Goal: Task Accomplishment & Management: Use online tool/utility

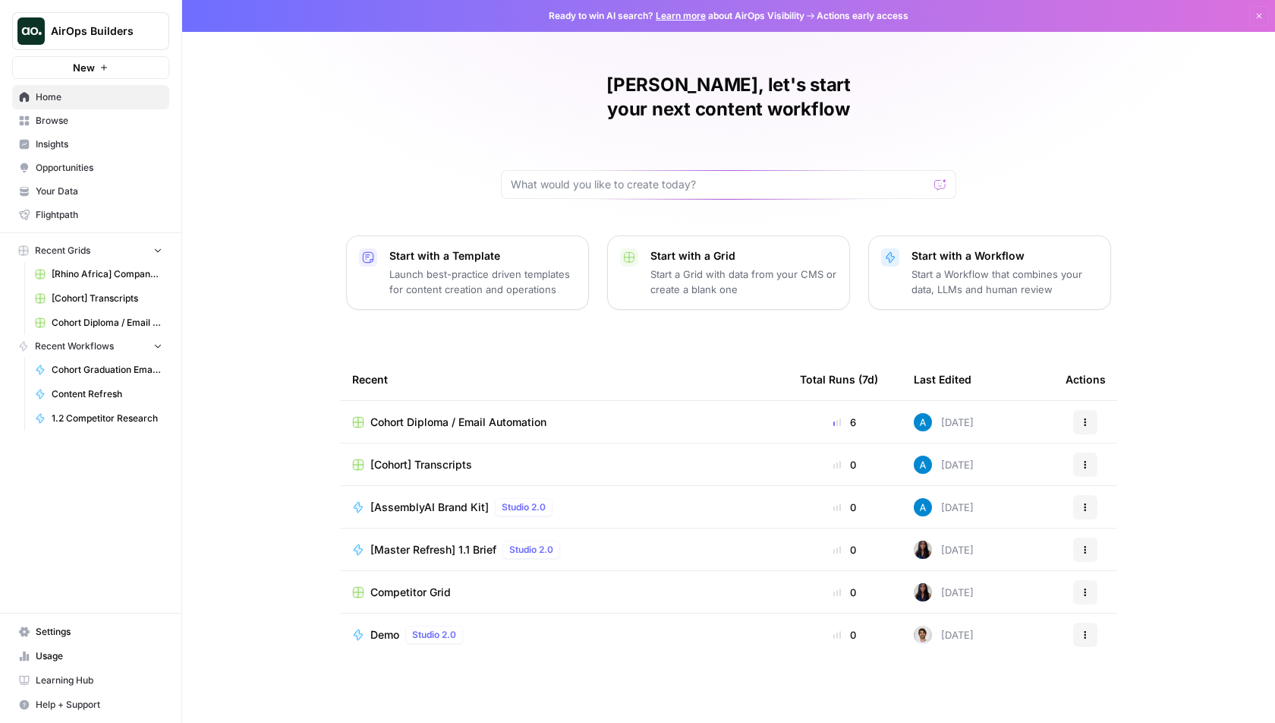
click at [120, 26] on span "AirOps Builders" at bounding box center [97, 31] width 92 height 15
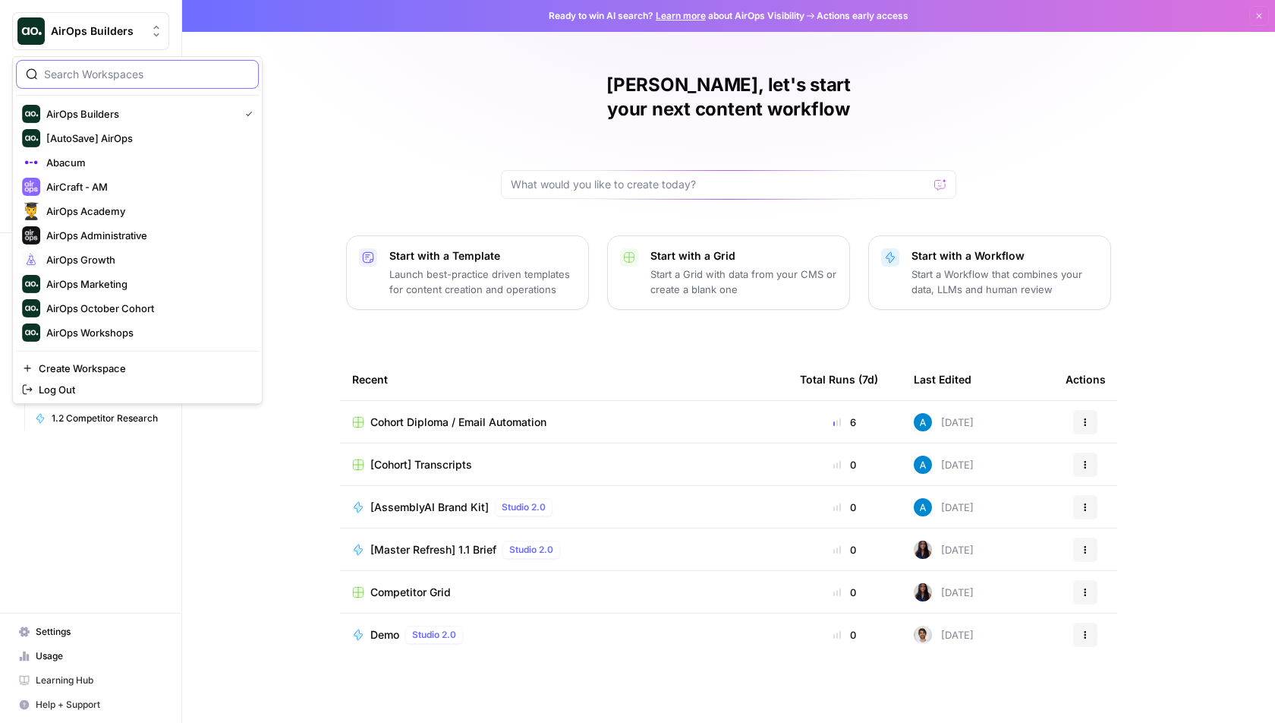
click at [95, 75] on input "search" at bounding box center [146, 74] width 205 height 15
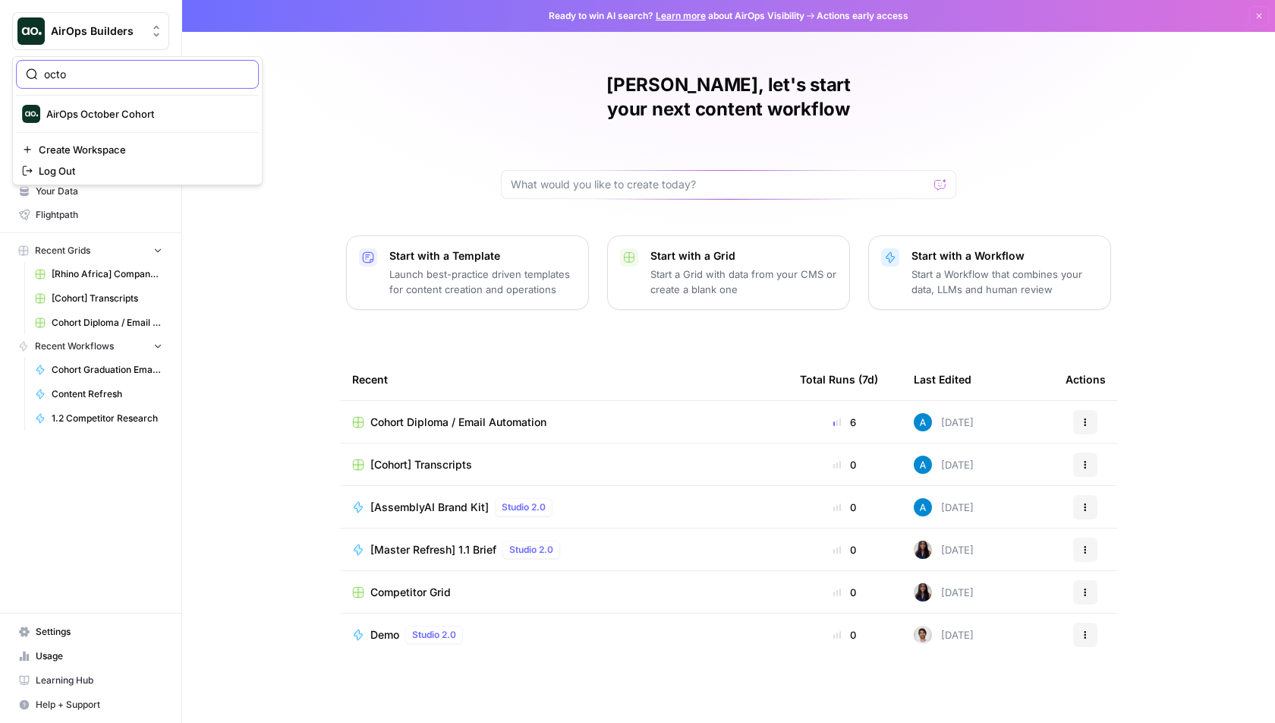
type input "octo"
click at [124, 108] on span "AirOps October Cohort" at bounding box center [146, 113] width 200 height 15
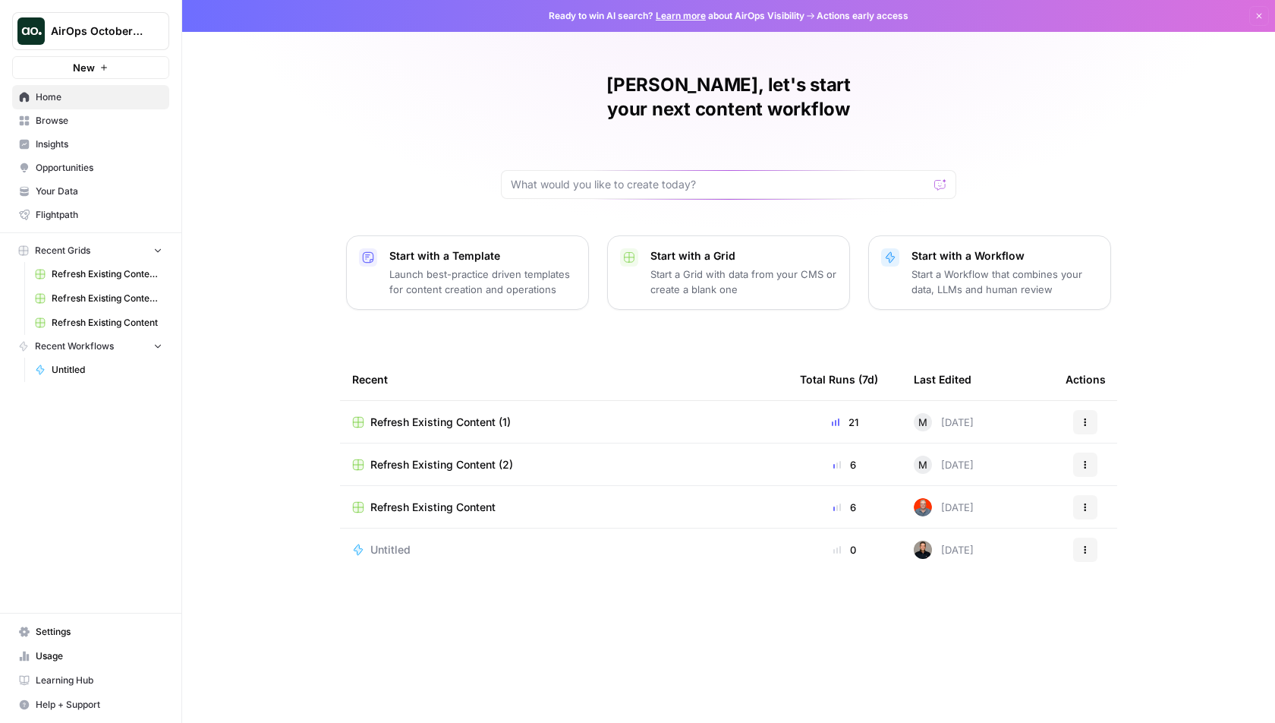
click at [97, 119] on span "Browse" at bounding box center [99, 121] width 127 height 14
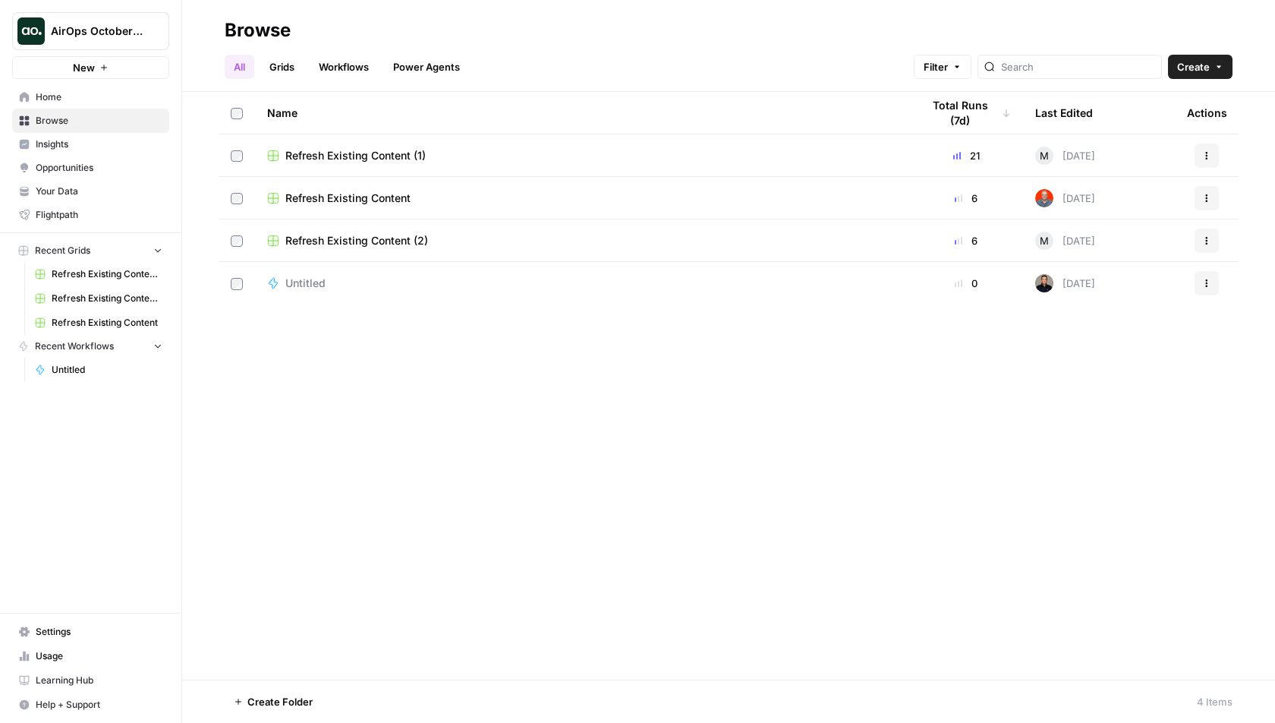
click at [89, 189] on span "Your Data" at bounding box center [99, 191] width 127 height 14
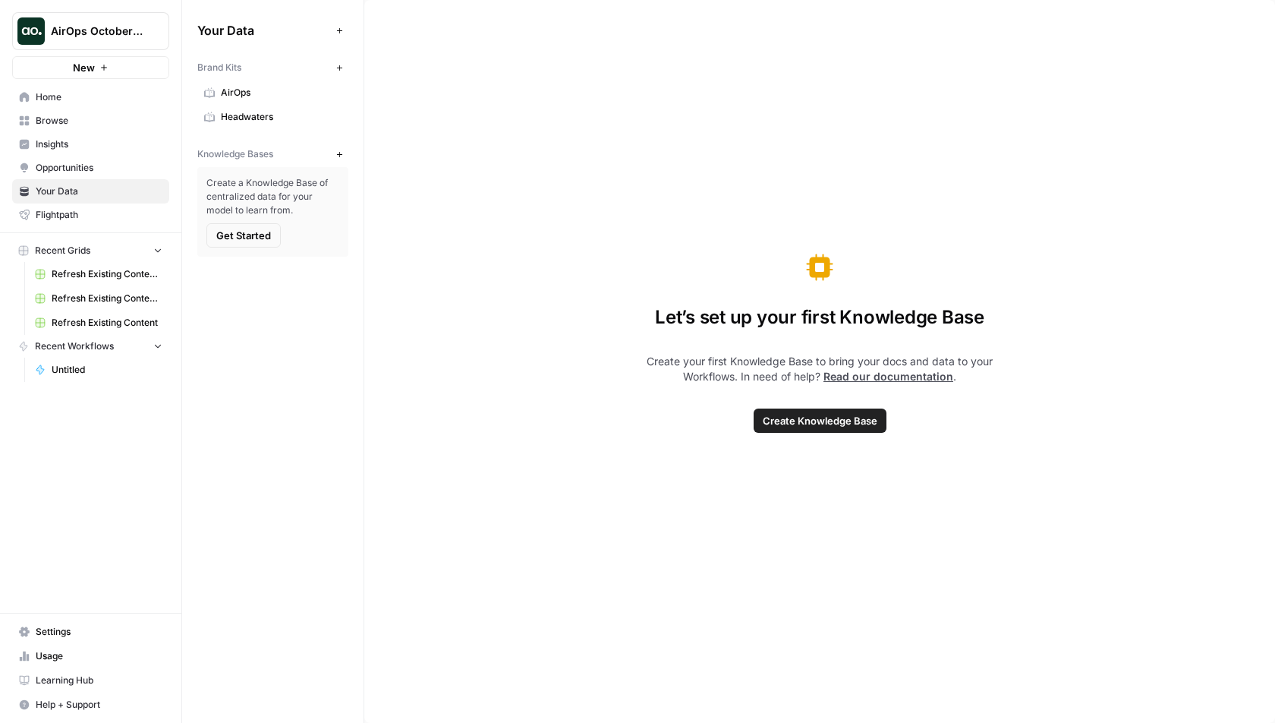
click at [272, 87] on span "AirOps" at bounding box center [281, 93] width 121 height 14
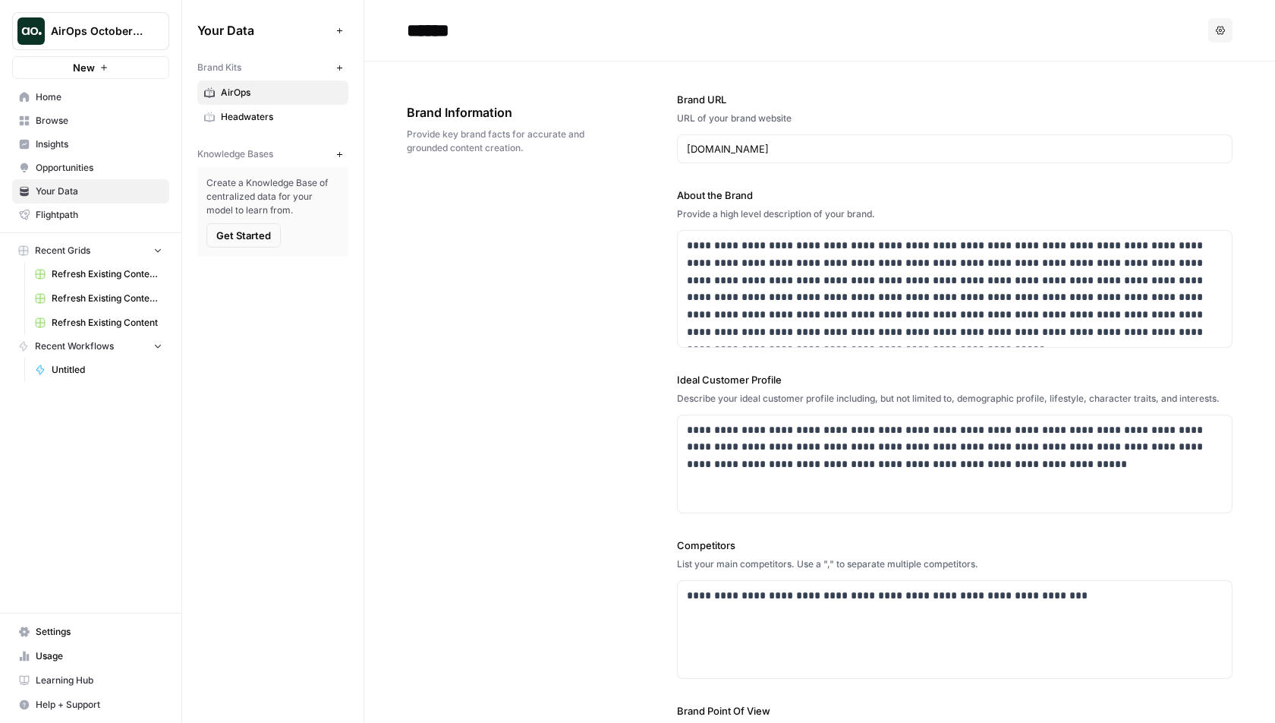
click at [98, 97] on span "Home" at bounding box center [99, 97] width 127 height 14
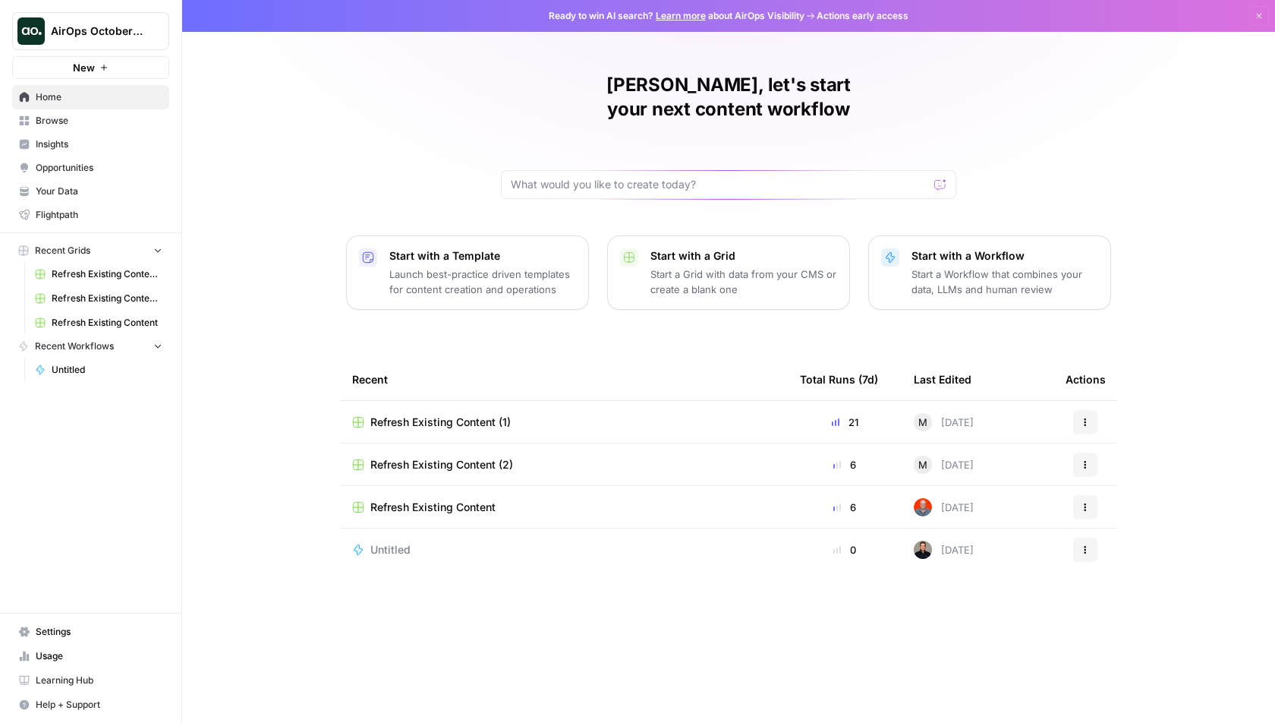
click at [109, 117] on span "Browse" at bounding box center [99, 121] width 127 height 14
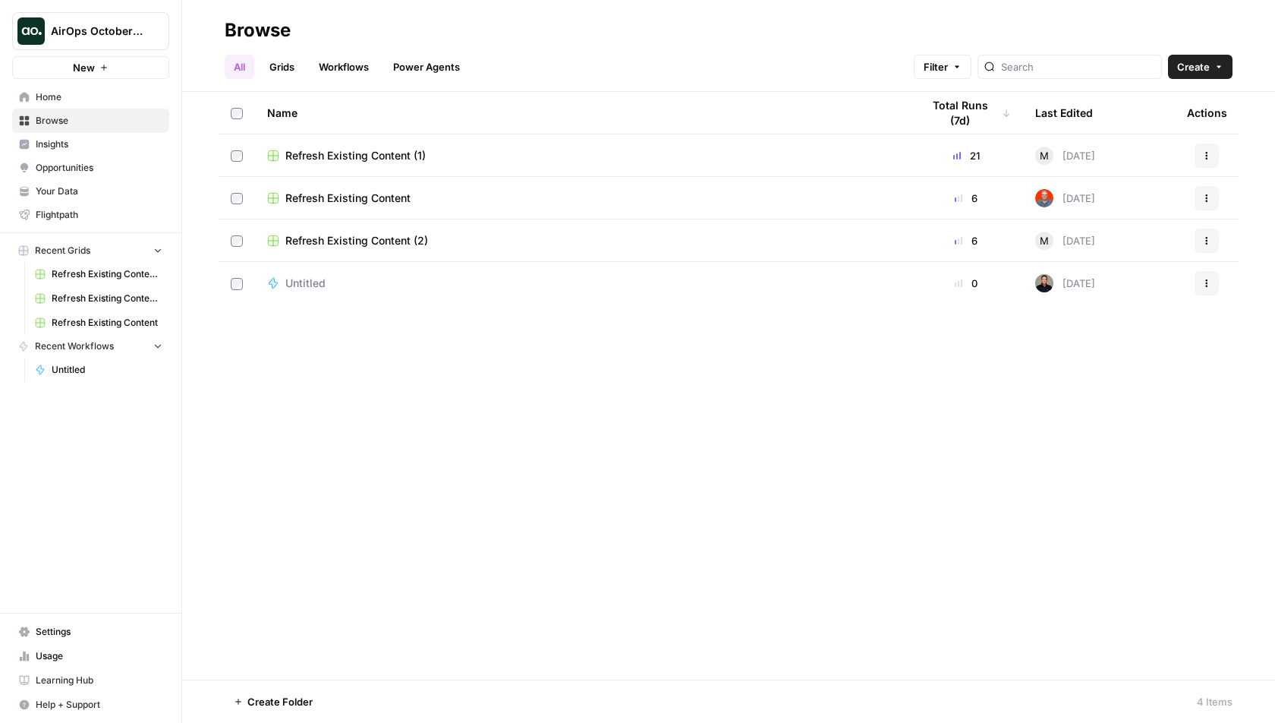
click at [1196, 63] on span "Create" at bounding box center [1193, 66] width 33 height 15
click at [1177, 100] on span "Folder" at bounding box center [1171, 102] width 85 height 15
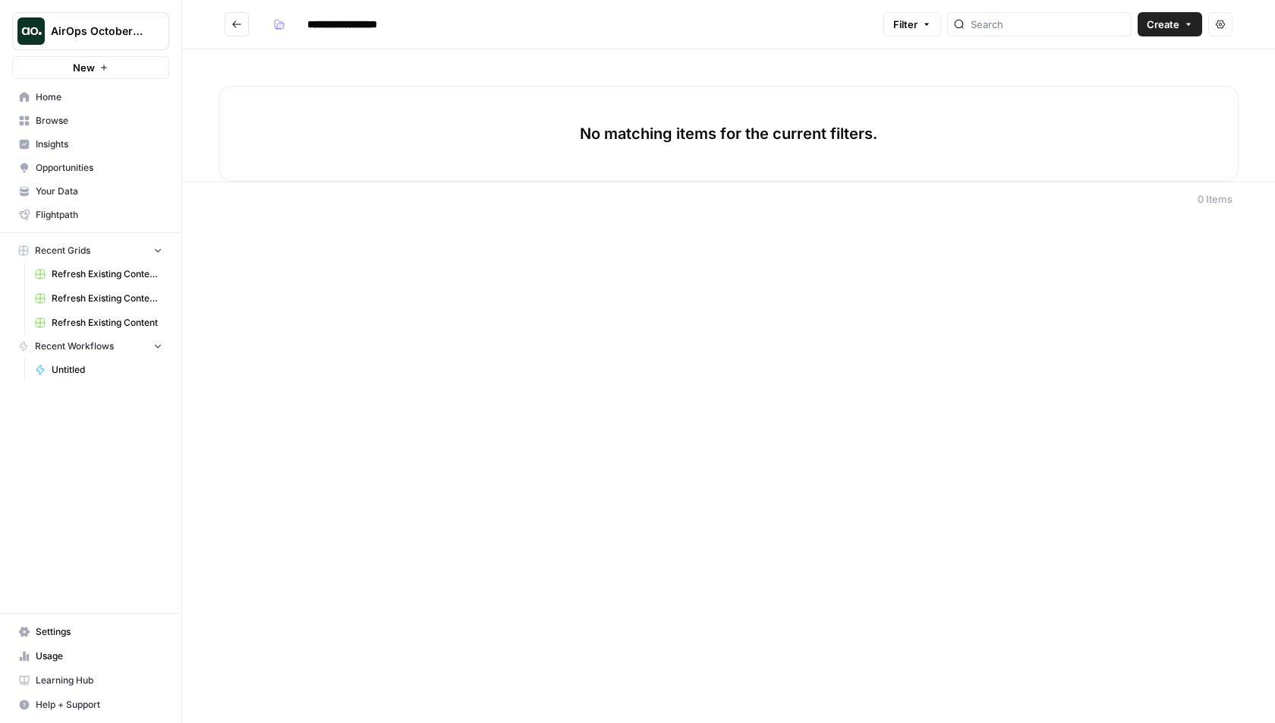
type input "**********"
click at [280, 21] on icon "button" at bounding box center [279, 24] width 11 height 11
click at [308, 82] on span "Grey" at bounding box center [351, 81] width 109 height 15
click at [432, 69] on div "No matching items for the current filters." at bounding box center [728, 115] width 1093 height 132
click at [238, 29] on icon "Go back" at bounding box center [237, 24] width 11 height 11
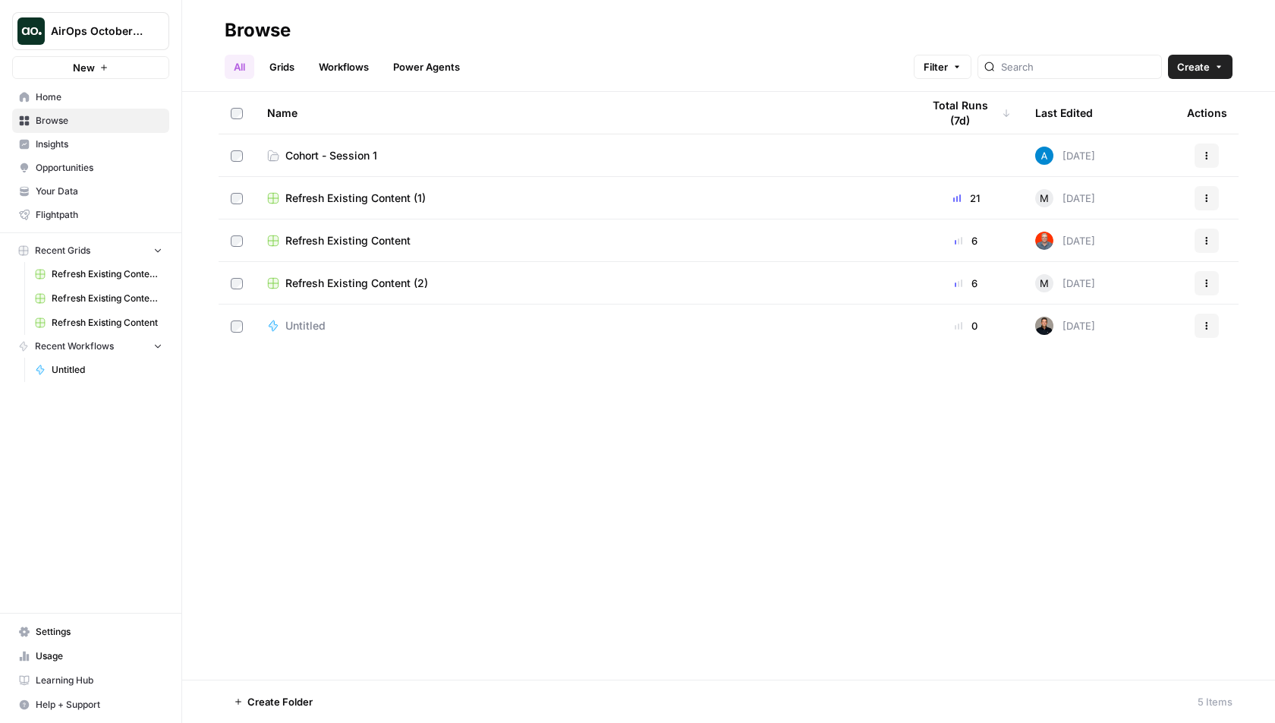
click at [544, 14] on header "Browse All Grids Workflows Power Agents Filter Create" at bounding box center [728, 46] width 1093 height 92
click at [354, 149] on span "Cohort - Session 1" at bounding box center [331, 155] width 92 height 15
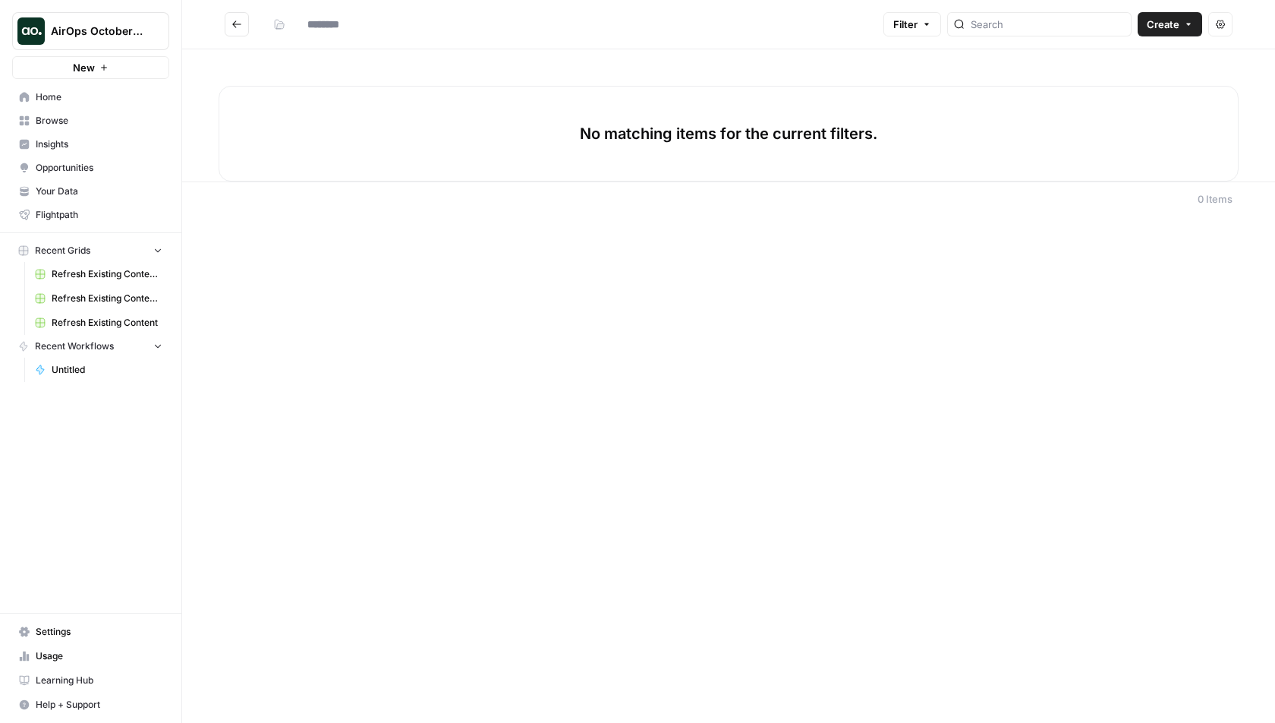
type input "**********"
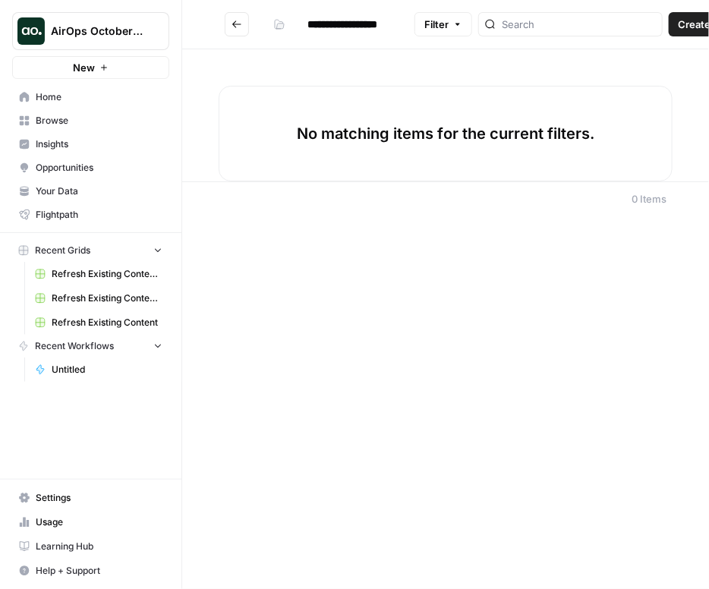
click at [238, 21] on icon "Go back" at bounding box center [237, 24] width 11 height 11
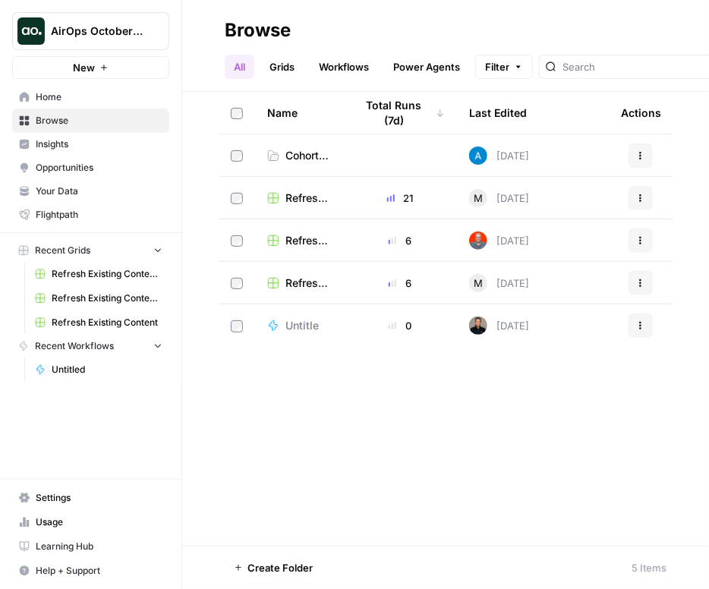
click at [235, 388] on div "Name Total Runs (7d) Last Edited Actions Cohort - Session 1 Today Actions Refre…" at bounding box center [445, 319] width 527 height 454
click at [152, 29] on icon "Workspace: AirOps October Cohort" at bounding box center [156, 31] width 15 height 15
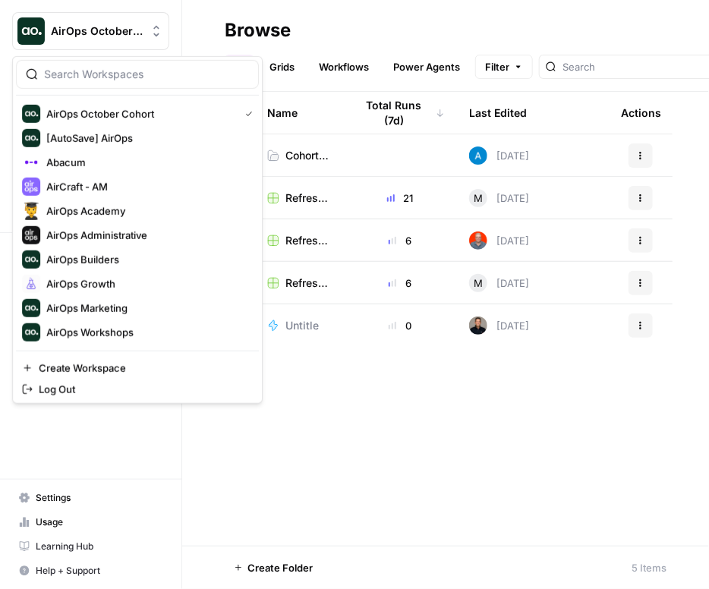
click at [231, 6] on header "Browse All Grids Workflows Power Agents Filter Create" at bounding box center [445, 46] width 527 height 92
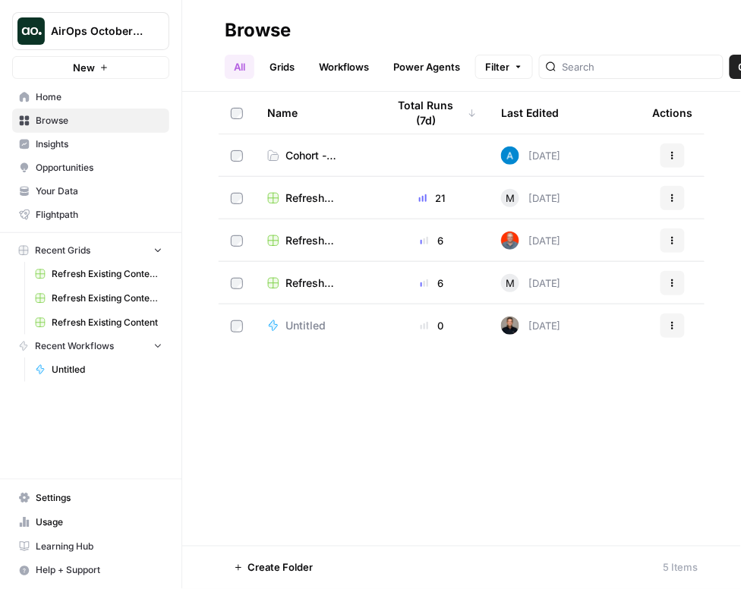
click at [221, 423] on div "Name Total Runs (7d) Last Edited Actions Cohort - Session 1 Today Actions Refre…" at bounding box center [461, 319] width 559 height 454
click at [102, 186] on span "Your Data" at bounding box center [99, 191] width 127 height 14
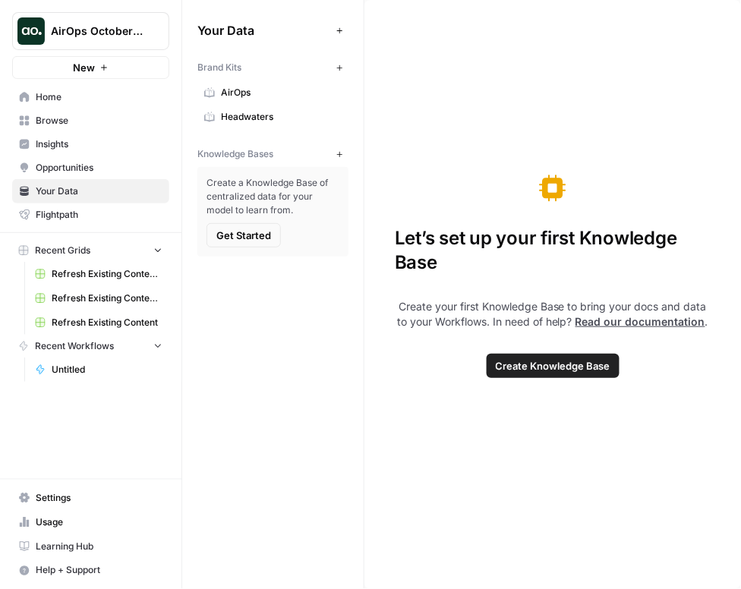
click at [71, 505] on span "Settings" at bounding box center [99, 498] width 127 height 14
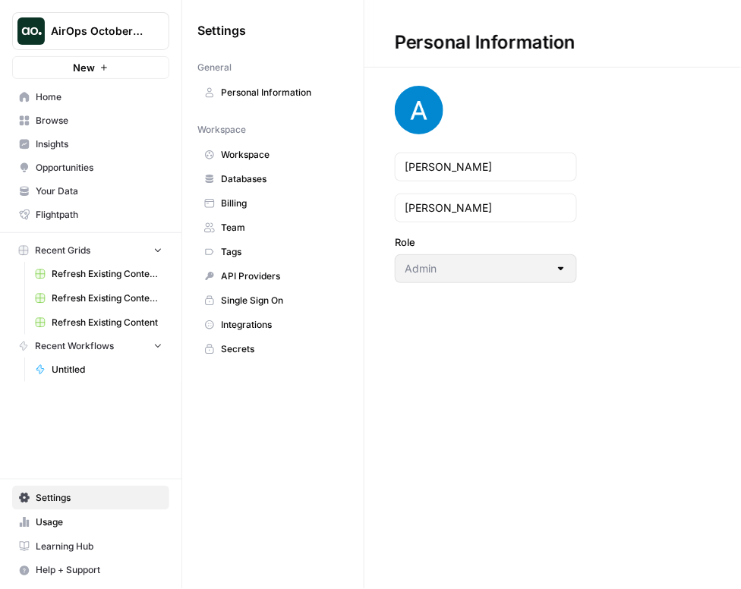
click at [293, 229] on span "Team" at bounding box center [281, 228] width 121 height 14
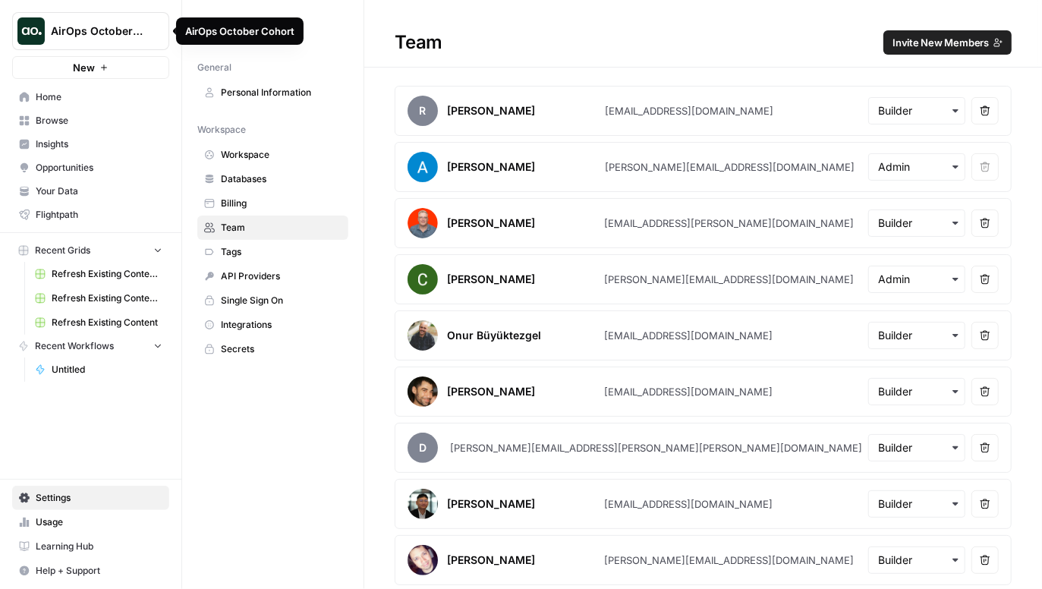
click at [85, 34] on span "AirOps October Cohort" at bounding box center [97, 31] width 92 height 15
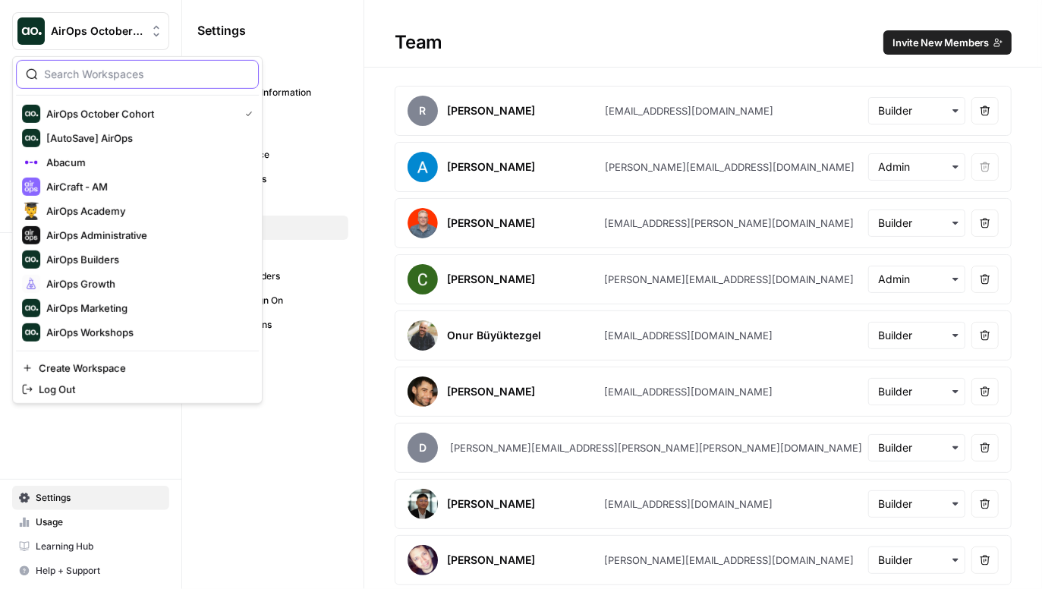
click at [110, 76] on input "search" at bounding box center [146, 74] width 205 height 15
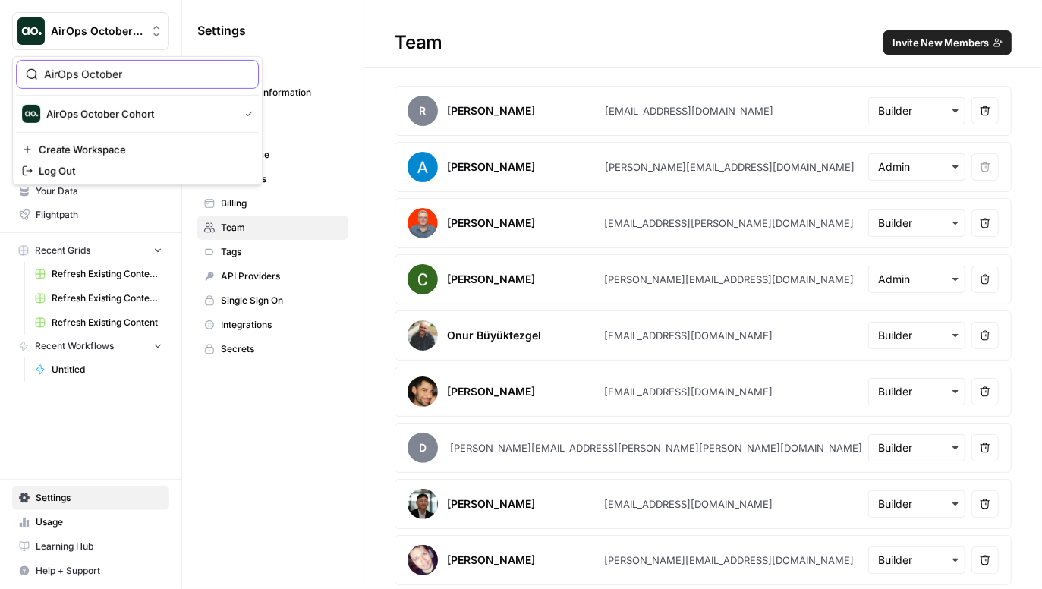
type input "AirOps October"
click at [557, 54] on div "Team Invite New Members" at bounding box center [703, 42] width 678 height 24
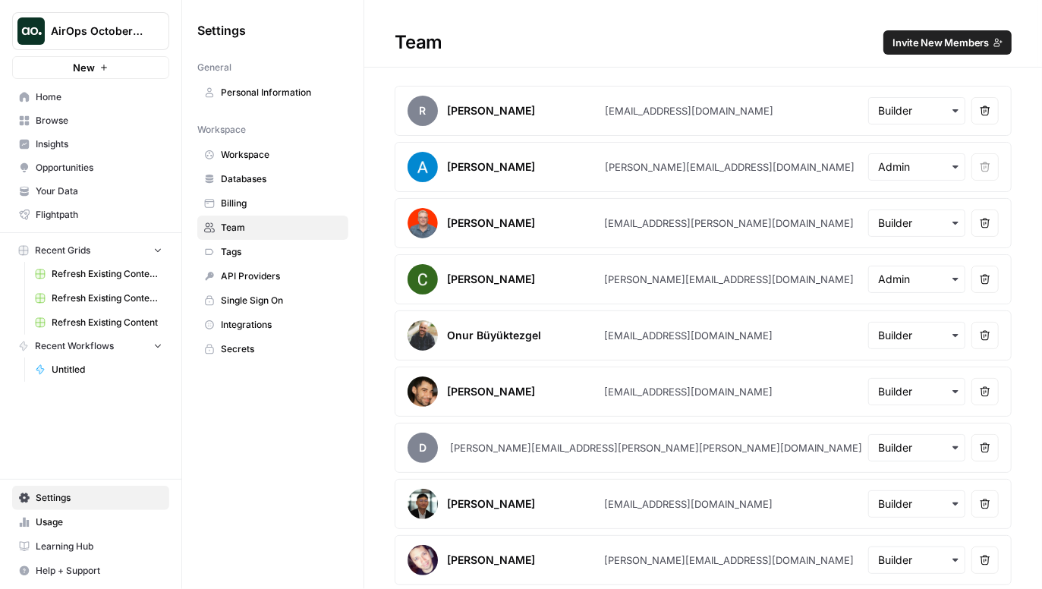
click at [611, 36] on div "Team Invite New Members" at bounding box center [703, 42] width 678 height 24
click at [91, 550] on span "Learning Hub" at bounding box center [99, 547] width 127 height 14
click at [74, 115] on span "Browse" at bounding box center [99, 121] width 127 height 14
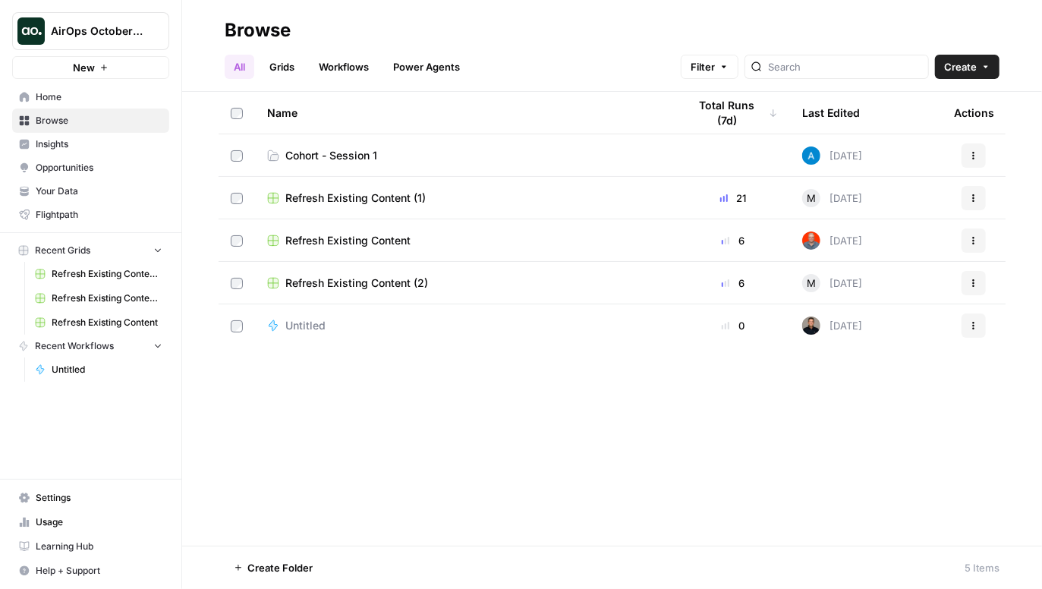
click at [78, 101] on span "Home" at bounding box center [99, 97] width 127 height 14
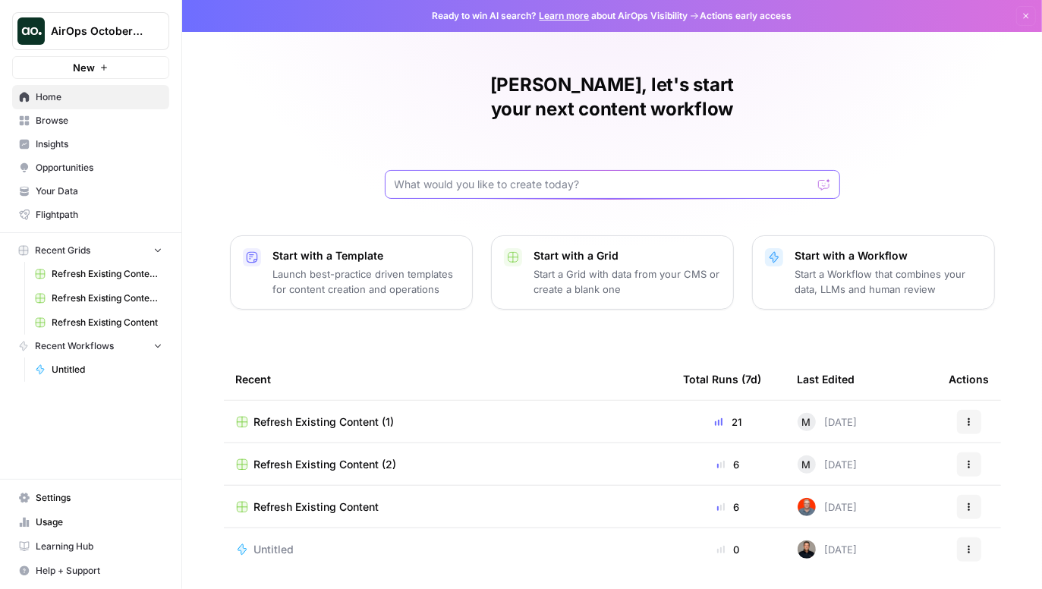
click at [450, 177] on input "text" at bounding box center [603, 184] width 417 height 15
click at [68, 112] on link "Browse" at bounding box center [90, 121] width 157 height 24
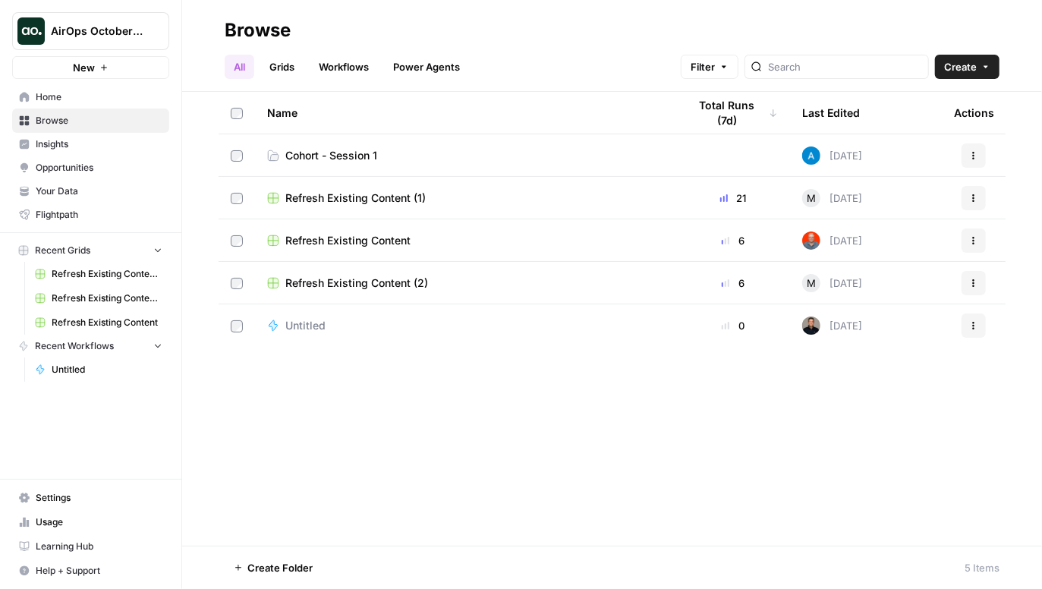
click at [287, 67] on link "Grids" at bounding box center [281, 67] width 43 height 24
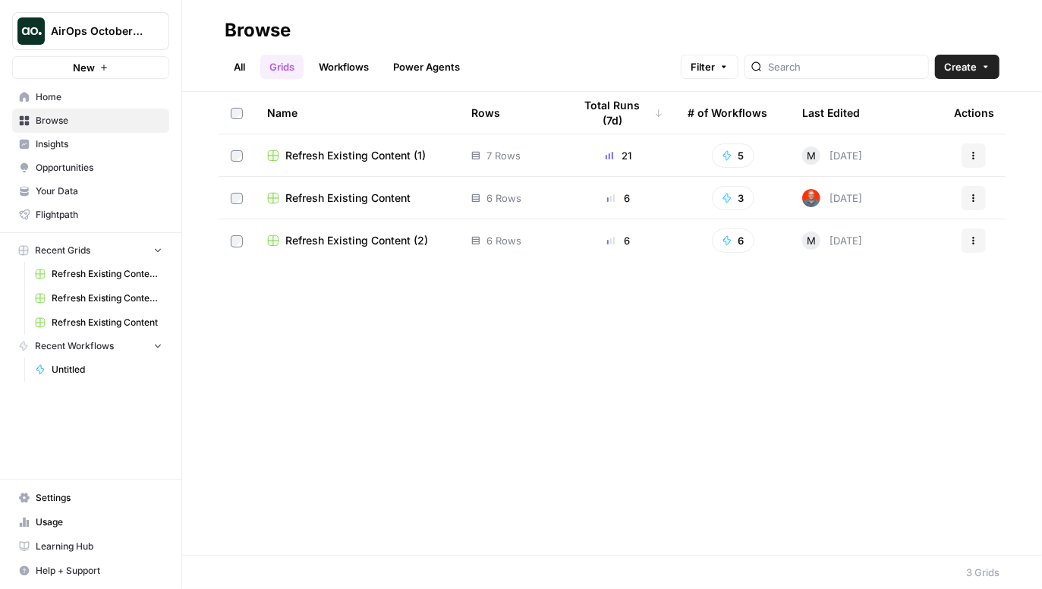
click at [345, 68] on link "Workflows" at bounding box center [344, 67] width 68 height 24
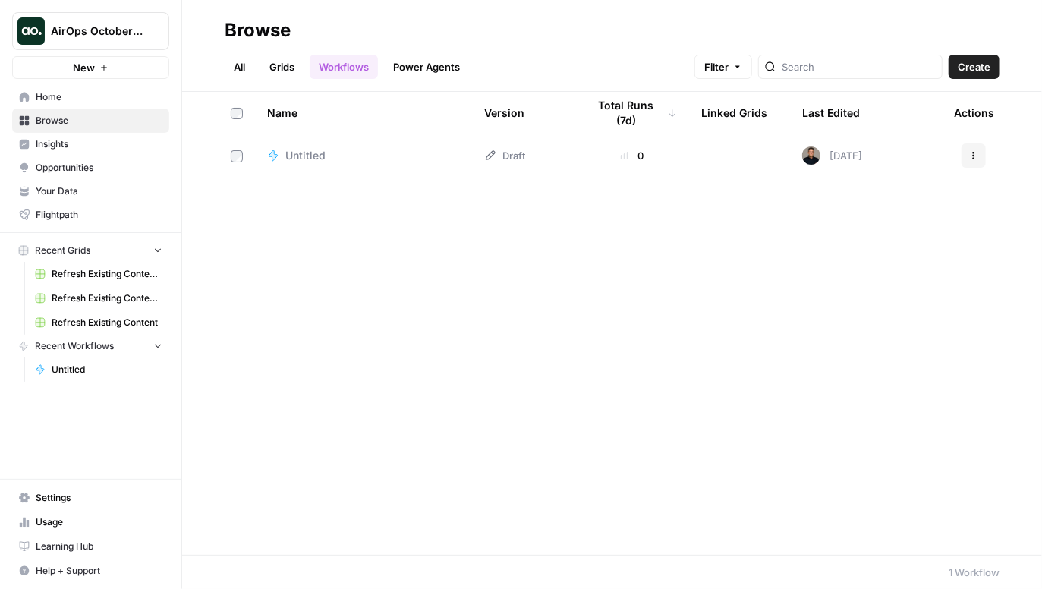
click at [448, 62] on link "Power Agents" at bounding box center [426, 67] width 85 height 24
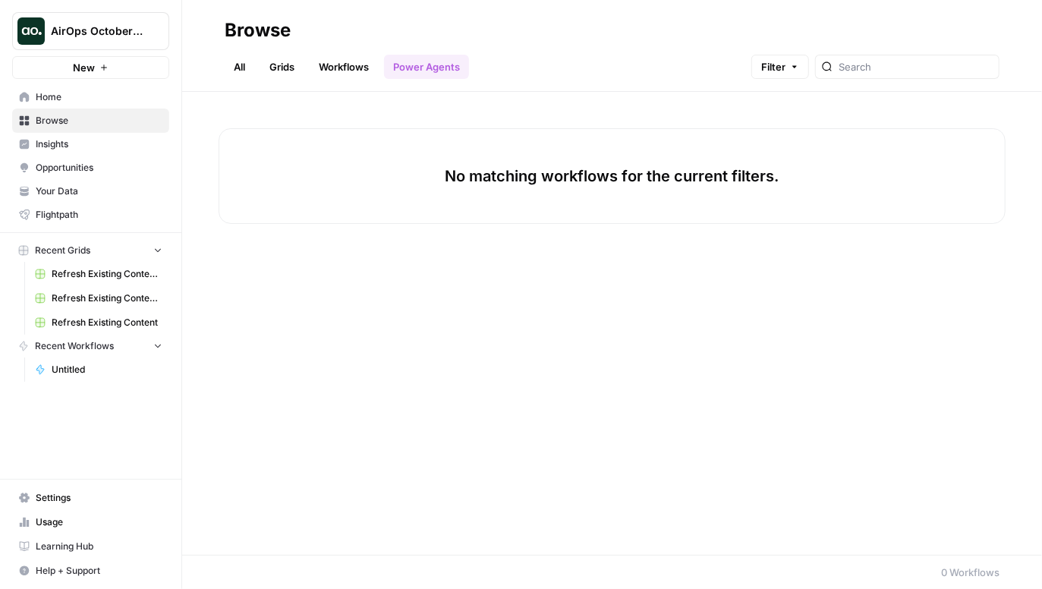
click at [234, 71] on link "All" at bounding box center [240, 67] width 30 height 24
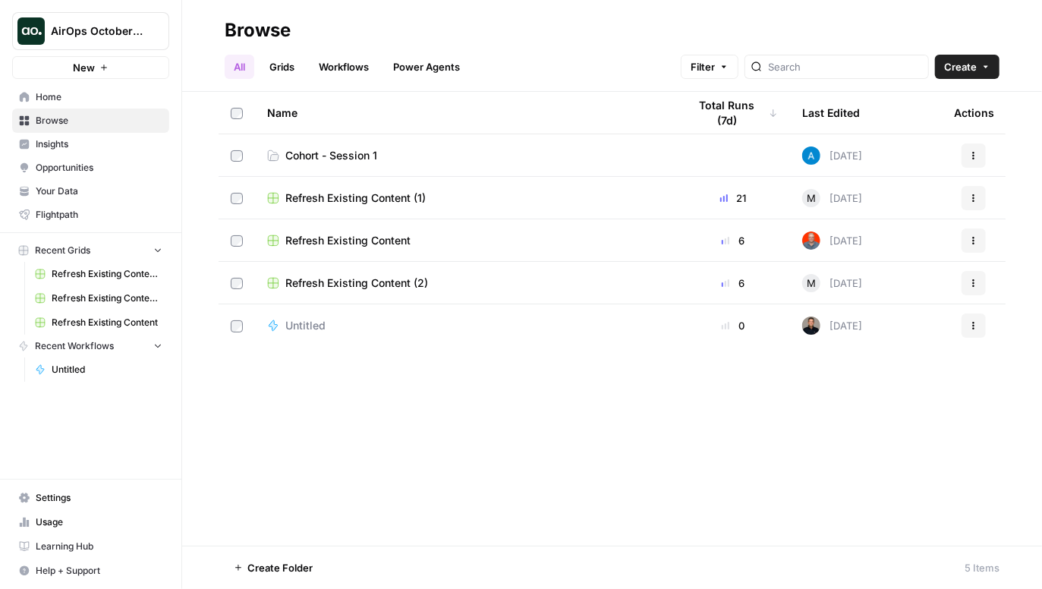
click at [46, 499] on span "Settings" at bounding box center [99, 498] width 127 height 14
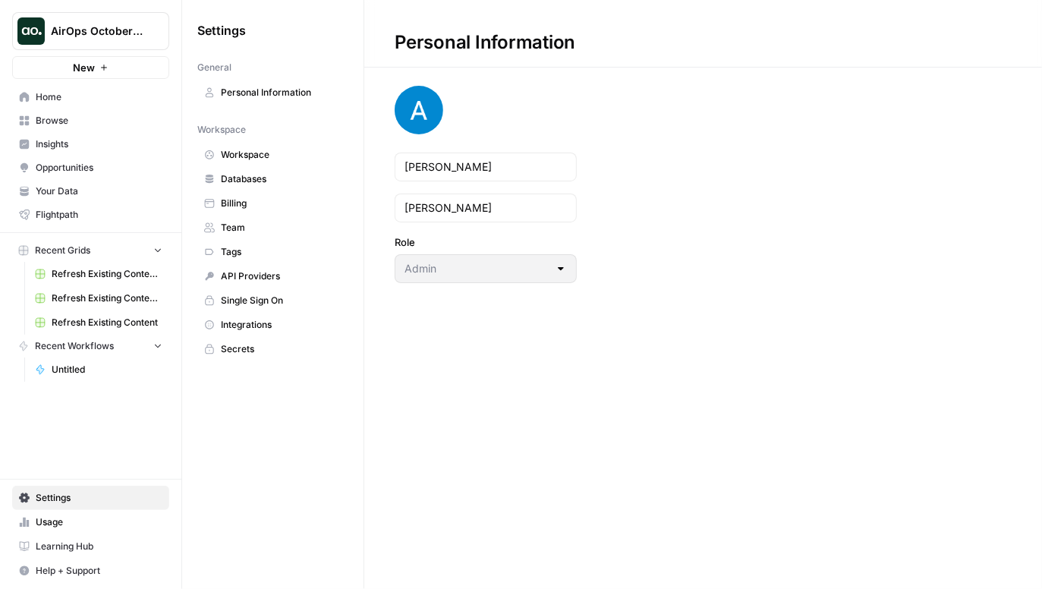
click at [276, 323] on span "Integrations" at bounding box center [281, 325] width 121 height 14
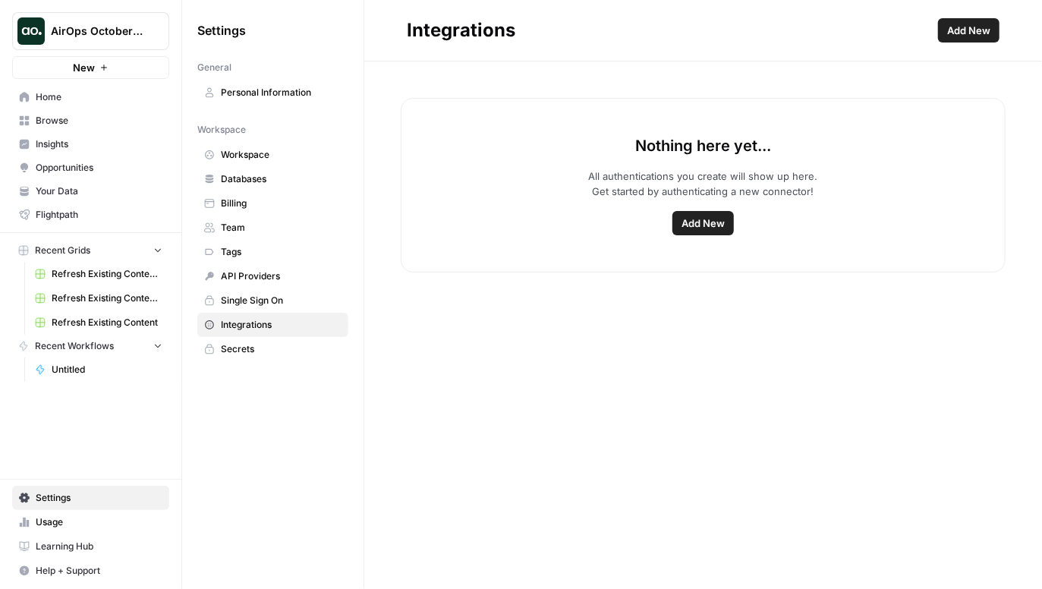
click at [970, 36] on span "Add New" at bounding box center [968, 30] width 43 height 15
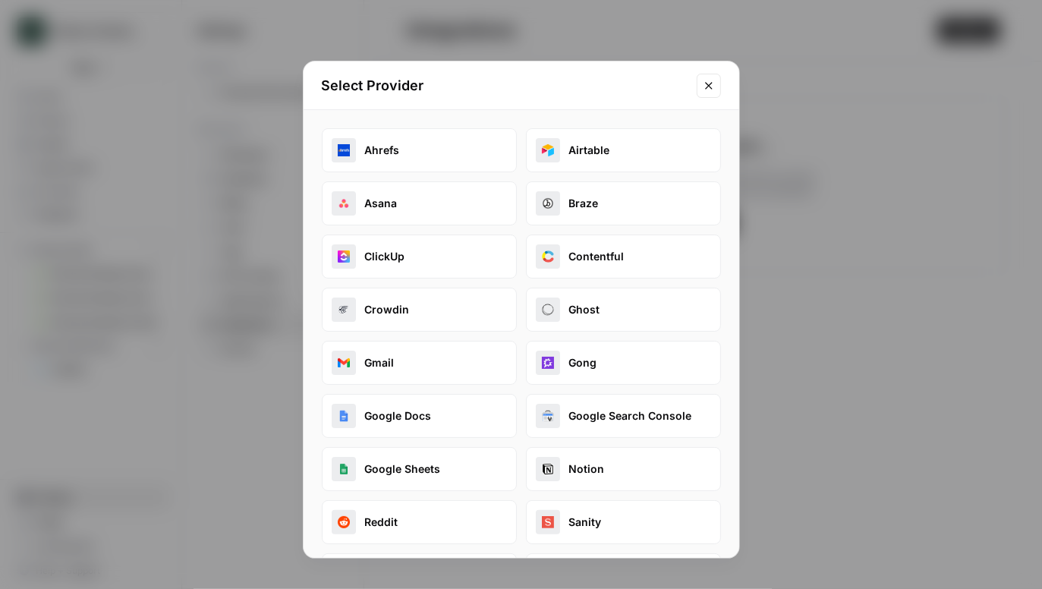
click at [709, 91] on icon "Close modal" at bounding box center [709, 86] width 12 height 12
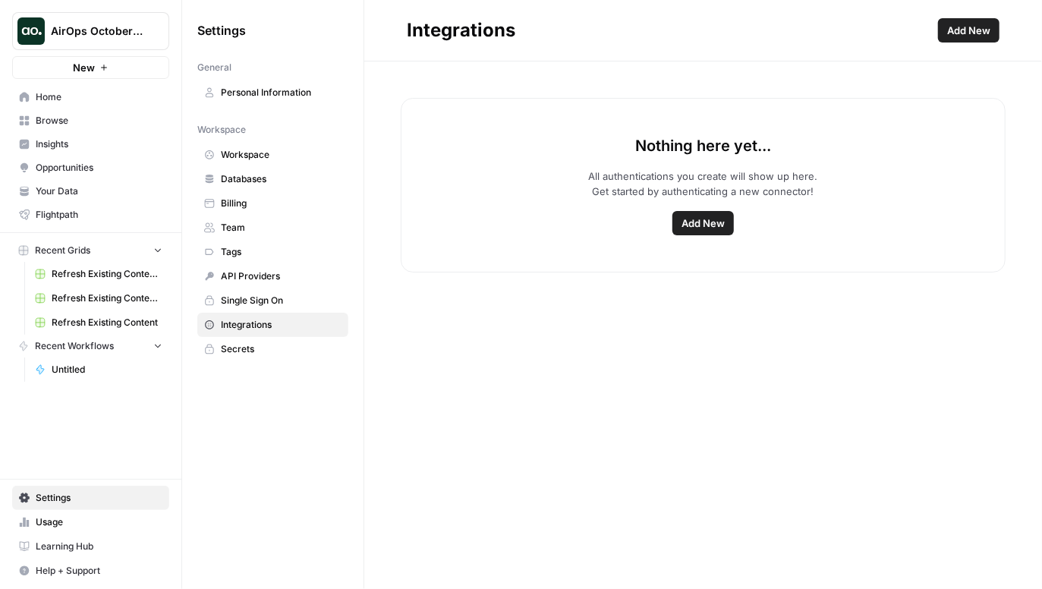
click at [100, 544] on span "Learning Hub" at bounding box center [99, 547] width 127 height 14
click at [68, 196] on span "Your Data" at bounding box center [99, 191] width 127 height 14
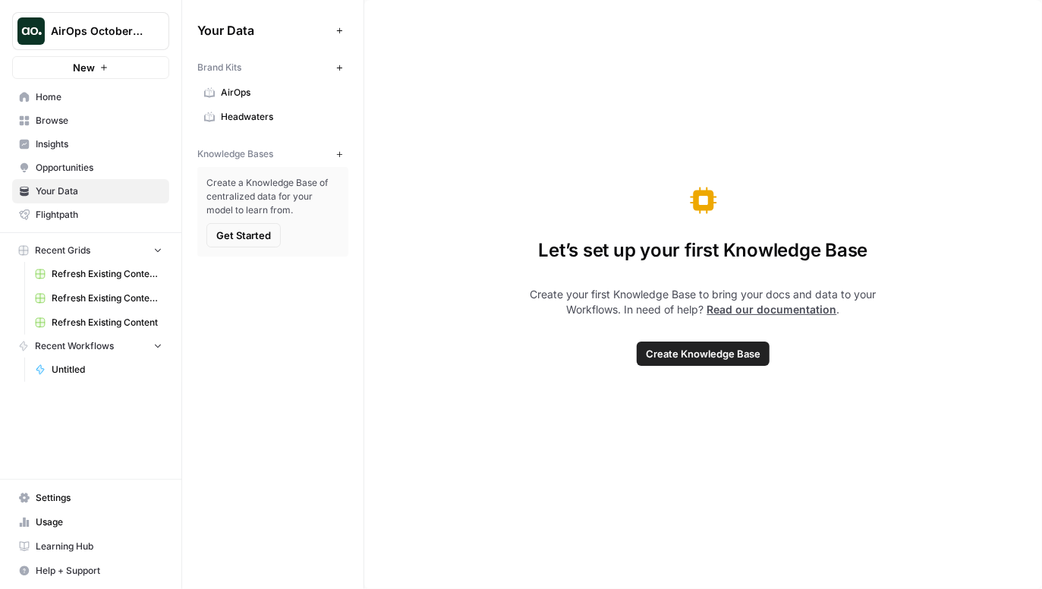
drag, startPoint x: 248, startPoint y: 65, endPoint x: 190, endPoint y: 71, distance: 58.7
click at [190, 71] on div "Your Data Add Data Brand Kits New AirOps Headwaters Knowledge Bases New Create …" at bounding box center [272, 137] width 181 height 275
click at [272, 153] on span "Knowledge Bases" at bounding box center [235, 154] width 76 height 14
click at [254, 93] on span "AirOps" at bounding box center [281, 93] width 121 height 14
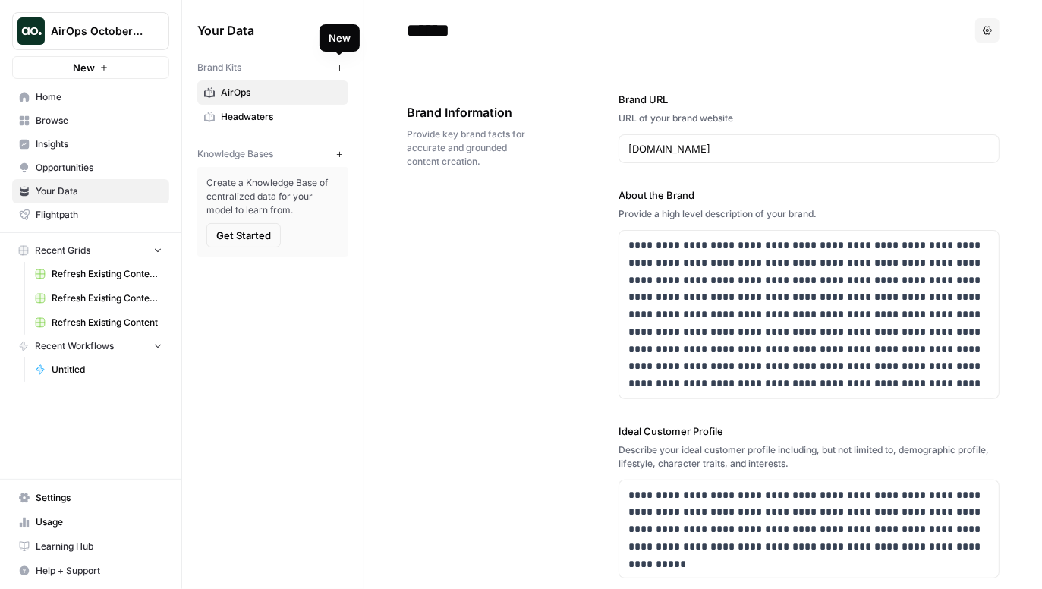
click at [341, 66] on icon "button" at bounding box center [340, 68] width 8 height 8
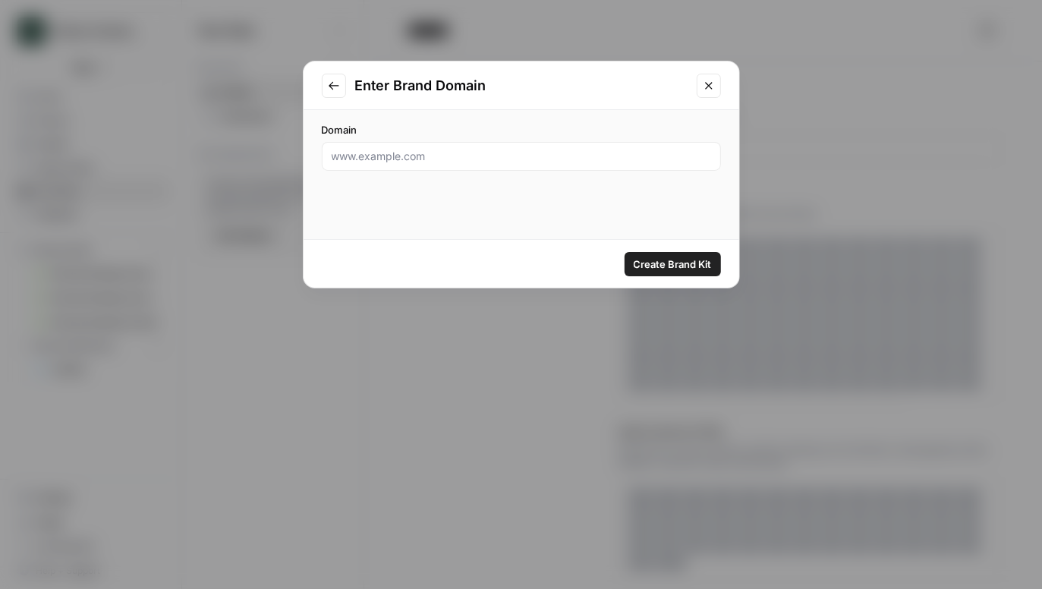
click at [708, 85] on icon "Close modal" at bounding box center [708, 85] width 7 height 7
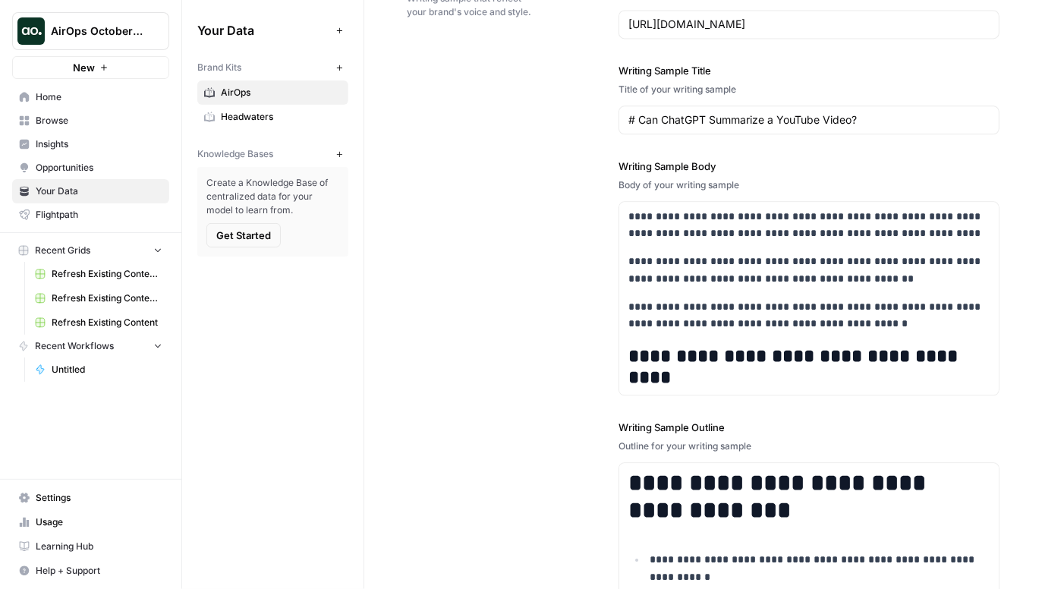
scroll to position [1877, 0]
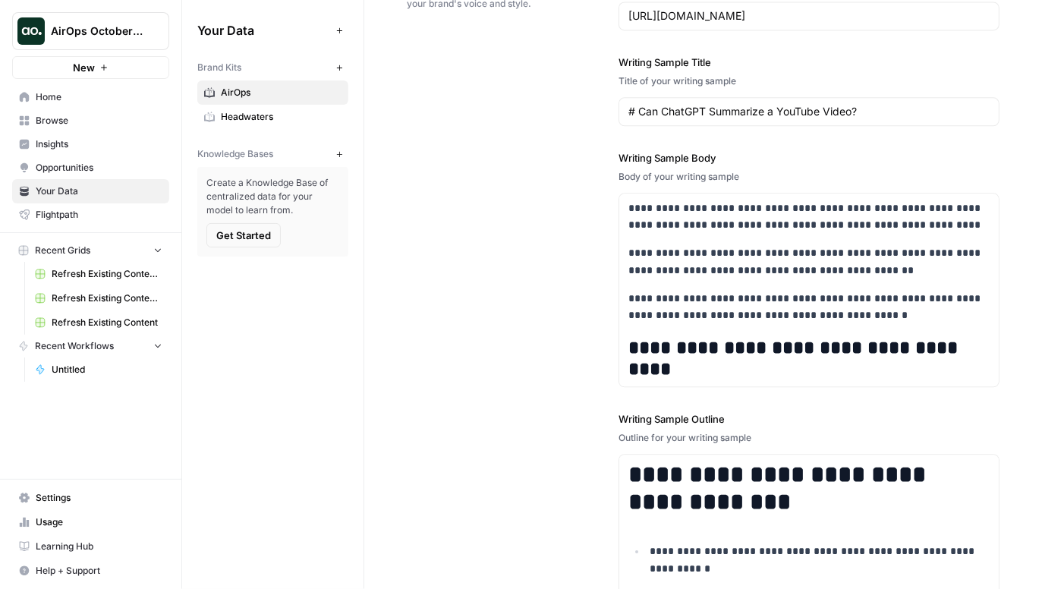
click at [117, 123] on span "Browse" at bounding box center [99, 121] width 127 height 14
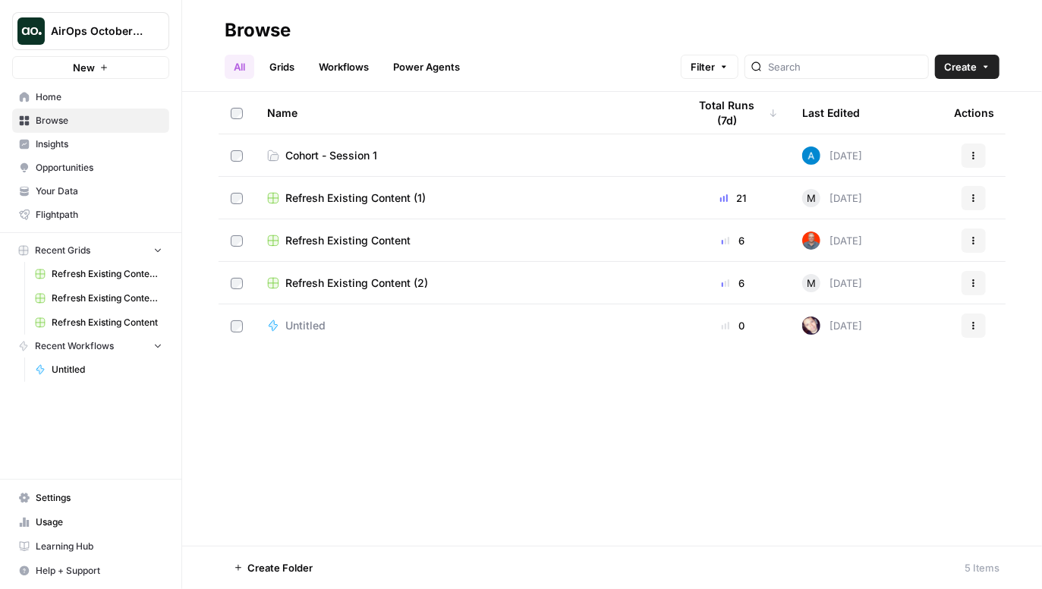
click at [358, 152] on span "Cohort - Session 1" at bounding box center [331, 155] width 92 height 15
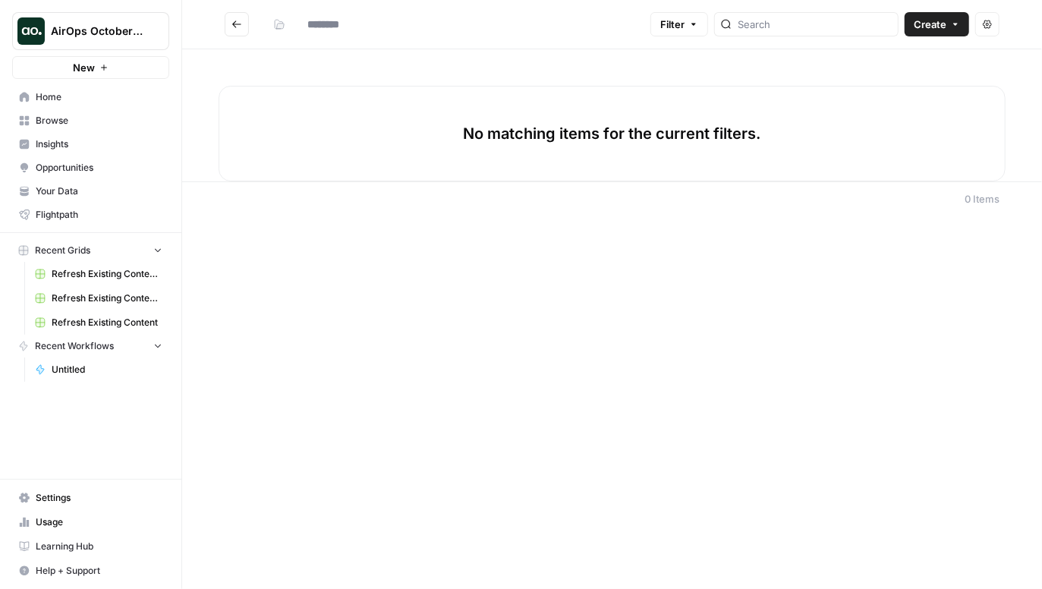
type input "**********"
click at [949, 22] on button "Create" at bounding box center [937, 24] width 65 height 24
click at [896, 82] on span "Workflow" at bounding box center [908, 81] width 85 height 15
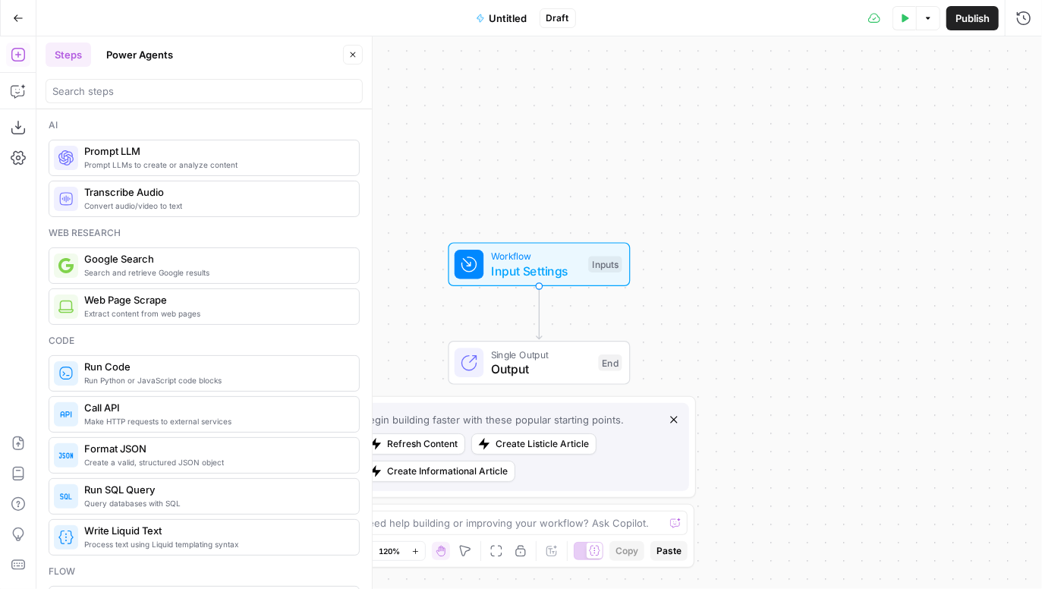
click at [497, 178] on div "Workflow Input Settings Inputs Single Output Output End" at bounding box center [539, 312] width 1006 height 553
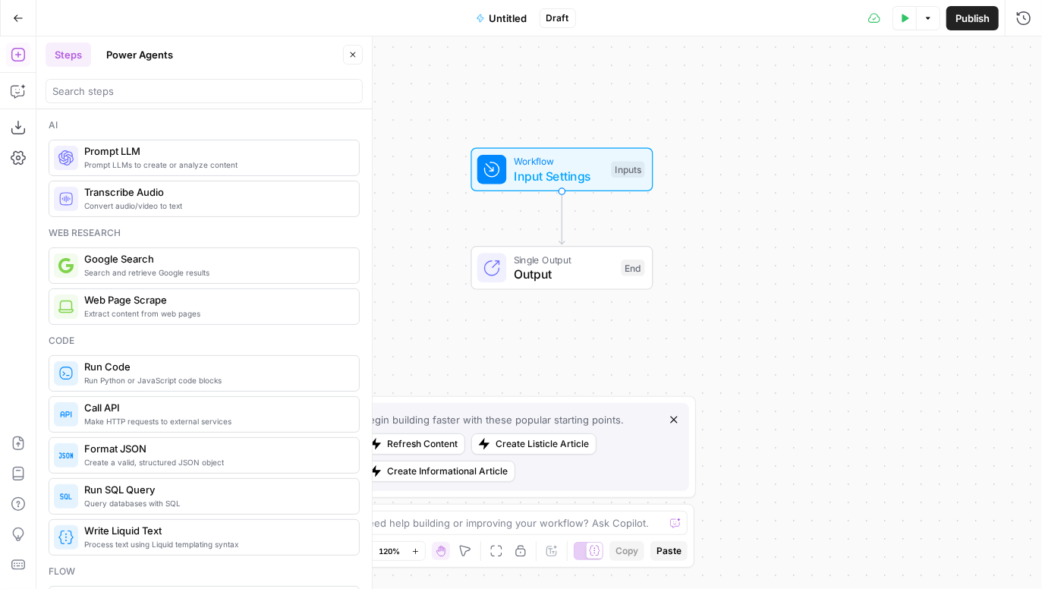
drag, startPoint x: 506, startPoint y: 194, endPoint x: 527, endPoint y: 99, distance: 97.2
click at [527, 99] on div "Workflow Input Settings Inputs Single Output Output End" at bounding box center [539, 312] width 1006 height 553
click at [509, 15] on span "Untitled" at bounding box center [509, 18] width 38 height 15
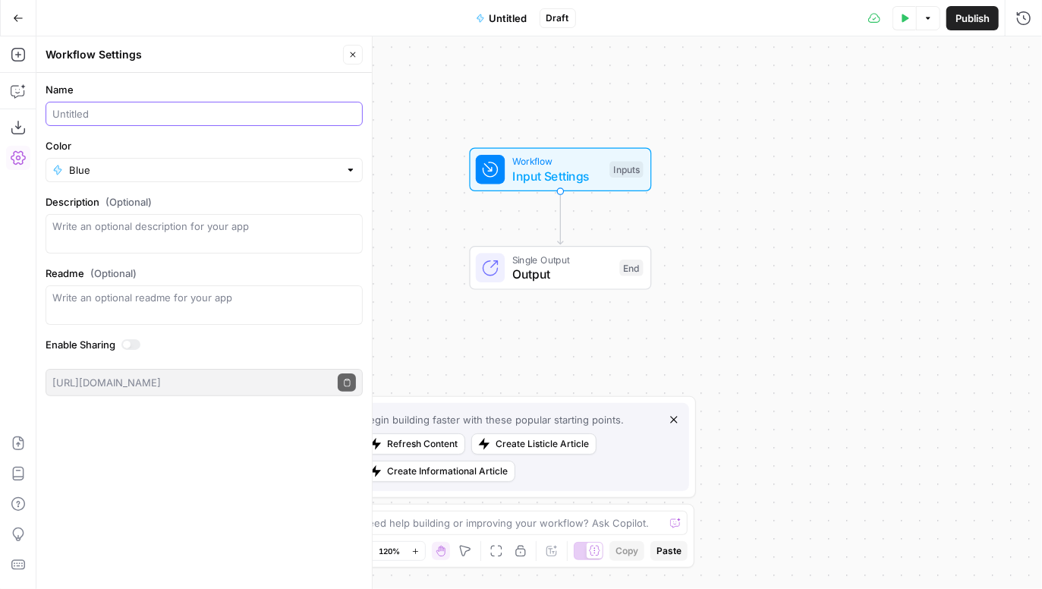
click at [159, 109] on input "Name" at bounding box center [204, 113] width 304 height 15
type input "Meta Description Generator (Andrea)"
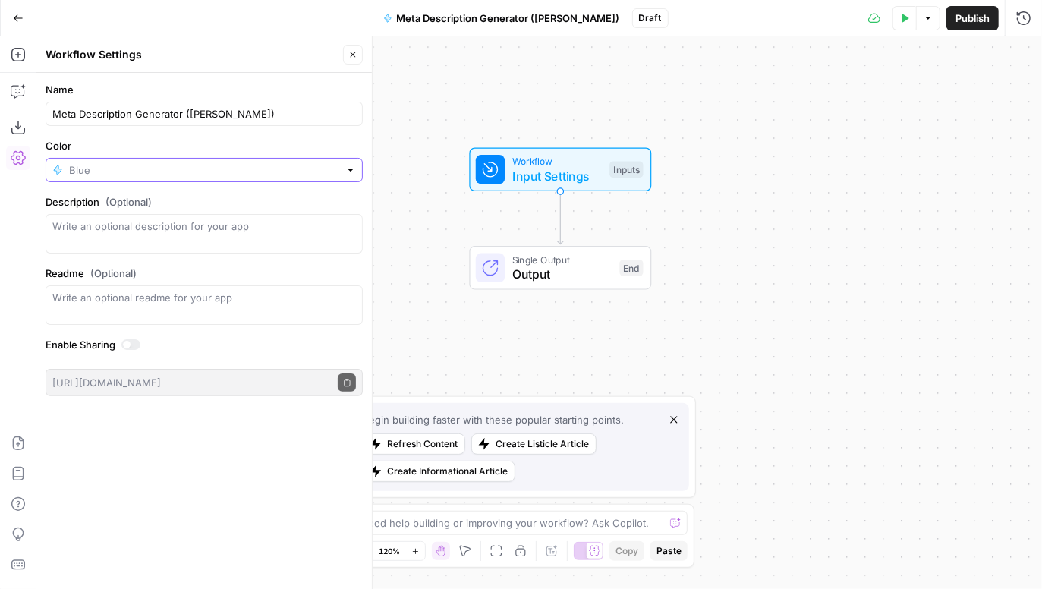
click at [118, 172] on input "Color" at bounding box center [204, 169] width 270 height 15
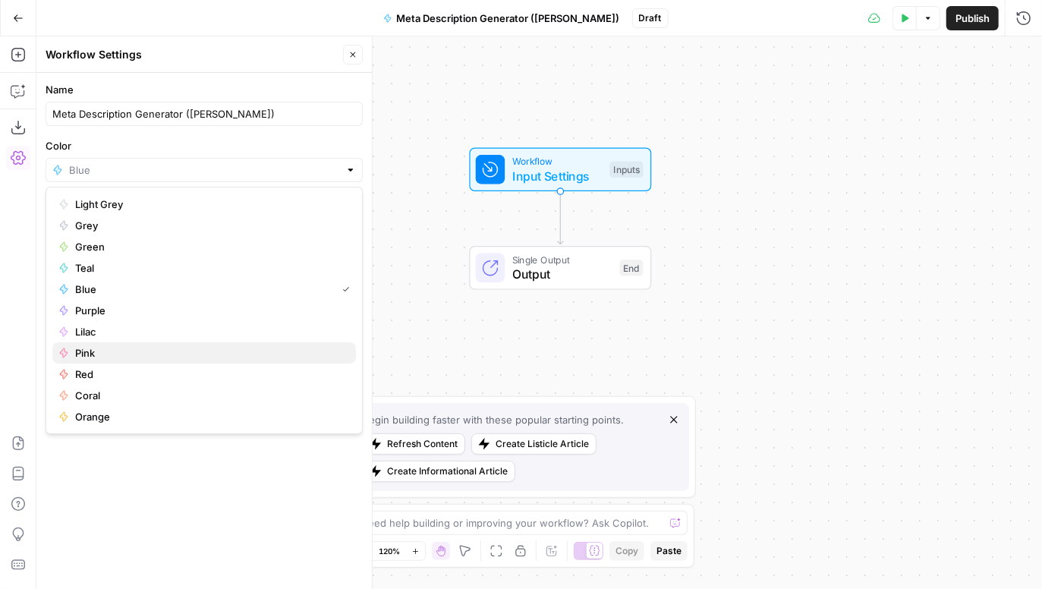
click at [104, 352] on span "Pink" at bounding box center [209, 352] width 269 height 15
type input "Pink"
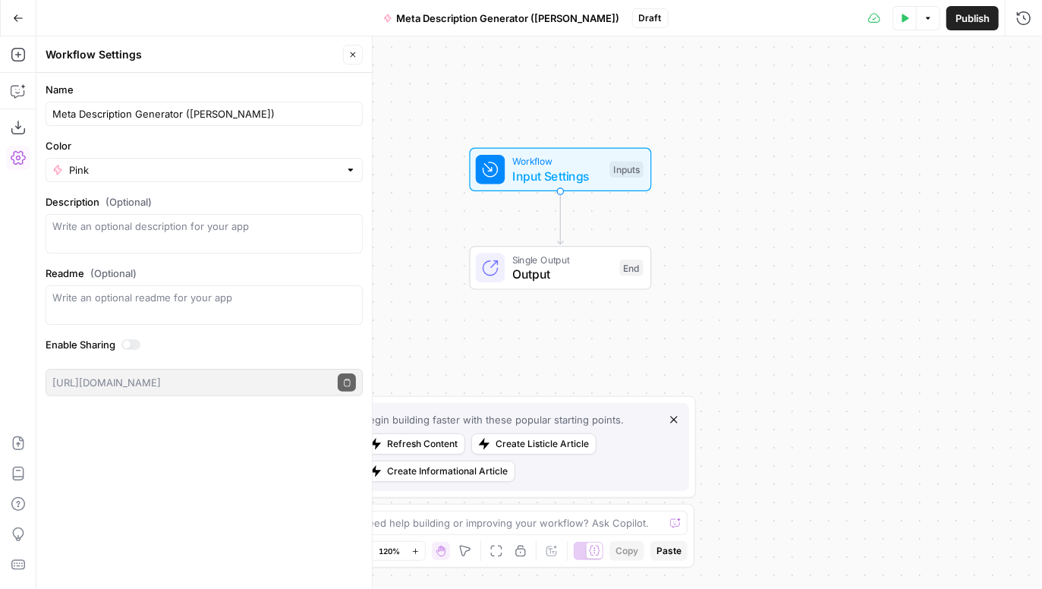
click at [141, 447] on div "Name Meta Description Generator (Andrea) Color Pink Description (Optional) Read…" at bounding box center [204, 331] width 336 height 517
click at [354, 57] on icon "button" at bounding box center [352, 54] width 9 height 9
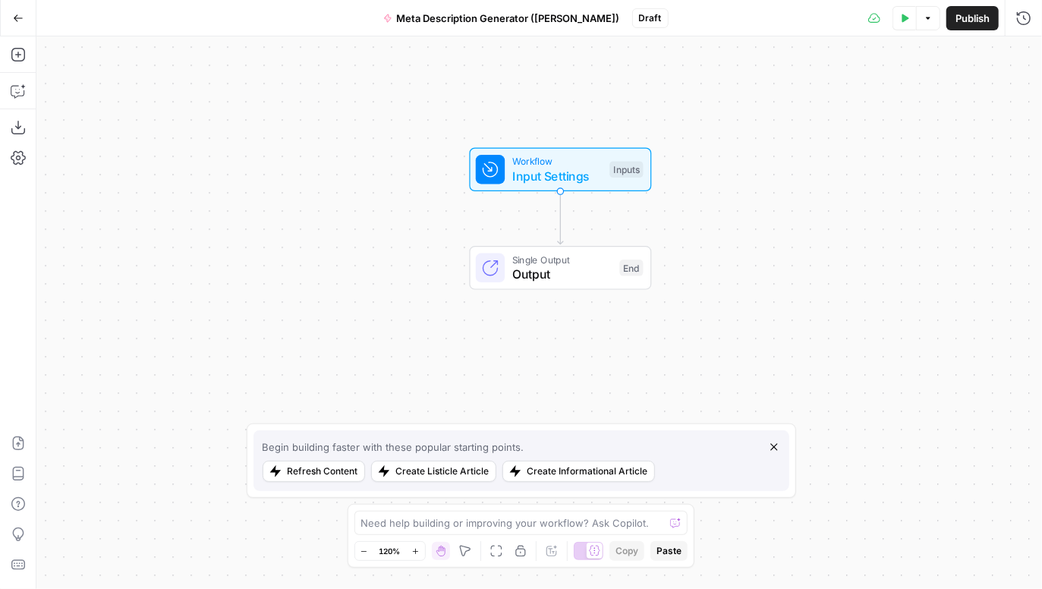
click at [974, 14] on span "Publish" at bounding box center [973, 18] width 34 height 15
click at [624, 17] on span "Version 1" at bounding box center [643, 18] width 39 height 14
click at [757, 14] on div "Test Data Options Publish Actions Run History" at bounding box center [863, 18] width 359 height 36
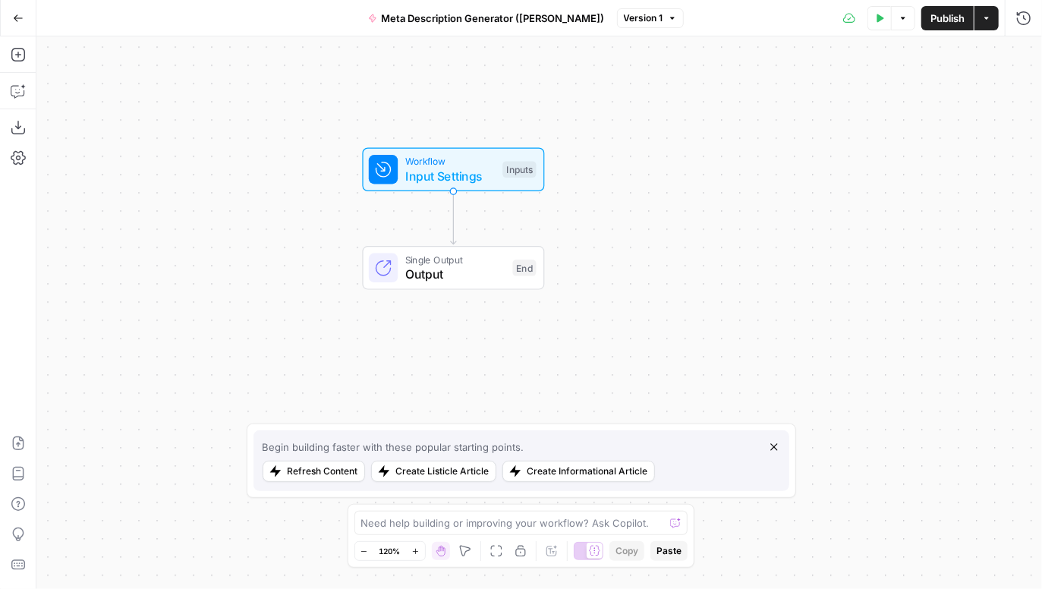
drag, startPoint x: 705, startPoint y: 99, endPoint x: 598, endPoint y: 99, distance: 107.0
click at [598, 99] on div "Workflow Input Settings Inputs Single Output Output End" at bounding box center [539, 312] width 1006 height 553
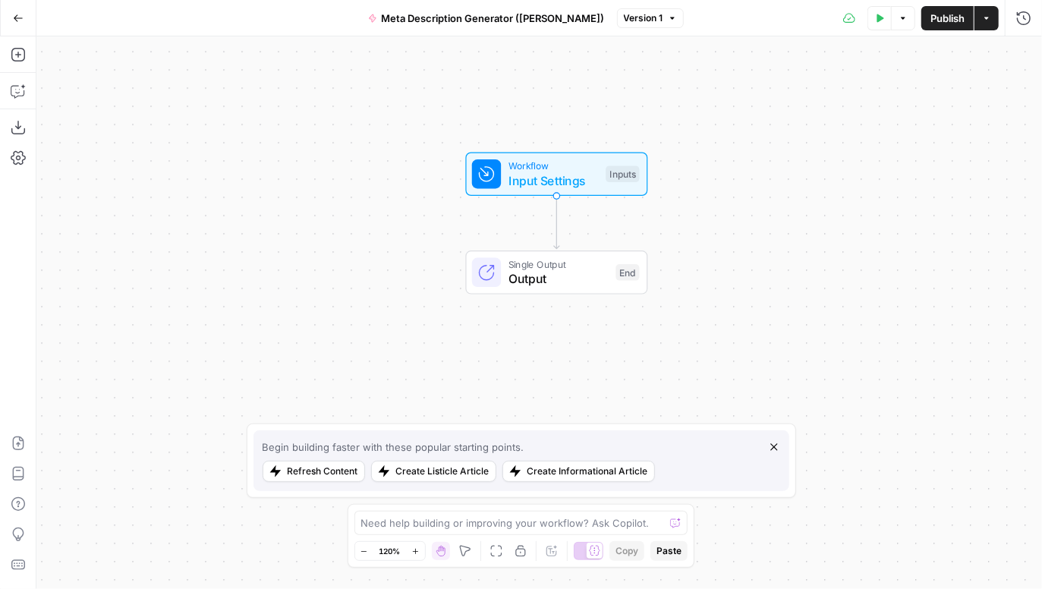
drag, startPoint x: 259, startPoint y: 244, endPoint x: 368, endPoint y: 250, distance: 109.5
click at [368, 250] on div "Workflow Input Settings Inputs Single Output Output End" at bounding box center [539, 312] width 1006 height 553
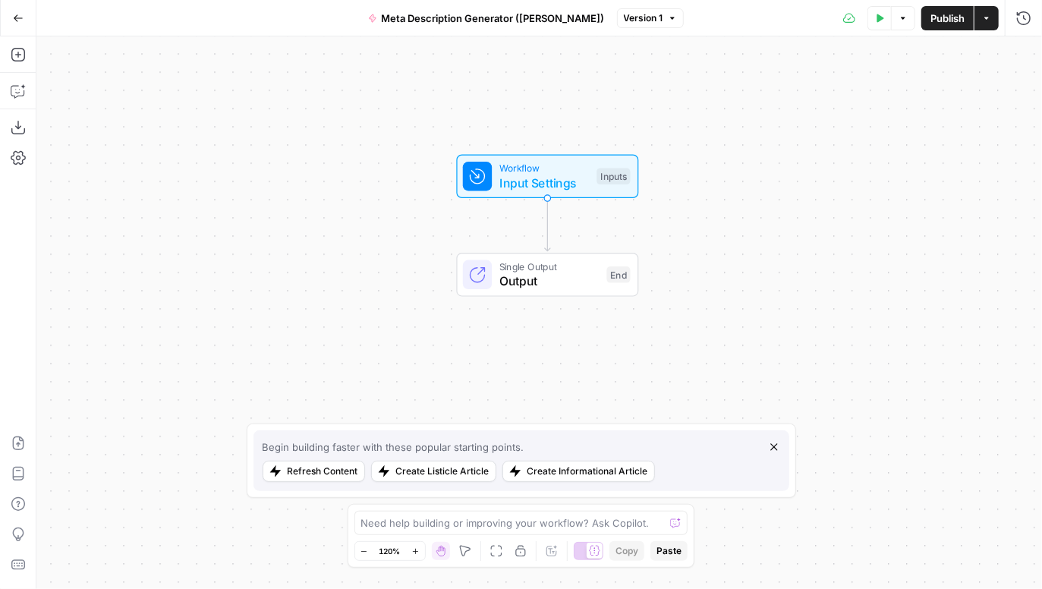
drag, startPoint x: 368, startPoint y: 250, endPoint x: 352, endPoint y: 250, distance: 15.9
click at [352, 250] on div "Workflow Input Settings Inputs Single Output Output End" at bounding box center [539, 312] width 1006 height 553
click at [481, 183] on icon at bounding box center [477, 176] width 18 height 18
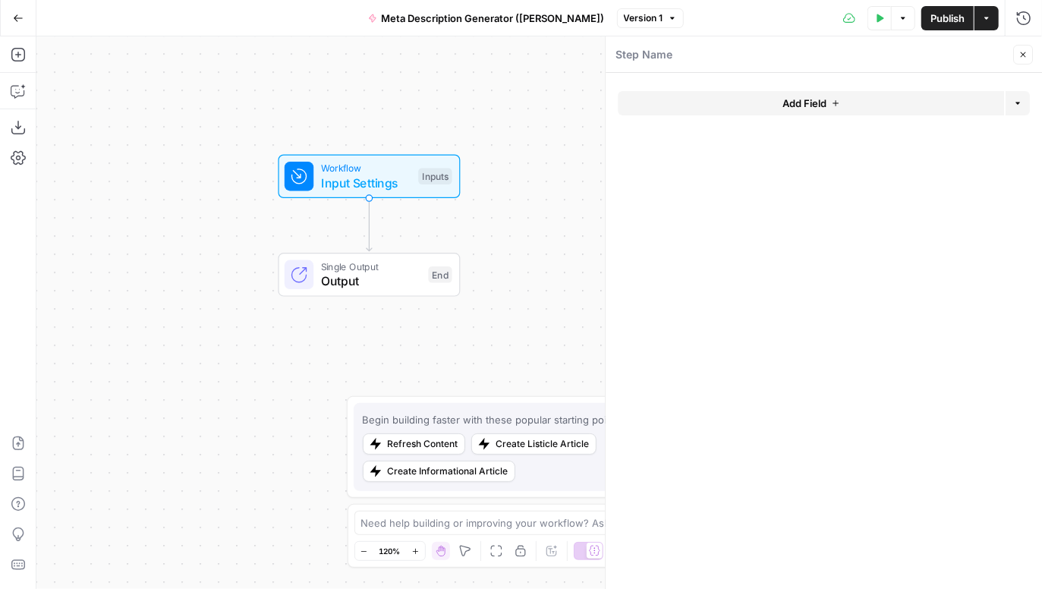
drag, startPoint x: 422, startPoint y: 249, endPoint x: 206, endPoint y: 249, distance: 216.3
click at [206, 249] on div "Workflow Input Settings Inputs Single Output Output End" at bounding box center [539, 312] width 1006 height 553
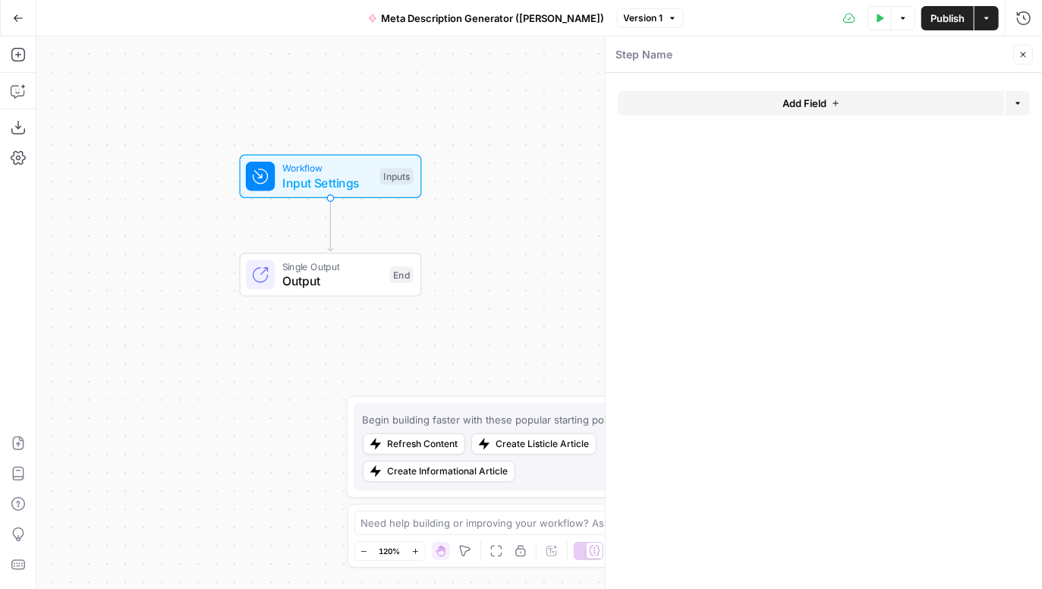
click at [821, 103] on span "Add Field" at bounding box center [805, 103] width 44 height 15
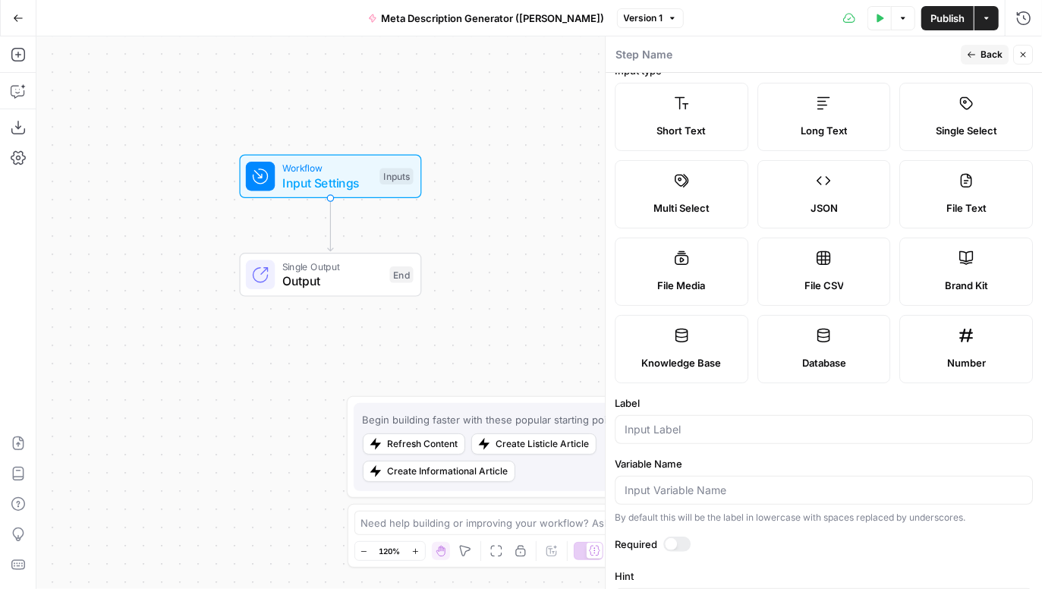
scroll to position [20, 0]
click at [673, 426] on input "Label" at bounding box center [824, 428] width 399 height 15
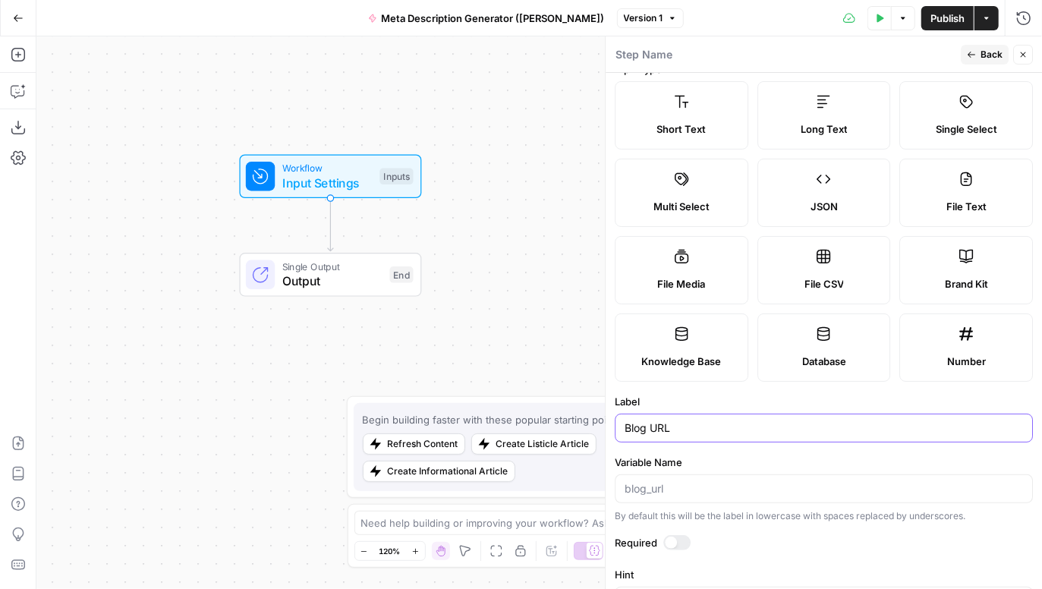
type input "Blog URL"
click at [688, 394] on label "Label" at bounding box center [824, 401] width 418 height 15
click at [688, 421] on input "Blog URL" at bounding box center [824, 428] width 399 height 15
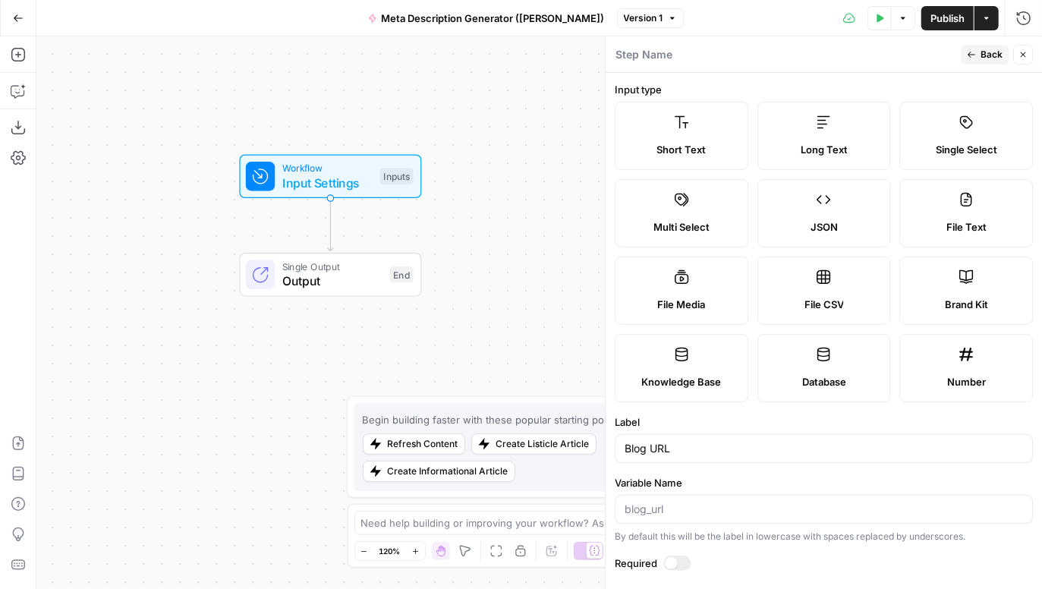
click at [975, 55] on icon "button" at bounding box center [971, 54] width 9 height 9
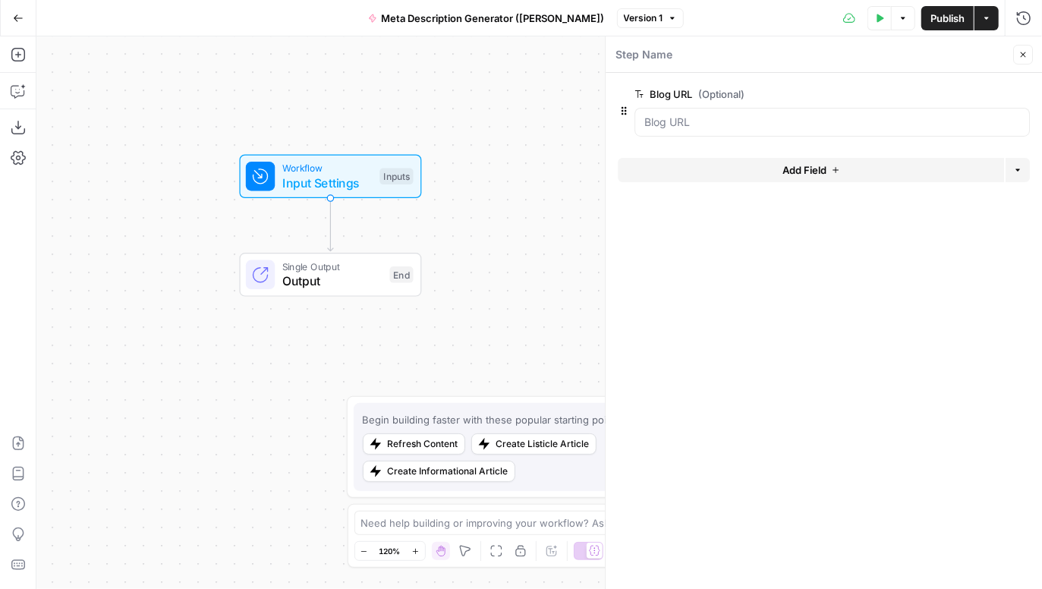
click at [967, 90] on span "edit field" at bounding box center [972, 94] width 33 height 12
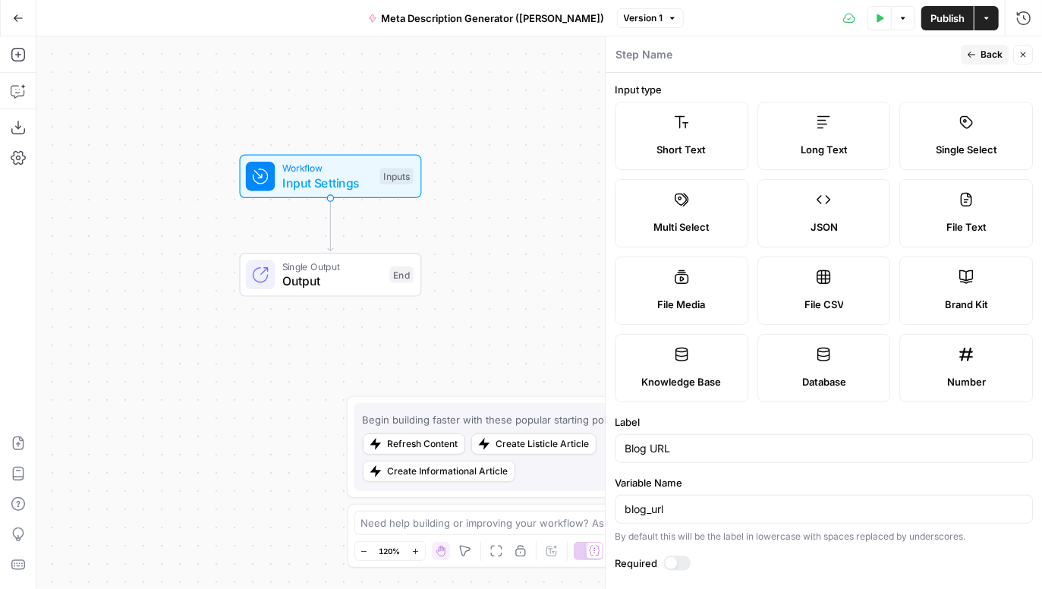
click at [850, 140] on label "Long Text" at bounding box center [825, 136] width 134 height 68
click at [966, 276] on icon at bounding box center [966, 277] width 14 height 14
click at [715, 122] on label "Short Text" at bounding box center [682, 136] width 134 height 68
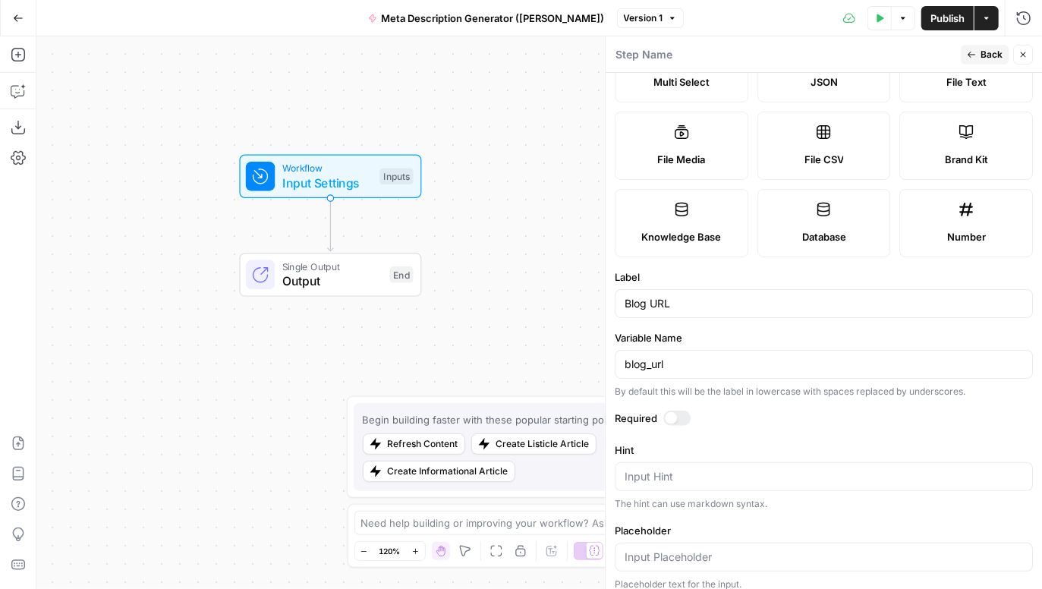
scroll to position [232, 0]
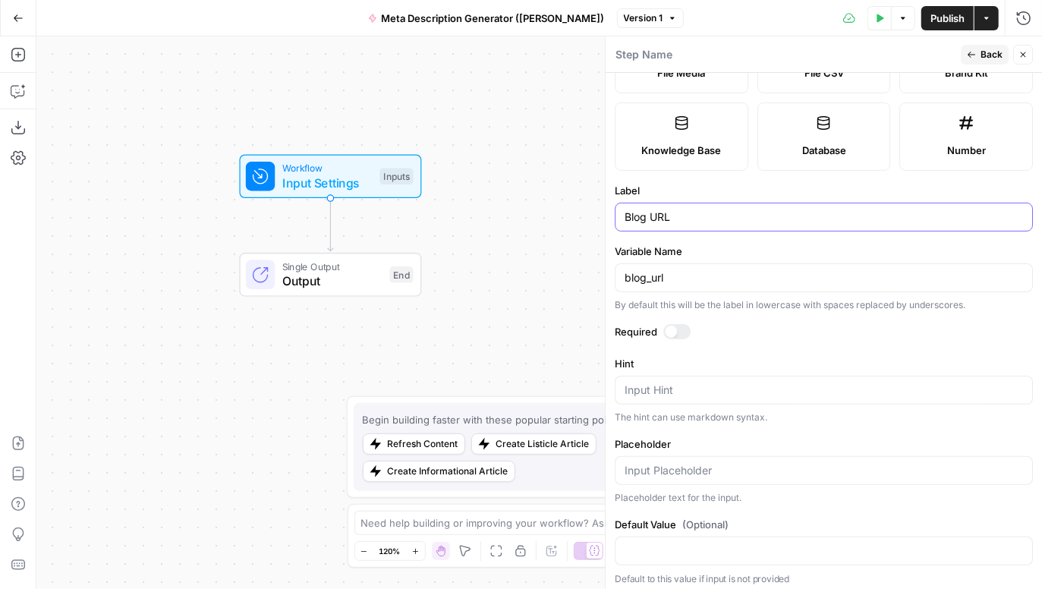
click at [692, 210] on input "Blog URL" at bounding box center [824, 217] width 399 height 15
drag, startPoint x: 673, startPoint y: 245, endPoint x: 613, endPoint y: 248, distance: 60.0
click at [613, 248] on div "Step Name Back Close Input type Short Text Long Text Single Select Multi Select…" at bounding box center [823, 312] width 437 height 553
click at [651, 247] on label "Variable Name" at bounding box center [824, 251] width 418 height 15
click at [651, 270] on input "blog_url" at bounding box center [824, 277] width 399 height 15
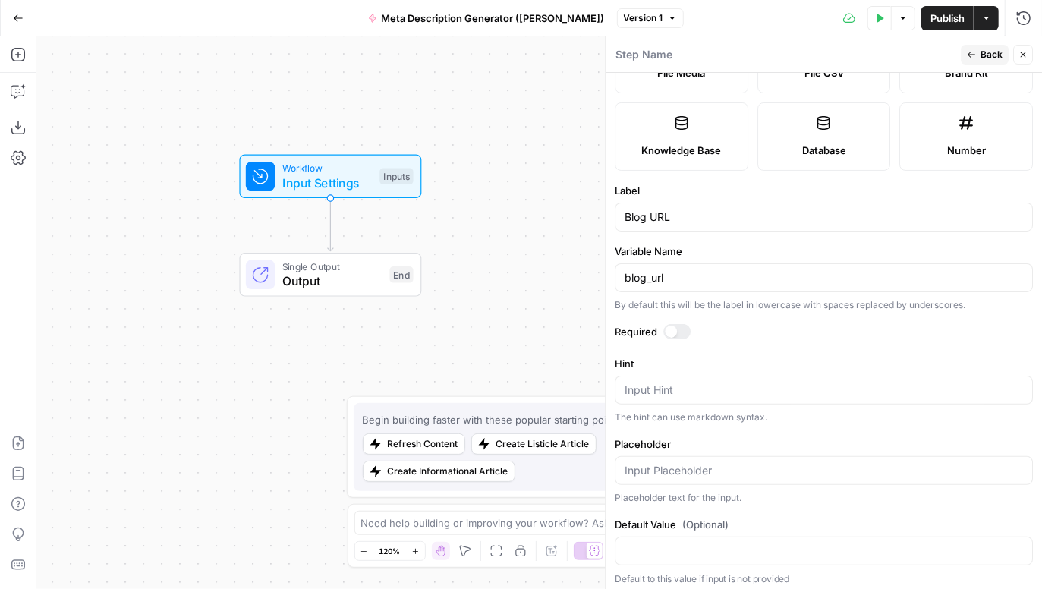
click at [766, 244] on label "Variable Name" at bounding box center [824, 251] width 418 height 15
click at [766, 270] on input "blog_url" at bounding box center [824, 277] width 399 height 15
click at [753, 310] on form "Input type Short Text Long Text Single Select Multi Select JSON File Text File …" at bounding box center [824, 331] width 436 height 517
click at [673, 331] on div at bounding box center [671, 332] width 12 height 12
click at [672, 457] on div at bounding box center [824, 470] width 418 height 29
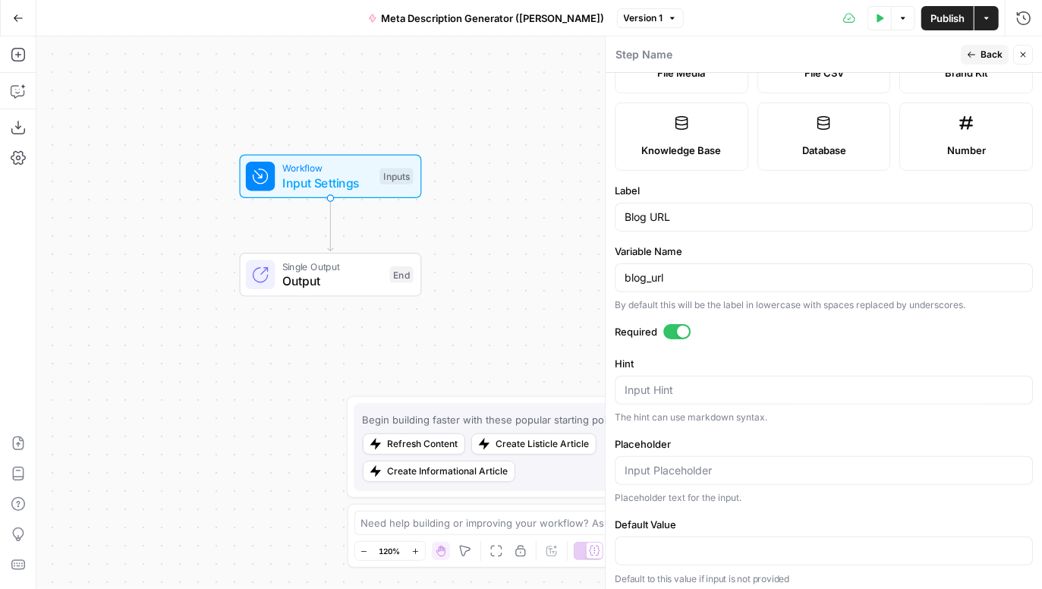
click at [672, 377] on div "Input Hint" at bounding box center [824, 390] width 418 height 29
click at [654, 545] on input "Default Value" at bounding box center [824, 551] width 399 height 15
click at [674, 465] on input "Placeholder" at bounding box center [824, 470] width 399 height 15
click at [677, 389] on textarea "Hint" at bounding box center [824, 390] width 399 height 15
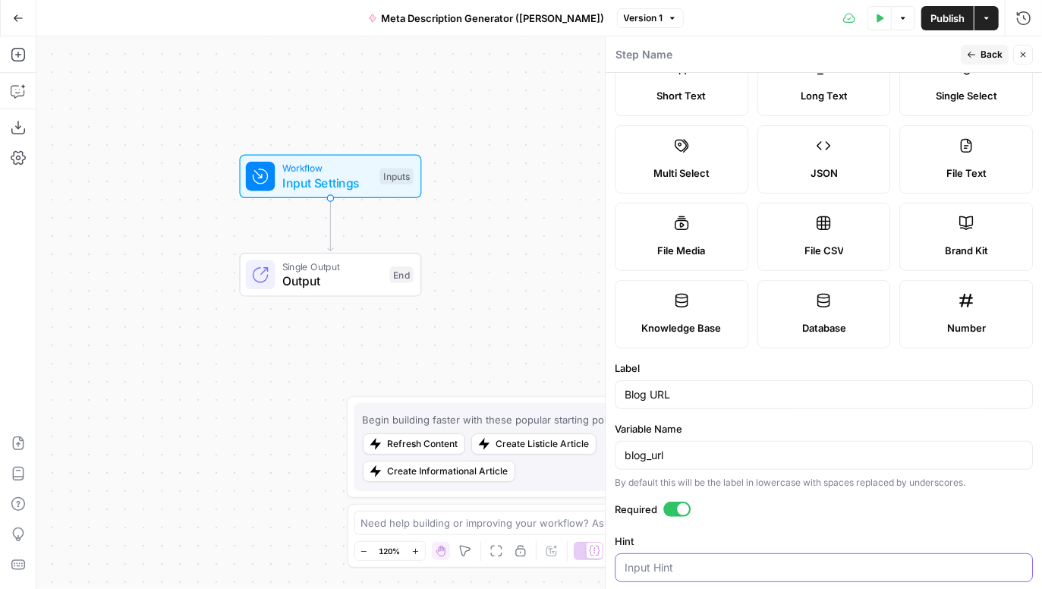
scroll to position [0, 0]
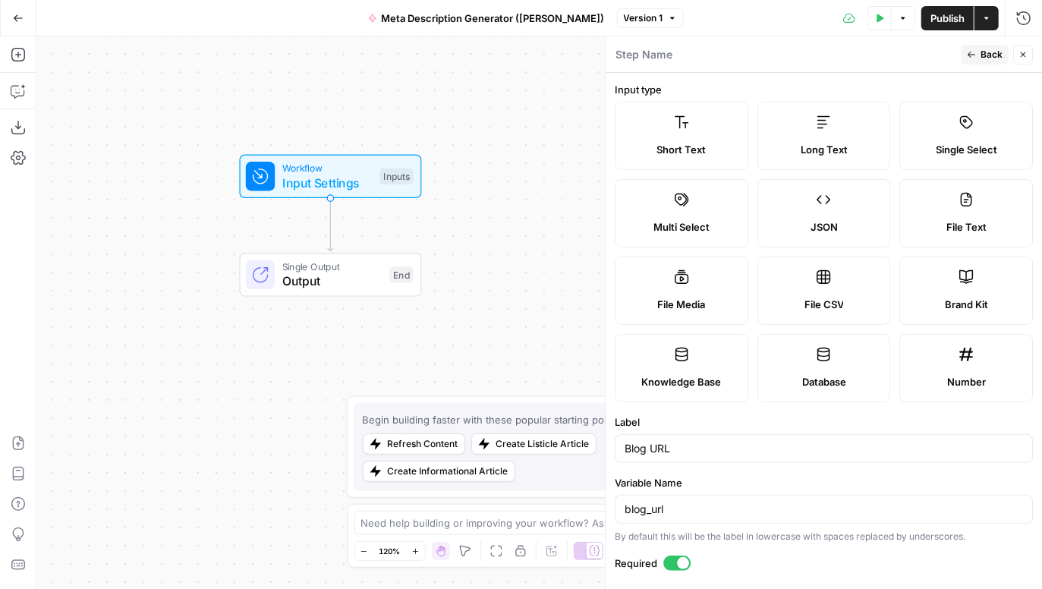
click at [972, 57] on icon "button" at bounding box center [971, 54] width 9 height 9
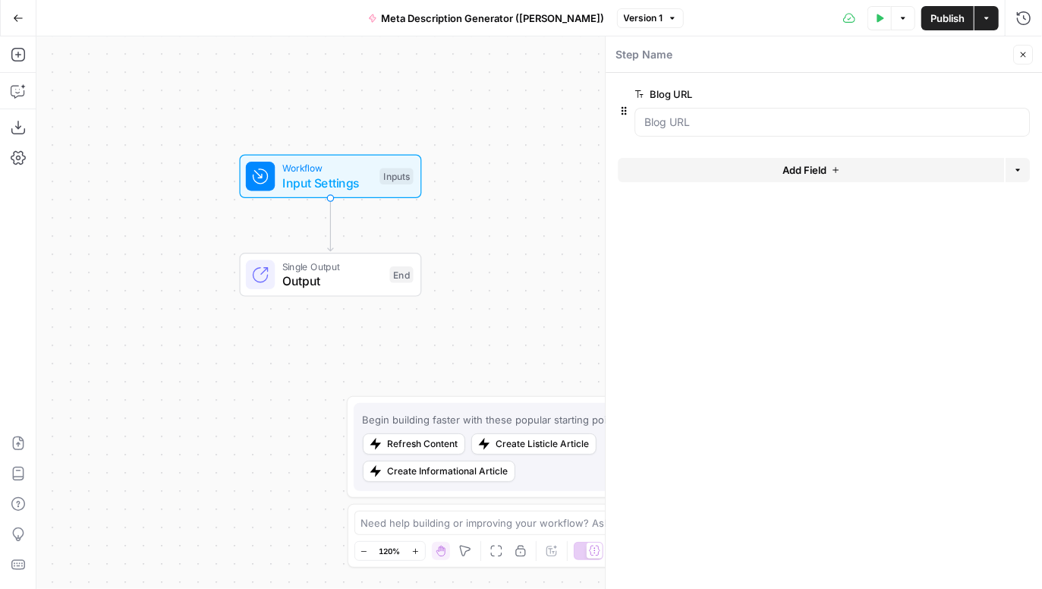
click at [1023, 92] on icon "button" at bounding box center [1021, 94] width 8 height 8
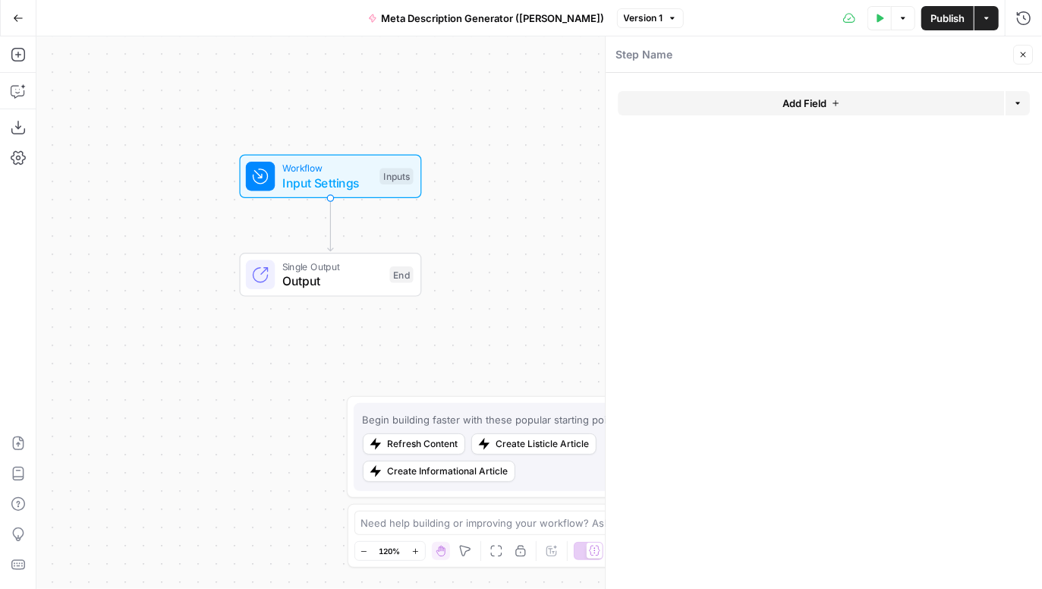
click at [817, 96] on span "Add Field" at bounding box center [805, 103] width 44 height 15
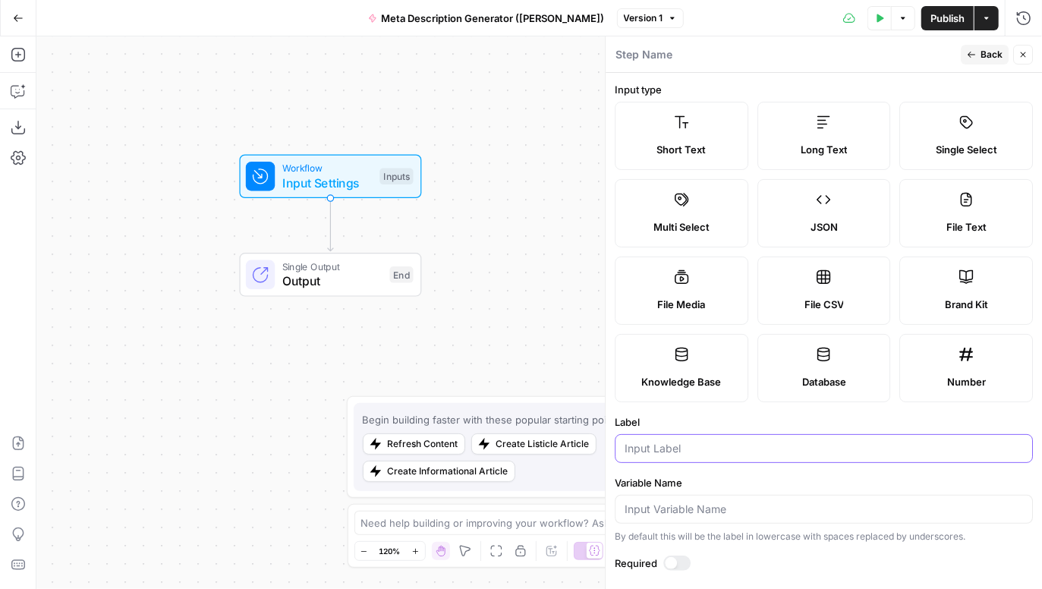
click at [675, 442] on input "Label" at bounding box center [824, 448] width 399 height 15
type input "Blog URL"
click at [988, 46] on button "Back" at bounding box center [985, 55] width 48 height 20
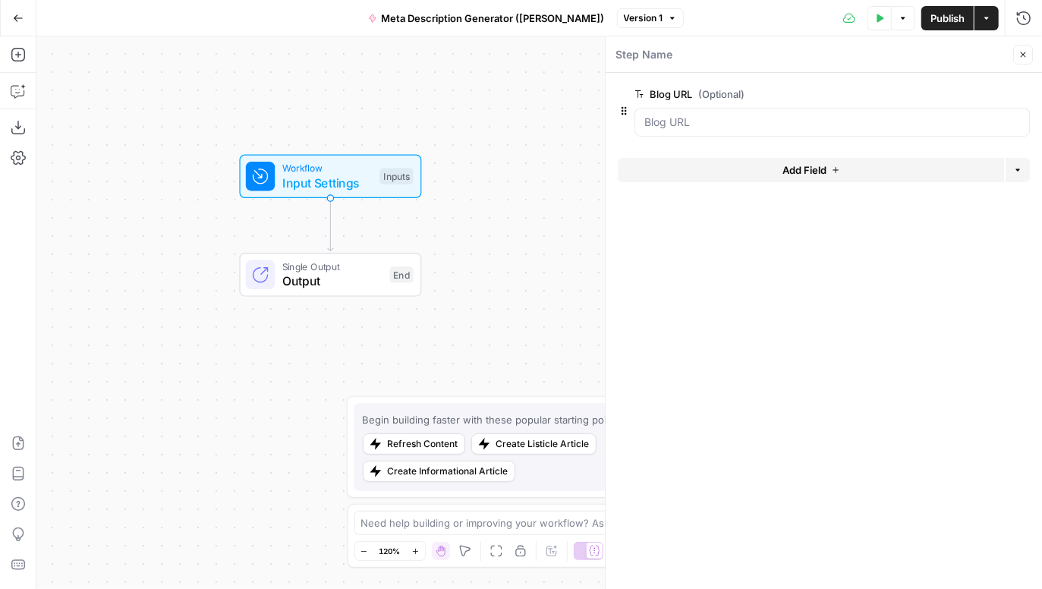
click at [830, 167] on button "Add Field" at bounding box center [811, 170] width 386 height 24
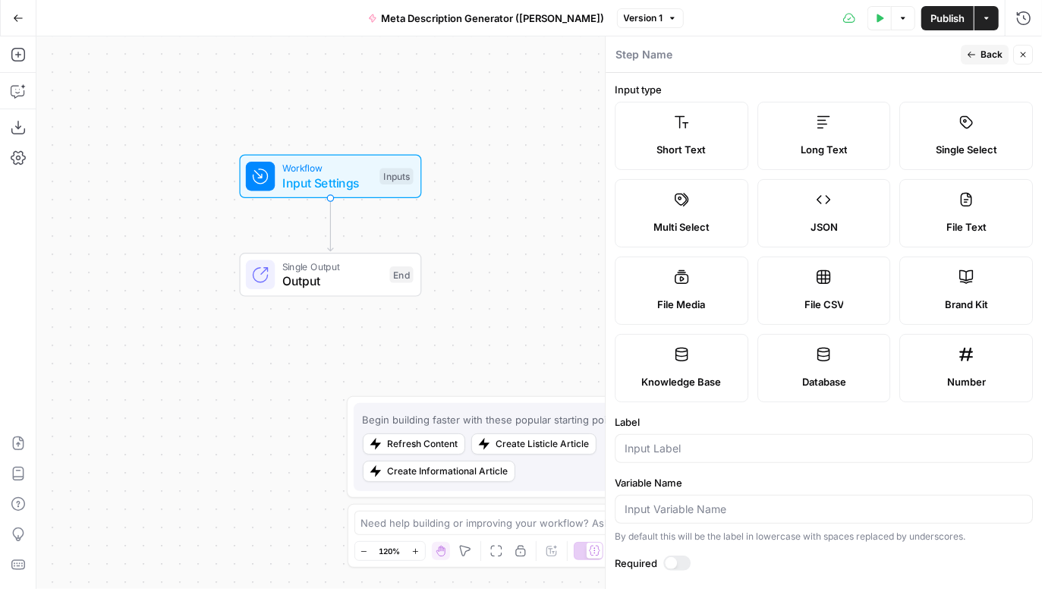
click at [978, 299] on span "Brand Kit" at bounding box center [966, 304] width 43 height 15
type input "Brand Kit"
type input "brand_kit"
drag, startPoint x: 687, startPoint y: 448, endPoint x: 610, endPoint y: 447, distance: 77.4
click at [610, 447] on div "Step Name Back Close Input type Short Text Long Text Single Select Multi Select…" at bounding box center [823, 312] width 437 height 553
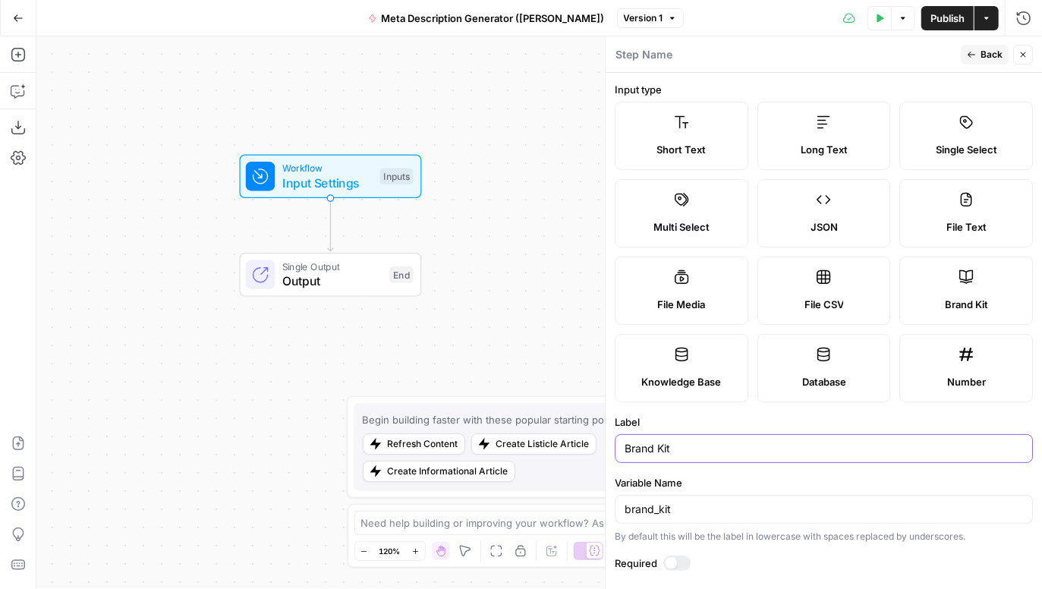
click at [655, 443] on input "Brand Kit" at bounding box center [824, 448] width 399 height 15
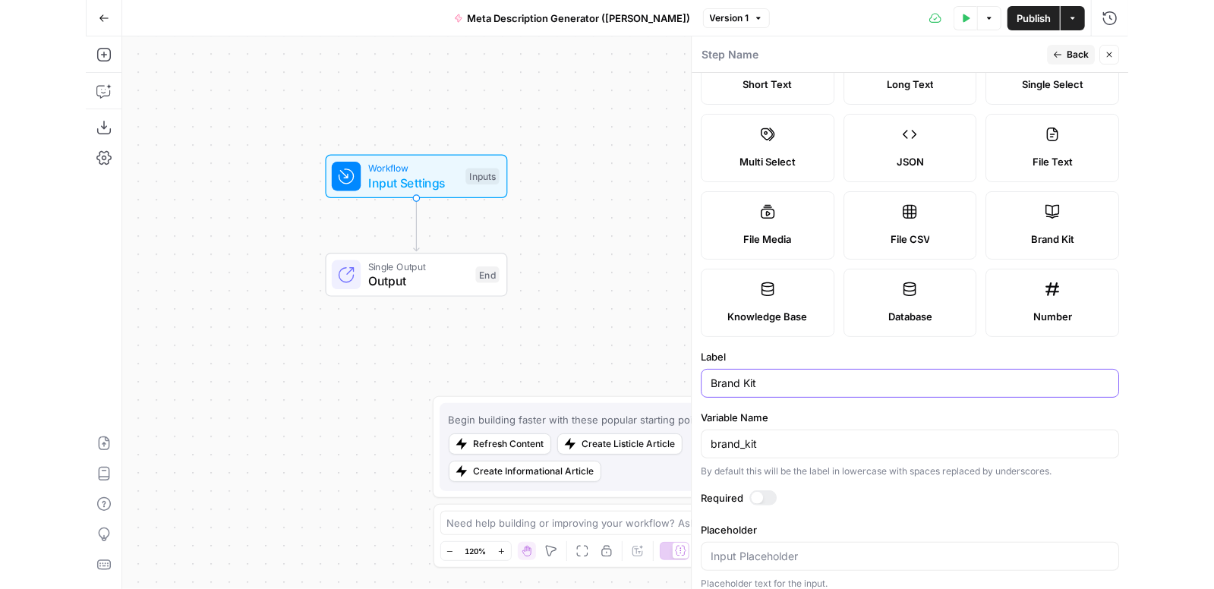
scroll to position [71, 0]
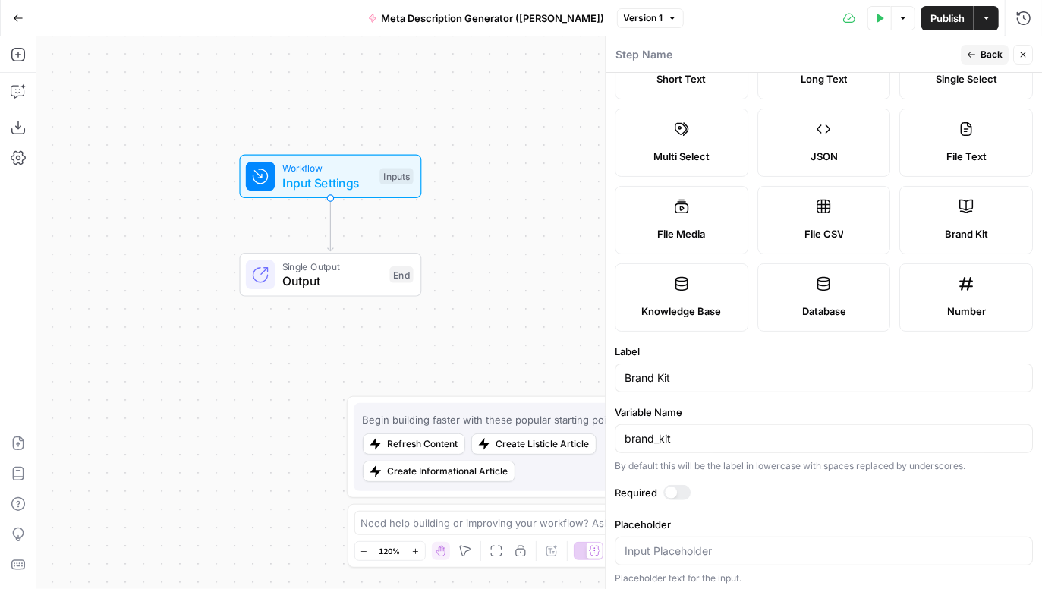
click at [674, 488] on div at bounding box center [671, 493] width 12 height 12
click at [985, 55] on span "Back" at bounding box center [992, 55] width 22 height 14
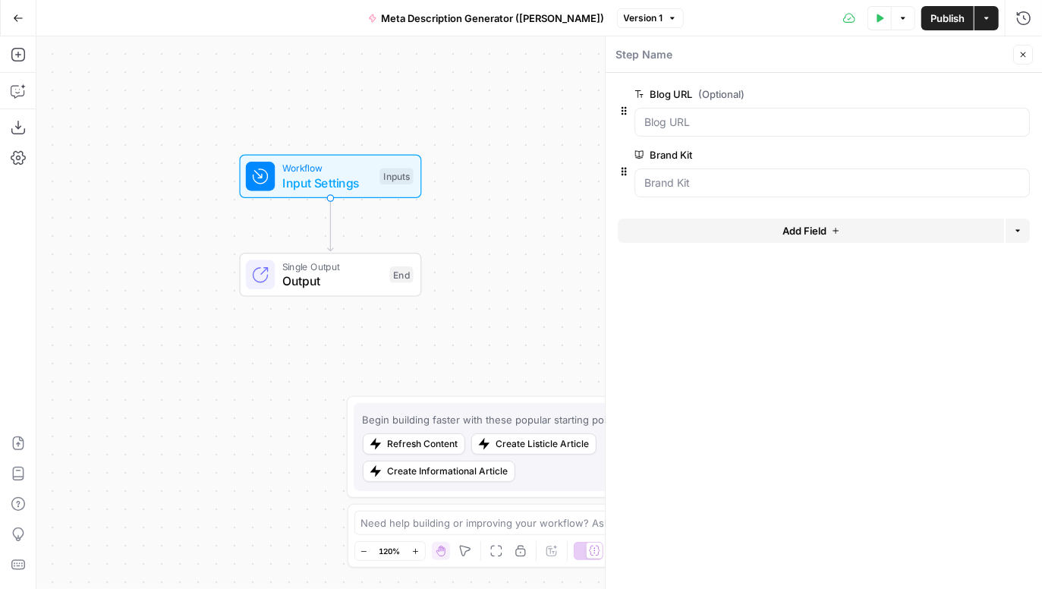
click at [1024, 55] on icon "button" at bounding box center [1023, 54] width 9 height 9
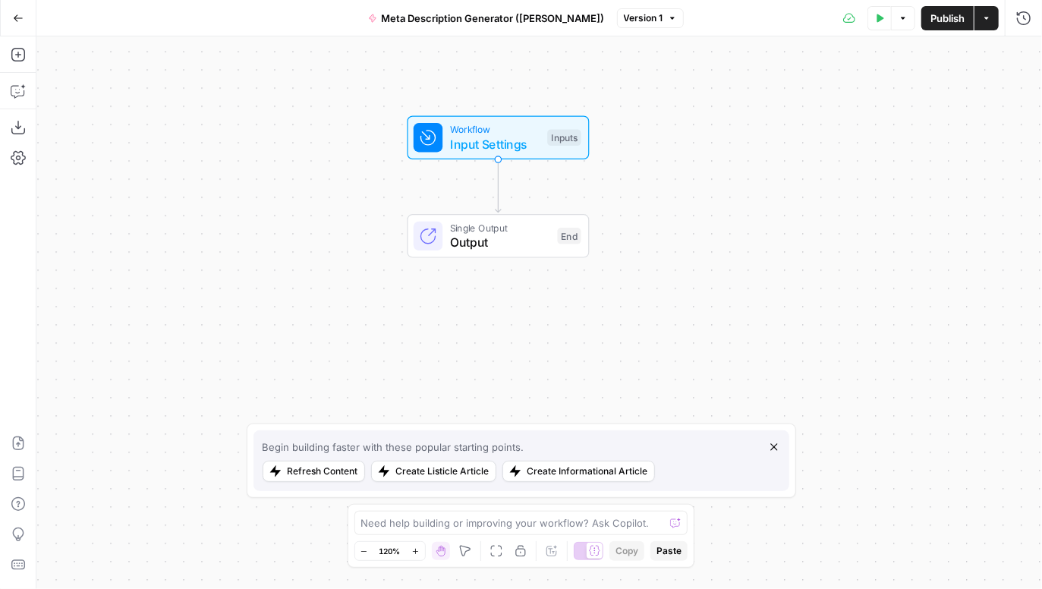
drag, startPoint x: 468, startPoint y: 187, endPoint x: 635, endPoint y: 149, distance: 172.2
click at [635, 149] on div "Workflow Input Settings Inputs" at bounding box center [499, 138] width 282 height 44
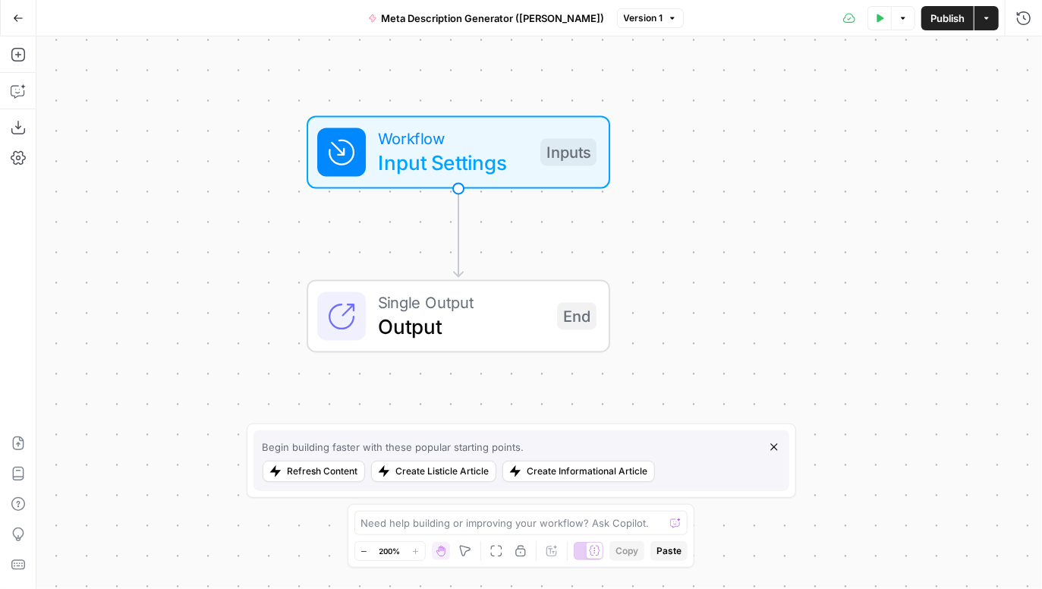
drag, startPoint x: 612, startPoint y: 106, endPoint x: 663, endPoint y: 128, distance: 55.4
click at [663, 128] on div "Workflow Input Settings Inputs" at bounding box center [458, 151] width 471 height 73
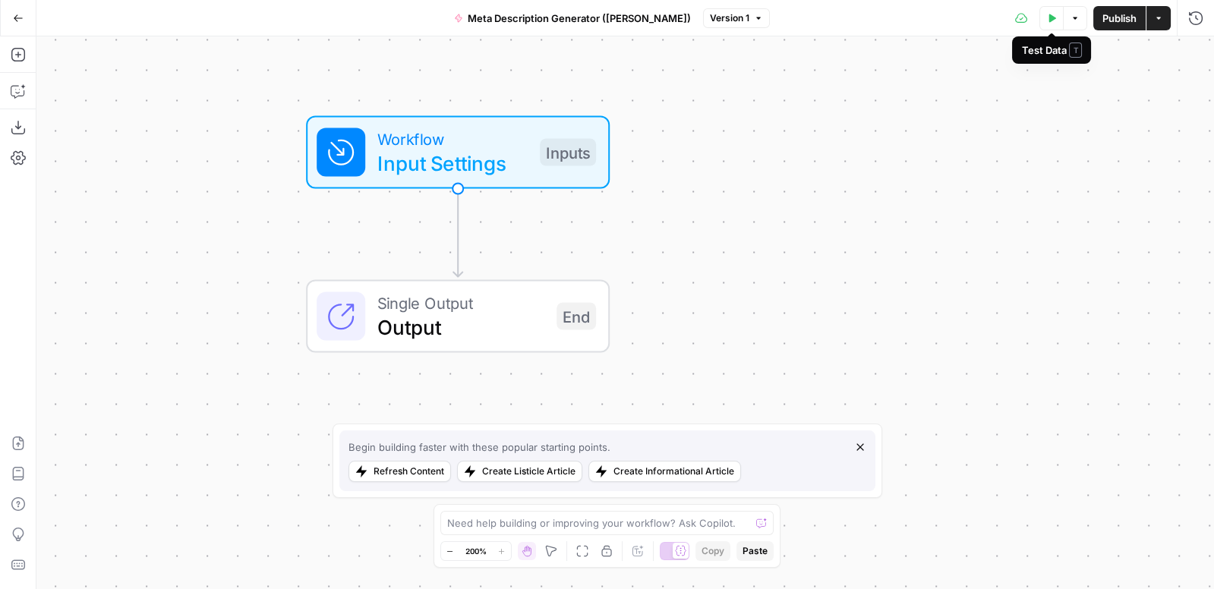
click at [1054, 21] on icon "button" at bounding box center [1051, 18] width 9 height 9
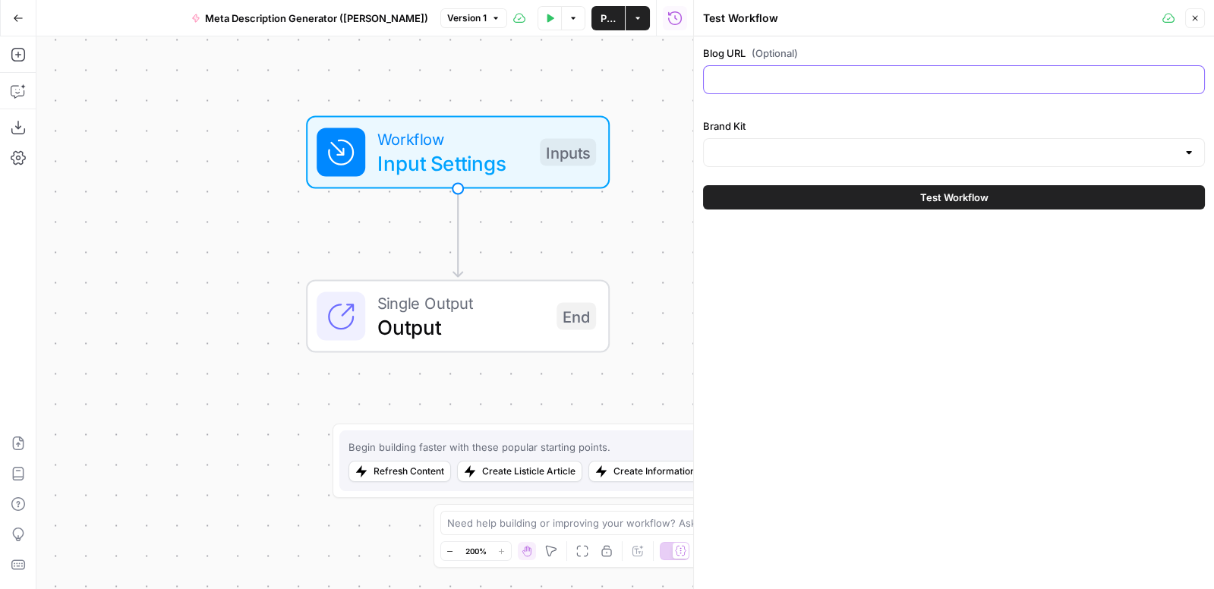
click at [768, 81] on input "Blog URL (Optional)" at bounding box center [954, 79] width 482 height 15
click at [750, 147] on input "Brand Kit" at bounding box center [945, 152] width 464 height 15
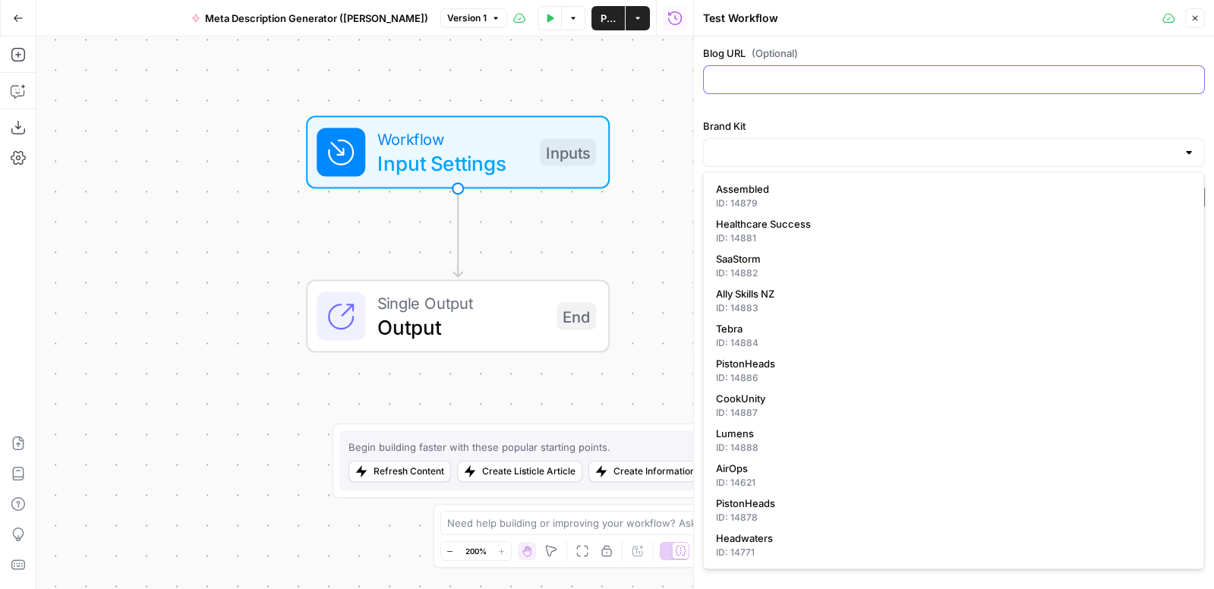
click at [759, 80] on input "Blog URL (Optional)" at bounding box center [954, 79] width 482 height 15
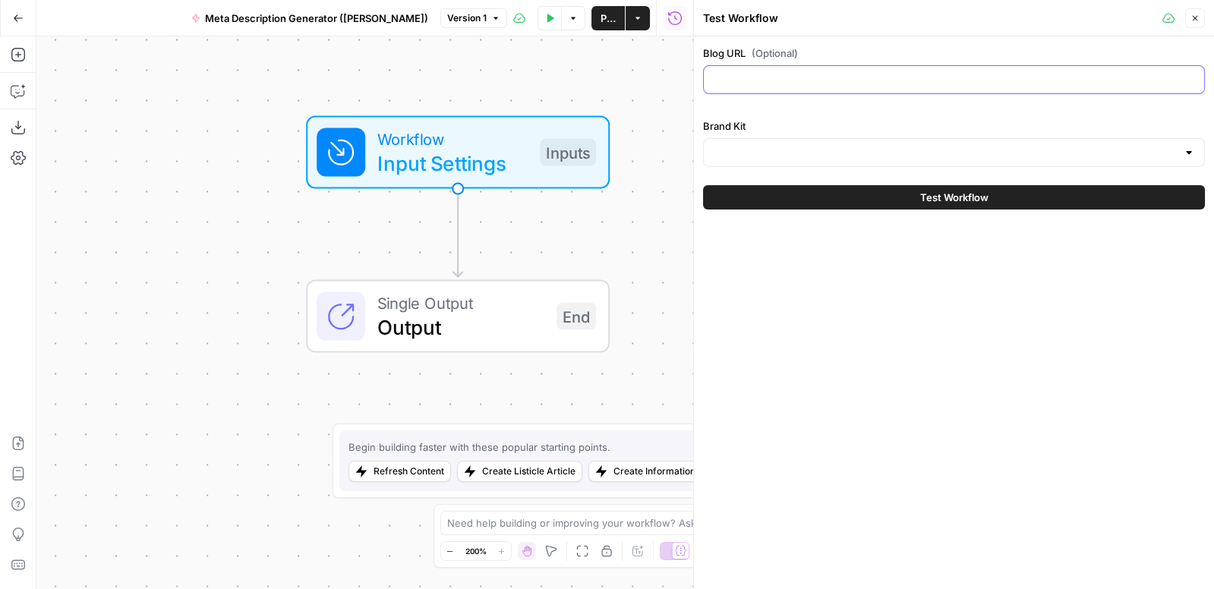
click at [758, 80] on input "Blog URL (Optional)" at bounding box center [954, 79] width 482 height 15
click at [805, 111] on div "Blog URL (Optional) Brand Kit" at bounding box center [954, 106] width 502 height 121
click at [774, 77] on input "Blog URL (Optional)" at bounding box center [954, 79] width 482 height 15
paste input "https://www.airops.com/blog/content-engineering-growth-org"
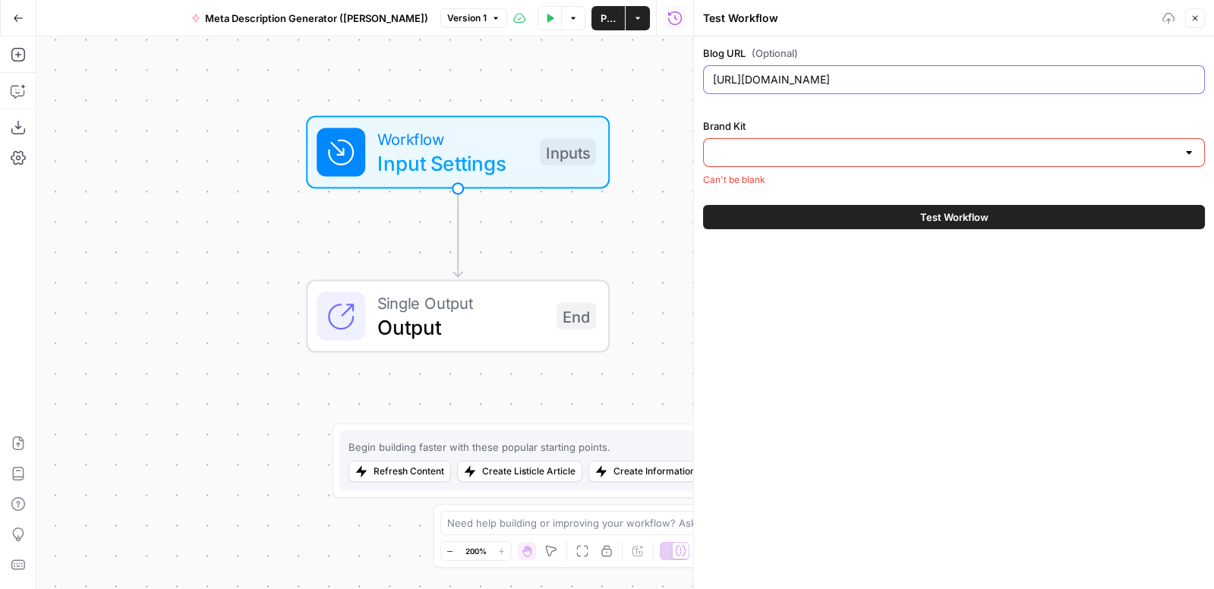
type input "https://www.airops.com/blog/content-engineering-growth-org"
click at [862, 127] on label "Brand Kit" at bounding box center [954, 125] width 502 height 15
click at [862, 145] on input "Brand Kit" at bounding box center [945, 152] width 464 height 15
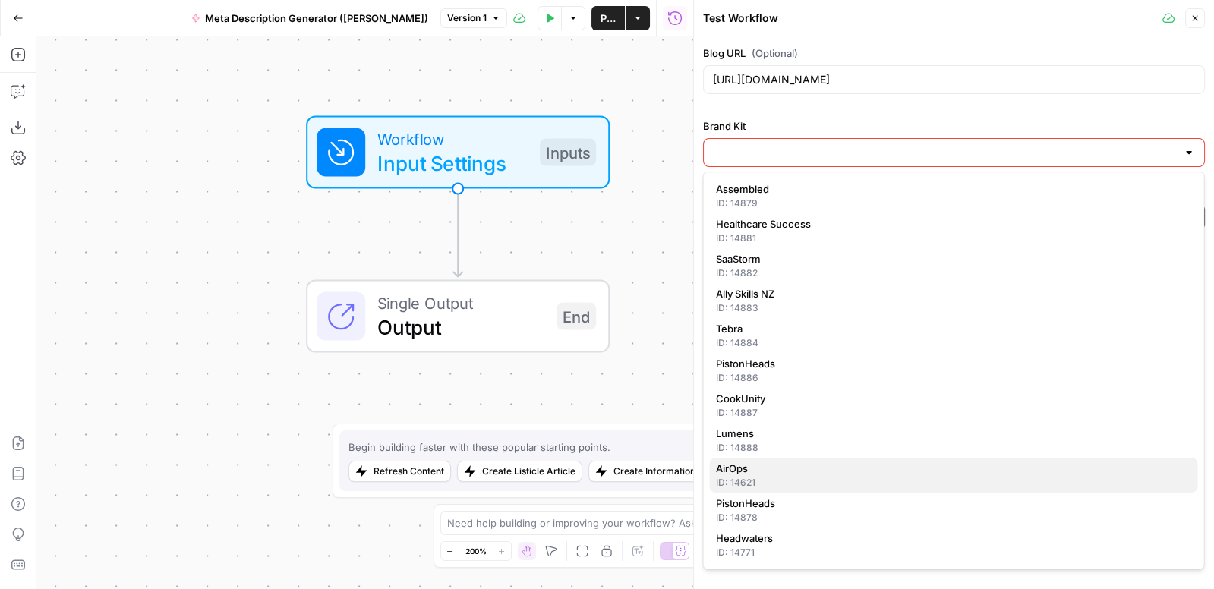
click at [739, 469] on span "AirOps" at bounding box center [951, 468] width 470 height 15
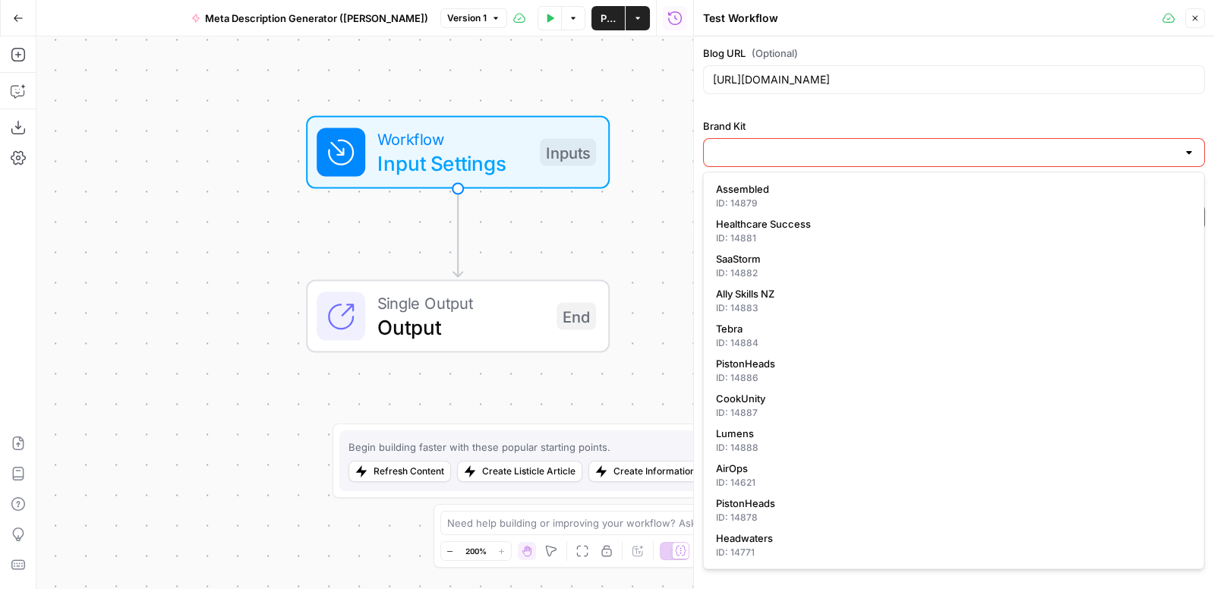
type input "AirOps"
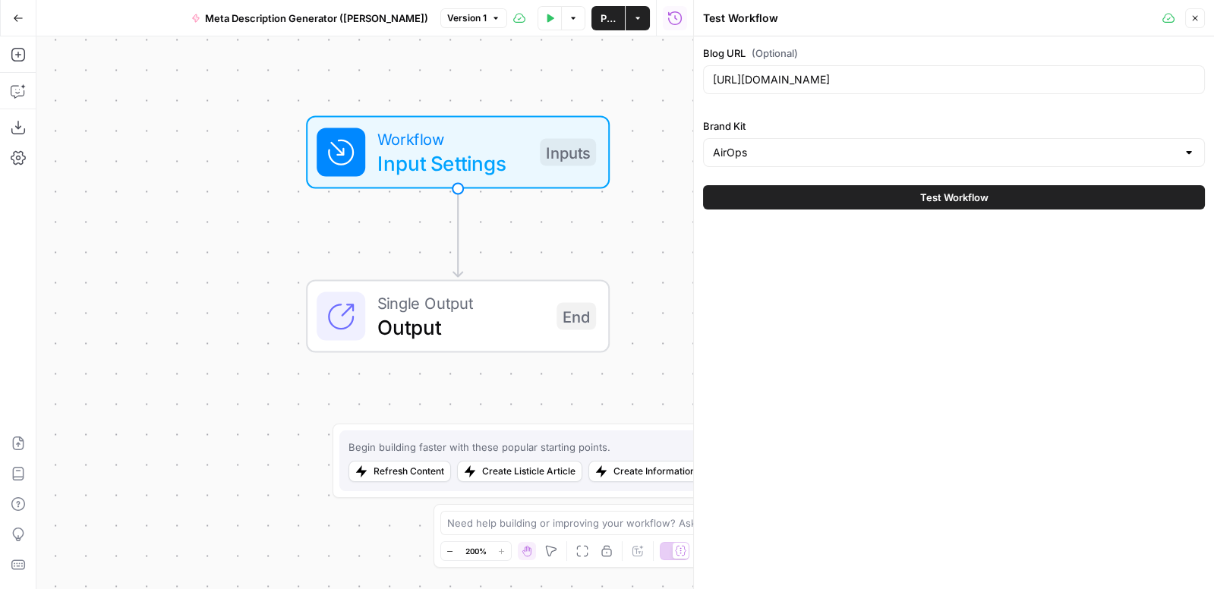
click at [825, 333] on div "Blog URL (Optional) https://www.airops.com/blog/content-engineering-growth-org …" at bounding box center [954, 312] width 520 height 553
click at [870, 77] on input "https://www.airops.com/blog/content-engineering-growth-org" at bounding box center [954, 79] width 482 height 15
click at [735, 155] on input "Brand Kit" at bounding box center [945, 152] width 464 height 15
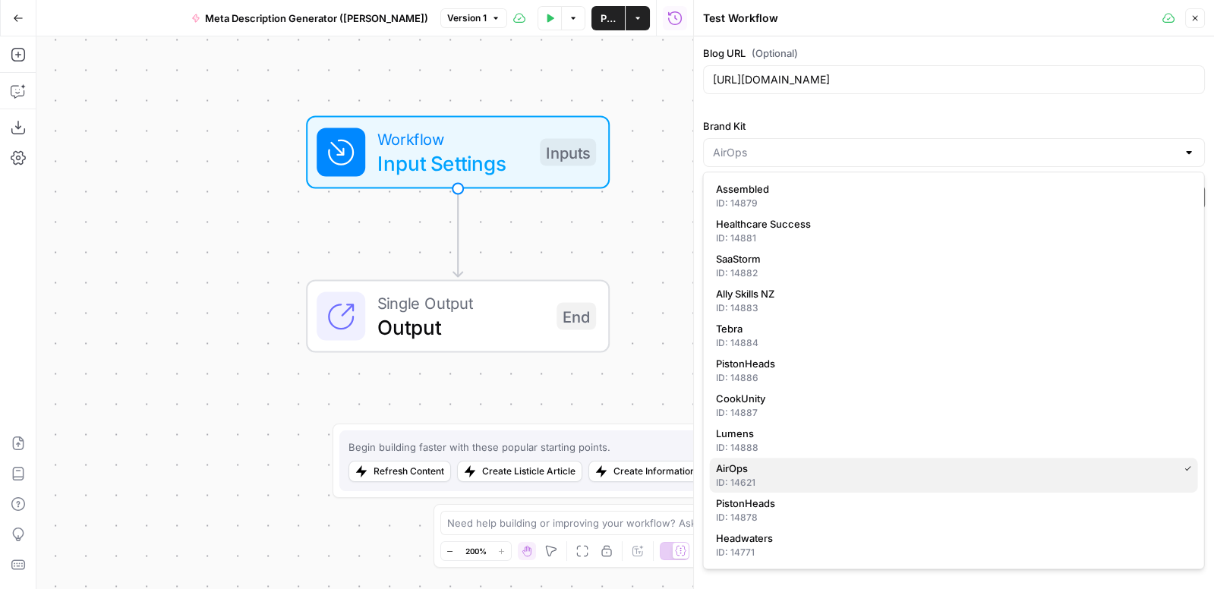
click at [750, 465] on span "AirOps" at bounding box center [944, 468] width 456 height 15
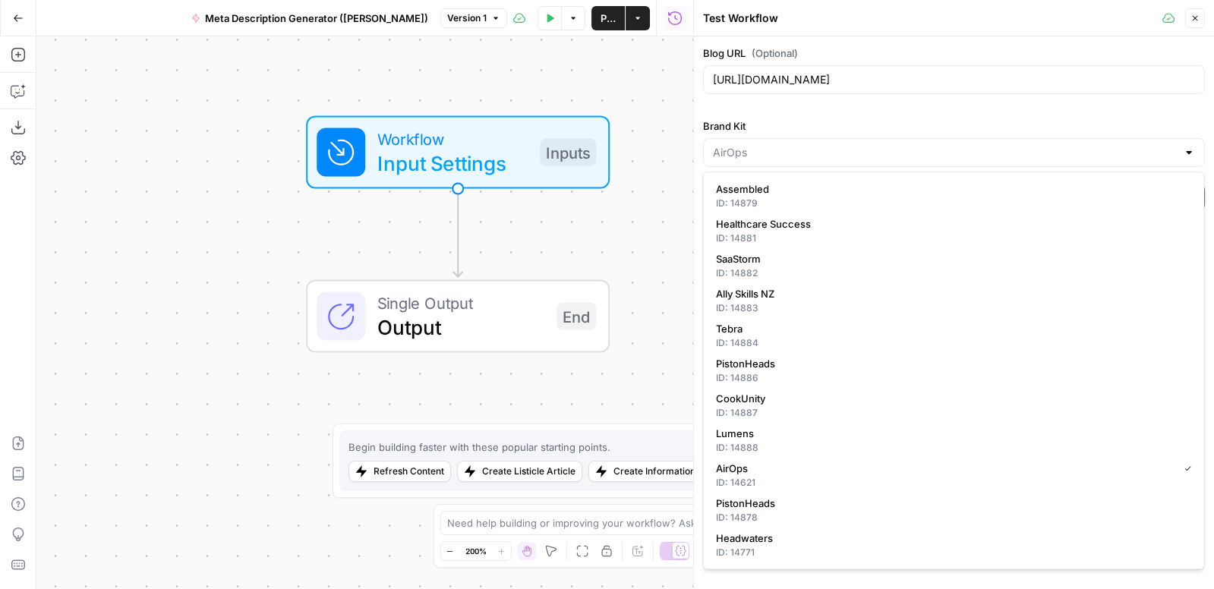
type input "AirOps"
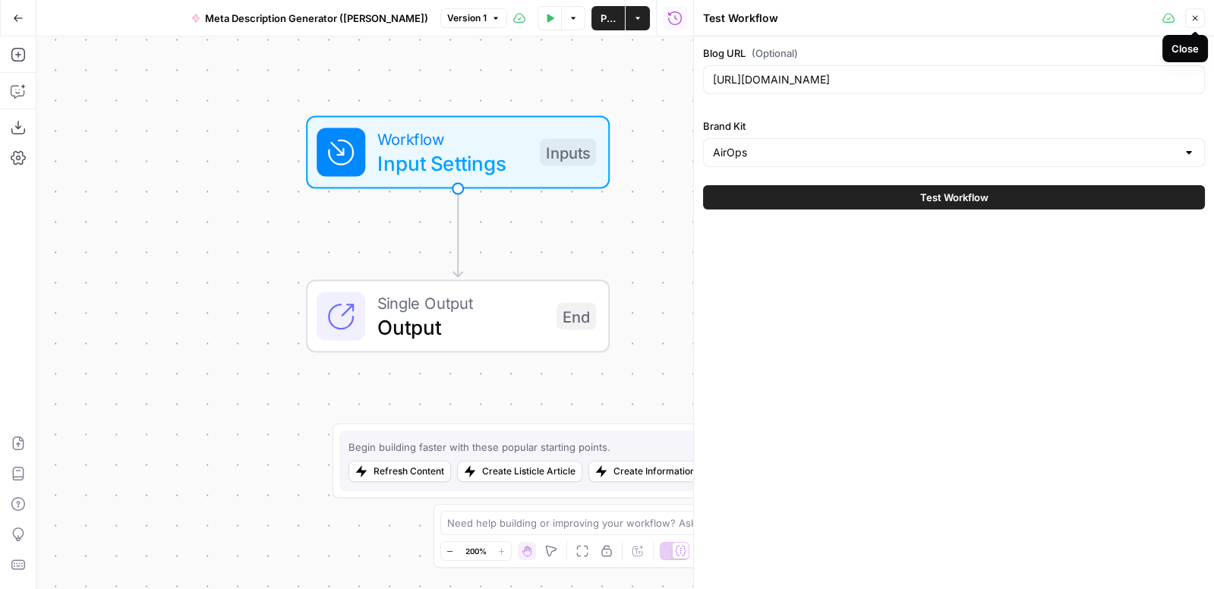
click at [1197, 18] on icon "button" at bounding box center [1194, 18] width 9 height 9
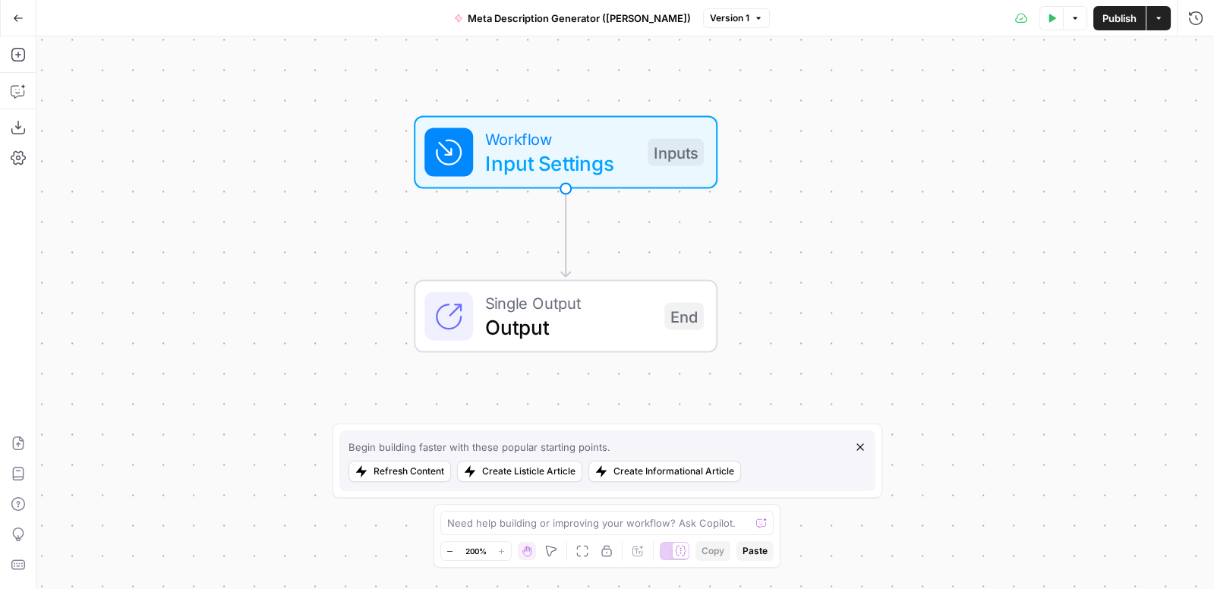
drag, startPoint x: 566, startPoint y: 224, endPoint x: 700, endPoint y: 221, distance: 134.4
click at [700, 221] on div "Workflow Input Settings Inputs Single Output Output End" at bounding box center [624, 312] width 1177 height 553
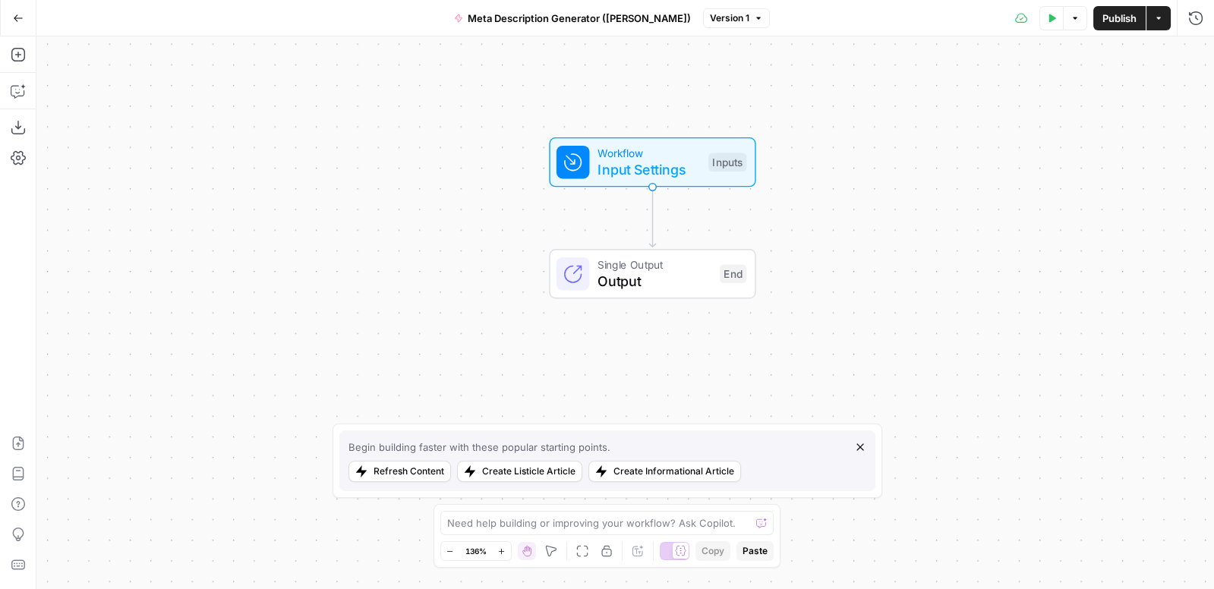
drag, startPoint x: 351, startPoint y: 225, endPoint x: 377, endPoint y: 215, distance: 27.6
click at [377, 215] on div "Workflow Input Settings Inputs Single Output Output End" at bounding box center [624, 312] width 1177 height 553
click at [17, 60] on icon "button" at bounding box center [18, 55] width 14 height 14
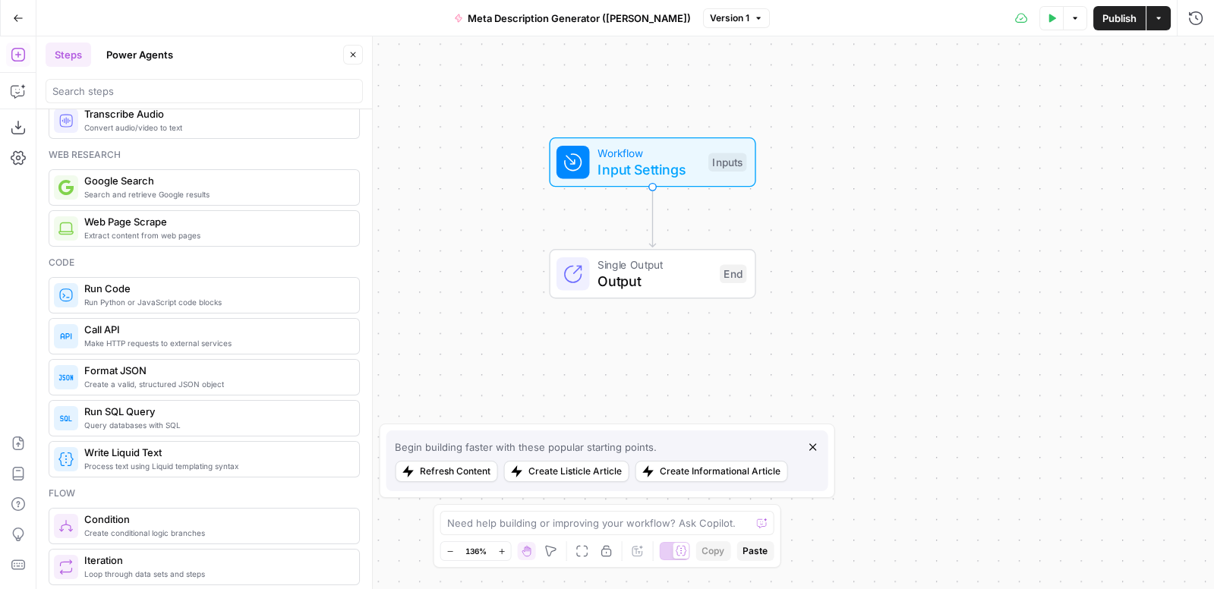
scroll to position [126, 0]
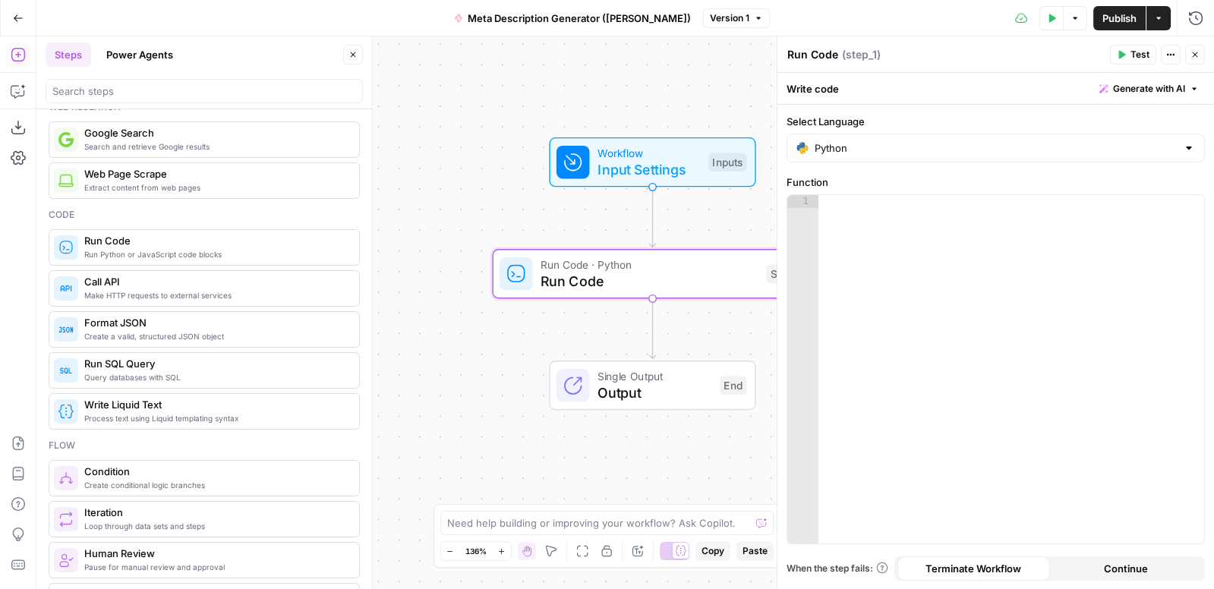
click at [1164, 88] on span "Generate with AI" at bounding box center [1149, 89] width 72 height 14
click at [947, 179] on div at bounding box center [1053, 177] width 290 height 90
click at [944, 90] on div "Write code Generate with AI" at bounding box center [995, 88] width 436 height 31
click at [1196, 58] on icon "button" at bounding box center [1194, 54] width 9 height 9
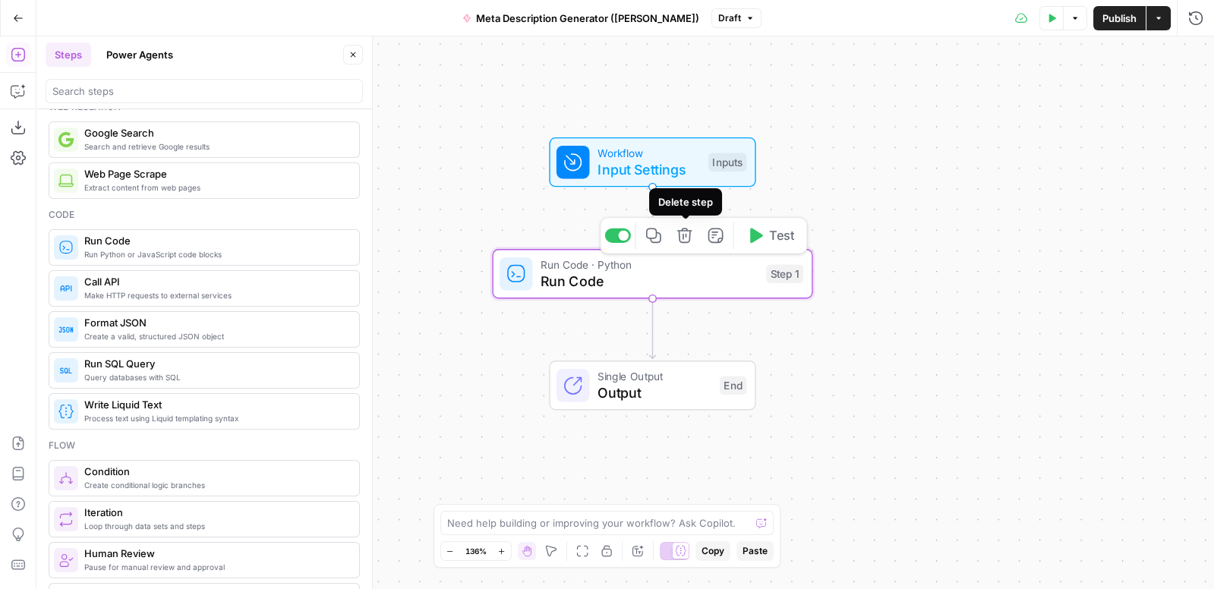
click at [690, 235] on icon "button" at bounding box center [684, 235] width 15 height 15
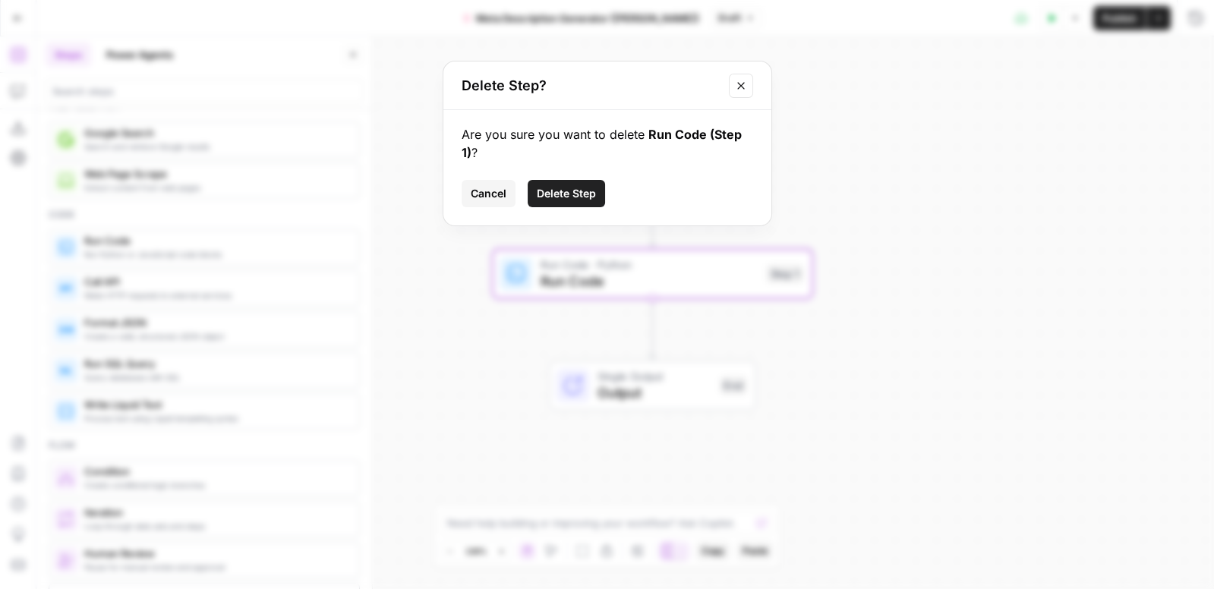
click at [572, 190] on span "Delete Step" at bounding box center [566, 193] width 59 height 15
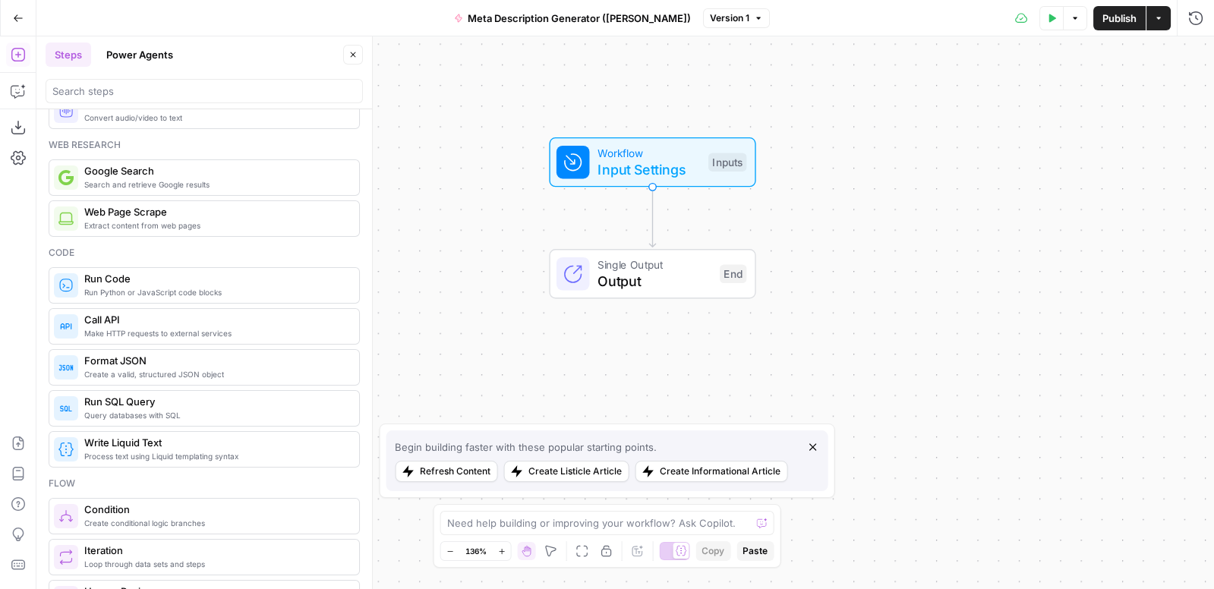
scroll to position [0, 0]
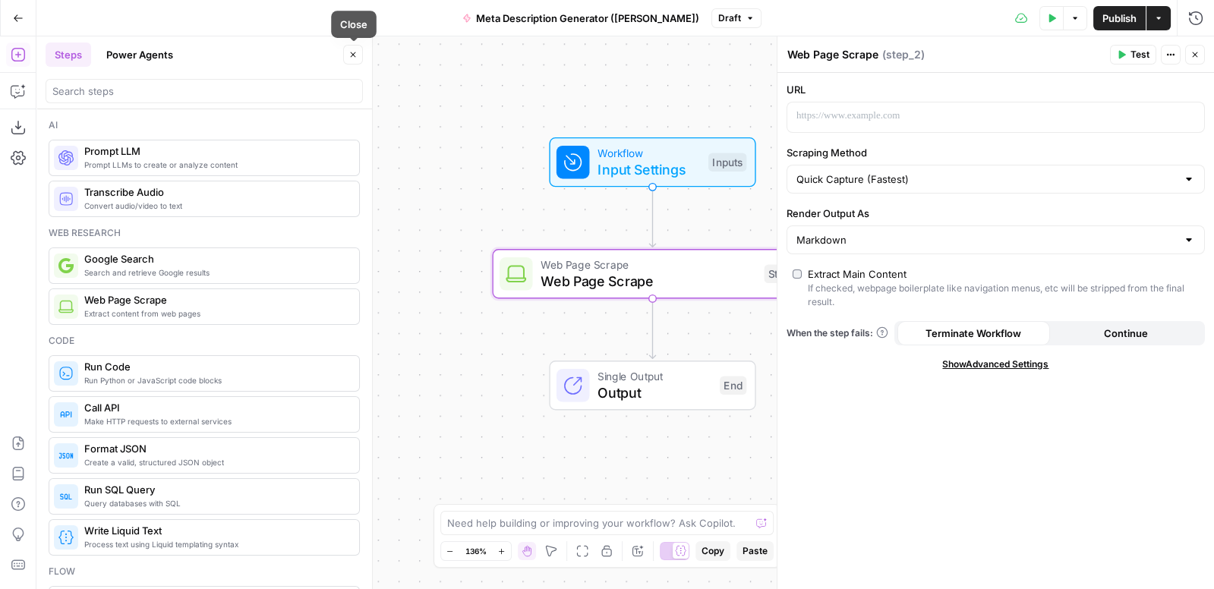
click at [357, 57] on icon "button" at bounding box center [352, 54] width 9 height 9
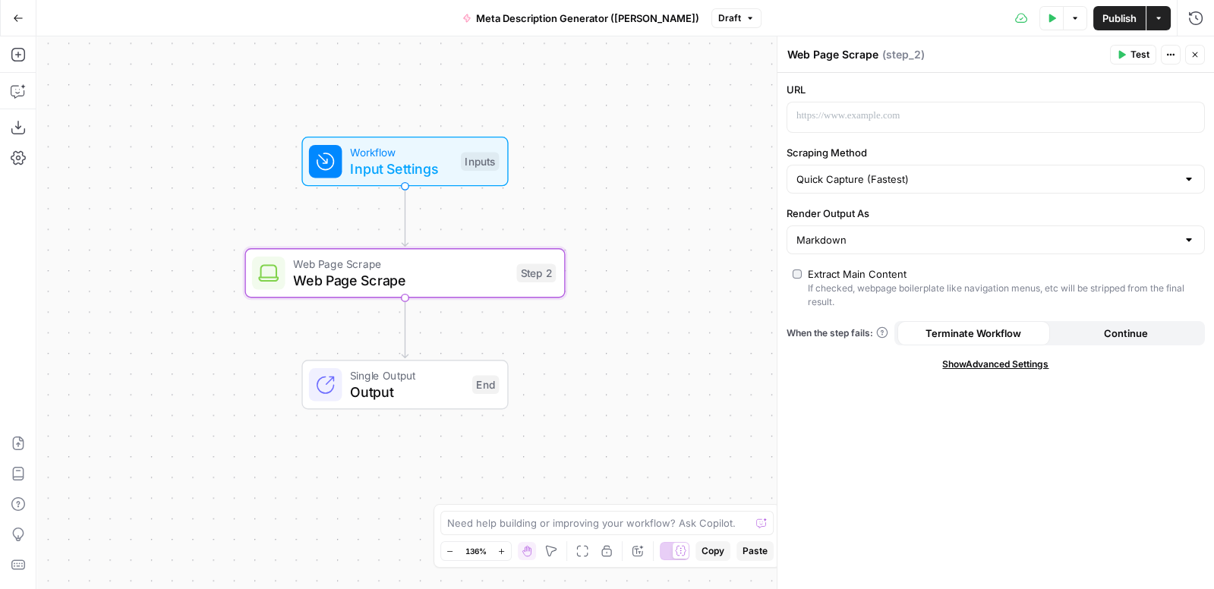
drag, startPoint x: 443, startPoint y: 253, endPoint x: 182, endPoint y: 242, distance: 261.3
click at [182, 242] on div "Workflow Input Settings Inputs Web Page Scrape Web Page Scrape Step 2 Single Ou…" at bounding box center [624, 312] width 1177 height 553
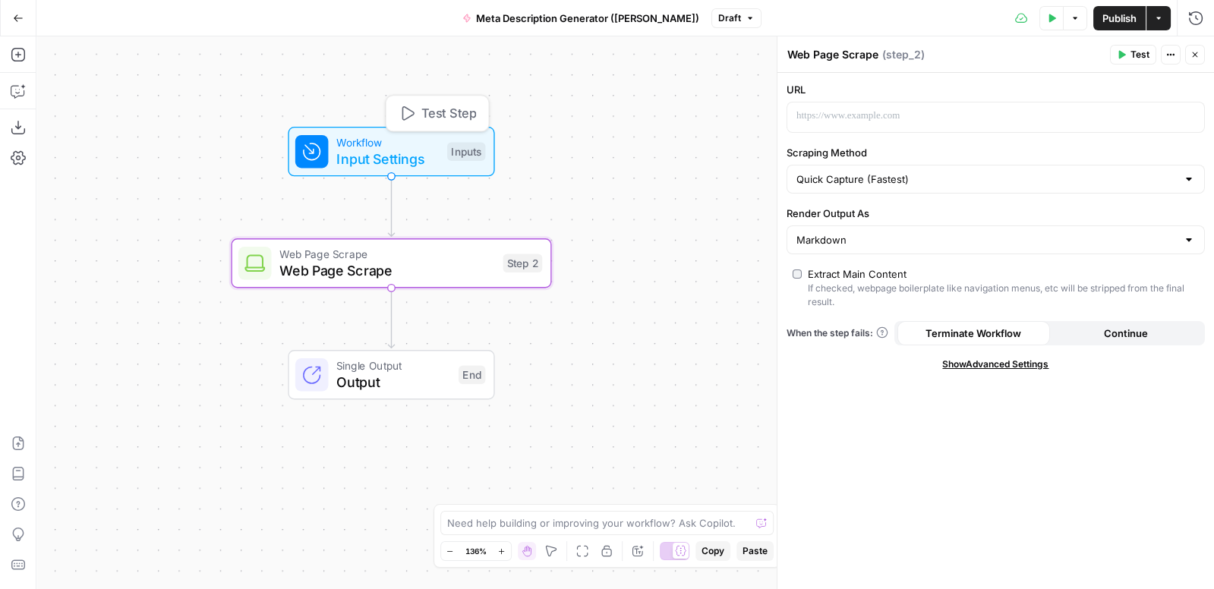
click at [345, 150] on span "Input Settings" at bounding box center [387, 159] width 102 height 20
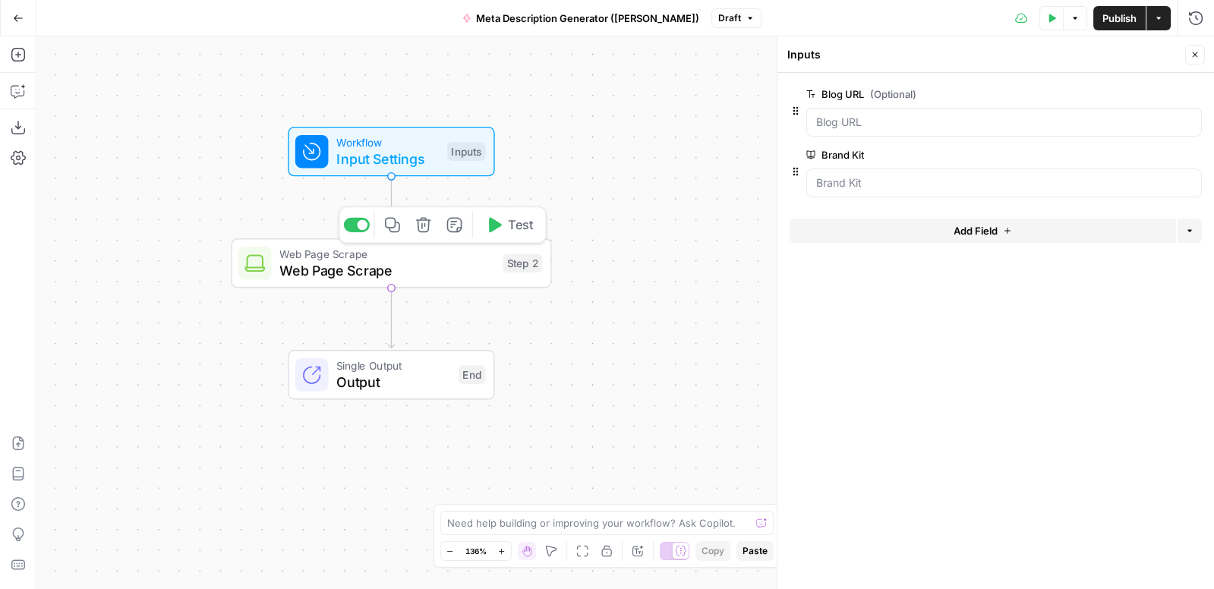
click at [434, 263] on span "Web Page Scrape" at bounding box center [386, 270] width 215 height 20
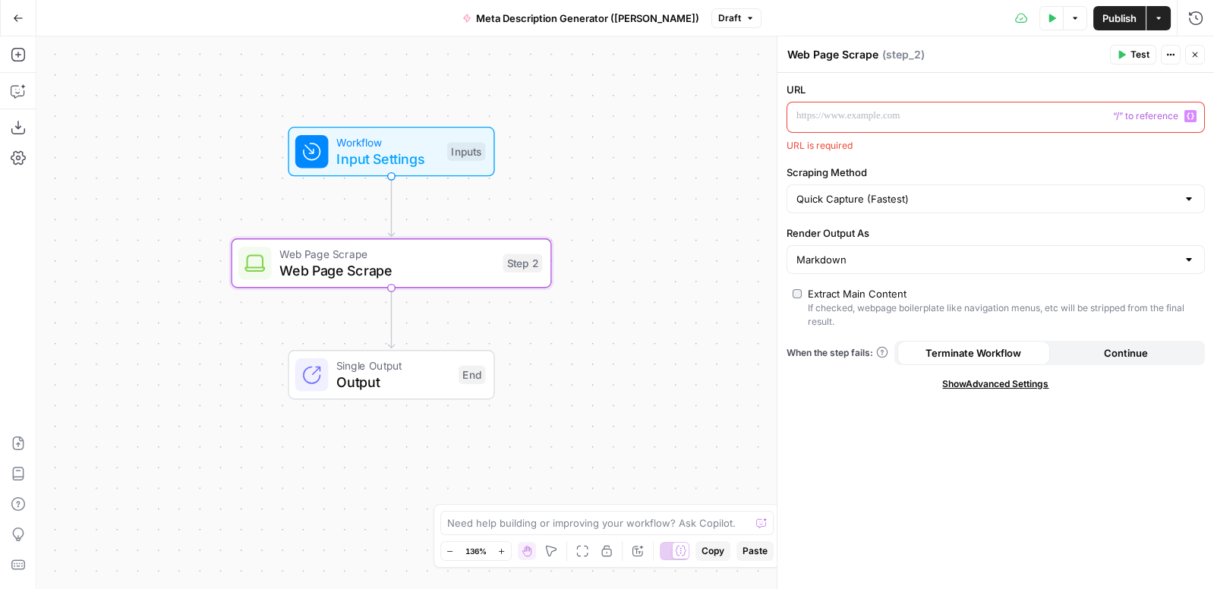
click at [853, 118] on p at bounding box center [983, 116] width 374 height 15
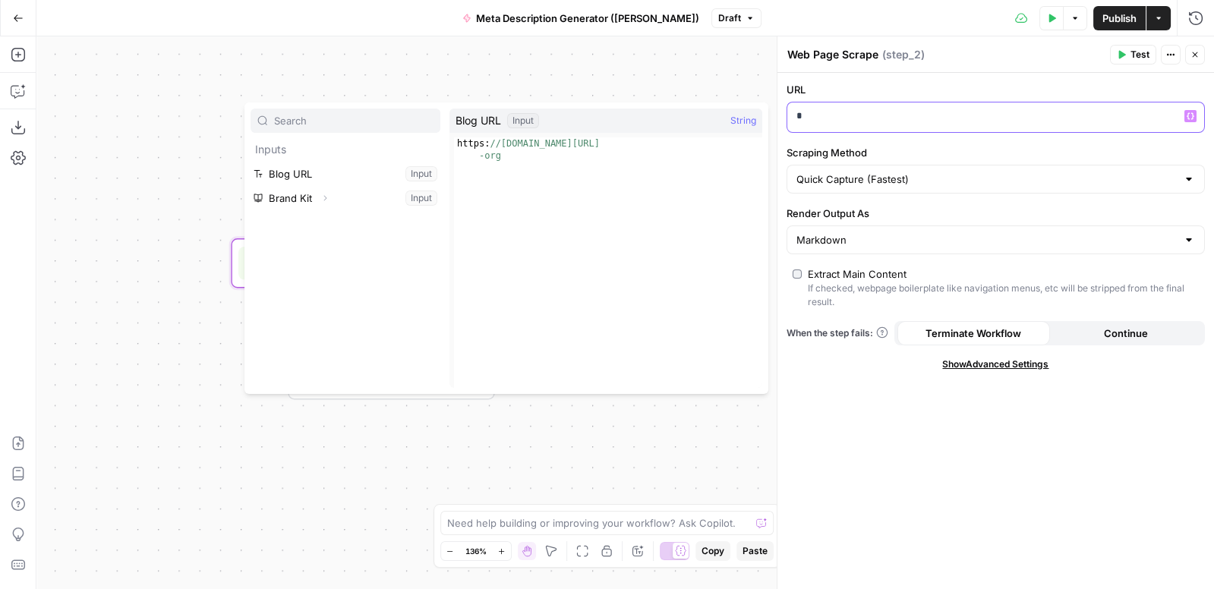
click at [835, 109] on p "*" at bounding box center [995, 116] width 399 height 15
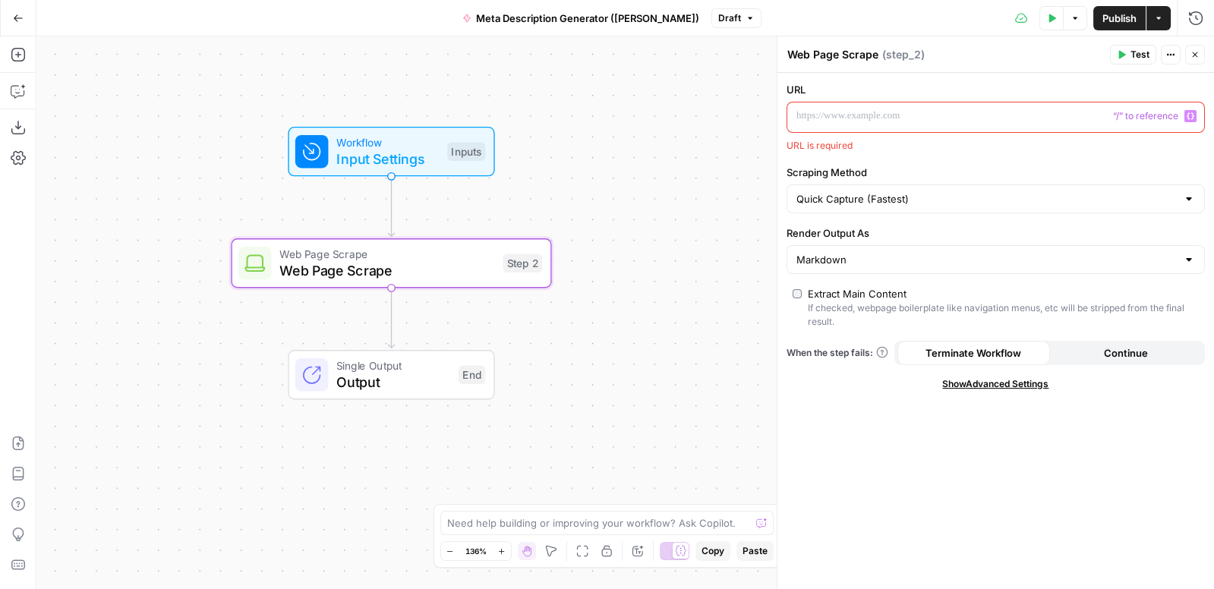
click at [1196, 115] on button "Variables Menu" at bounding box center [1190, 116] width 12 height 12
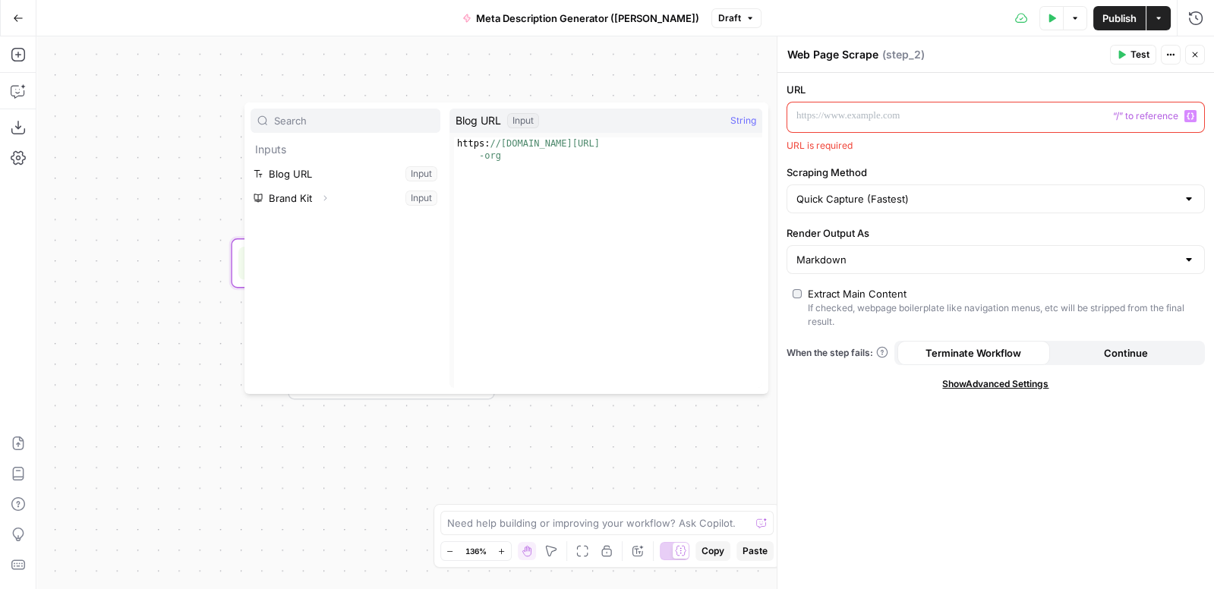
click at [1068, 120] on p at bounding box center [995, 116] width 399 height 15
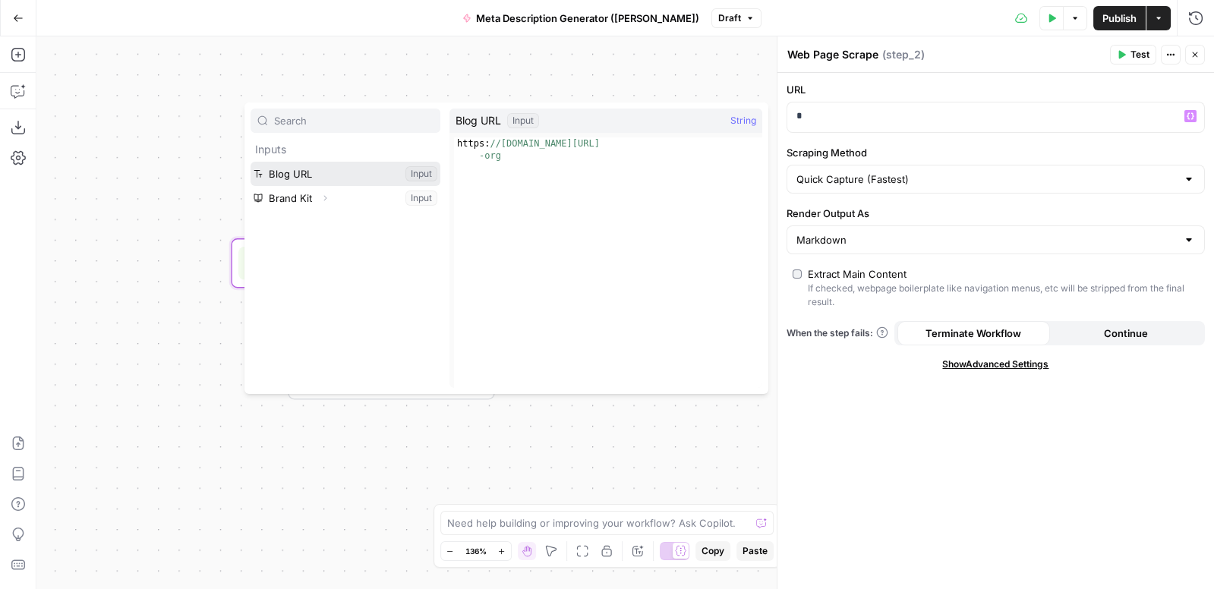
click at [365, 167] on button "Select variable Blog URL" at bounding box center [345, 174] width 190 height 24
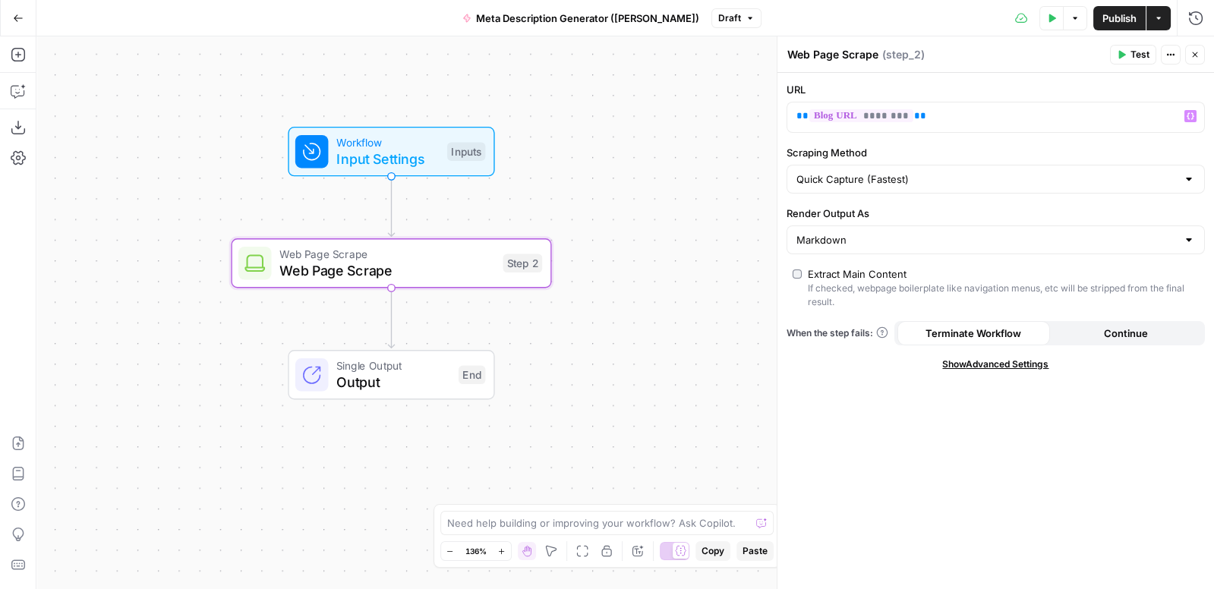
click at [873, 150] on label "Scraping Method" at bounding box center [995, 152] width 418 height 15
click at [873, 172] on input "Quick Capture (Fastest)" at bounding box center [986, 179] width 380 height 15
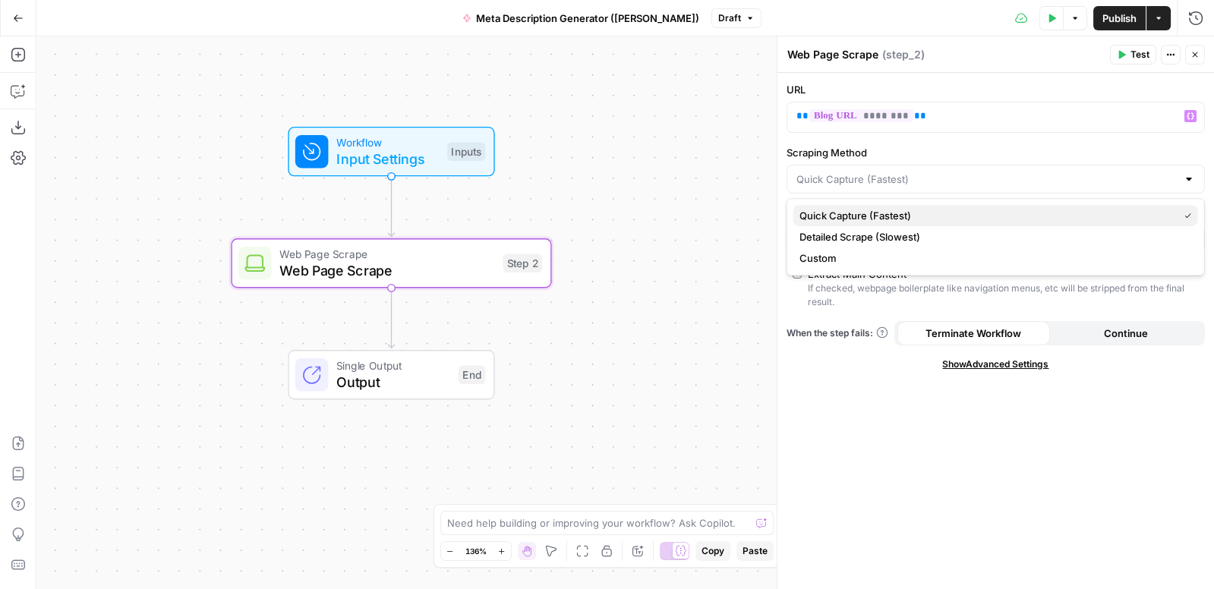
click at [837, 214] on span "Quick Capture (Fastest)" at bounding box center [985, 215] width 373 height 15
type input "Quick Capture (Fastest)"
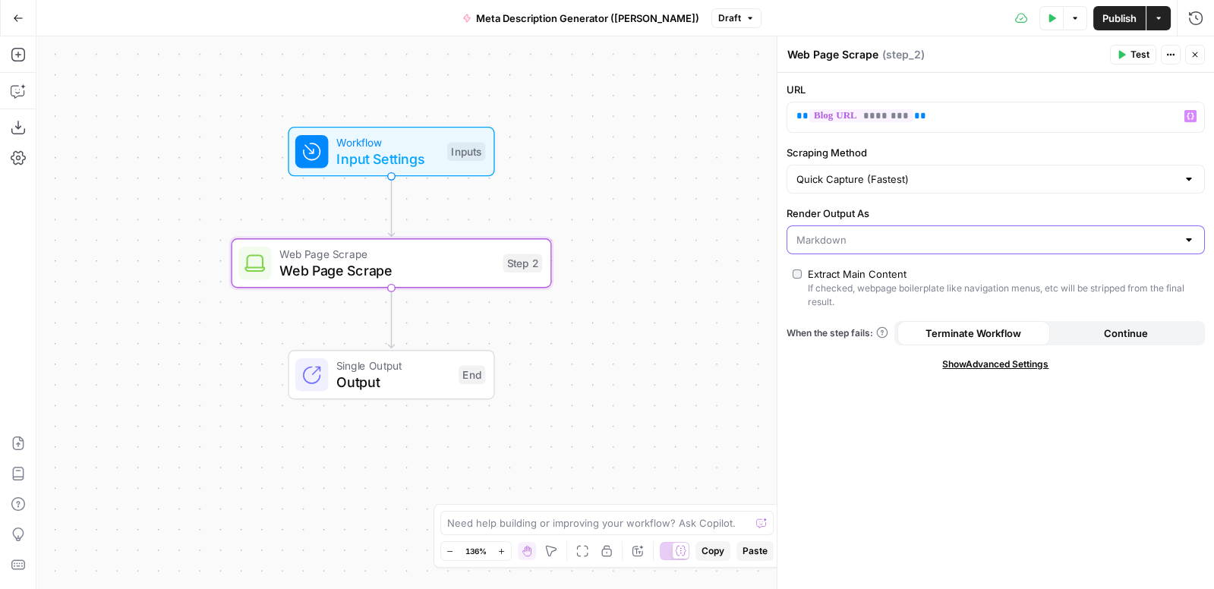
click at [838, 235] on input "Render Output As" at bounding box center [986, 239] width 380 height 15
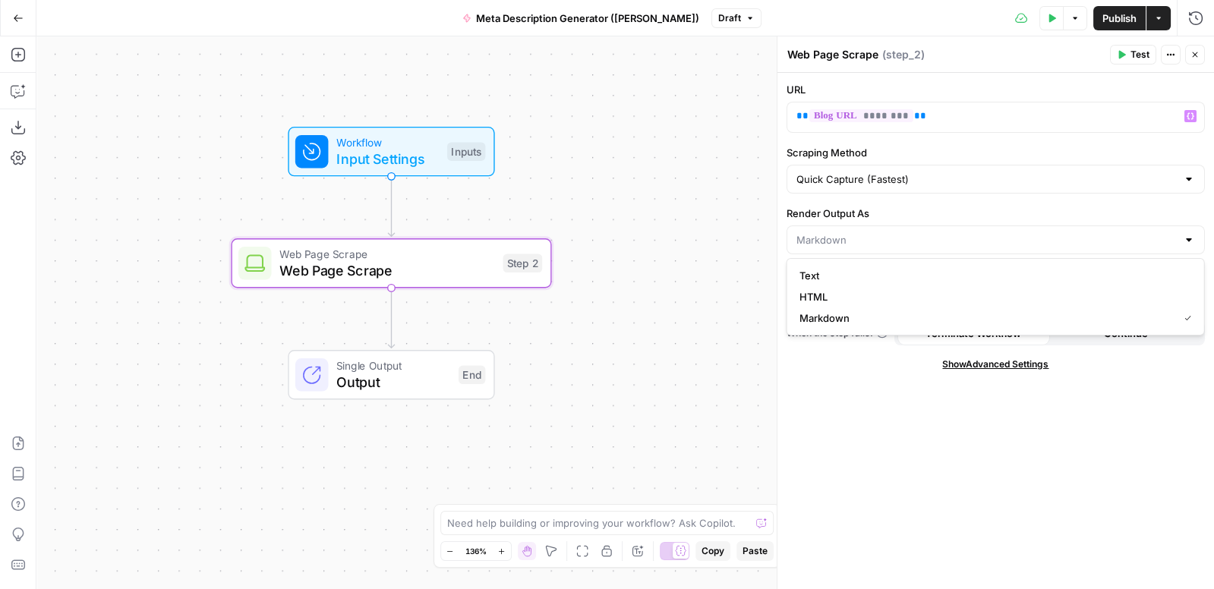
click at [833, 465] on div "URL ** ******** ** Variables Menu Scraping Method Quick Capture (Fastest) Rende…" at bounding box center [995, 331] width 436 height 517
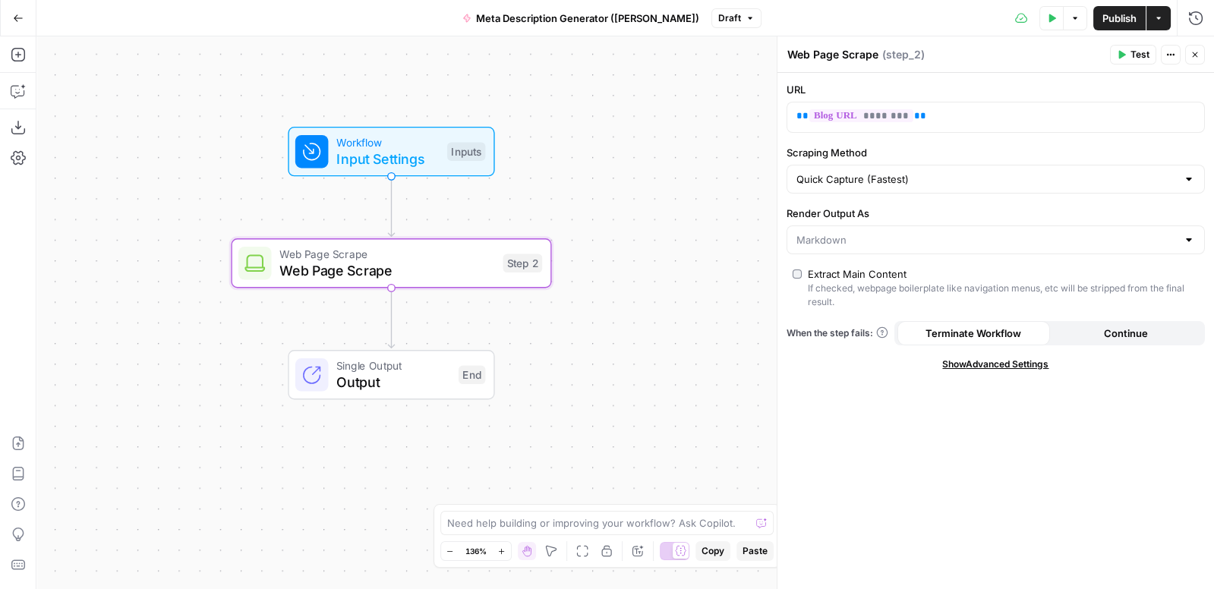
click at [1131, 52] on button "Test" at bounding box center [1133, 55] width 46 height 20
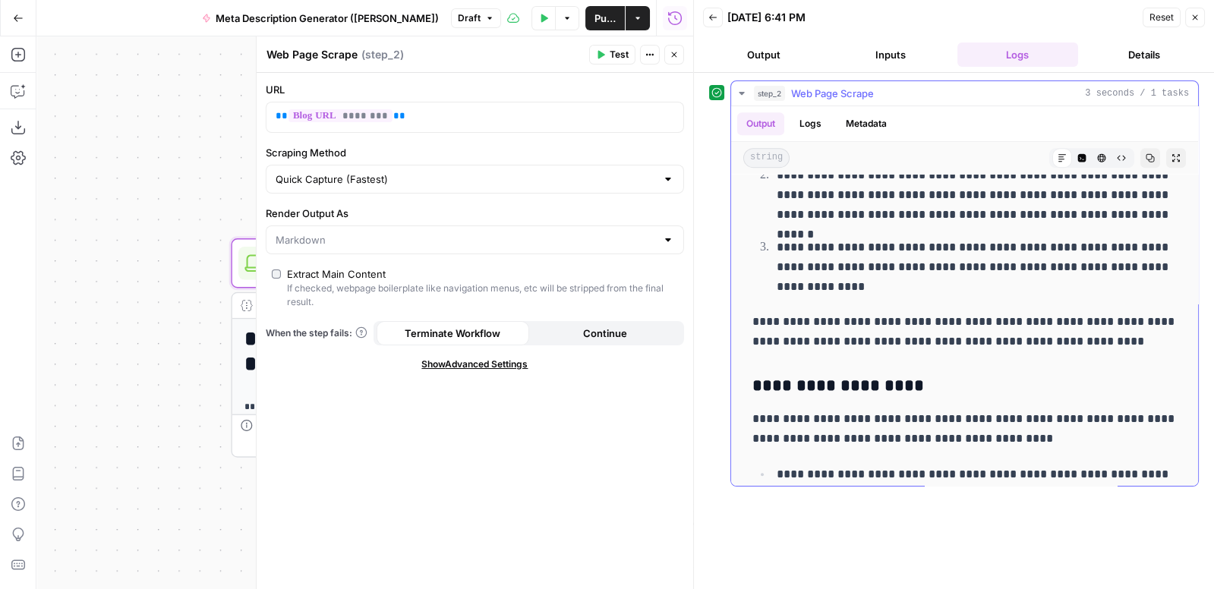
scroll to position [1924, 0]
click at [1123, 156] on icon "button" at bounding box center [1121, 158] width 8 height 5
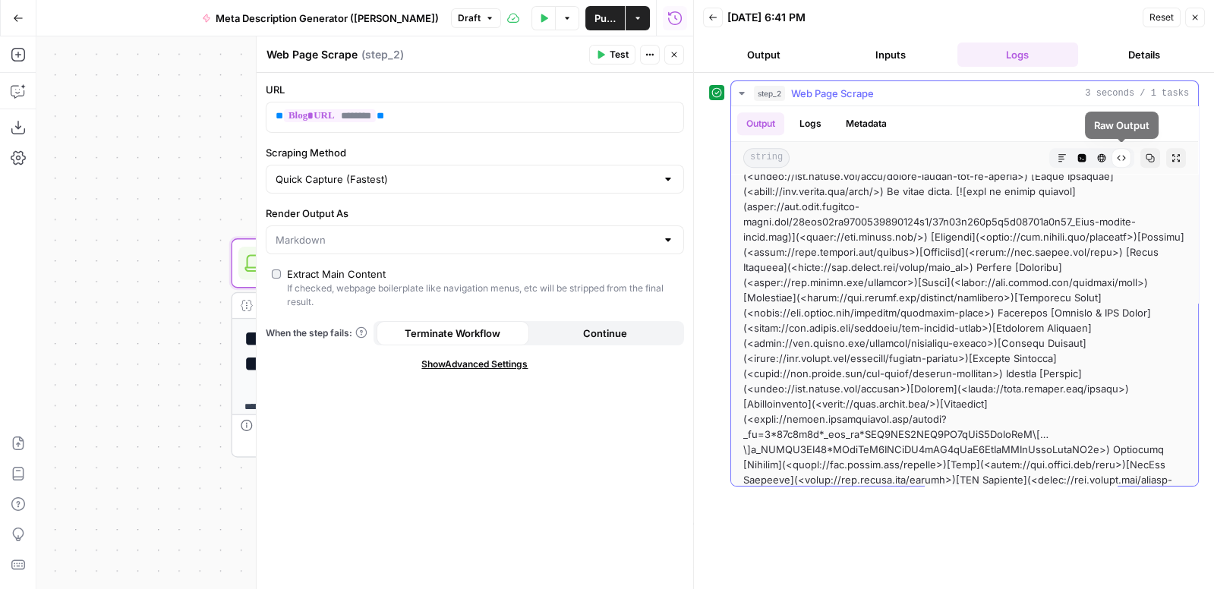
click at [1098, 154] on icon "button" at bounding box center [1102, 158] width 8 height 8
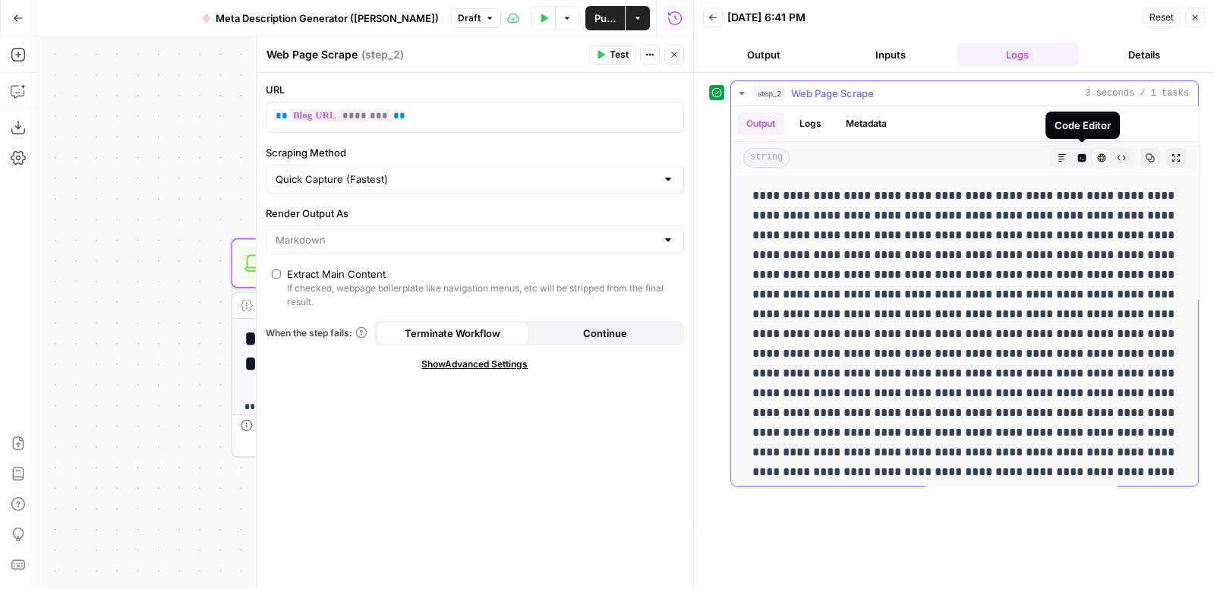
click at [1081, 154] on icon "button" at bounding box center [1082, 158] width 8 height 8
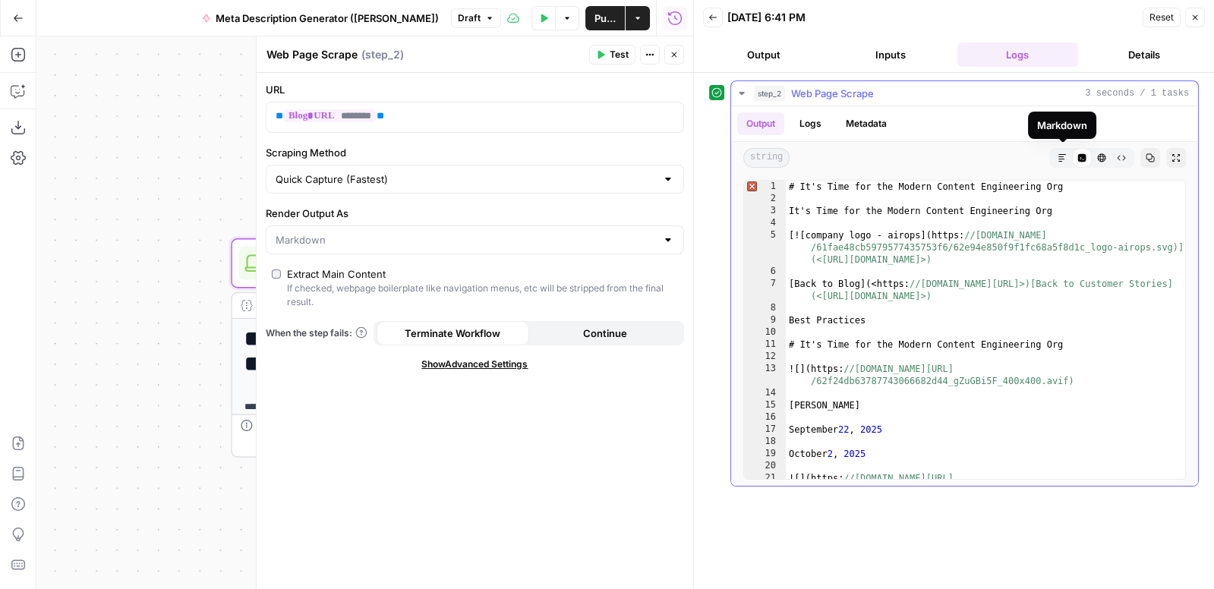
click at [1062, 153] on icon "button" at bounding box center [1061, 157] width 9 height 9
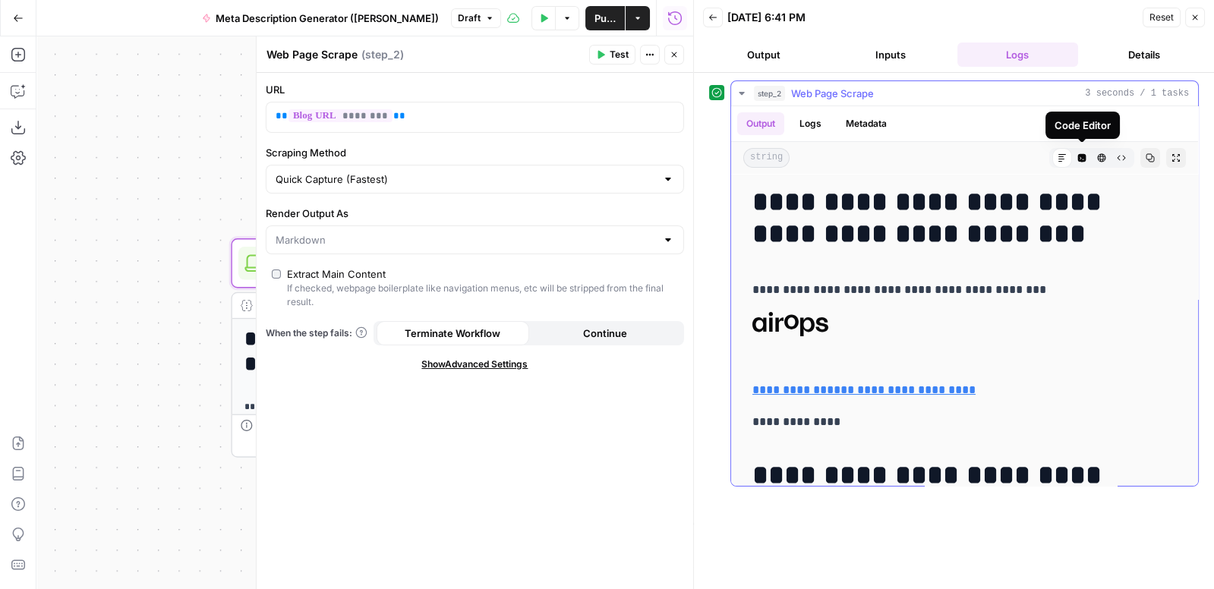
click at [1083, 158] on icon "button" at bounding box center [1082, 158] width 8 height 8
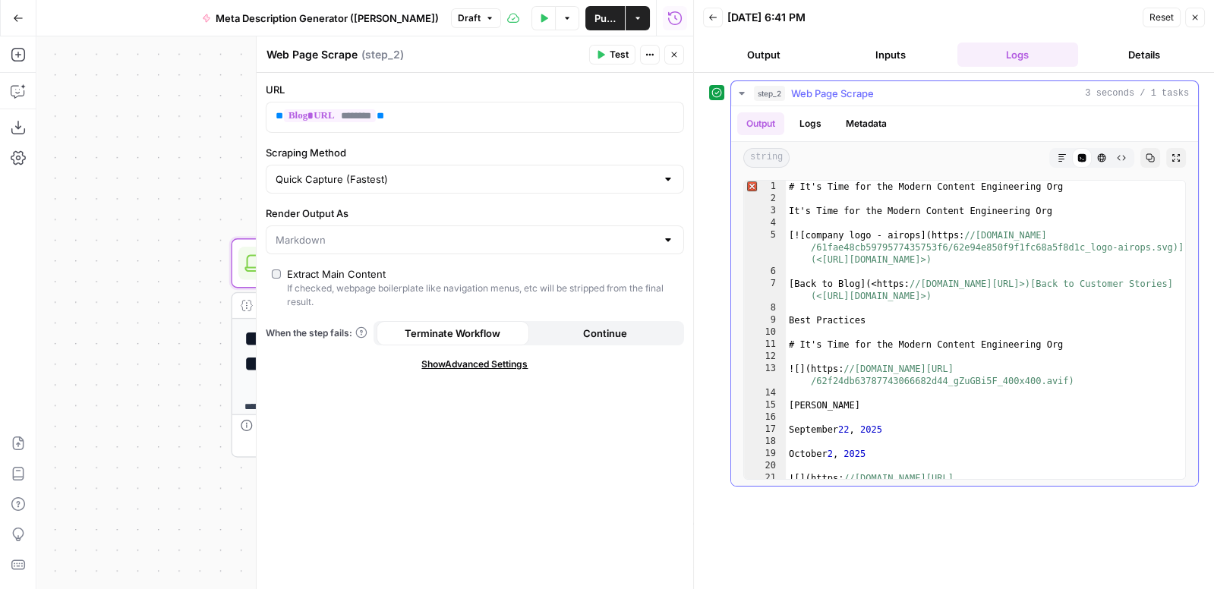
click at [1063, 156] on icon "button" at bounding box center [1061, 157] width 9 height 9
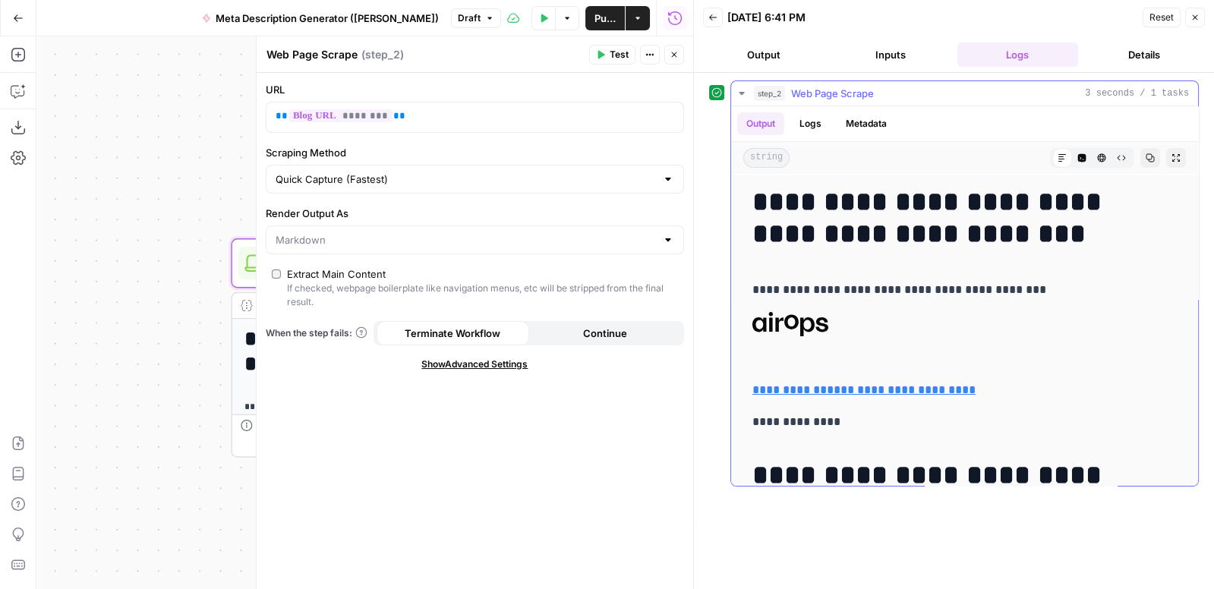
click at [1104, 155] on icon "button" at bounding box center [1101, 157] width 9 height 9
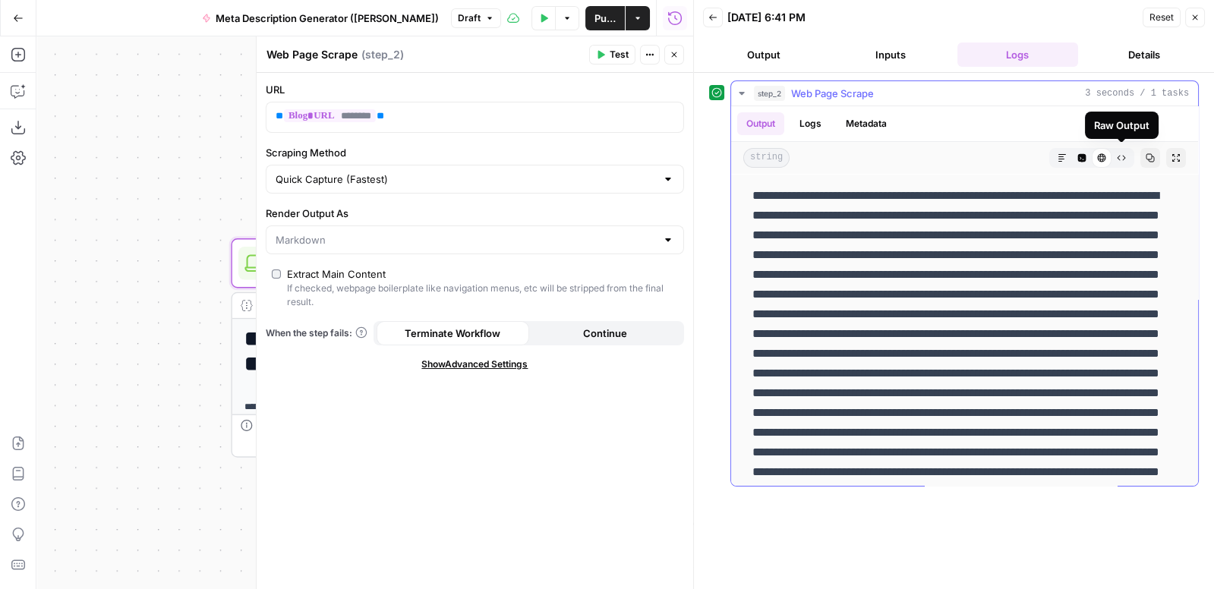
click at [1124, 157] on icon "button" at bounding box center [1121, 157] width 9 height 9
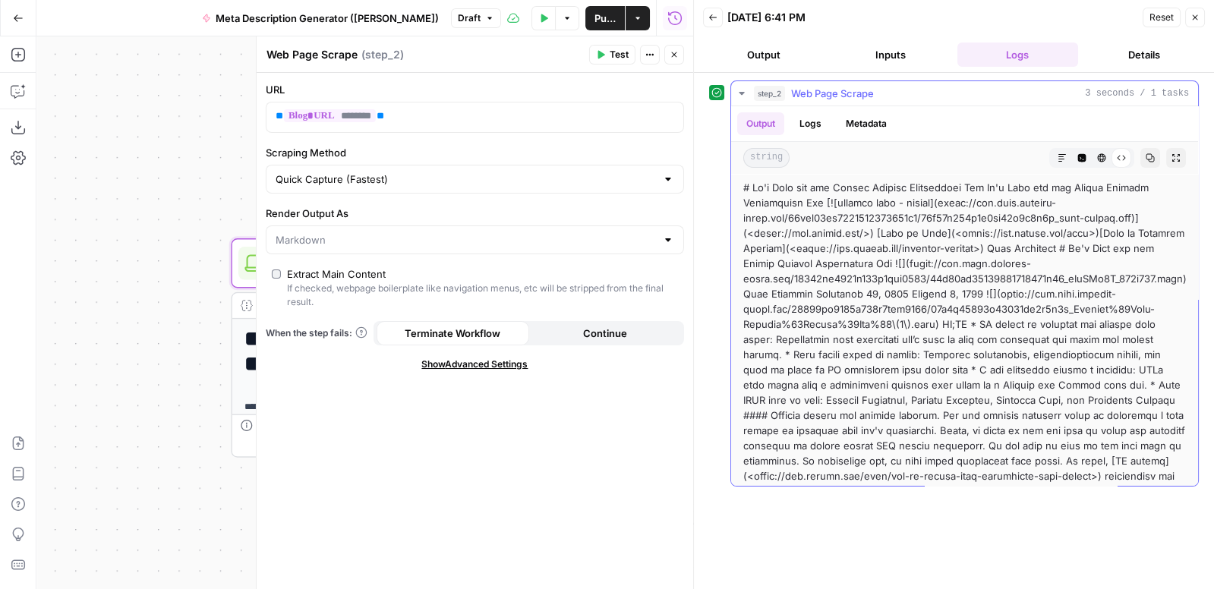
click at [1097, 153] on icon "button" at bounding box center [1101, 157] width 9 height 9
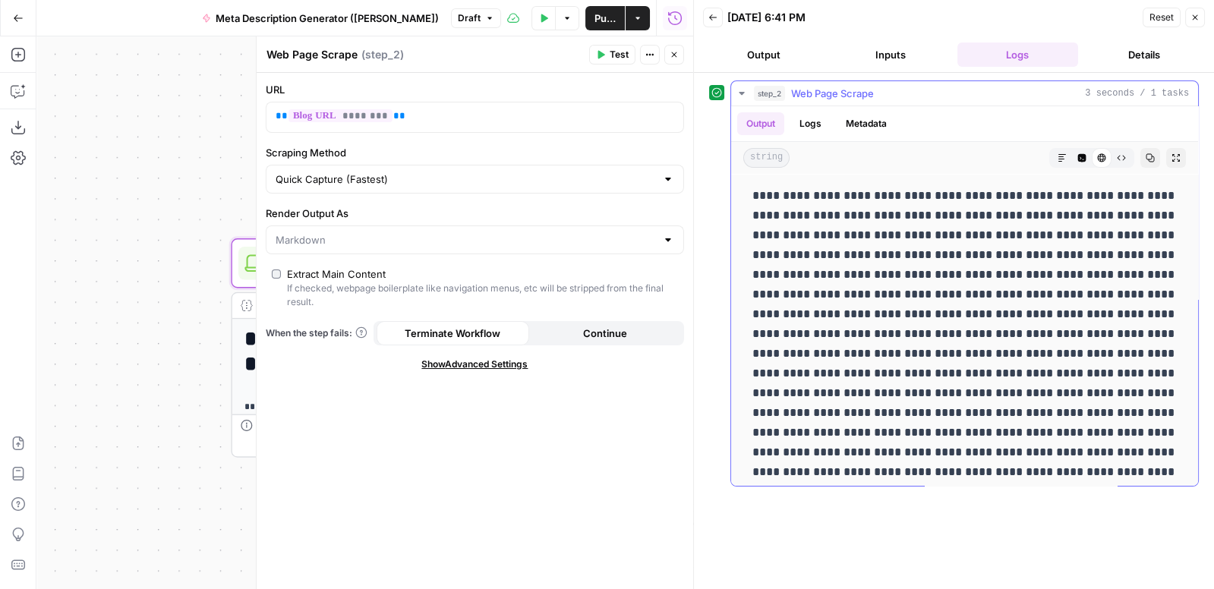
click at [1055, 150] on button "Markdown" at bounding box center [1062, 158] width 20 height 20
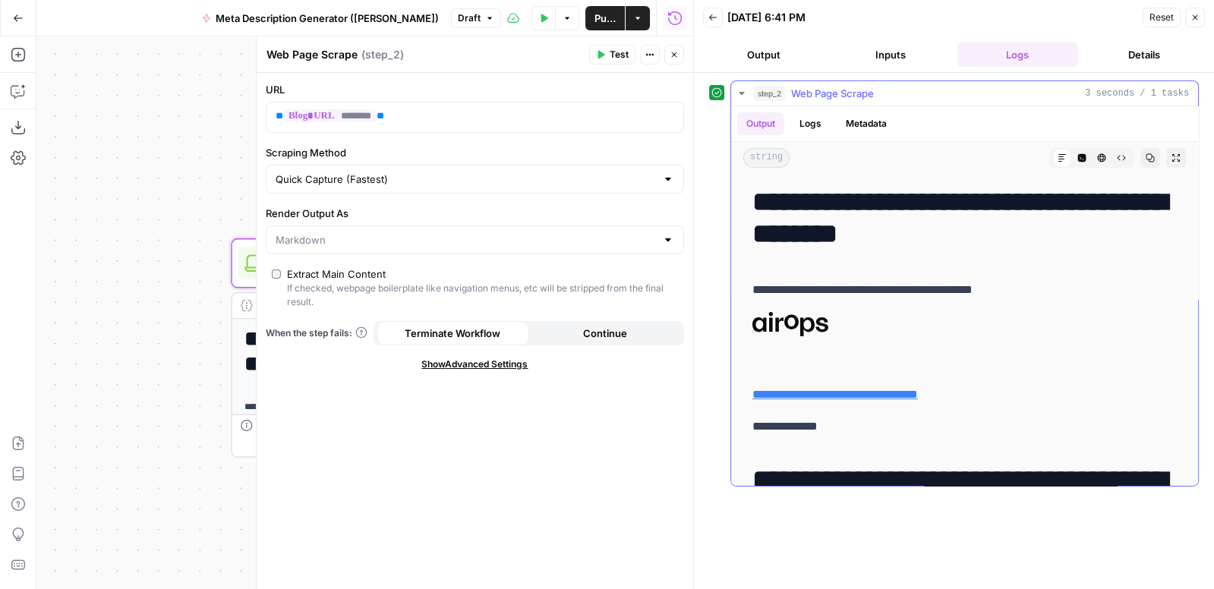
click at [1150, 153] on icon "button" at bounding box center [1149, 157] width 9 height 9
click at [1197, 20] on icon "button" at bounding box center [1194, 17] width 9 height 9
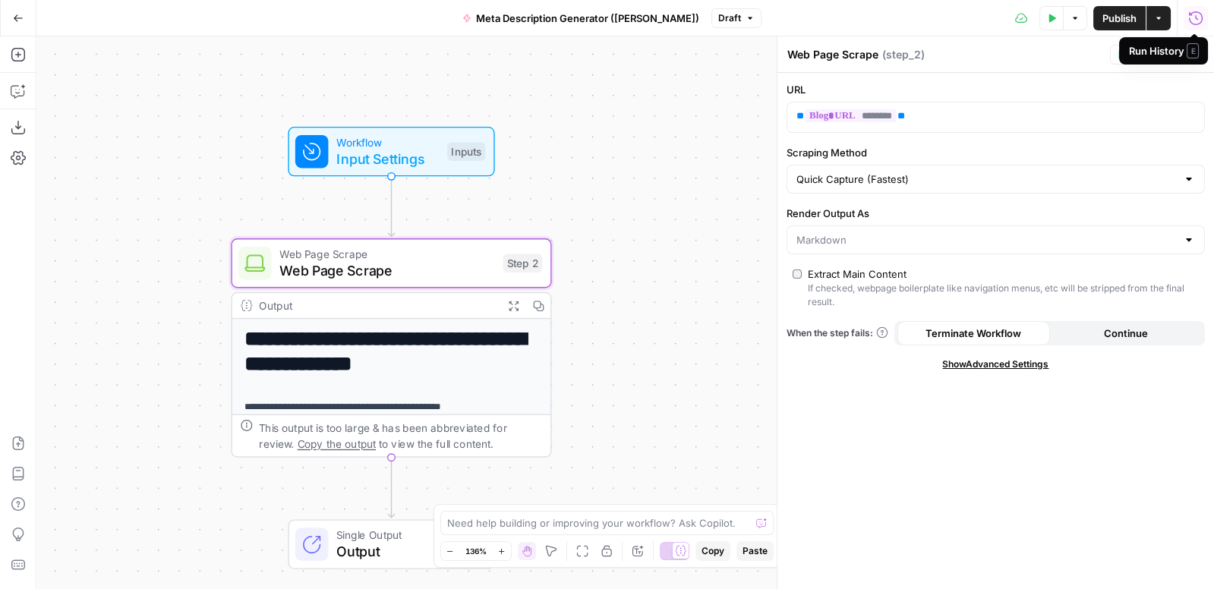
click at [1197, 19] on icon "button" at bounding box center [1196, 18] width 14 height 14
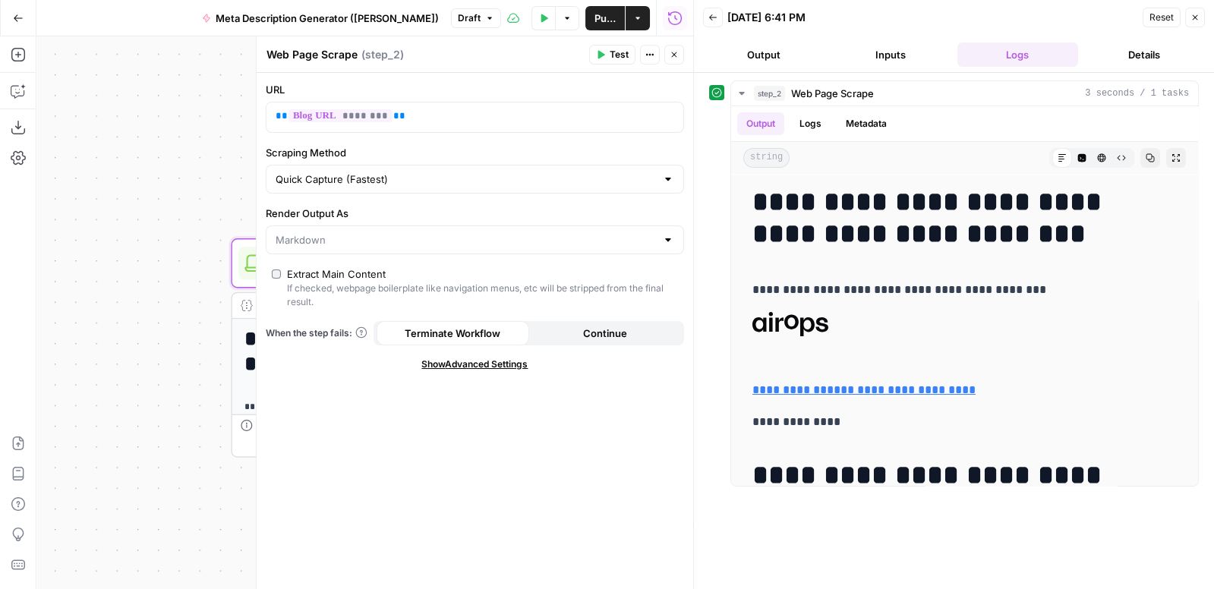
click at [718, 13] on button "Back" at bounding box center [713, 18] width 20 height 20
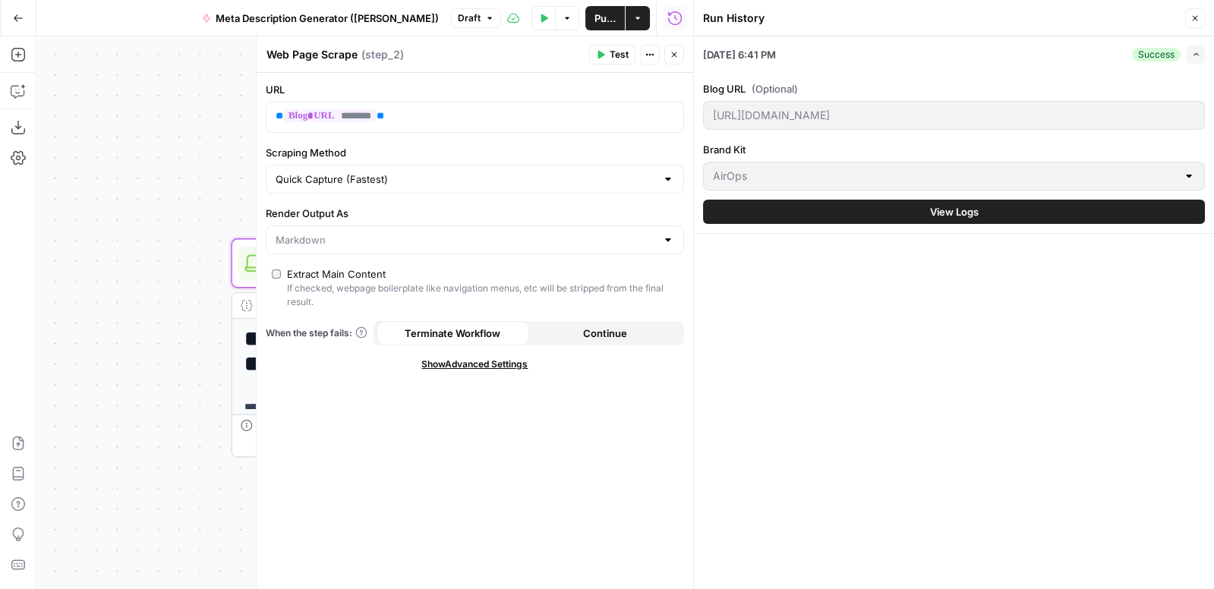
click at [913, 208] on button "View Logs" at bounding box center [954, 212] width 502 height 24
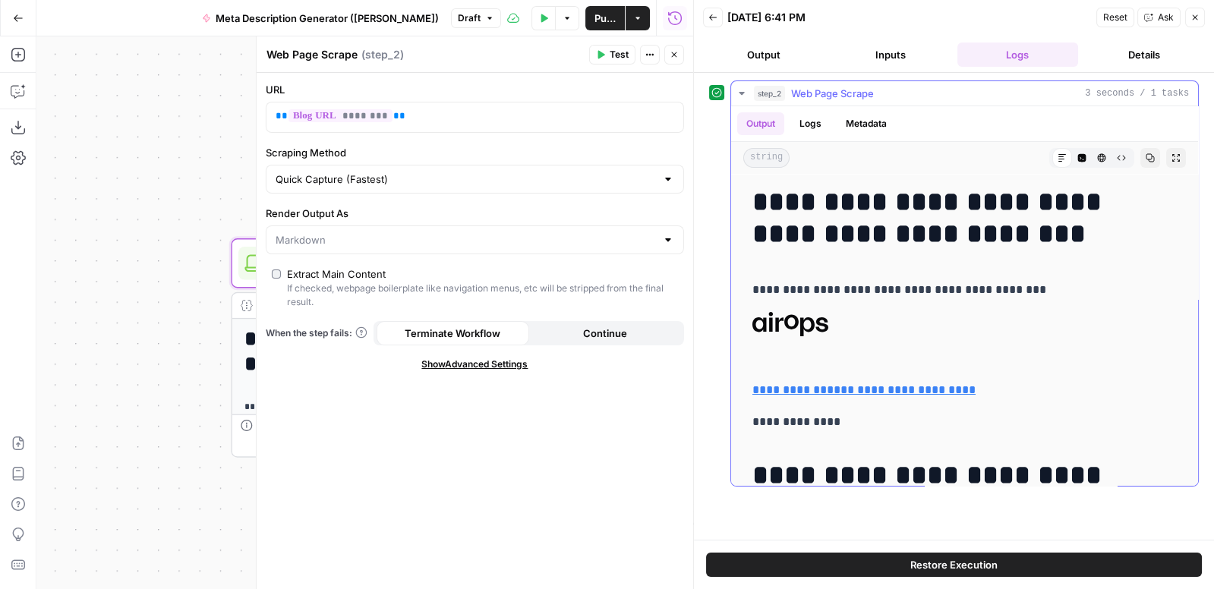
click at [742, 85] on button "step_2 Web Page Scrape 3 seconds / 1 tasks" at bounding box center [964, 93] width 467 height 24
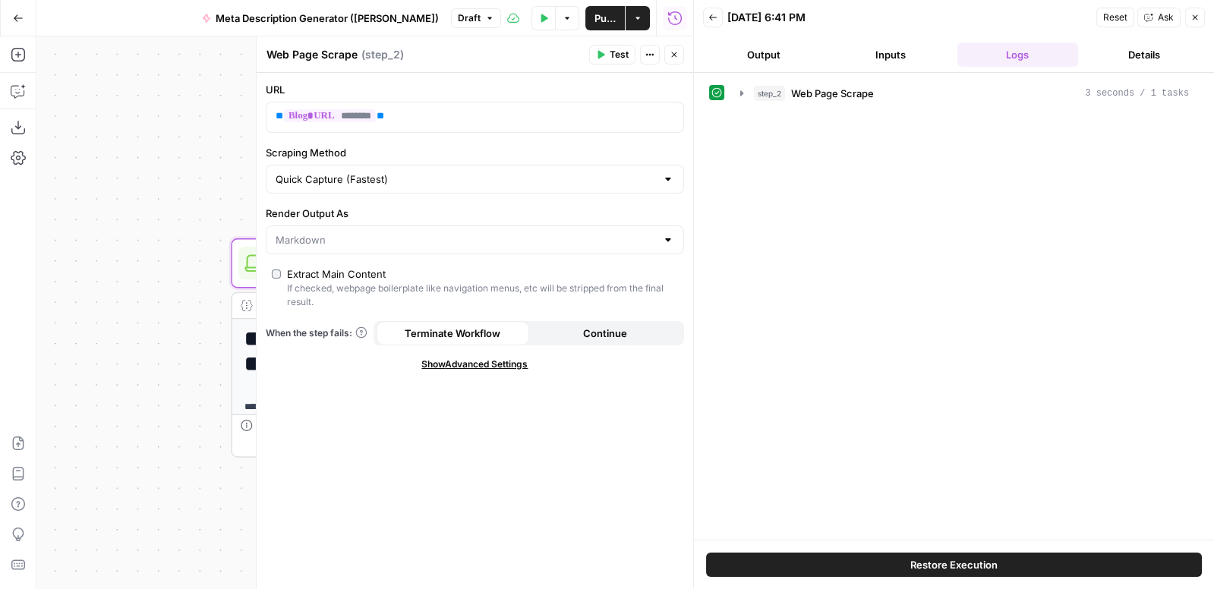
click at [676, 51] on icon "button" at bounding box center [674, 54] width 9 height 9
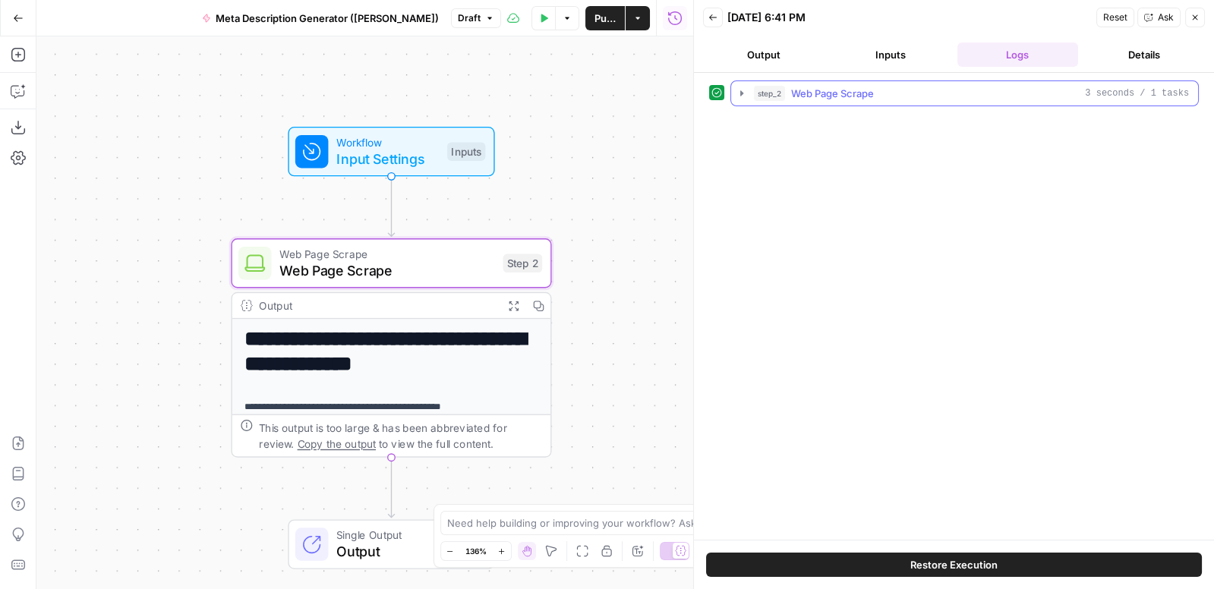
click at [742, 93] on icon "button" at bounding box center [742, 93] width 12 height 12
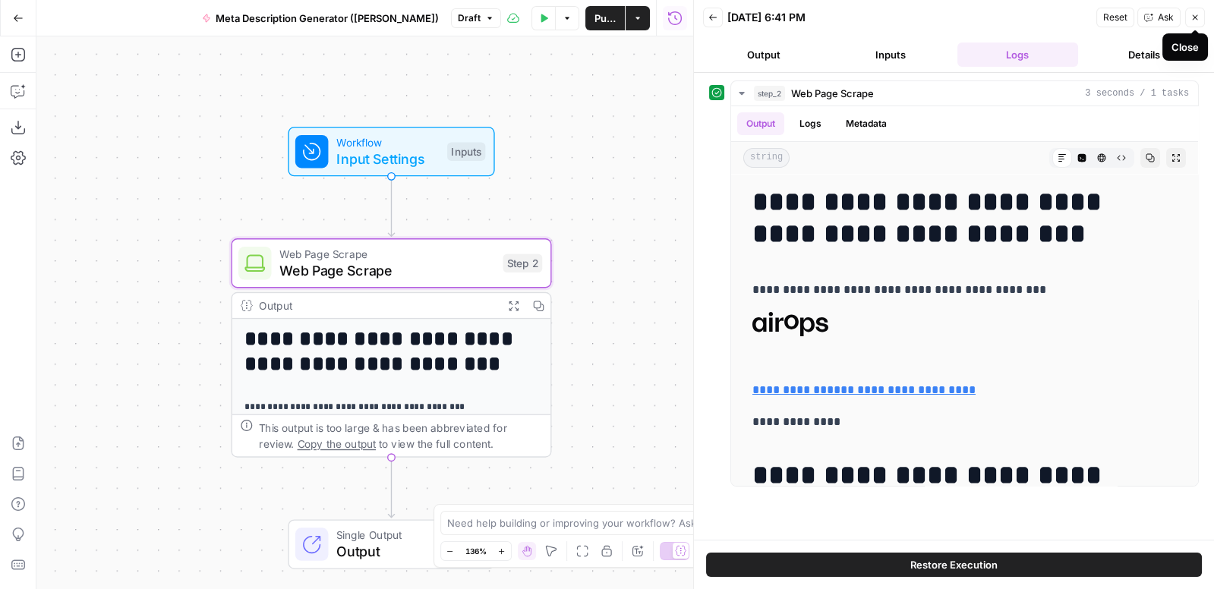
click at [1199, 18] on icon "button" at bounding box center [1194, 17] width 9 height 9
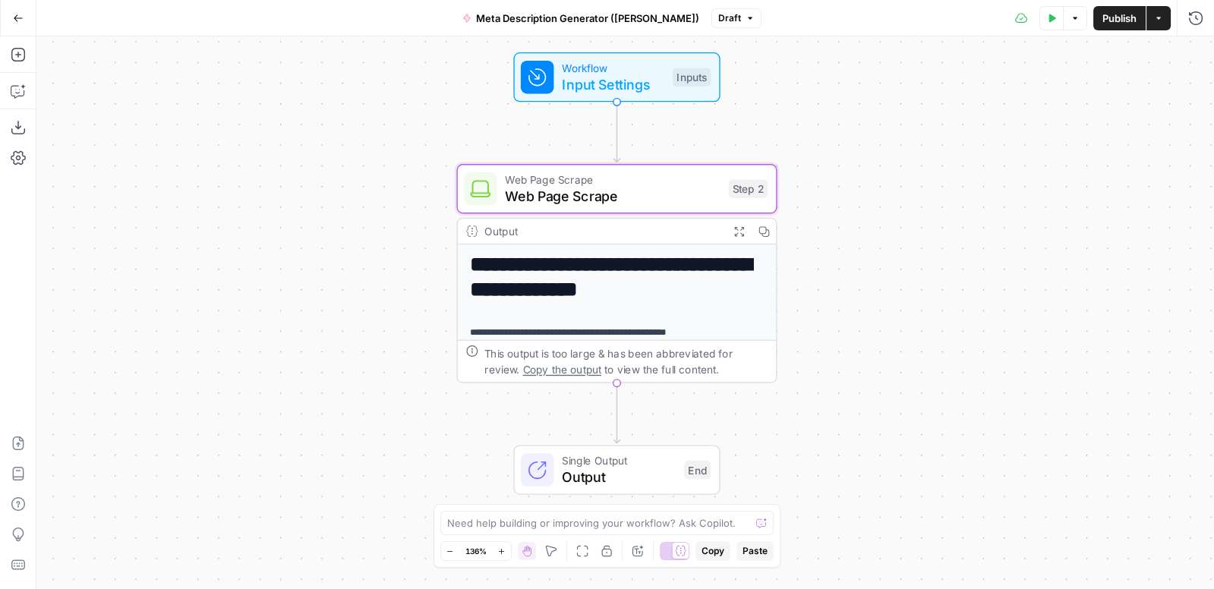
drag, startPoint x: 656, startPoint y: 143, endPoint x: 881, endPoint y: 68, distance: 236.7
click at [881, 68] on div "**********" at bounding box center [624, 312] width 1177 height 553
click at [649, 85] on span "Input Settings" at bounding box center [612, 84] width 102 height 20
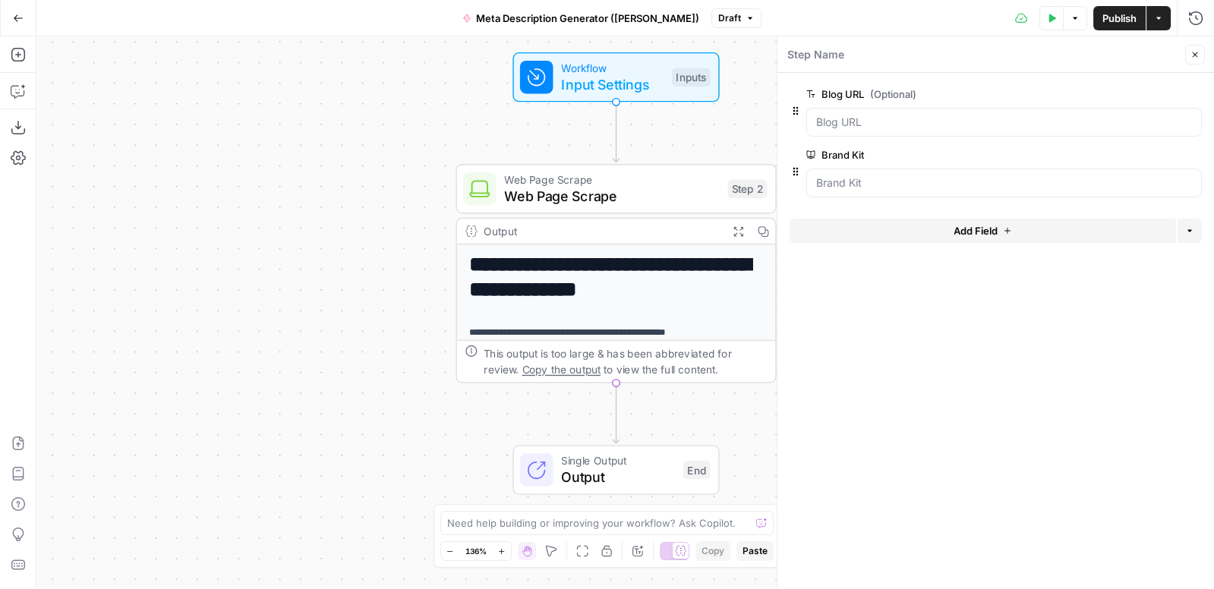
click at [1054, 21] on icon "button" at bounding box center [1051, 18] width 9 height 9
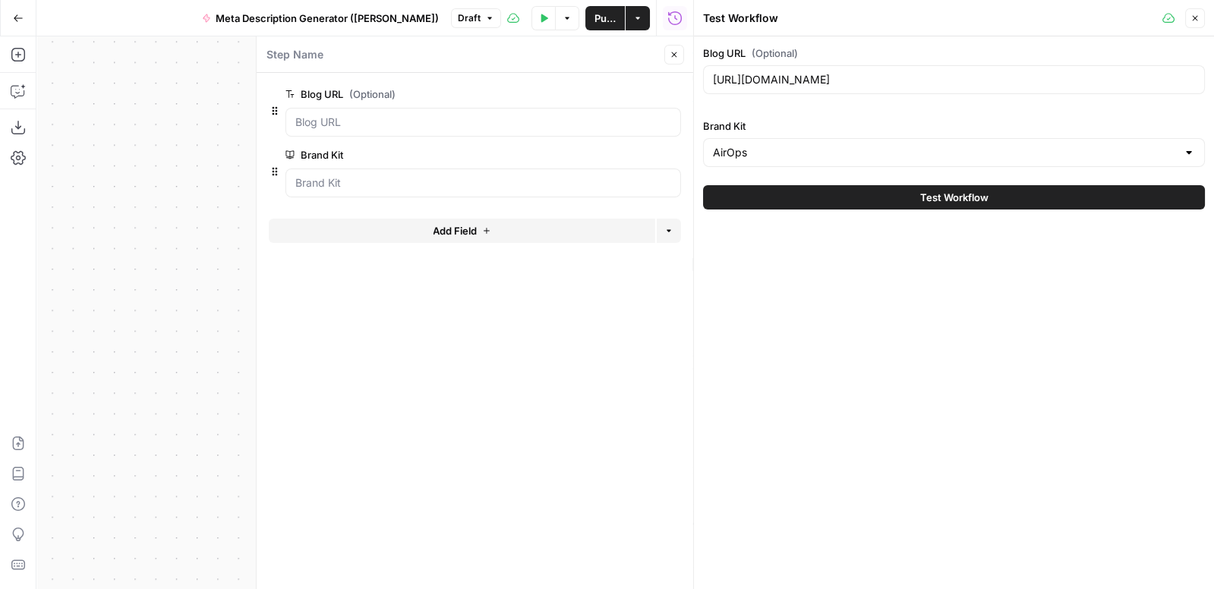
click at [673, 58] on icon "button" at bounding box center [674, 54] width 9 height 9
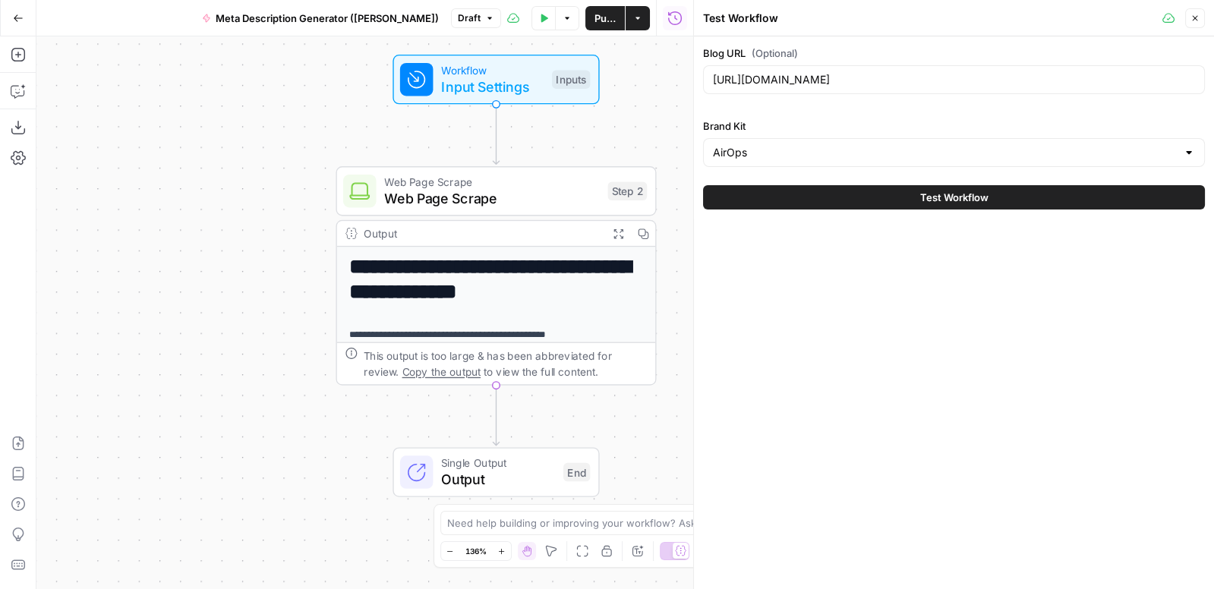
drag, startPoint x: 439, startPoint y: 128, endPoint x: 317, endPoint y: 130, distance: 121.5
click at [317, 130] on div "**********" at bounding box center [364, 312] width 657 height 553
click at [408, 203] on span "Web Page Scrape" at bounding box center [490, 198] width 215 height 20
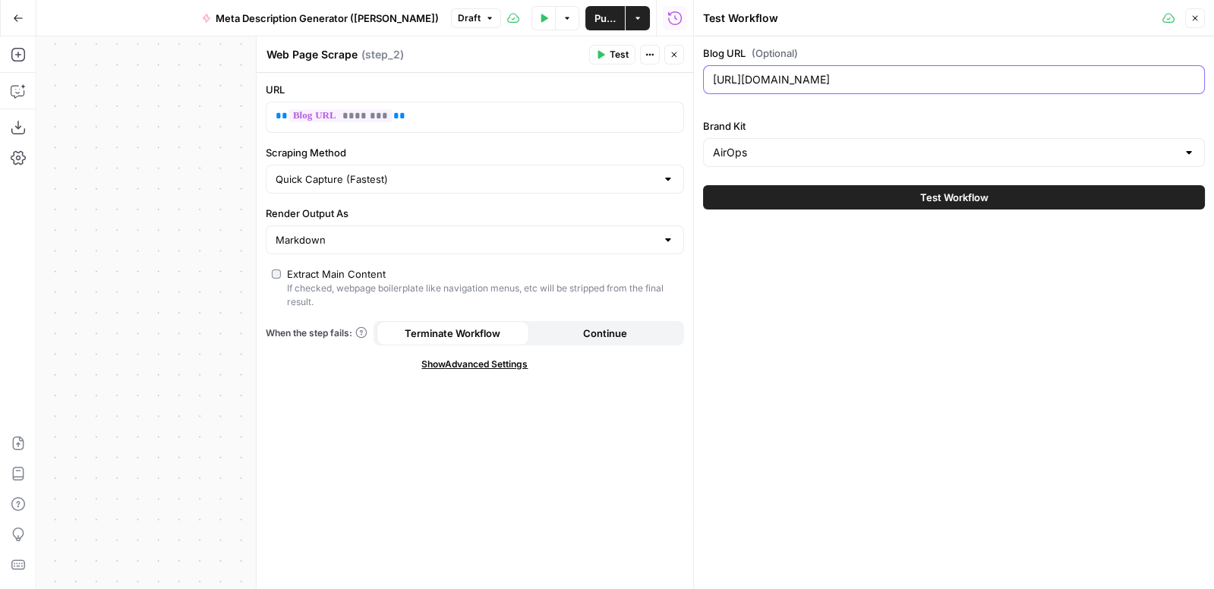
click at [831, 77] on input "https://www.airops.com/blog/content-engineering-growth-org" at bounding box center [954, 79] width 482 height 15
drag, startPoint x: 1065, startPoint y: 82, endPoint x: 644, endPoint y: 71, distance: 420.7
click at [644, 71] on body "**********" at bounding box center [607, 294] width 1214 height 589
click at [674, 58] on icon "button" at bounding box center [674, 54] width 9 height 9
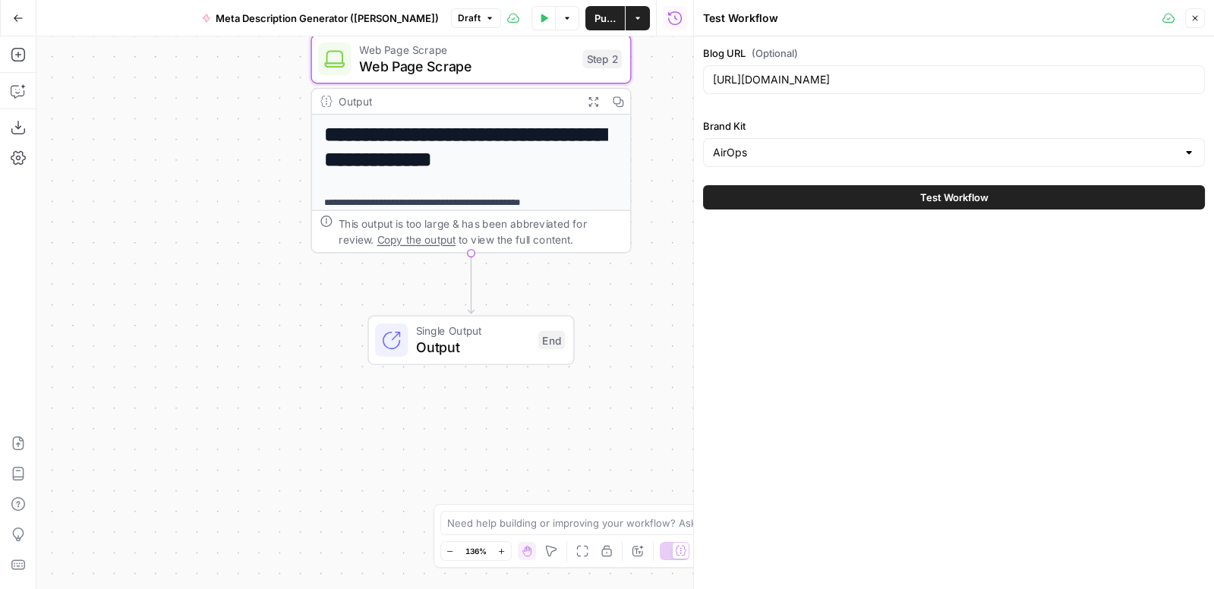
drag, startPoint x: 673, startPoint y: 295, endPoint x: 647, endPoint y: 158, distance: 139.8
click at [647, 158] on div "**********" at bounding box center [364, 312] width 657 height 553
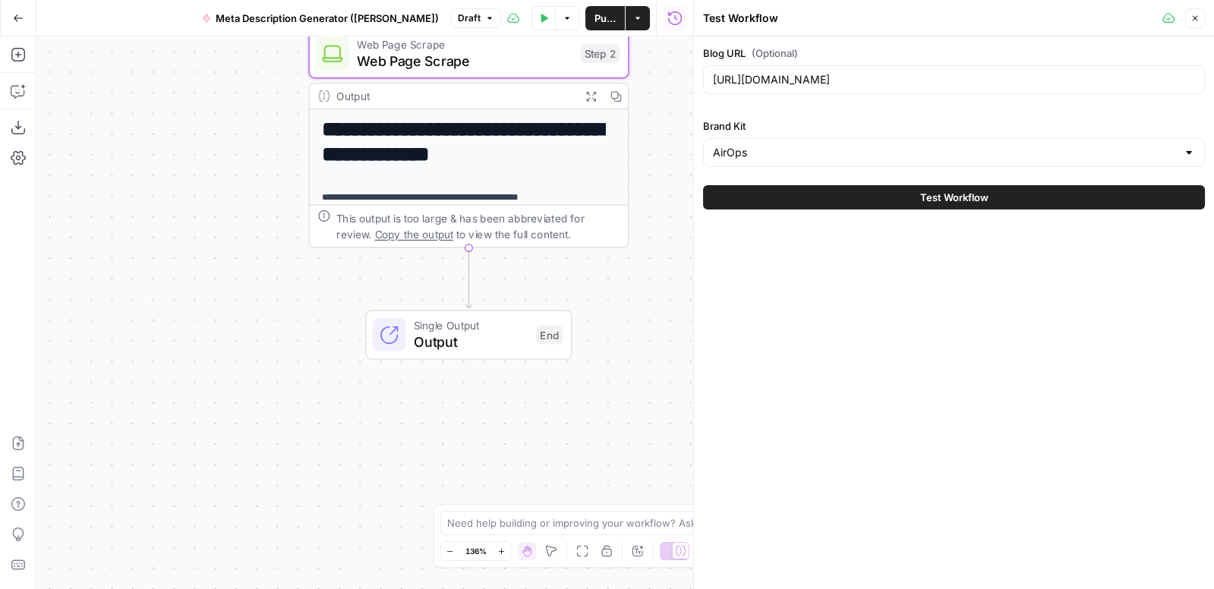
click at [1198, 14] on icon "button" at bounding box center [1194, 18] width 9 height 9
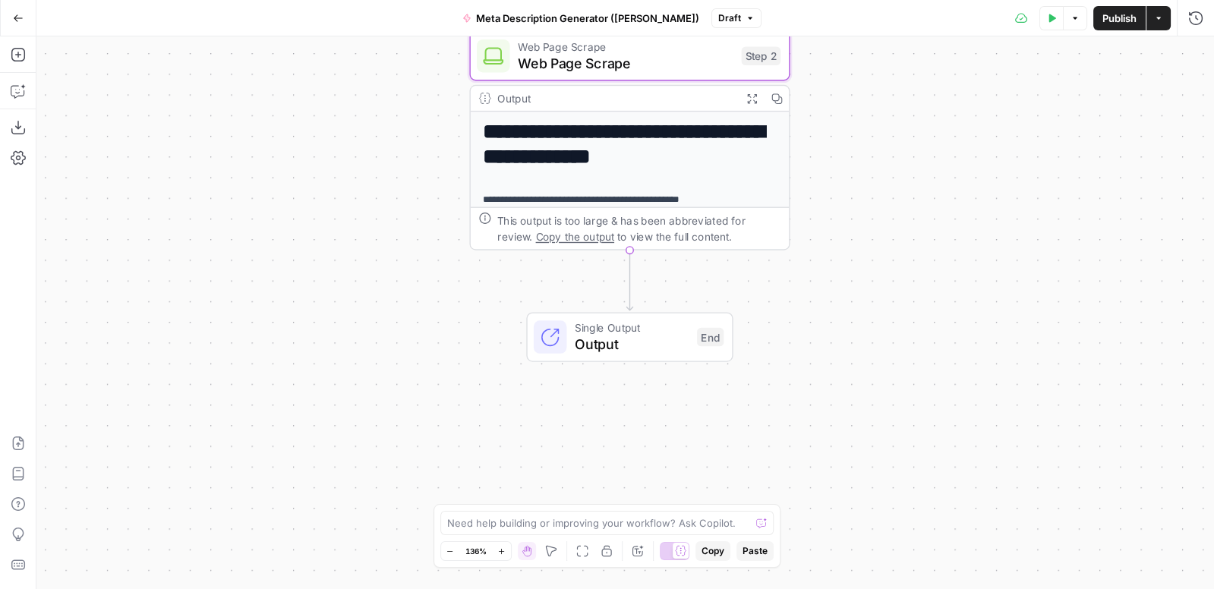
drag, startPoint x: 673, startPoint y: 155, endPoint x: 833, endPoint y: 157, distance: 160.9
click at [833, 157] on div "**********" at bounding box center [624, 312] width 1177 height 553
click at [20, 55] on icon "button" at bounding box center [18, 54] width 15 height 15
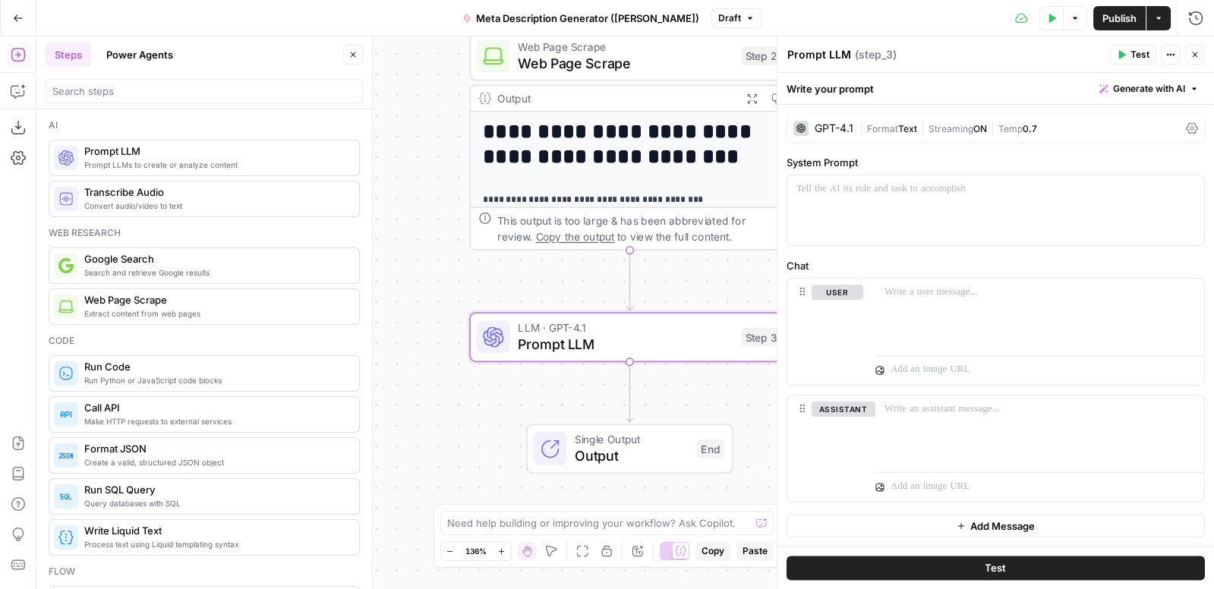
click at [354, 53] on icon "button" at bounding box center [353, 54] width 5 height 5
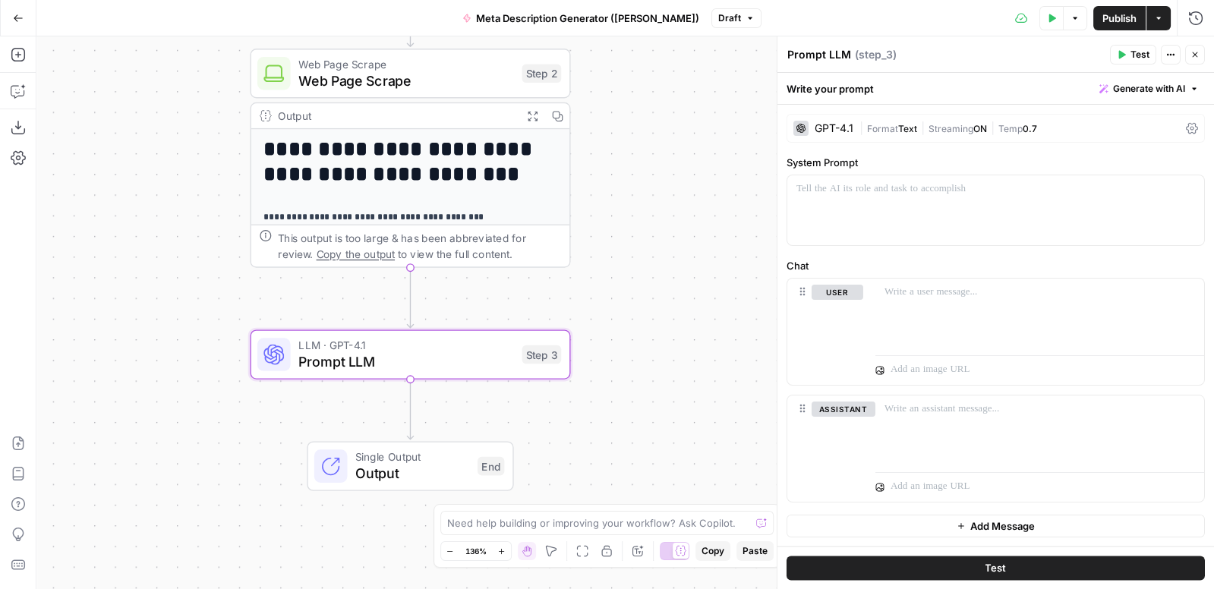
drag, startPoint x: 409, startPoint y: 323, endPoint x: 187, endPoint y: 341, distance: 222.4
click at [187, 341] on div "**********" at bounding box center [624, 312] width 1177 height 553
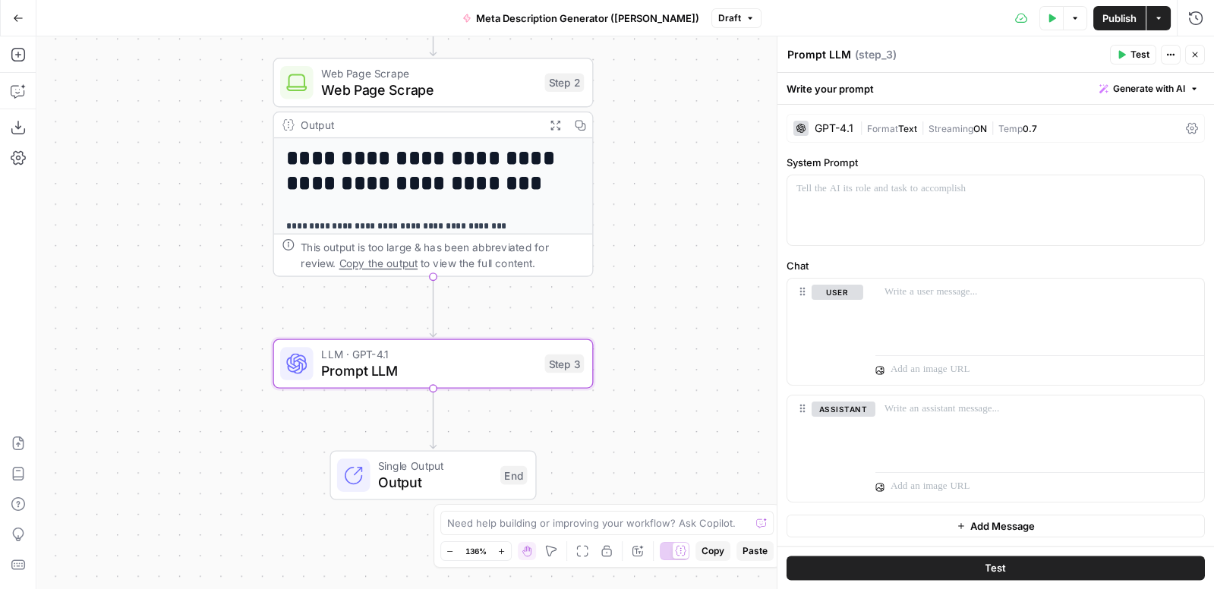
drag, startPoint x: 688, startPoint y: 97, endPoint x: 707, endPoint y: 115, distance: 25.8
click at [707, 115] on div "**********" at bounding box center [624, 312] width 1177 height 553
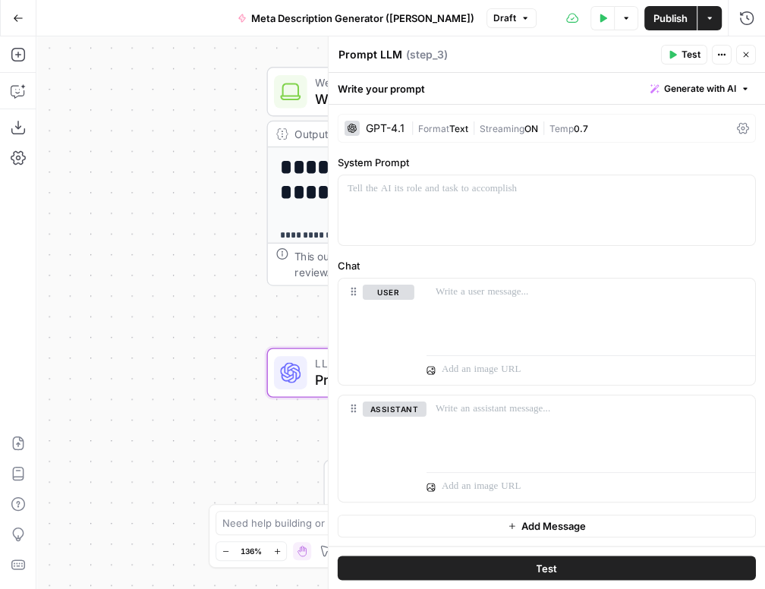
click at [376, 123] on div "GPT-4.1" at bounding box center [385, 128] width 39 height 11
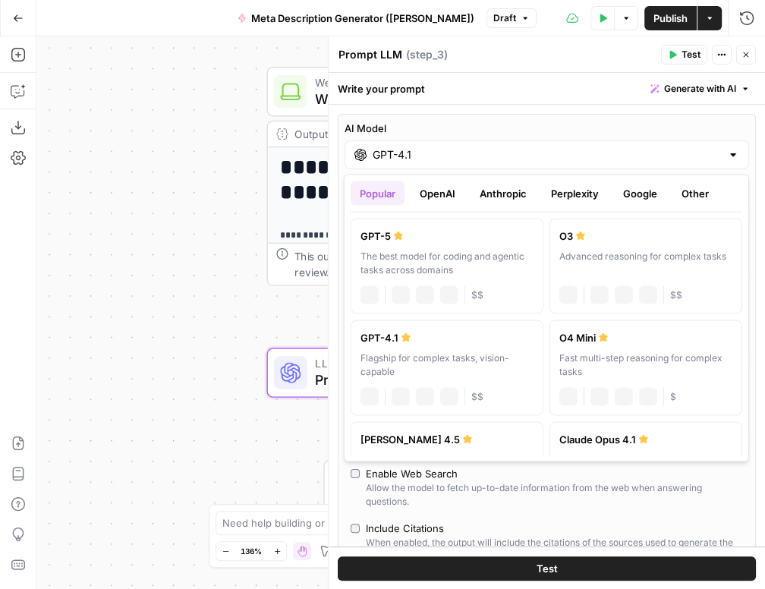
click at [389, 154] on input "GPT-4.1" at bounding box center [547, 154] width 348 height 15
click at [437, 189] on button "OpenAI" at bounding box center [438, 193] width 54 height 24
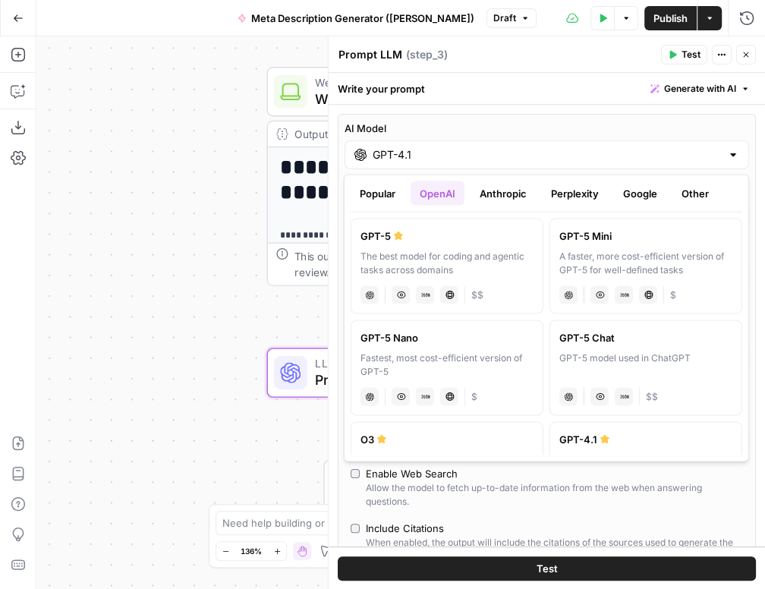
click at [495, 191] on button "Anthropic" at bounding box center [503, 193] width 65 height 24
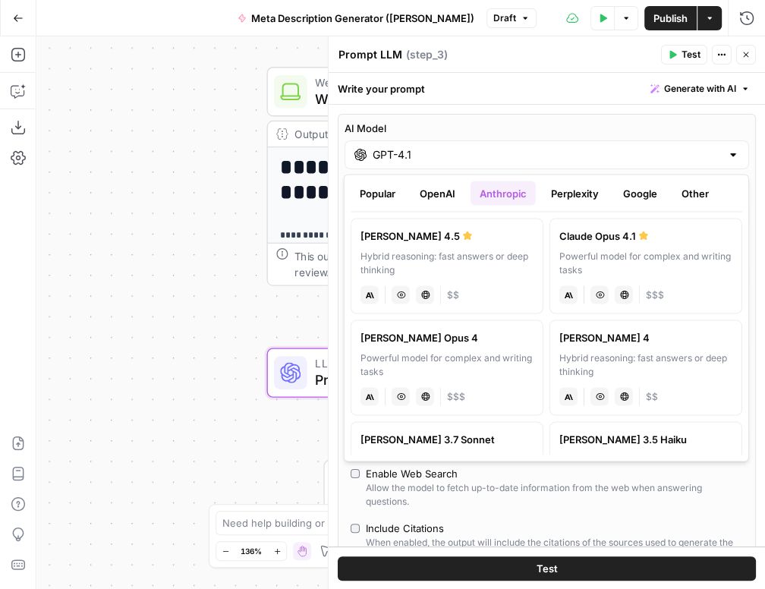
click at [380, 200] on button "Popular" at bounding box center [378, 193] width 54 height 24
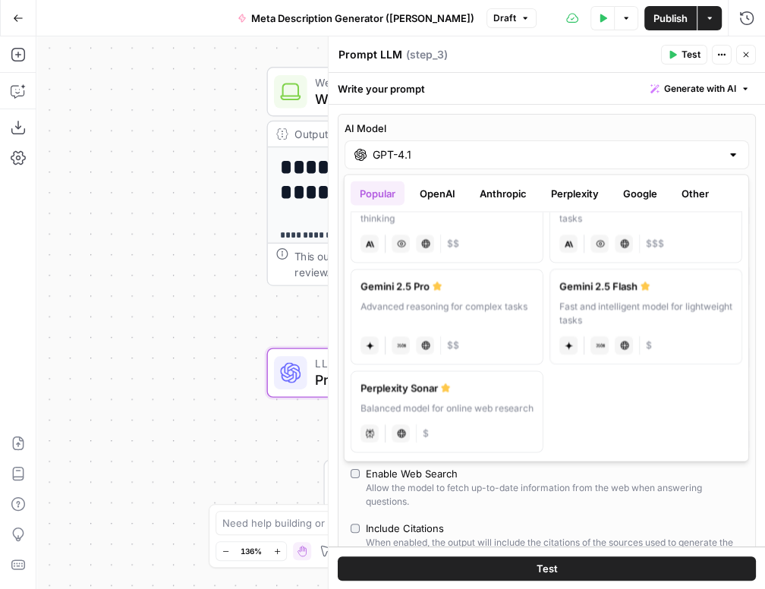
scroll to position [121, 0]
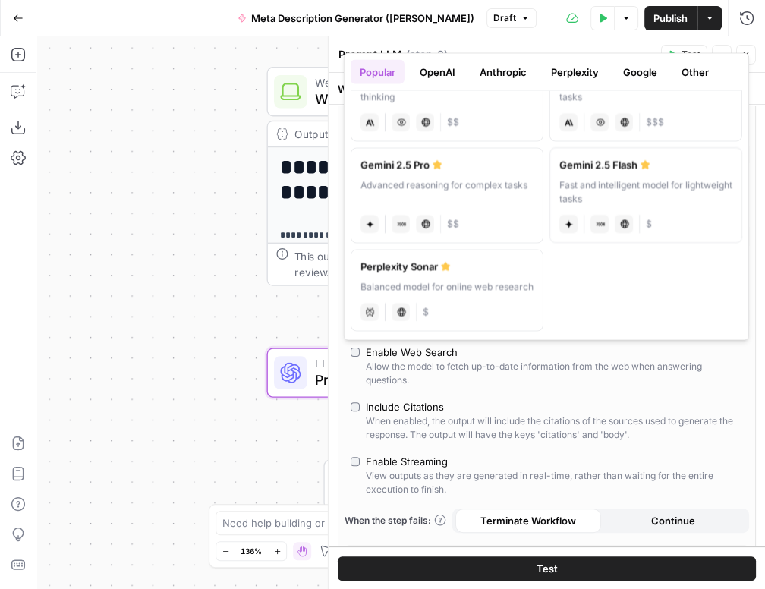
click at [676, 392] on div "AI Model GPT-4.1 AI Model Version Auto-update to default Temperature Predictabl…" at bounding box center [547, 284] width 418 height 584
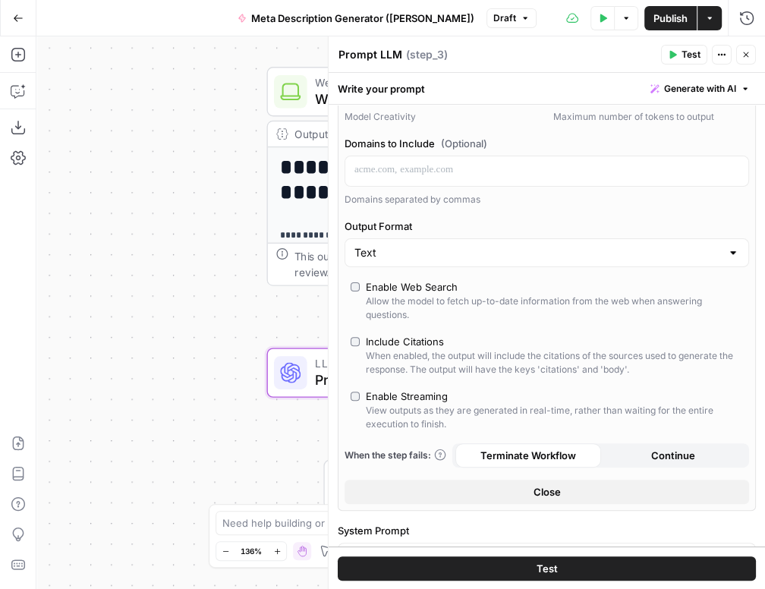
scroll to position [209, 0]
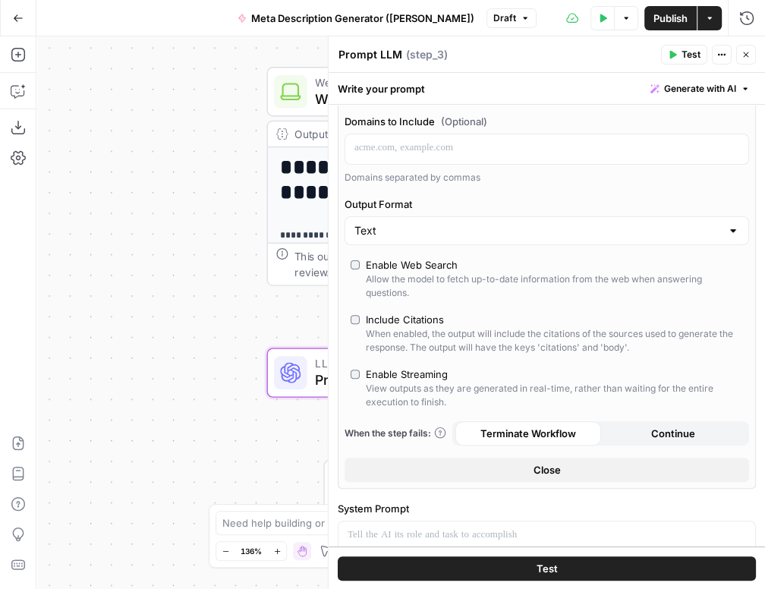
click at [575, 470] on button "Close" at bounding box center [547, 470] width 405 height 24
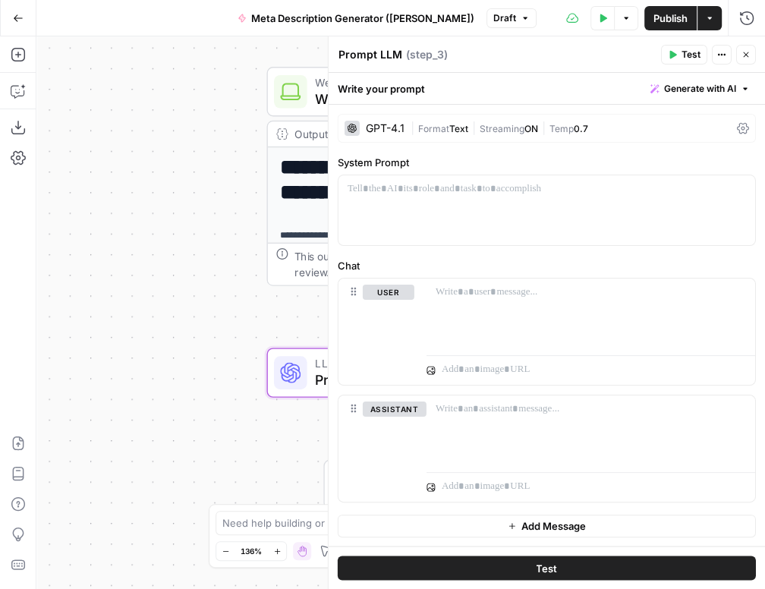
scroll to position [0, 0]
drag, startPoint x: 425, startPoint y: 162, endPoint x: 335, endPoint y: 163, distance: 90.3
click at [335, 163] on div "Prompt LLM Prompt LLM ( step_3 ) Test Actions Close Write your prompt Generate …" at bounding box center [546, 312] width 437 height 553
click at [402, 194] on p at bounding box center [547, 188] width 399 height 15
click at [511, 260] on label "Chat" at bounding box center [547, 265] width 418 height 15
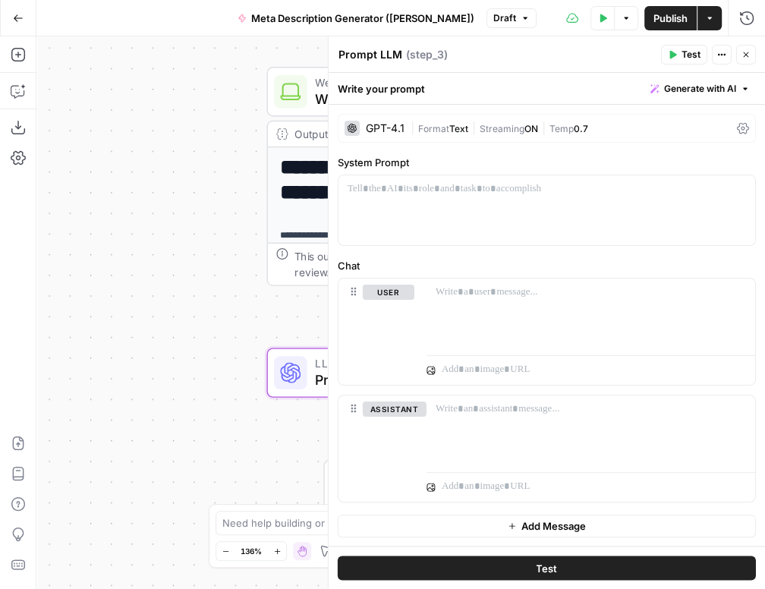
drag, startPoint x: 415, startPoint y: 163, endPoint x: 338, endPoint y: 164, distance: 77.4
click at [338, 164] on label "System Prompt" at bounding box center [547, 162] width 418 height 15
click at [360, 165] on label "System Prompt" at bounding box center [547, 162] width 418 height 15
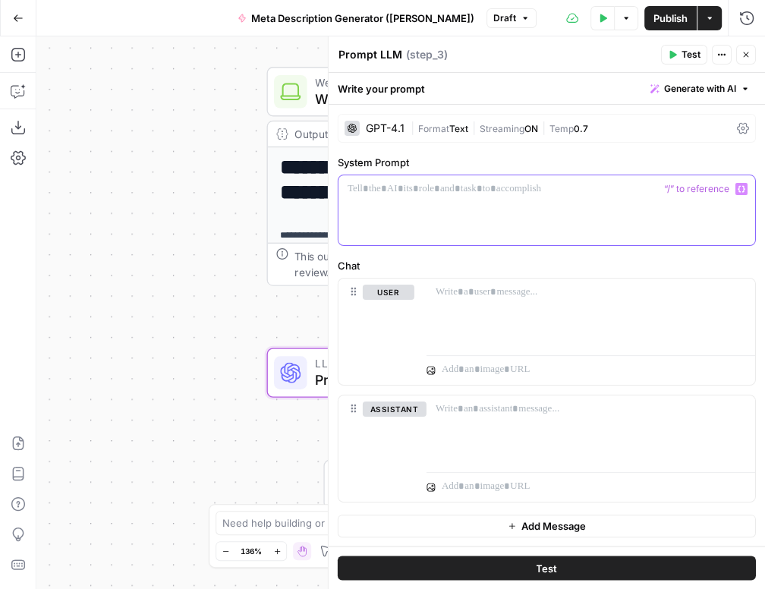
click at [464, 196] on div at bounding box center [547, 210] width 417 height 70
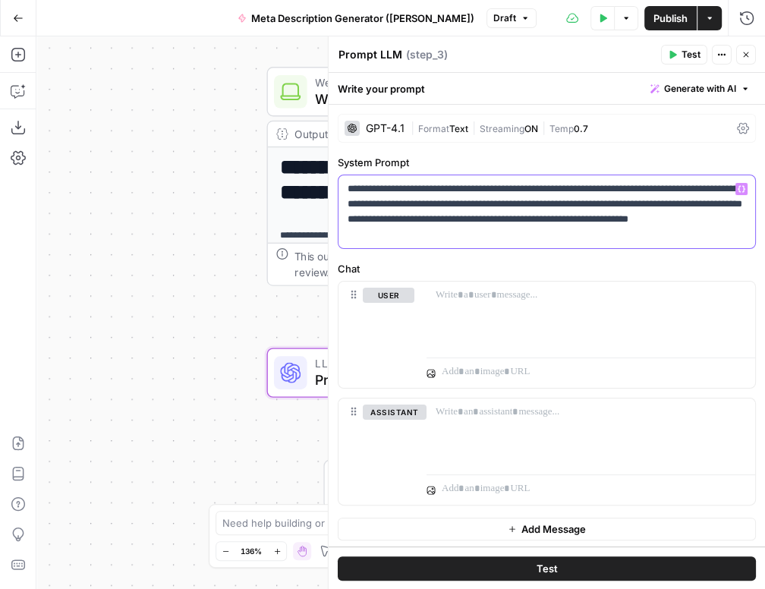
click at [521, 237] on p "**********" at bounding box center [547, 211] width 399 height 61
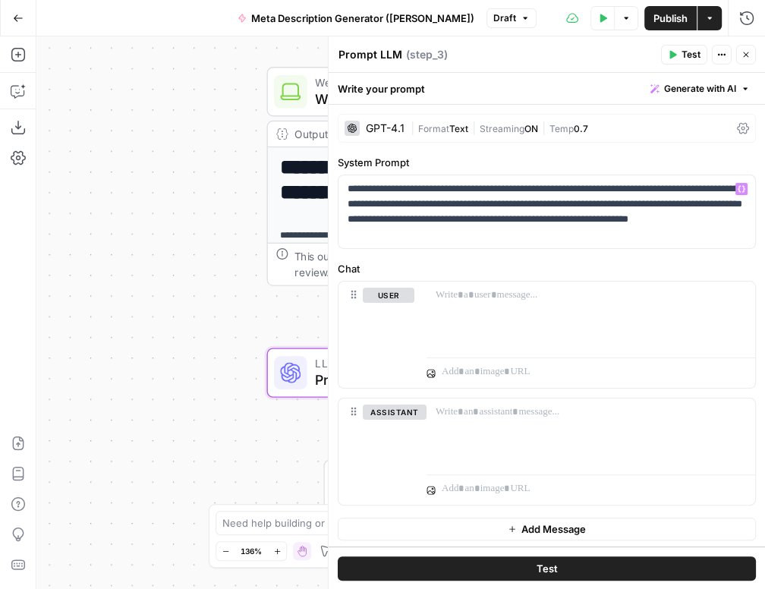
click at [484, 161] on label "System Prompt" at bounding box center [547, 162] width 418 height 15
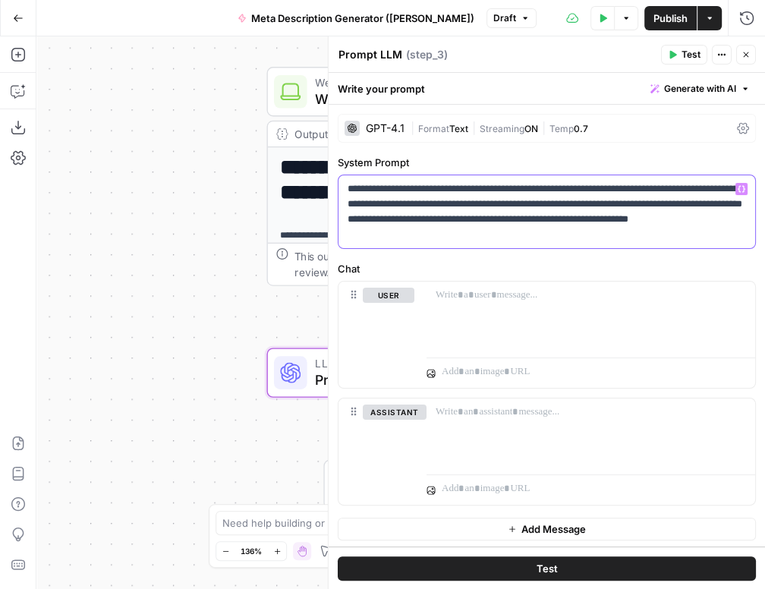
click at [695, 212] on p "**********" at bounding box center [547, 211] width 399 height 61
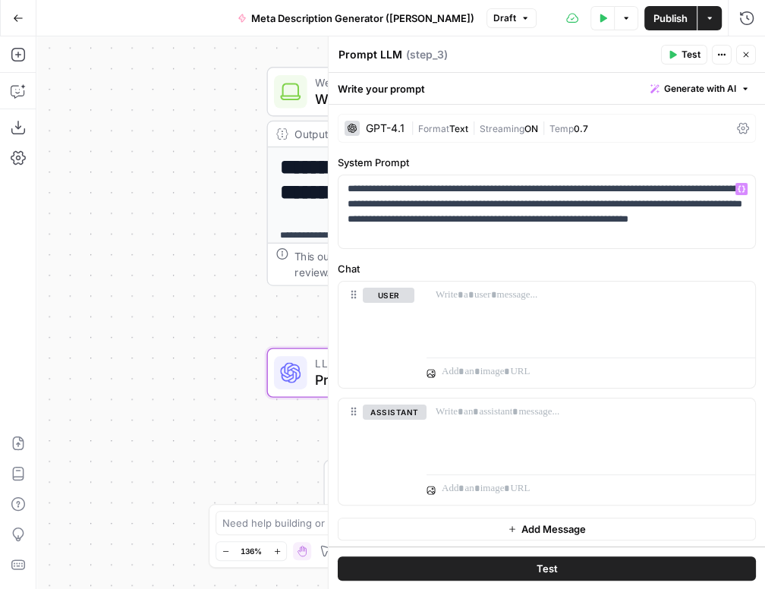
click at [635, 156] on label "System Prompt" at bounding box center [547, 162] width 418 height 15
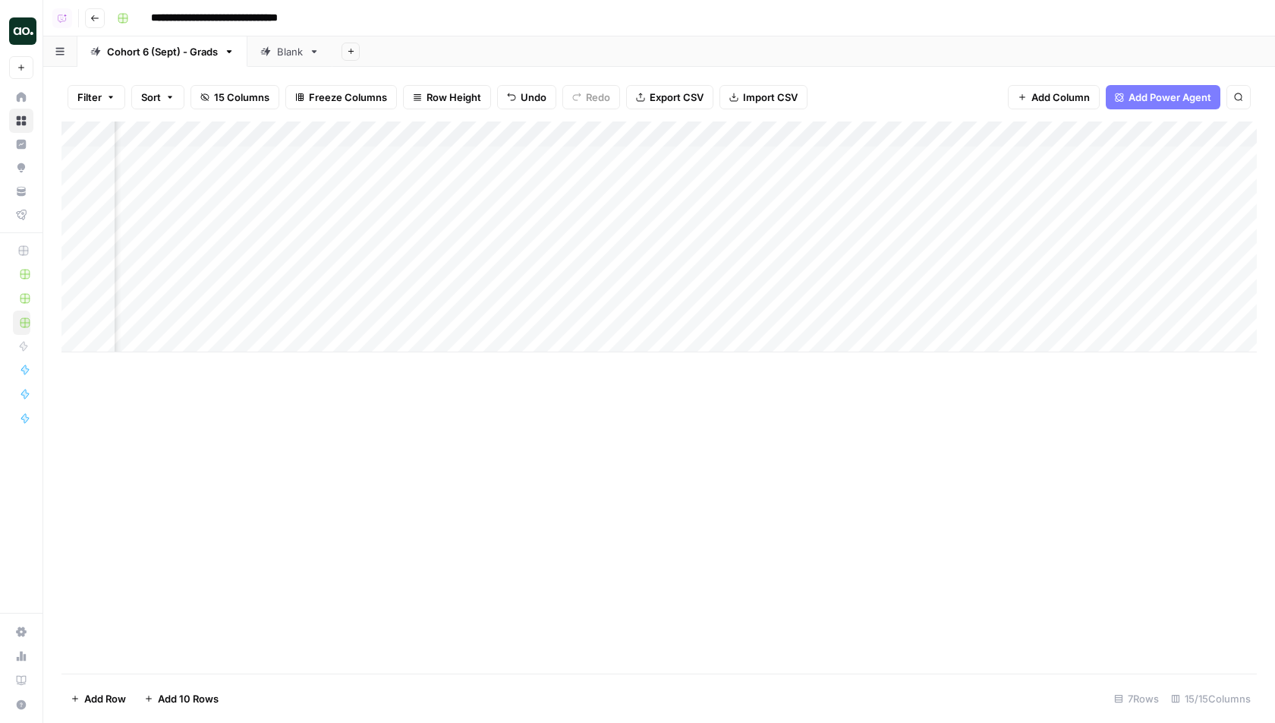
scroll to position [0, 573]
click at [731, 156] on div "Add Column" at bounding box center [659, 236] width 1196 height 231
click at [870, 158] on div "Add Column" at bounding box center [659, 236] width 1196 height 231
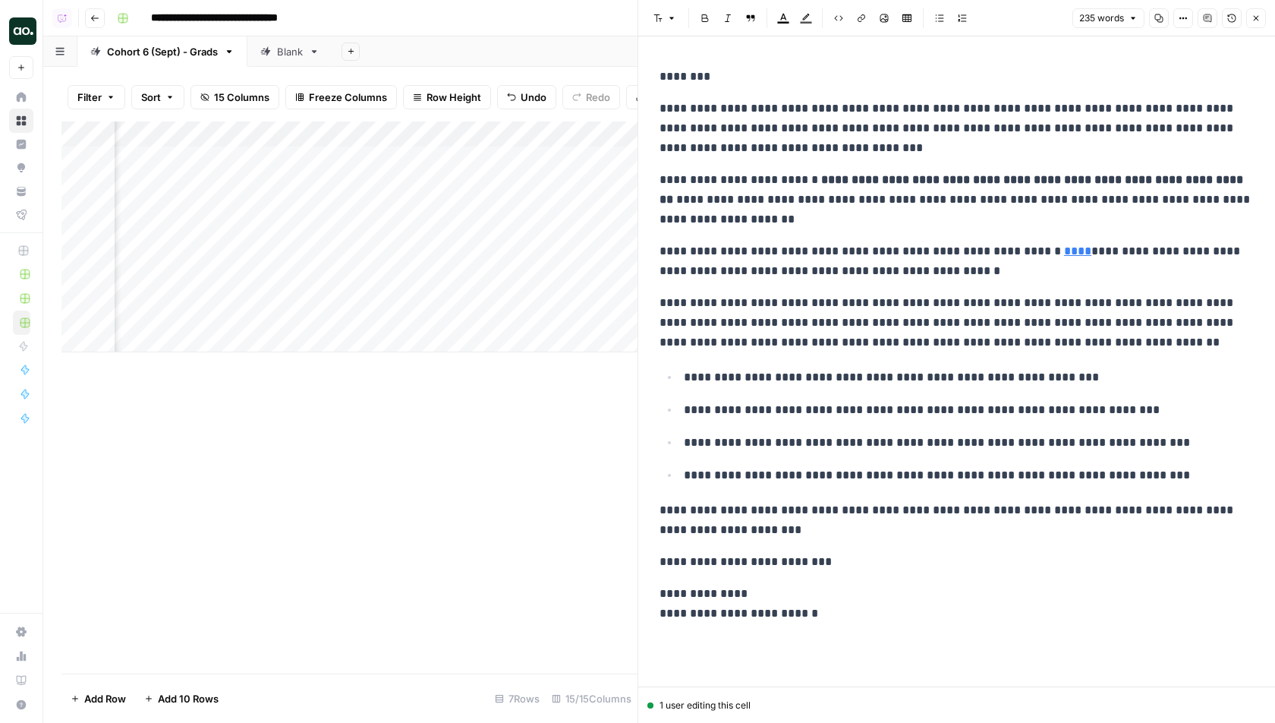
click at [1259, 18] on icon "button" at bounding box center [1256, 18] width 9 height 9
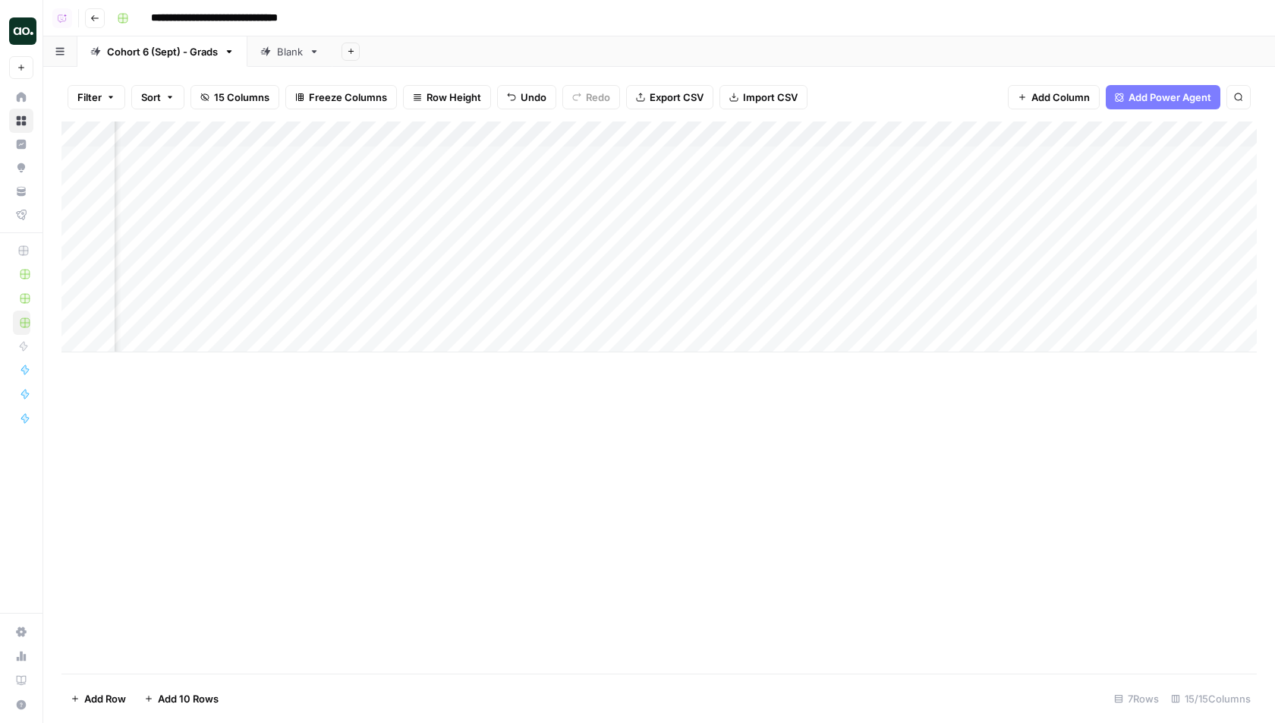
scroll to position [0, 1060]
click at [941, 131] on div "Add Column" at bounding box center [659, 236] width 1196 height 231
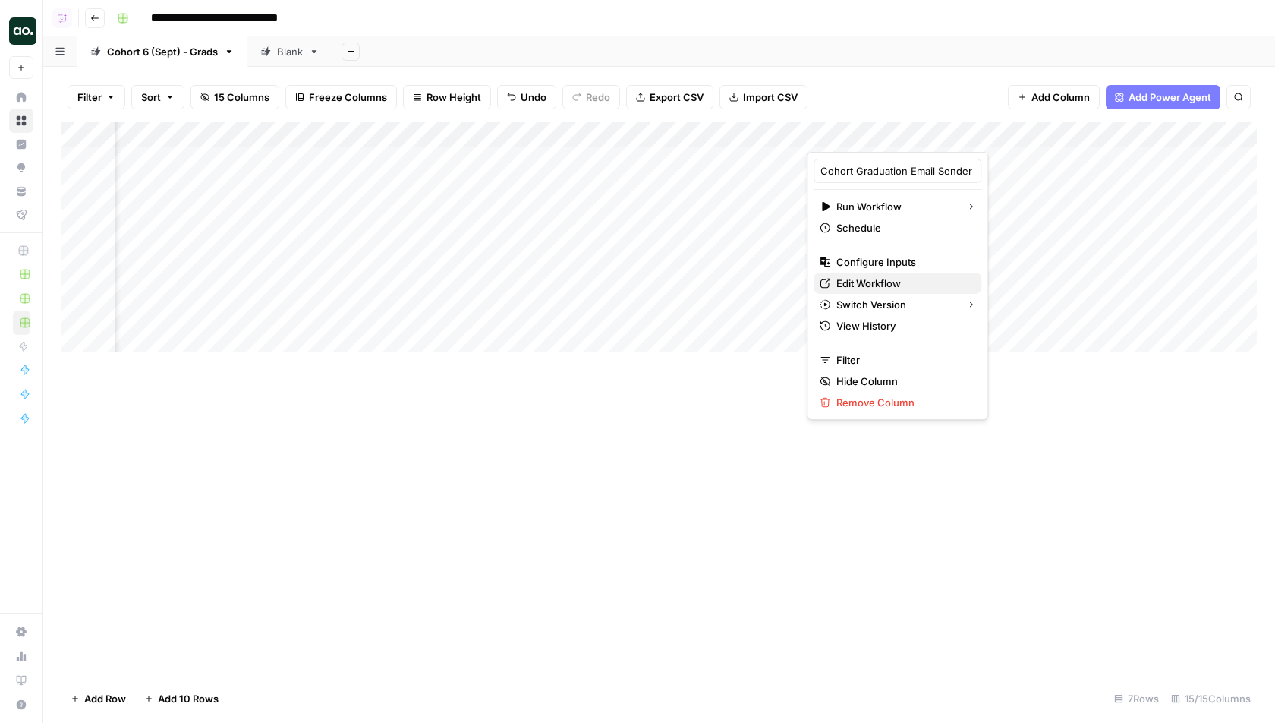
click at [881, 280] on span "Edit Workflow" at bounding box center [903, 283] width 133 height 15
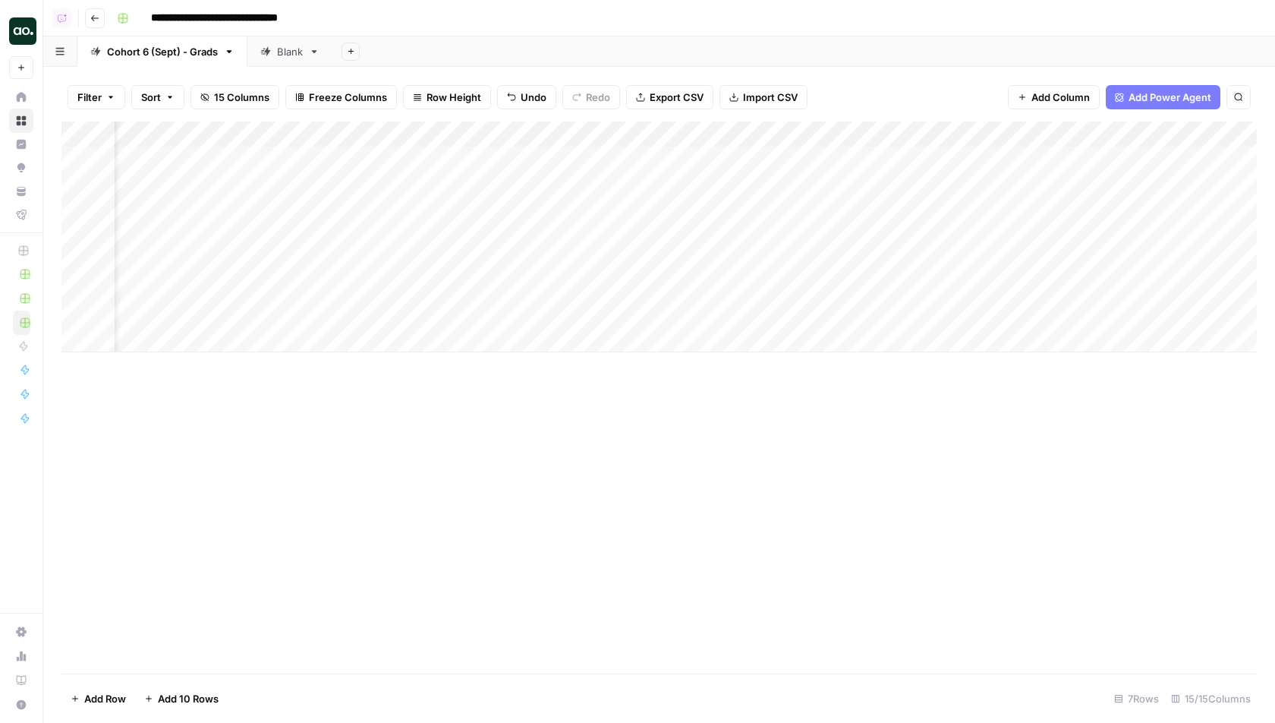
scroll to position [0, 0]
click at [871, 153] on div "Add Column" at bounding box center [659, 236] width 1196 height 231
click at [809, 323] on div "Add Column" at bounding box center [659, 236] width 1196 height 231
type textarea "**********"
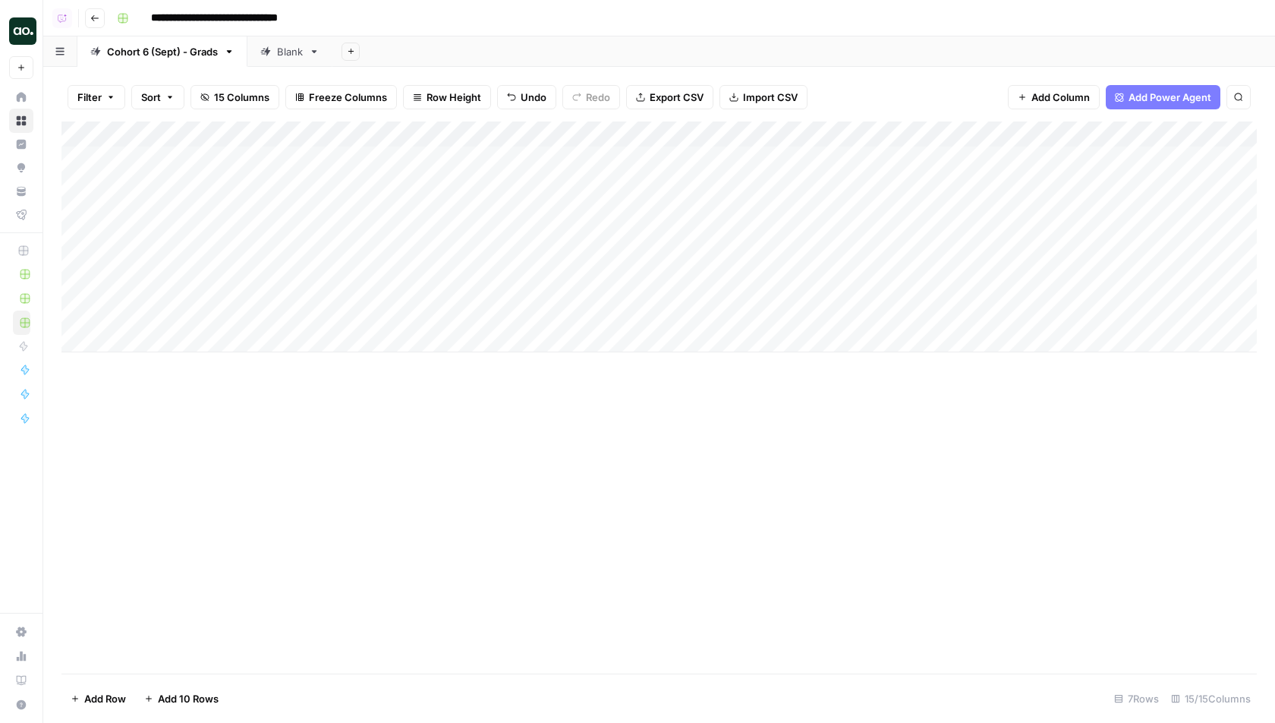
click at [815, 165] on div "Add Column" at bounding box center [659, 236] width 1196 height 231
type textarea "**********"
click at [851, 93] on div "Filter Sort 15 Columns Freeze Columns Row Height Undo Redo Export CSV Import CS…" at bounding box center [659, 97] width 1196 height 49
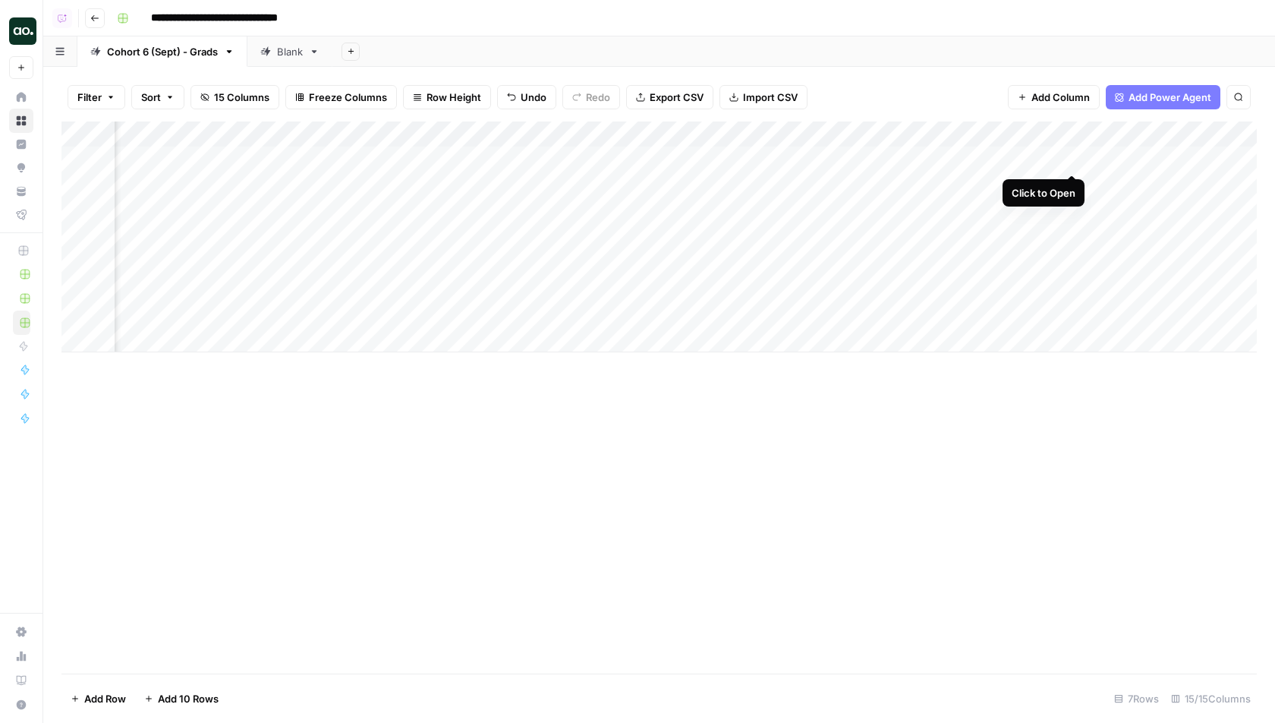
click at [973, 124] on div "Add Column" at bounding box center [659, 236] width 1196 height 231
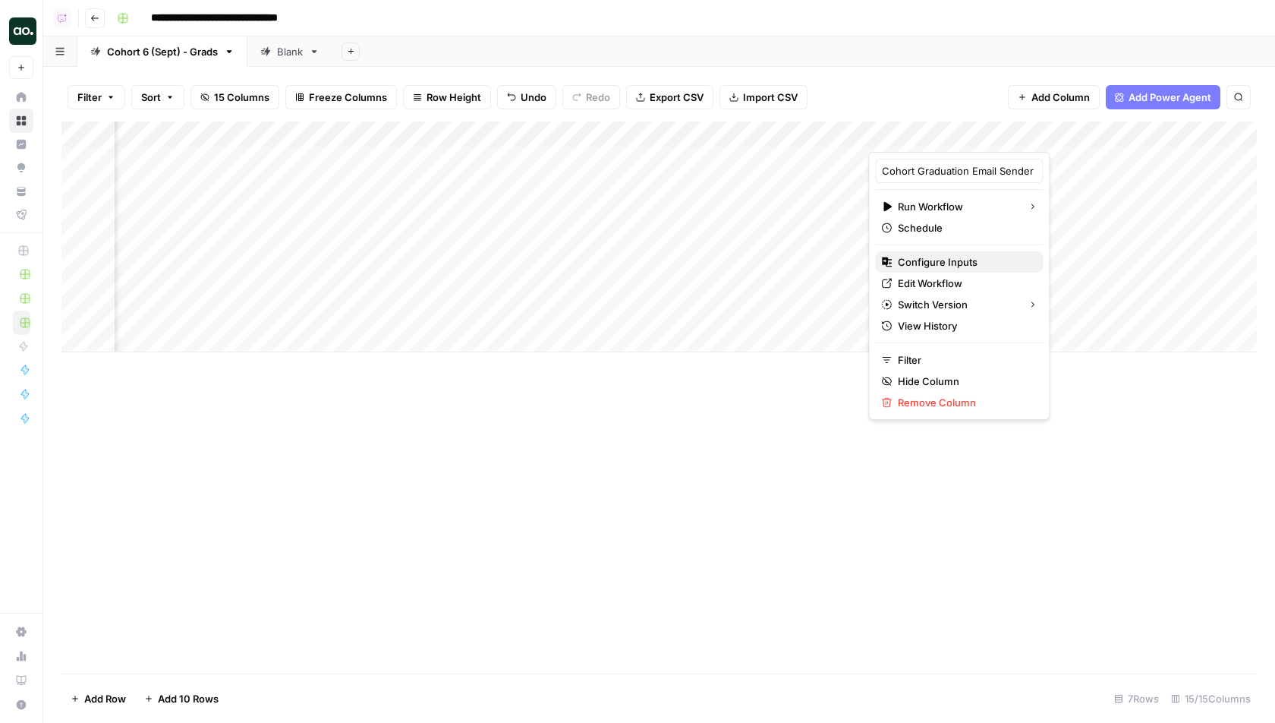
click at [925, 262] on span "Configure Inputs" at bounding box center [964, 261] width 133 height 15
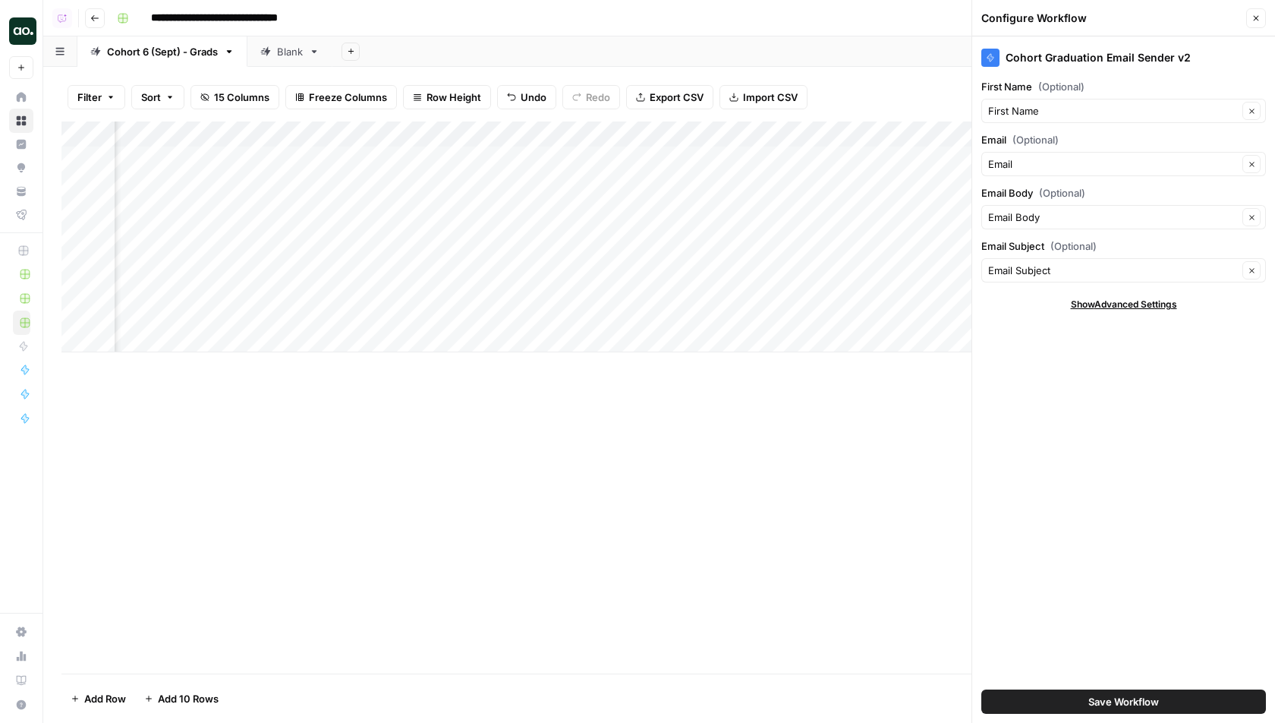
click at [1261, 17] on button "Close" at bounding box center [1256, 18] width 20 height 20
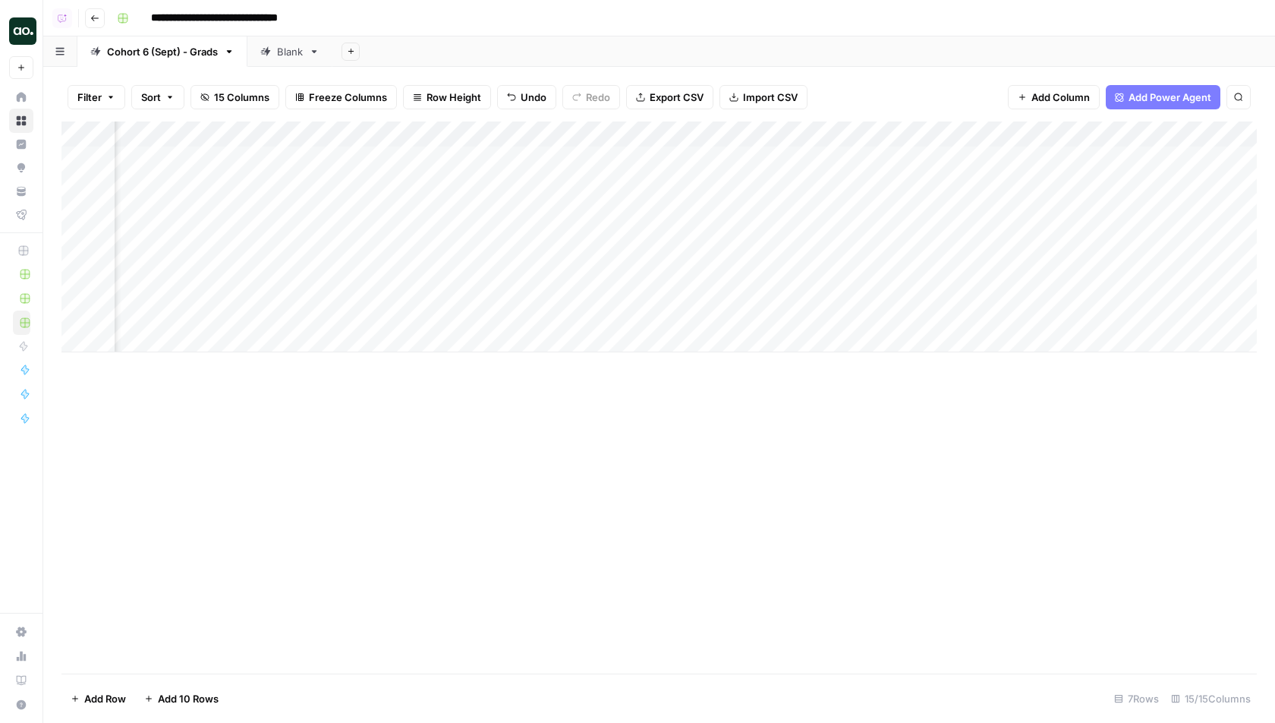
click at [1056, 137] on div "Add Column" at bounding box center [659, 236] width 1196 height 231
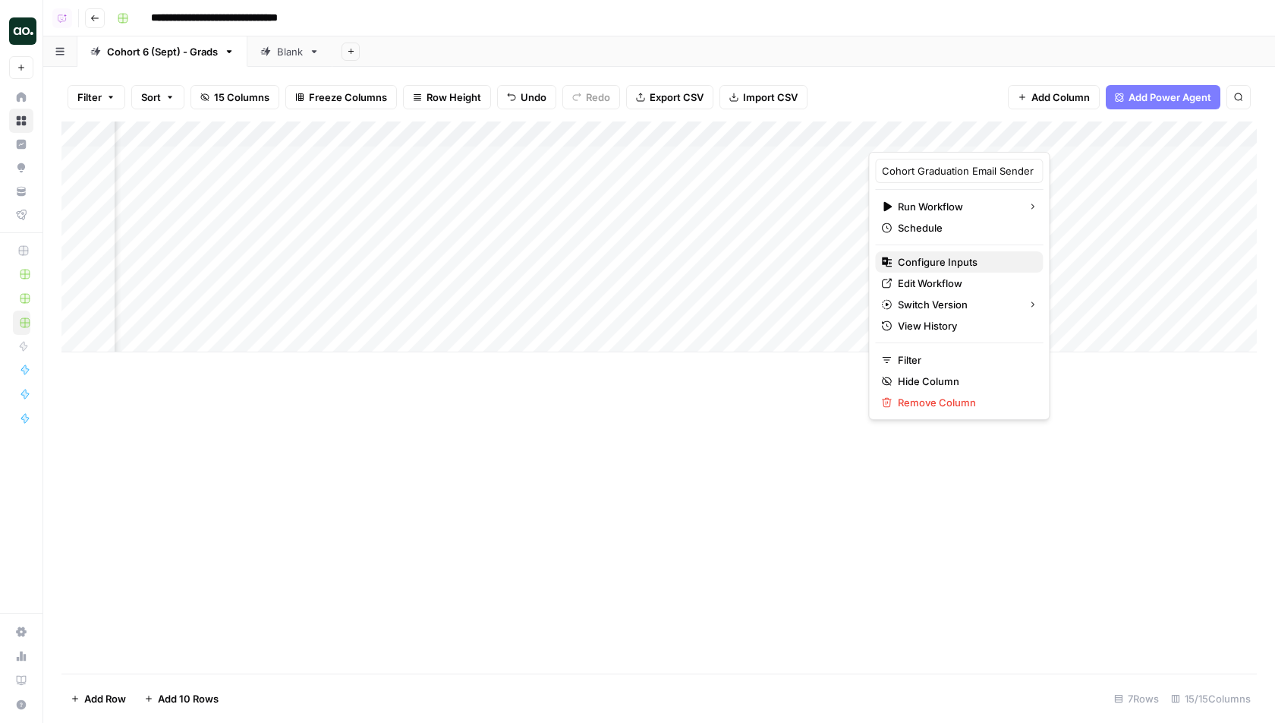
click at [944, 260] on span "Configure Inputs" at bounding box center [964, 261] width 133 height 15
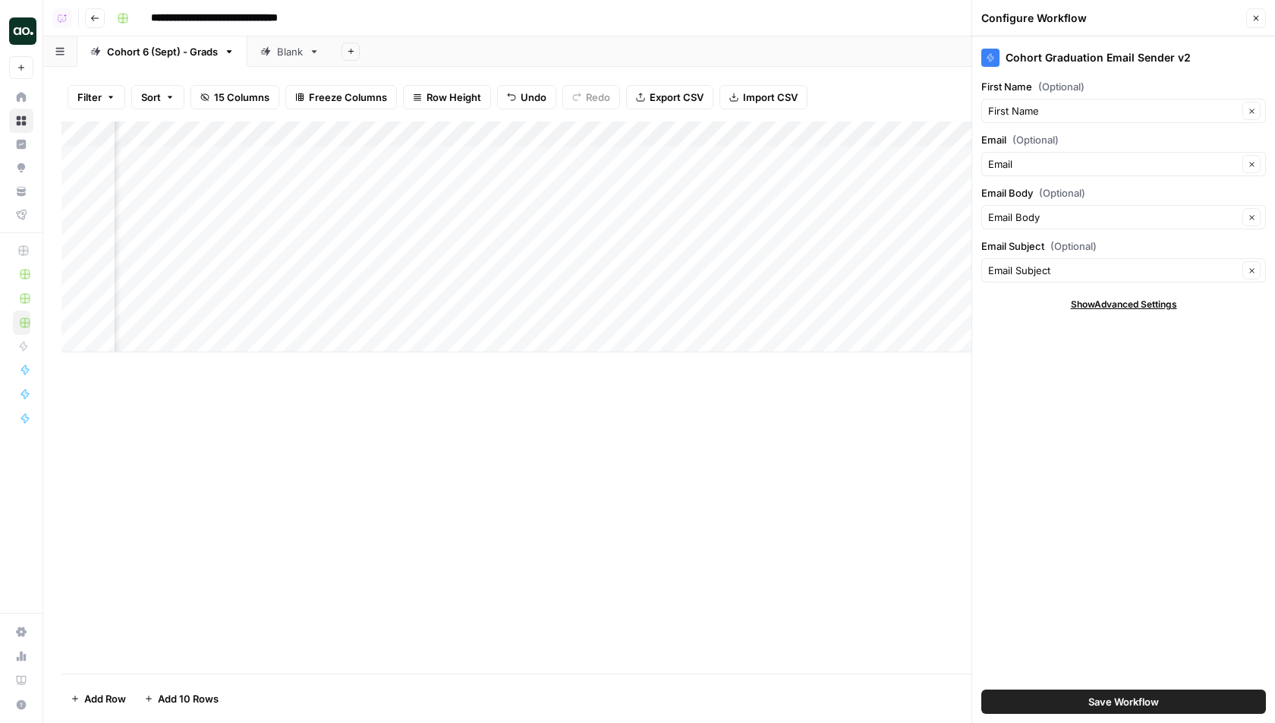
click at [1121, 705] on span "Save Workflow" at bounding box center [1124, 701] width 71 height 15
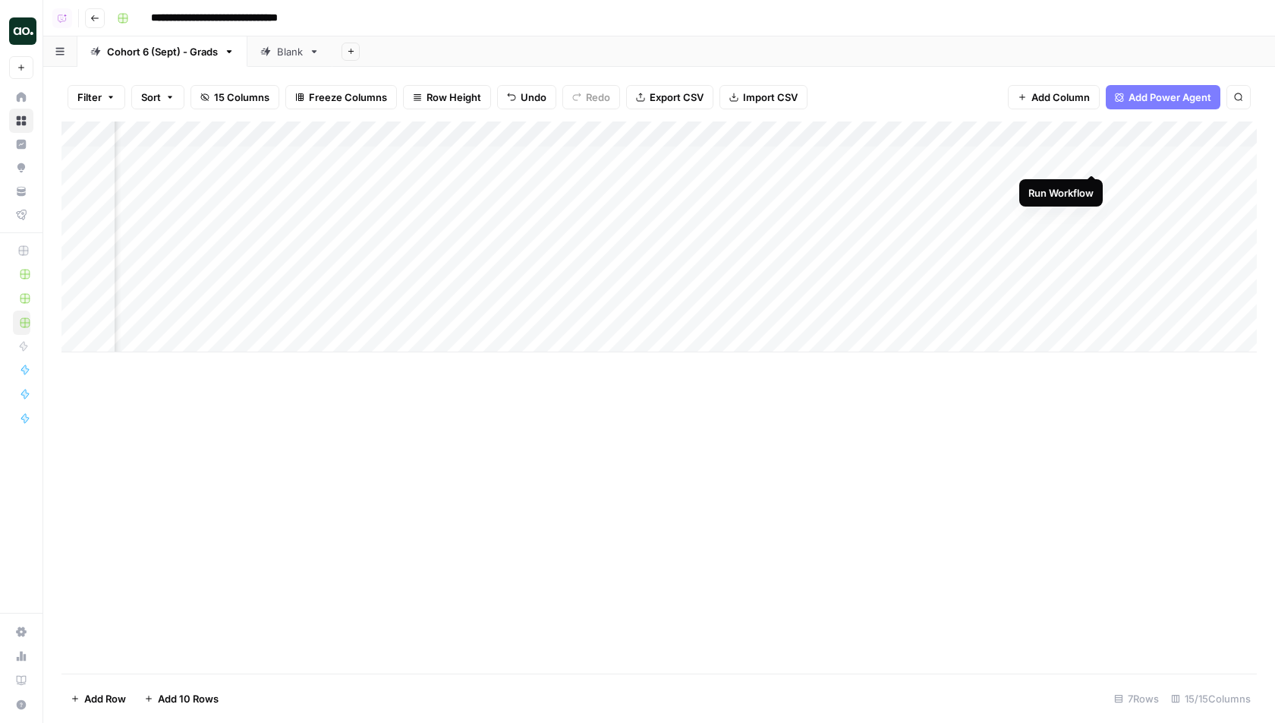
click at [1093, 156] on div "Add Column" at bounding box center [659, 236] width 1196 height 231
click at [193, 314] on div "Add Column" at bounding box center [659, 236] width 1196 height 231
type textarea "*****"
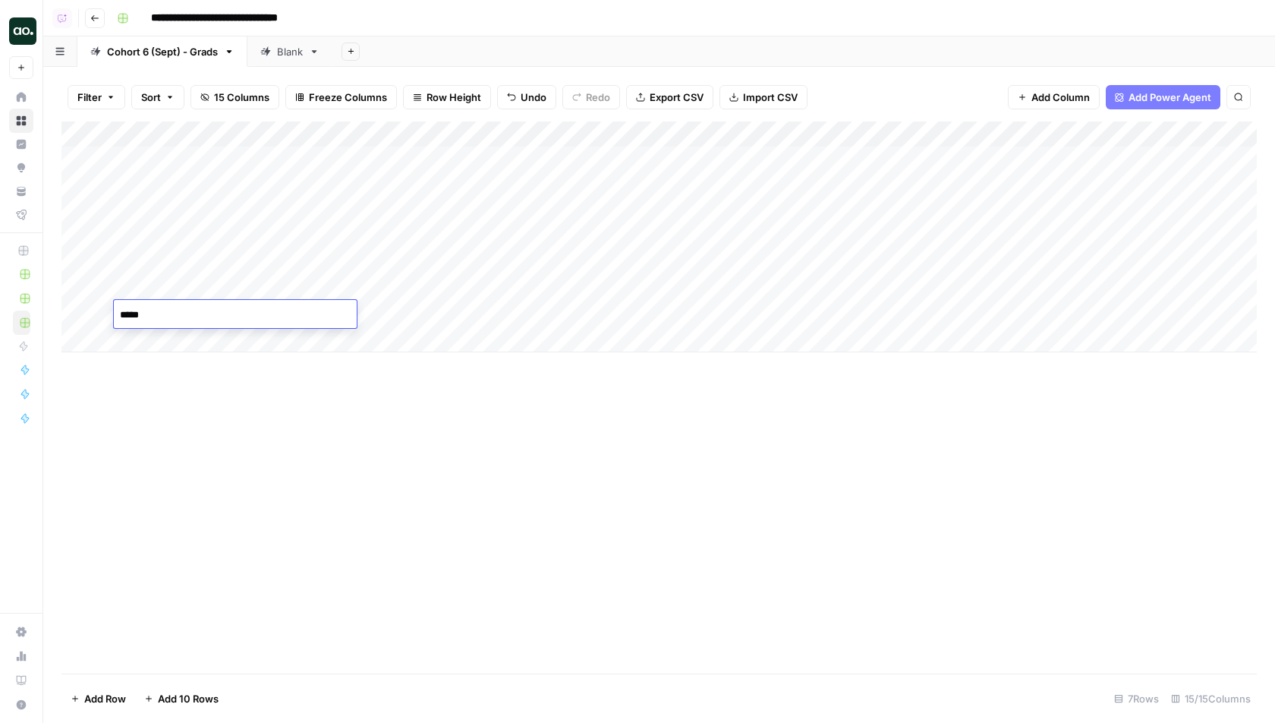
click at [187, 348] on div "Add Column" at bounding box center [659, 236] width 1196 height 231
click at [181, 343] on div "Add Column" at bounding box center [659, 249] width 1196 height 257
click at [184, 341] on div "Add Column" at bounding box center [659, 249] width 1196 height 257
type textarea "*******"
click at [181, 370] on div "Add Column" at bounding box center [659, 249] width 1196 height 257
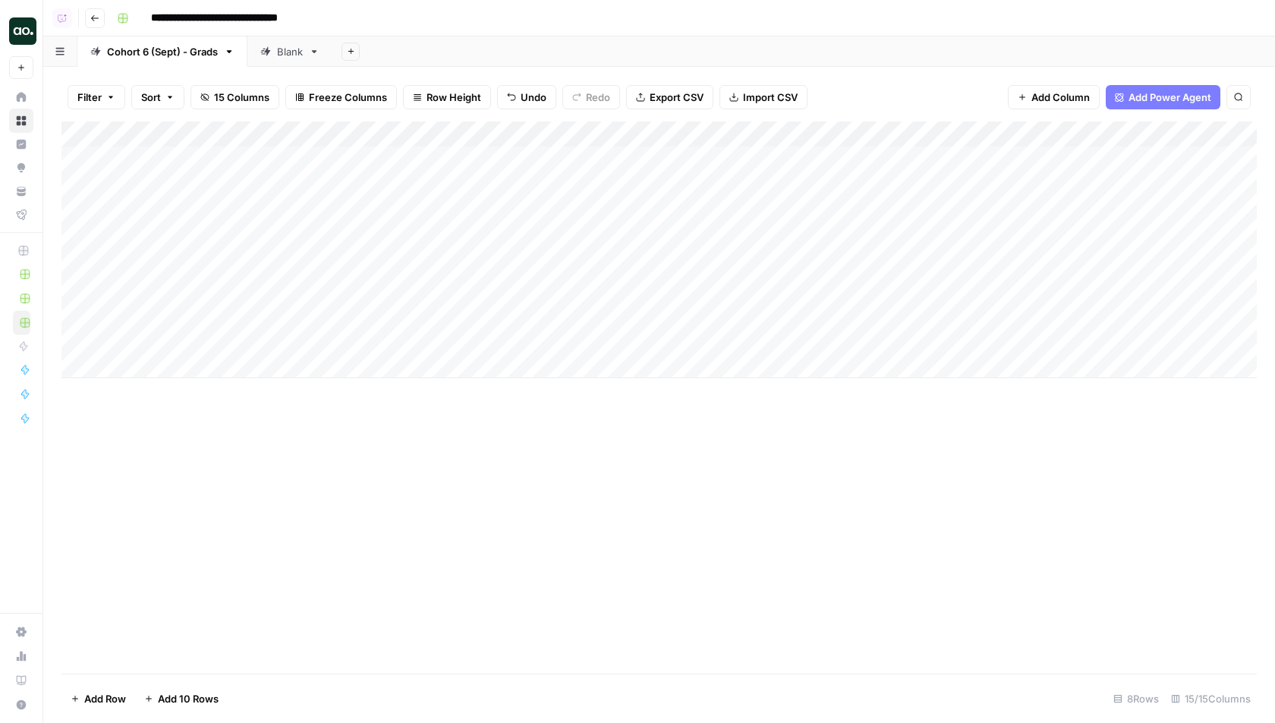
click at [178, 369] on body "**********" at bounding box center [637, 361] width 1275 height 723
type textarea "*********"
click at [228, 515] on div "Add Column" at bounding box center [659, 397] width 1196 height 552
click at [191, 389] on div "Add Column" at bounding box center [659, 262] width 1196 height 282
type textarea "**********"
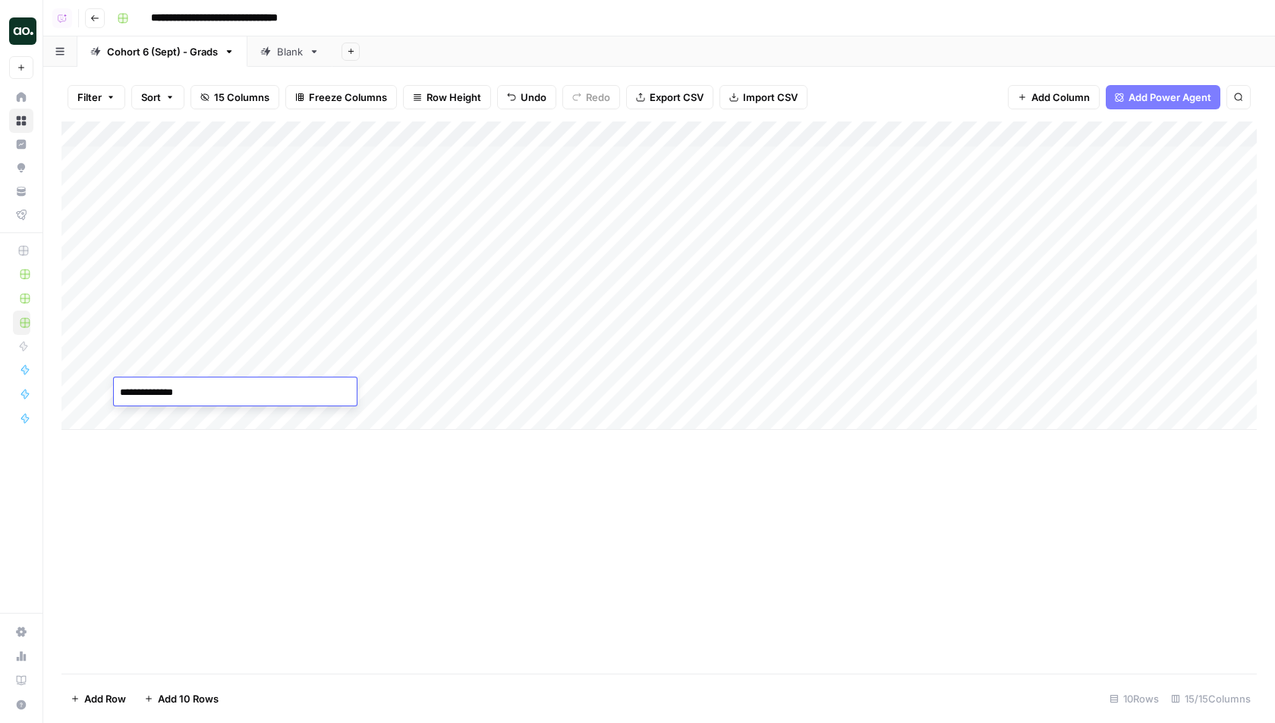
click at [178, 408] on div "Add Column" at bounding box center [659, 275] width 1196 height 308
type textarea "***"
click at [219, 590] on div "Add Column" at bounding box center [659, 397] width 1196 height 552
click at [194, 364] on div "Add Column" at bounding box center [659, 288] width 1196 height 334
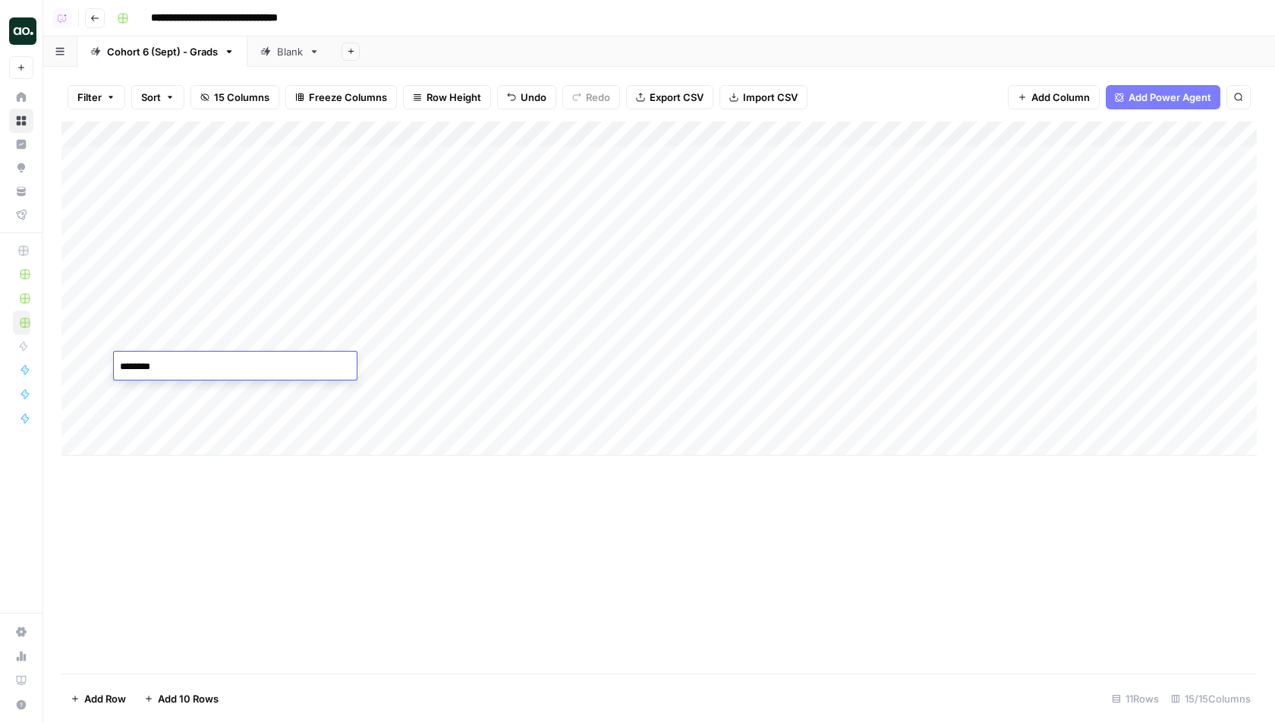
type textarea "*********"
click at [402, 374] on div "Add Column" at bounding box center [659, 288] width 1196 height 334
type textarea "**********"
click at [687, 365] on div "Add Column" at bounding box center [659, 288] width 1196 height 334
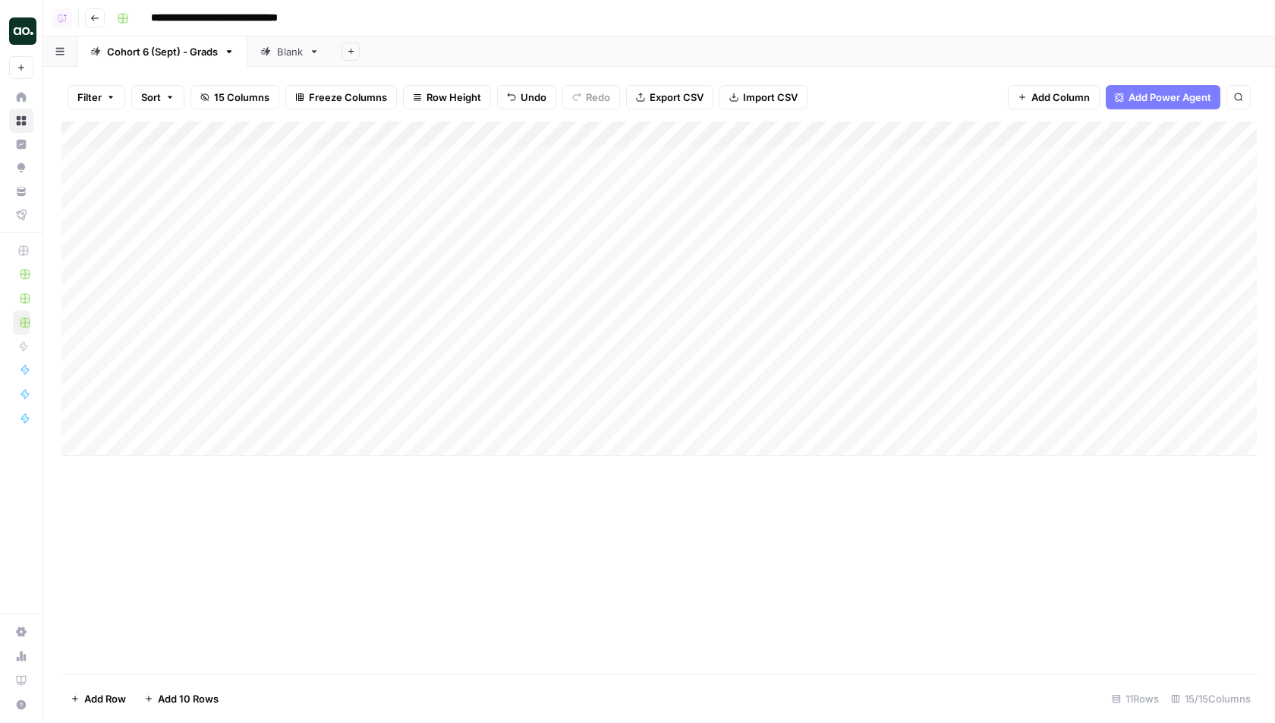
click at [687, 365] on div "Add Column" at bounding box center [659, 288] width 1196 height 334
type textarea "**********"
click at [904, 373] on div "Add Column" at bounding box center [659, 288] width 1196 height 334
type textarea "**********"
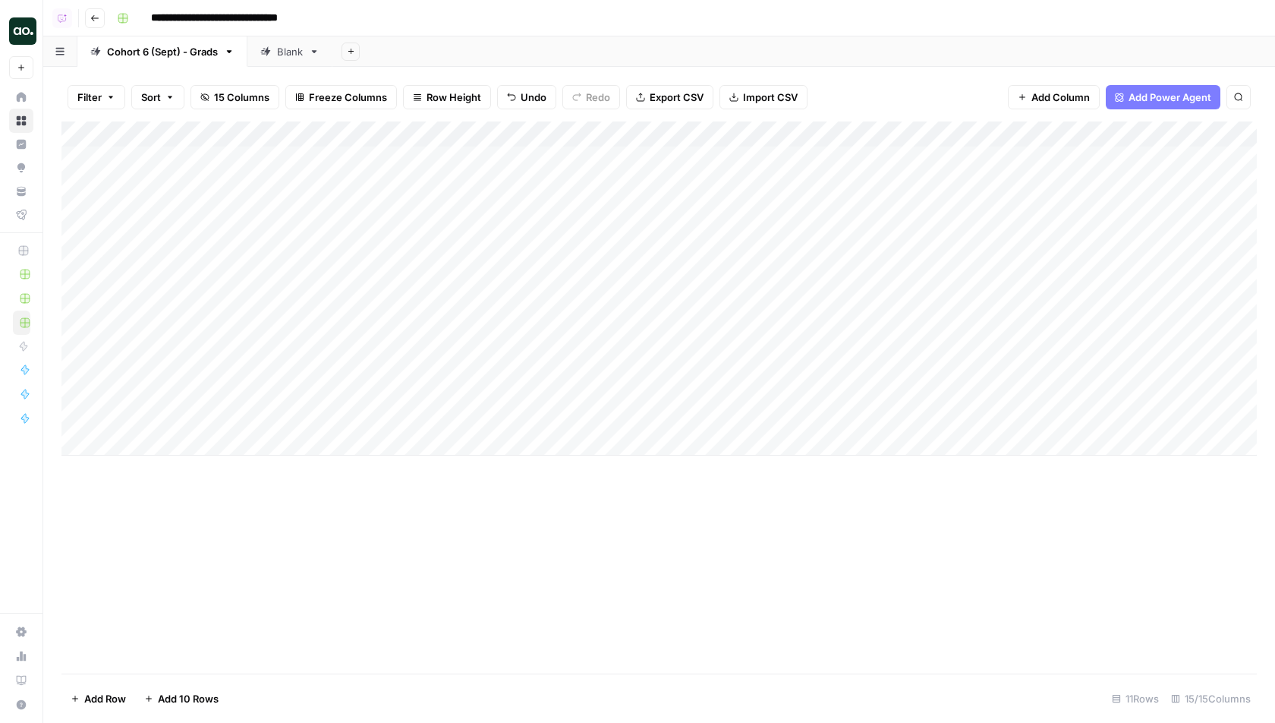
click at [785, 551] on div "Add Column" at bounding box center [659, 397] width 1196 height 552
click at [1086, 365] on div "Add Column" at bounding box center [659, 288] width 1196 height 334
click at [893, 319] on div "Add Column" at bounding box center [659, 288] width 1196 height 334
click at [865, 156] on div "Add Column" at bounding box center [659, 288] width 1196 height 334
click at [421, 319] on div "Add Column" at bounding box center [659, 288] width 1196 height 334
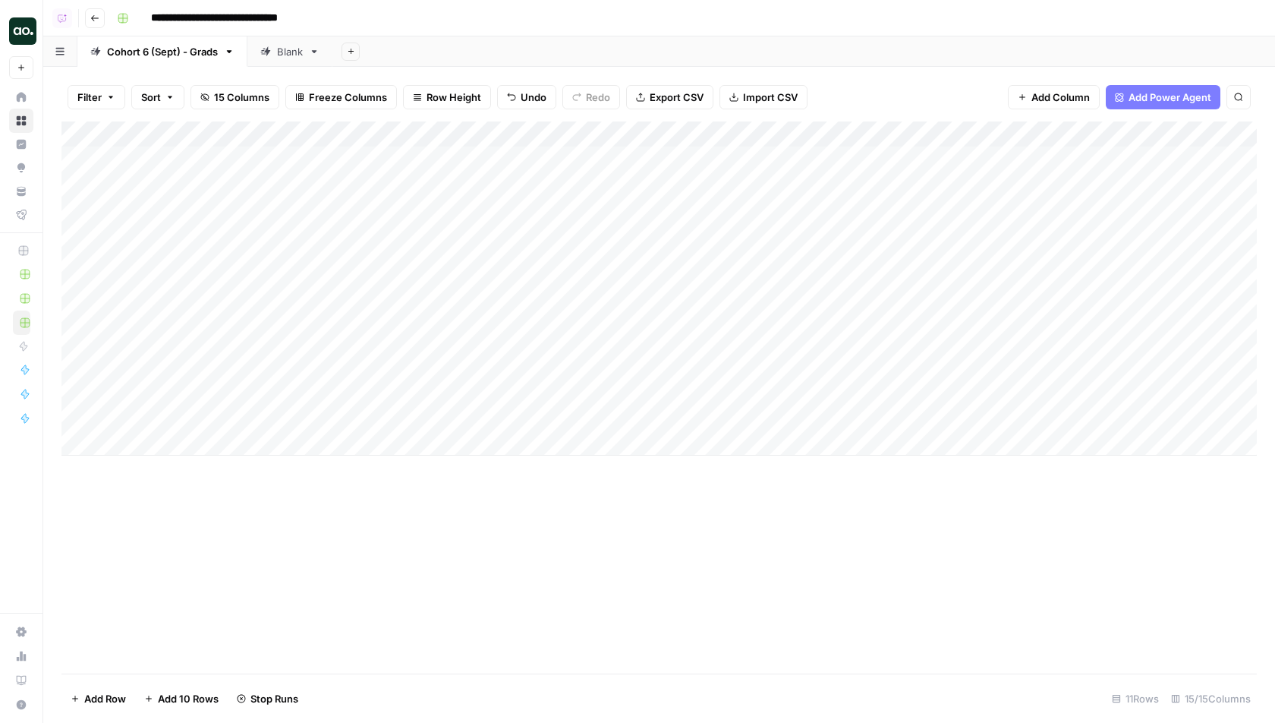
click at [401, 318] on div "Add Column" at bounding box center [659, 288] width 1196 height 334
type textarea "*****"
click at [377, 540] on div "Add Column" at bounding box center [659, 397] width 1196 height 552
click at [389, 343] on div "Add Column" at bounding box center [659, 288] width 1196 height 334
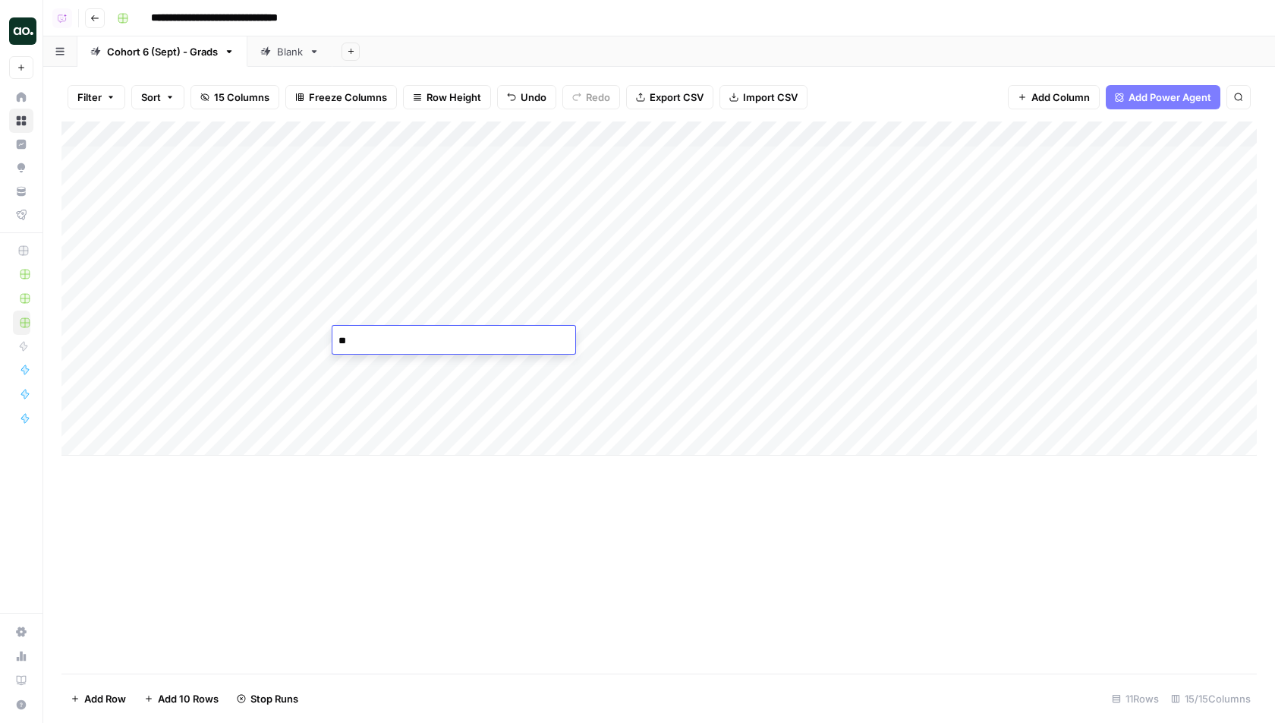
type textarea "*"
type textarea "****"
click at [815, 332] on div "Add Column" at bounding box center [659, 288] width 1196 height 334
type textarea "**********"
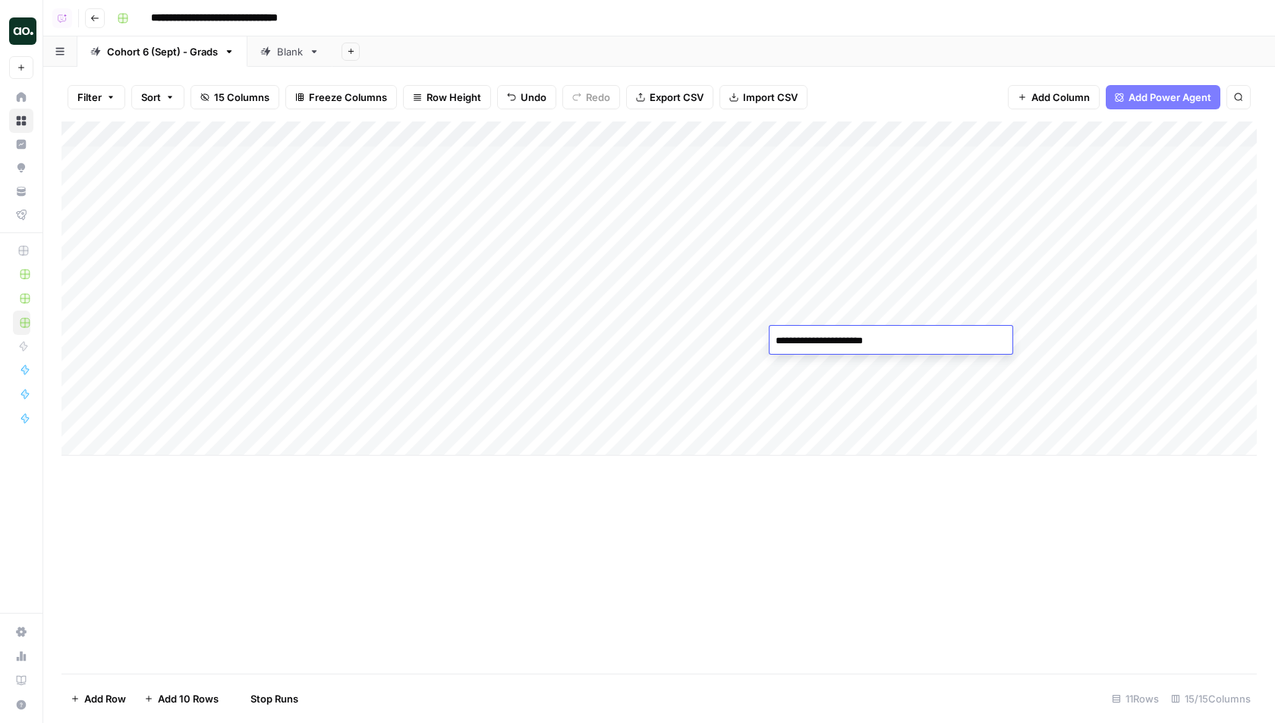
click at [670, 647] on div "Add Column" at bounding box center [659, 397] width 1196 height 552
click at [380, 391] on div "Add Column" at bounding box center [659, 288] width 1196 height 334
type textarea "********"
click at [852, 384] on div "Add Column" at bounding box center [659, 288] width 1196 height 334
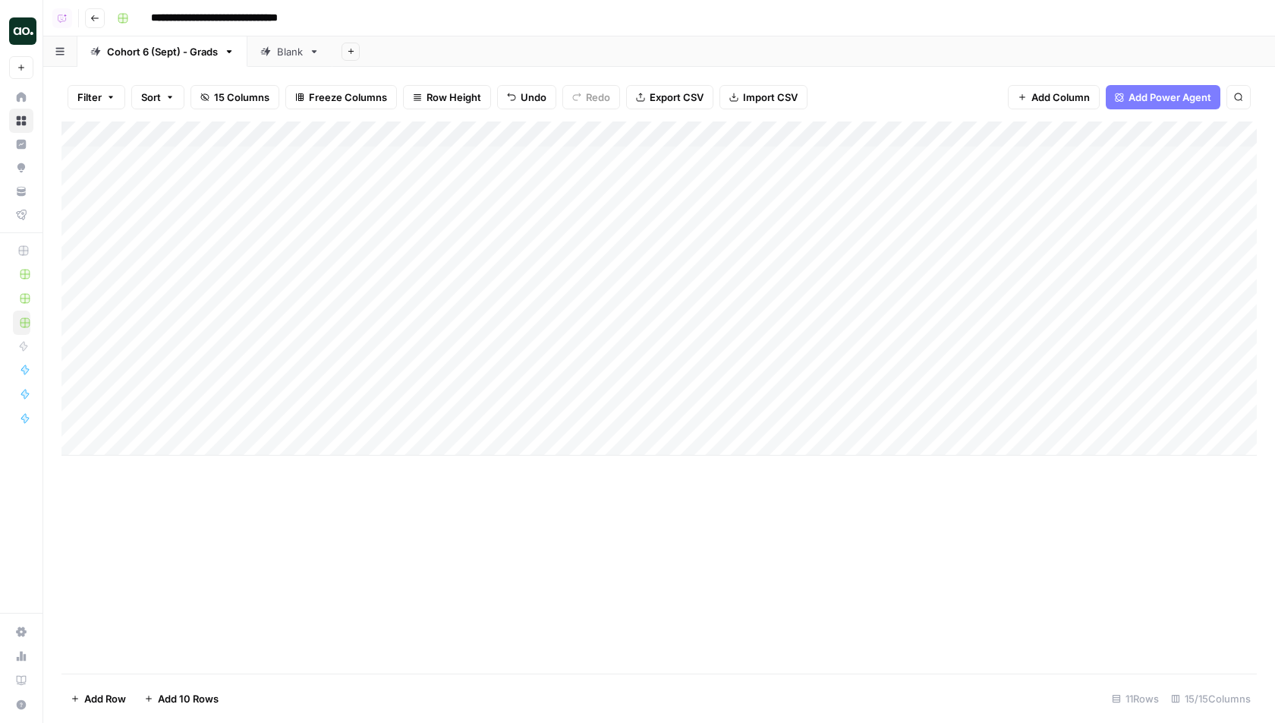
click at [852, 384] on div "Add Column" at bounding box center [659, 288] width 1196 height 334
type textarea "**********"
click at [674, 394] on div "Add Column" at bounding box center [659, 288] width 1196 height 334
type textarea "**********"
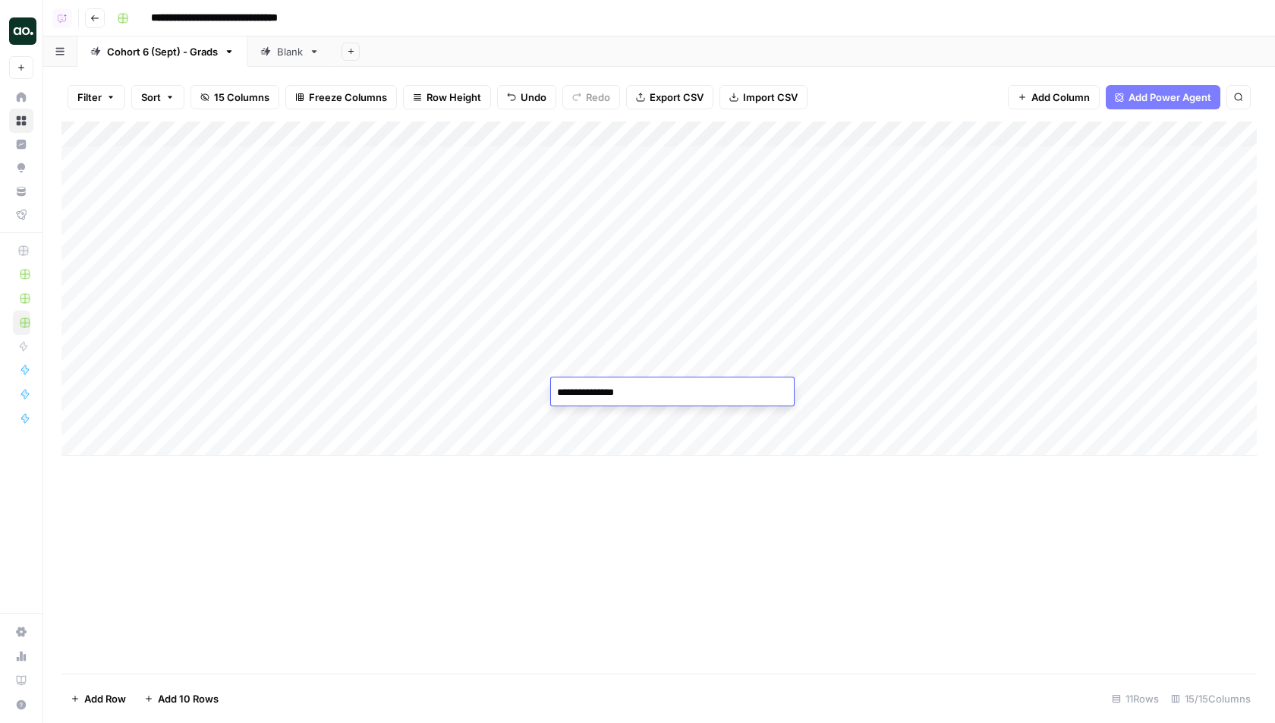
click at [587, 503] on div "Add Column" at bounding box center [659, 397] width 1196 height 552
click at [184, 416] on div "Add Column" at bounding box center [659, 288] width 1196 height 334
click at [198, 418] on div "Add Column" at bounding box center [659, 288] width 1196 height 334
type textarea "******"
type textarea "*****"
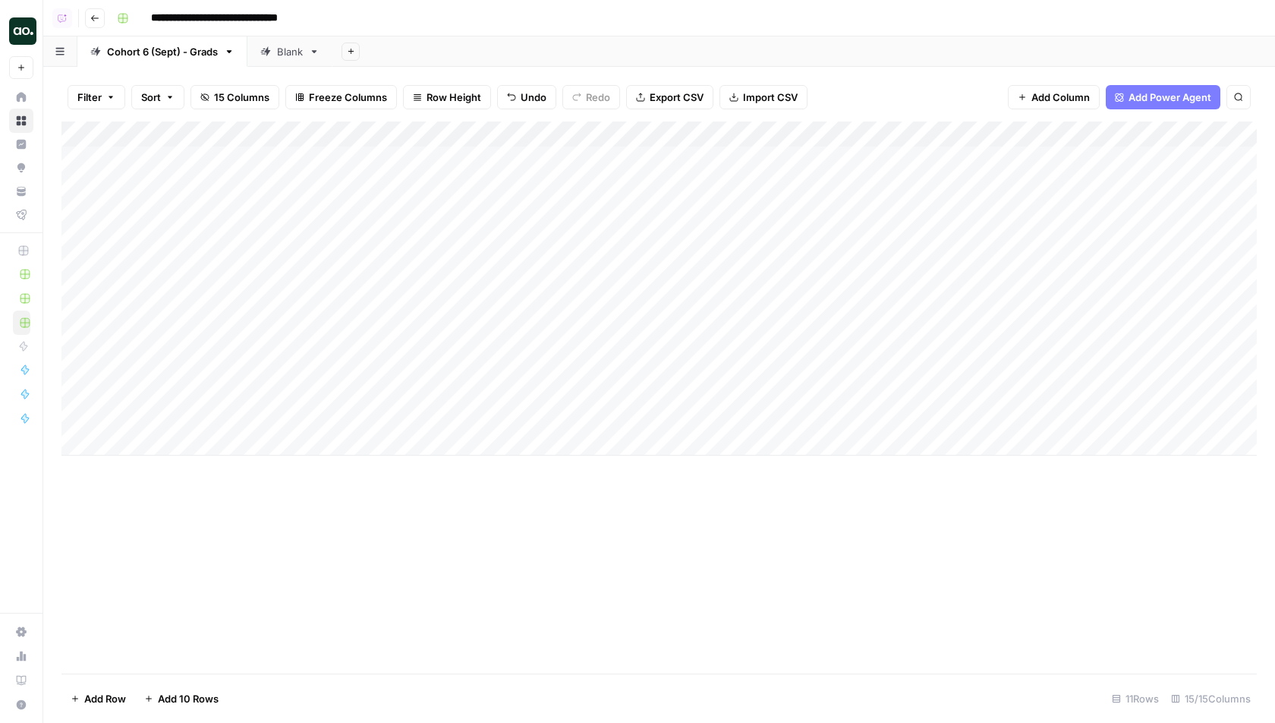
click at [875, 421] on div "Add Column" at bounding box center [659, 288] width 1196 height 334
type textarea "**********"
click at [622, 417] on div "Add Column" at bounding box center [659, 288] width 1196 height 334
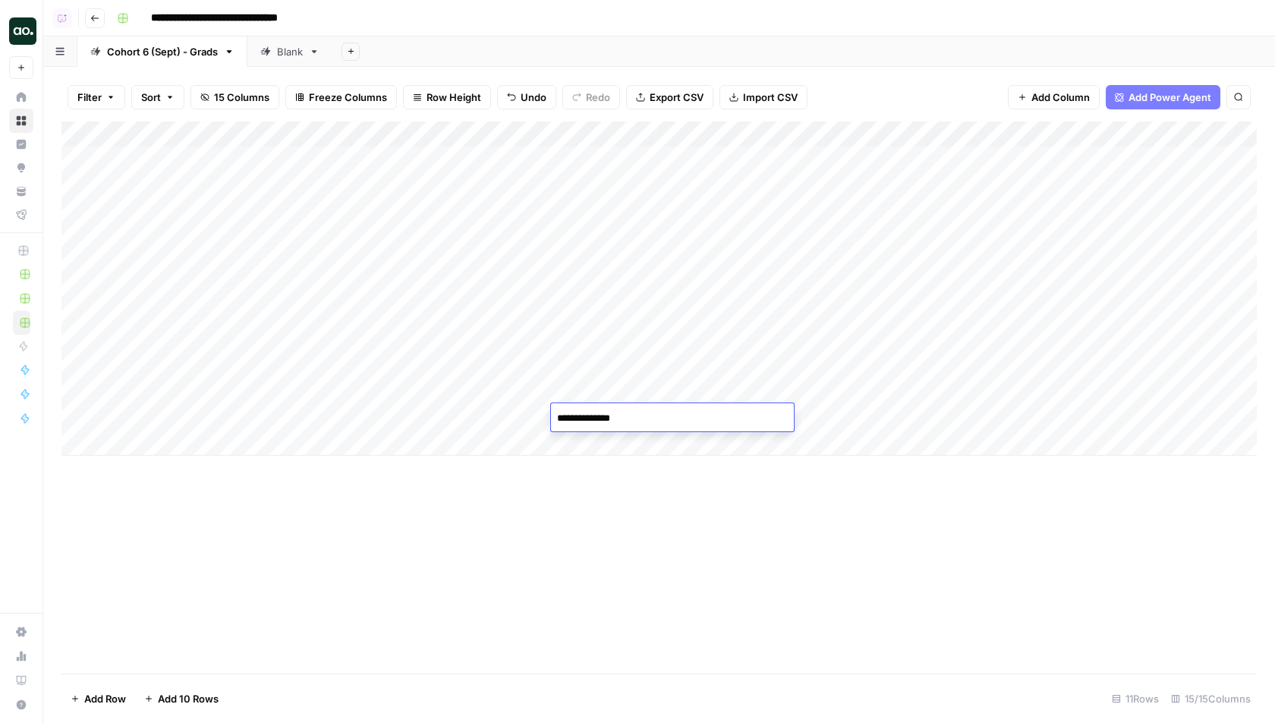
type textarea "**********"
click at [667, 625] on div "Add Column" at bounding box center [659, 397] width 1196 height 552
click at [610, 377] on div "Add Column" at bounding box center [659, 288] width 1196 height 334
click at [619, 329] on div "Add Column" at bounding box center [659, 288] width 1196 height 334
click at [622, 314] on div "Add Column" at bounding box center [659, 288] width 1196 height 334
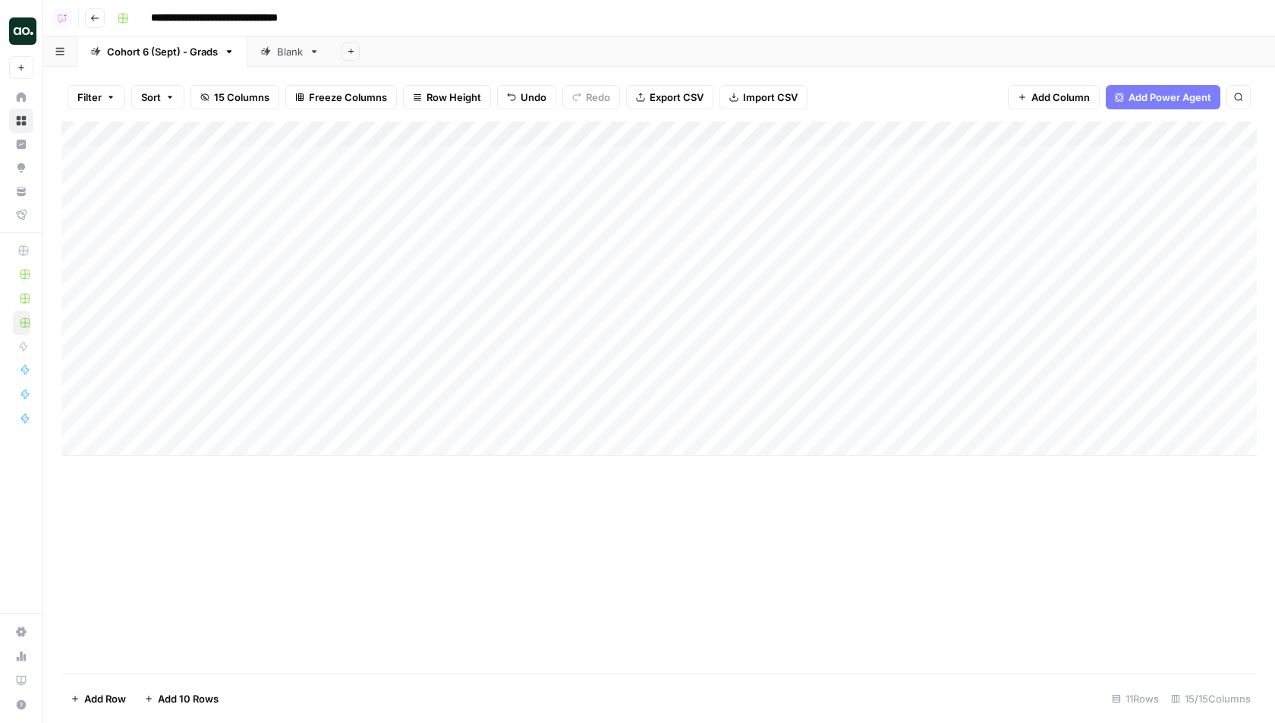
click at [594, 547] on div "Add Column" at bounding box center [659, 397] width 1196 height 552
click at [1091, 338] on div "Add Column" at bounding box center [659, 288] width 1196 height 334
click at [245, 383] on div "Add Column" at bounding box center [659, 288] width 1196 height 334
click at [235, 383] on div "Add Column" at bounding box center [659, 288] width 1196 height 334
type textarea "******"
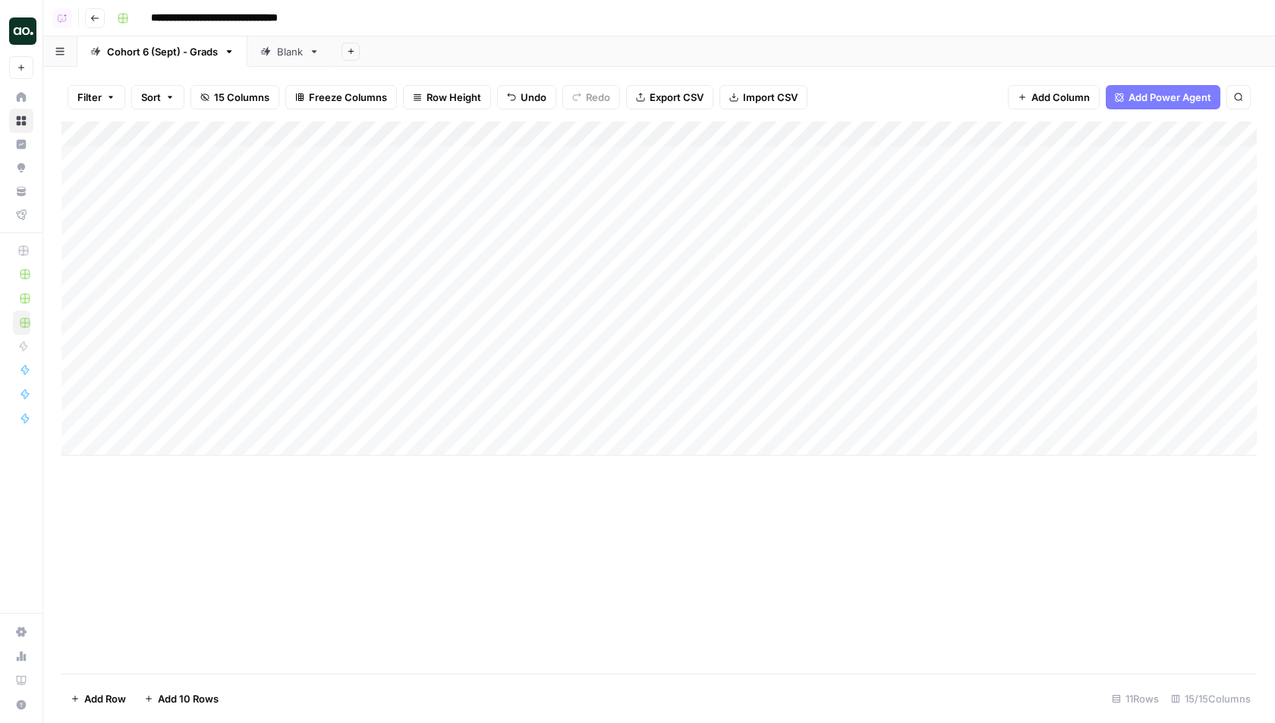
click at [360, 523] on div "Add Column" at bounding box center [659, 397] width 1196 height 552
click at [1085, 391] on div "Add Column" at bounding box center [659, 288] width 1196 height 334
click at [162, 415] on div "Add Column" at bounding box center [659, 288] width 1196 height 334
click at [140, 415] on textarea "******" at bounding box center [235, 418] width 243 height 21
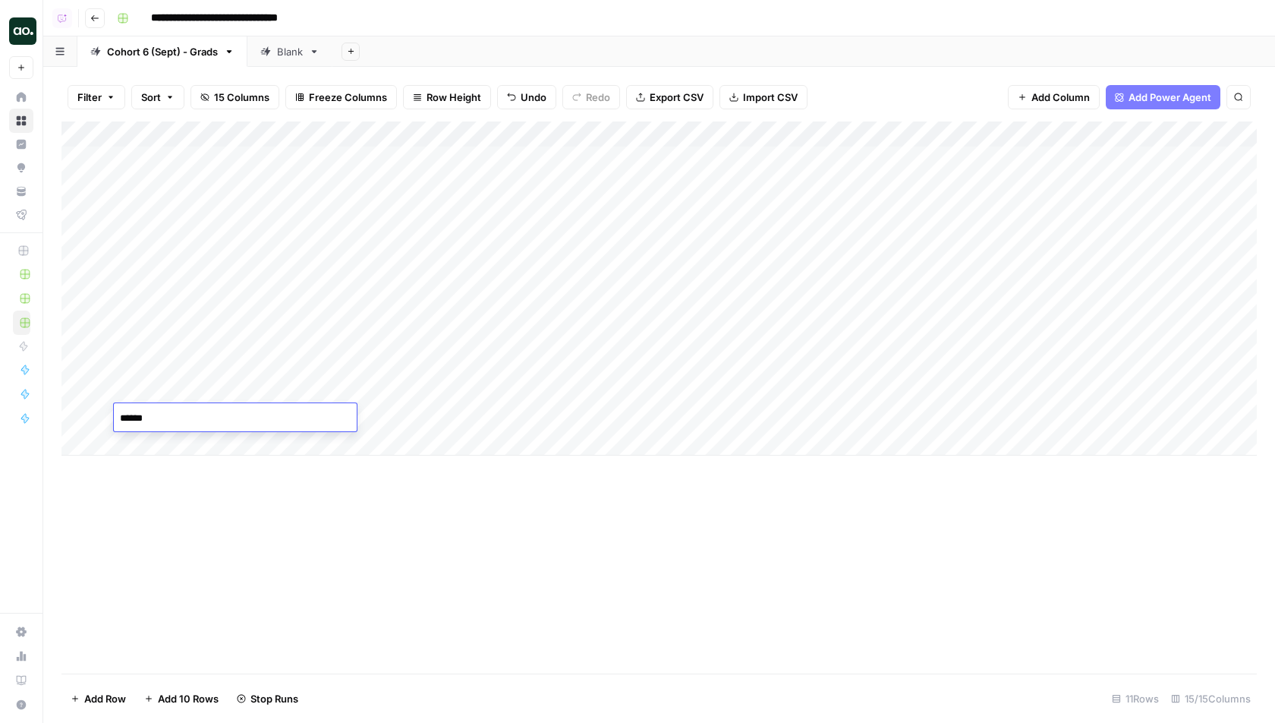
click at [140, 415] on textarea "******" at bounding box center [235, 418] width 243 height 21
type textarea "*****"
click at [308, 602] on div "Add Column" at bounding box center [659, 397] width 1196 height 552
click at [1084, 414] on div "Add Column" at bounding box center [659, 288] width 1196 height 334
click at [503, 544] on div "Add Column" at bounding box center [659, 397] width 1196 height 552
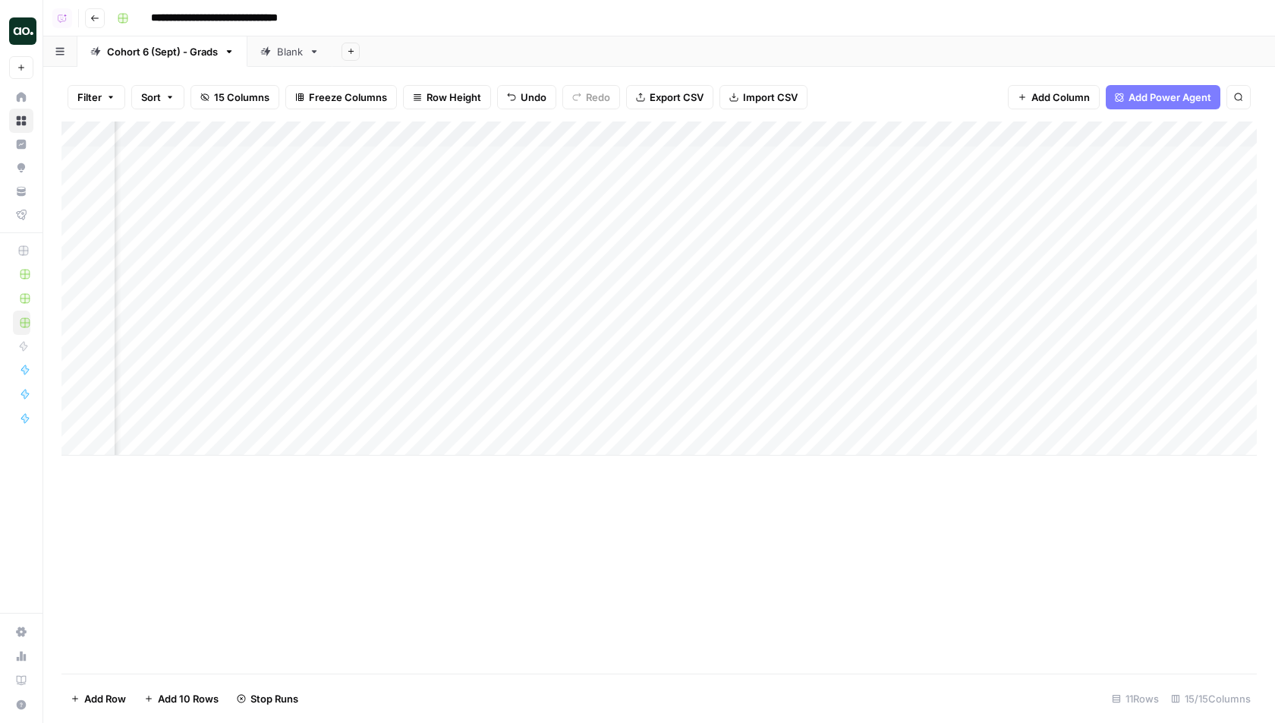
scroll to position [0, 519]
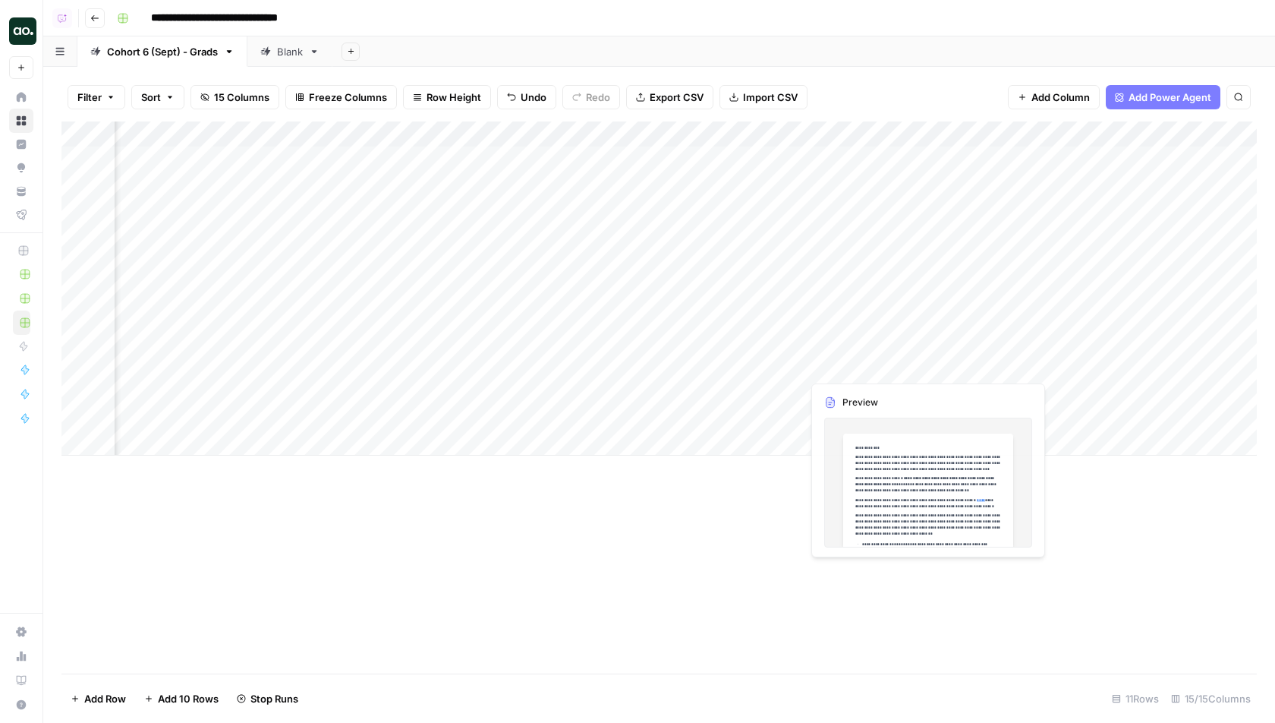
click at [770, 361] on div "Add Column" at bounding box center [659, 288] width 1196 height 334
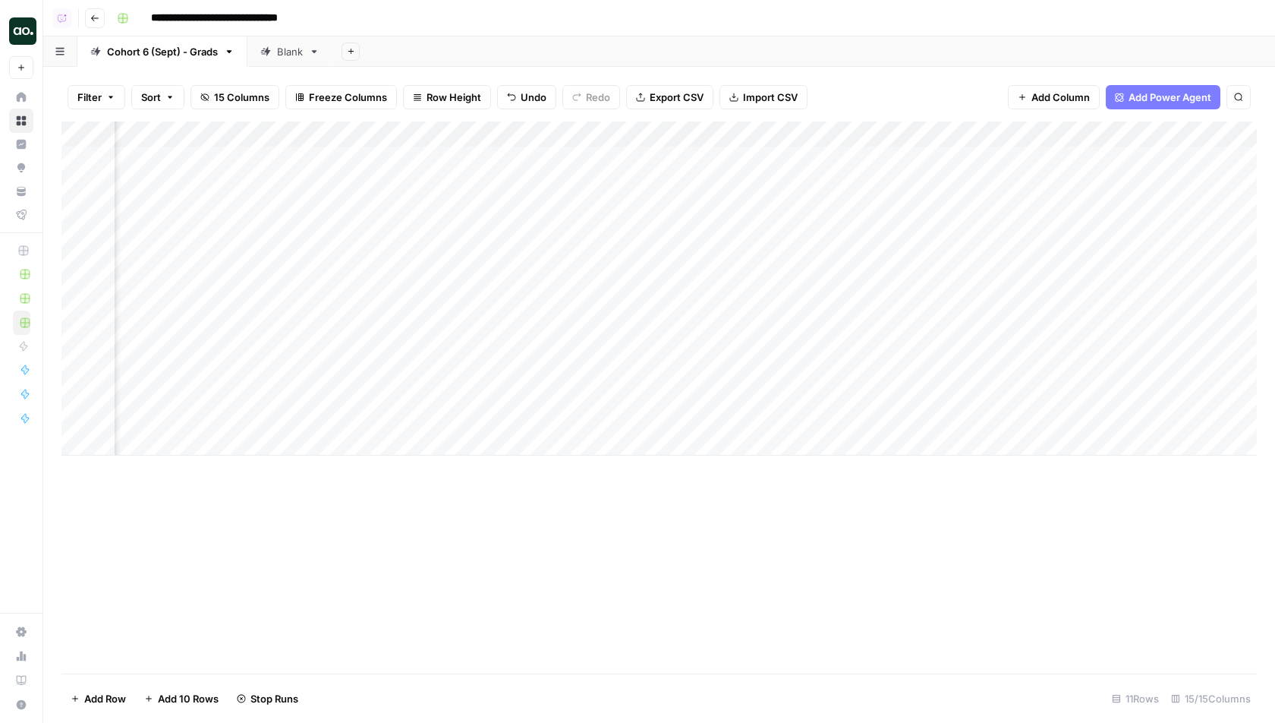
click at [770, 361] on div "Add Column" at bounding box center [659, 288] width 1196 height 334
click at [794, 556] on div "Add Column" at bounding box center [659, 397] width 1196 height 552
click at [1058, 363] on div "Add Column" at bounding box center [659, 288] width 1196 height 334
click at [670, 364] on div "Add Column" at bounding box center [659, 288] width 1196 height 334
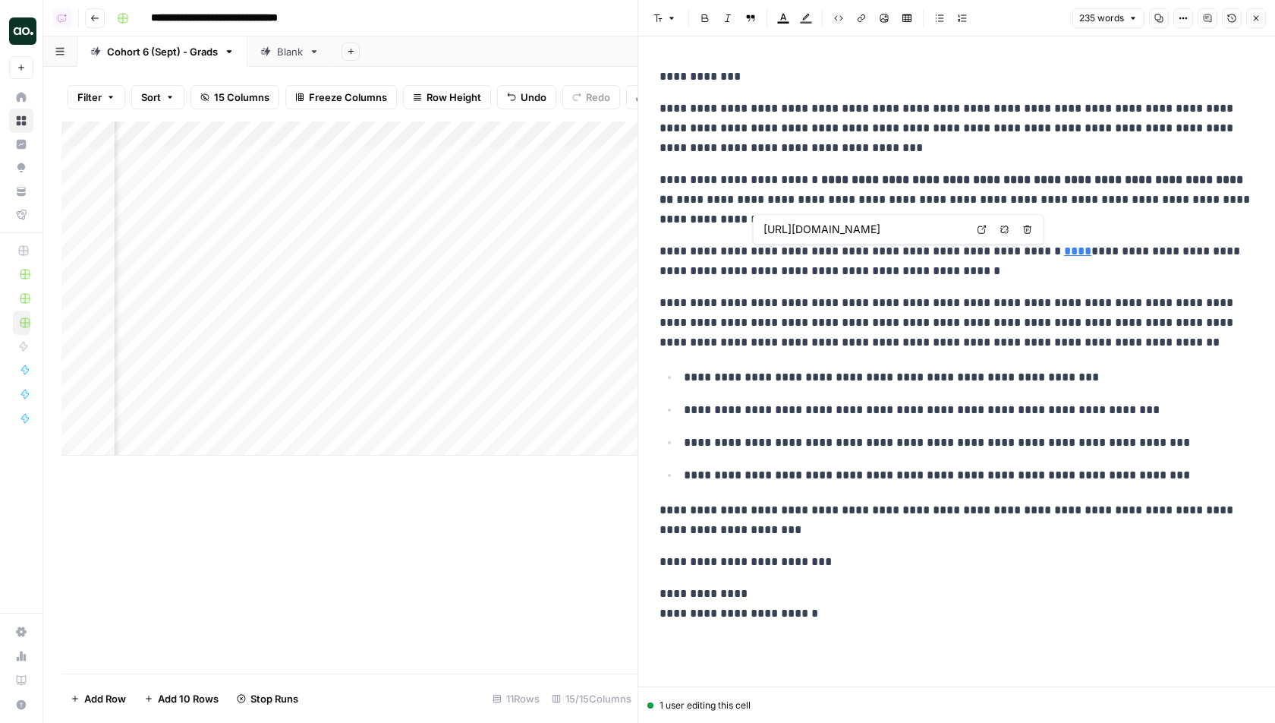
click at [1064, 253] on link "****" at bounding box center [1077, 250] width 27 height 11
click at [979, 229] on icon at bounding box center [982, 229] width 9 height 9
click at [1252, 16] on icon "button" at bounding box center [1256, 18] width 9 height 9
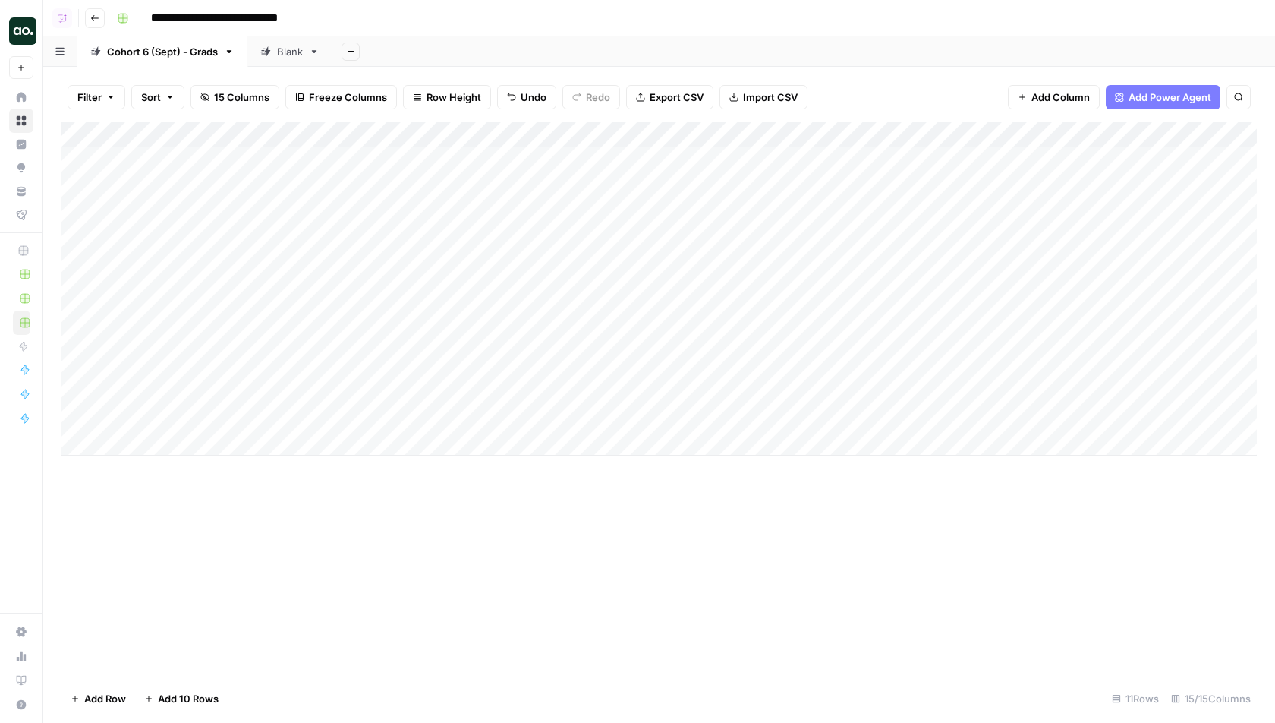
click at [344, 98] on span "Freeze Columns" at bounding box center [348, 97] width 78 height 15
click at [339, 150] on span "First 1 Column" at bounding box center [359, 149] width 126 height 15
click at [337, 87] on button "Freeze Columns" at bounding box center [341, 97] width 112 height 24
click at [342, 169] on span "First 2 Columns" at bounding box center [359, 170] width 126 height 15
click at [506, 561] on div "Add Column" at bounding box center [659, 397] width 1196 height 552
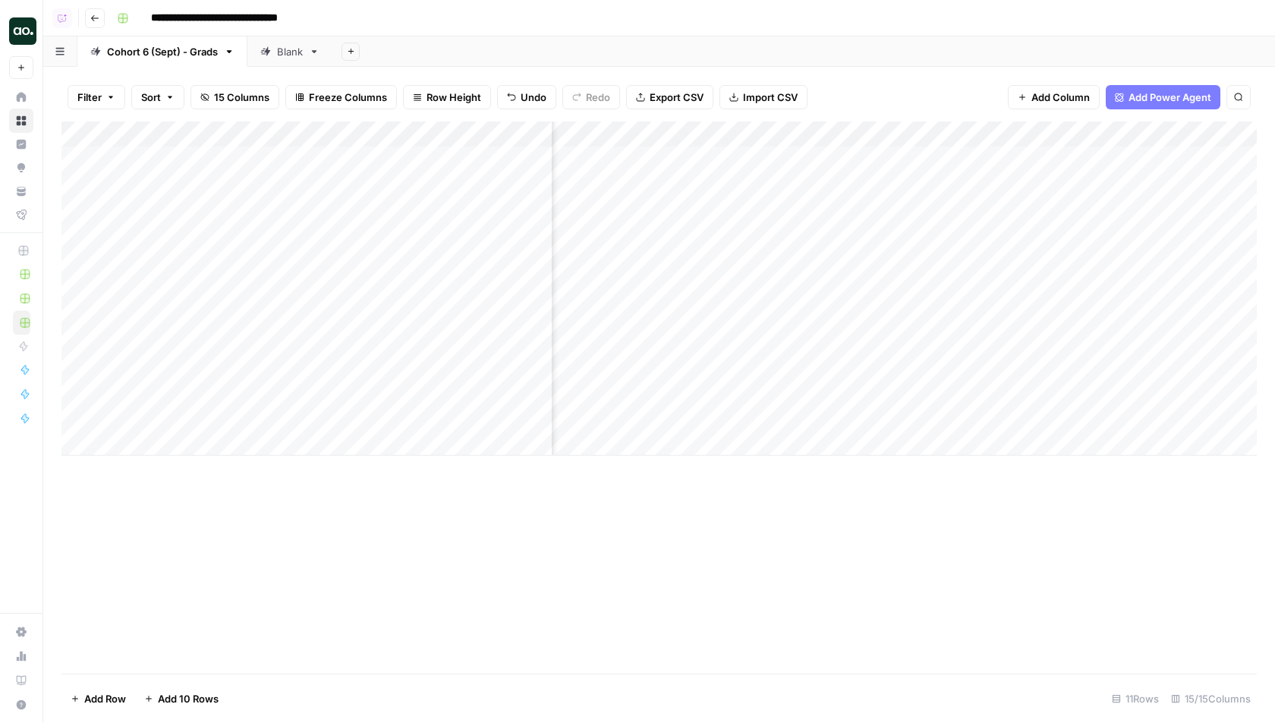
scroll to position [0, 1151]
click at [942, 183] on div "Add Column" at bounding box center [659, 288] width 1196 height 334
click at [941, 207] on div "Add Column" at bounding box center [659, 288] width 1196 height 334
click at [940, 236] on div "Add Column" at bounding box center [659, 288] width 1196 height 334
click at [939, 262] on div "Add Column" at bounding box center [659, 288] width 1196 height 334
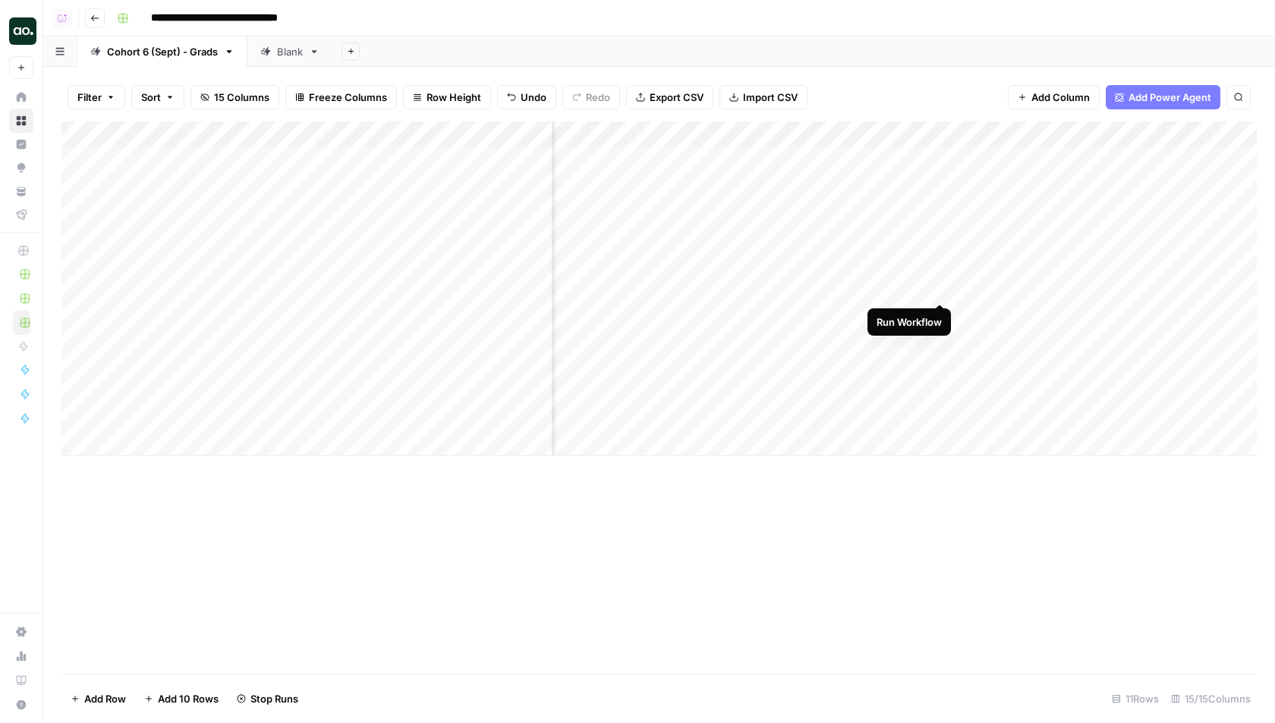
click at [941, 285] on div "Add Column" at bounding box center [659, 288] width 1196 height 334
click at [709, 342] on div "Add Column" at bounding box center [659, 288] width 1196 height 334
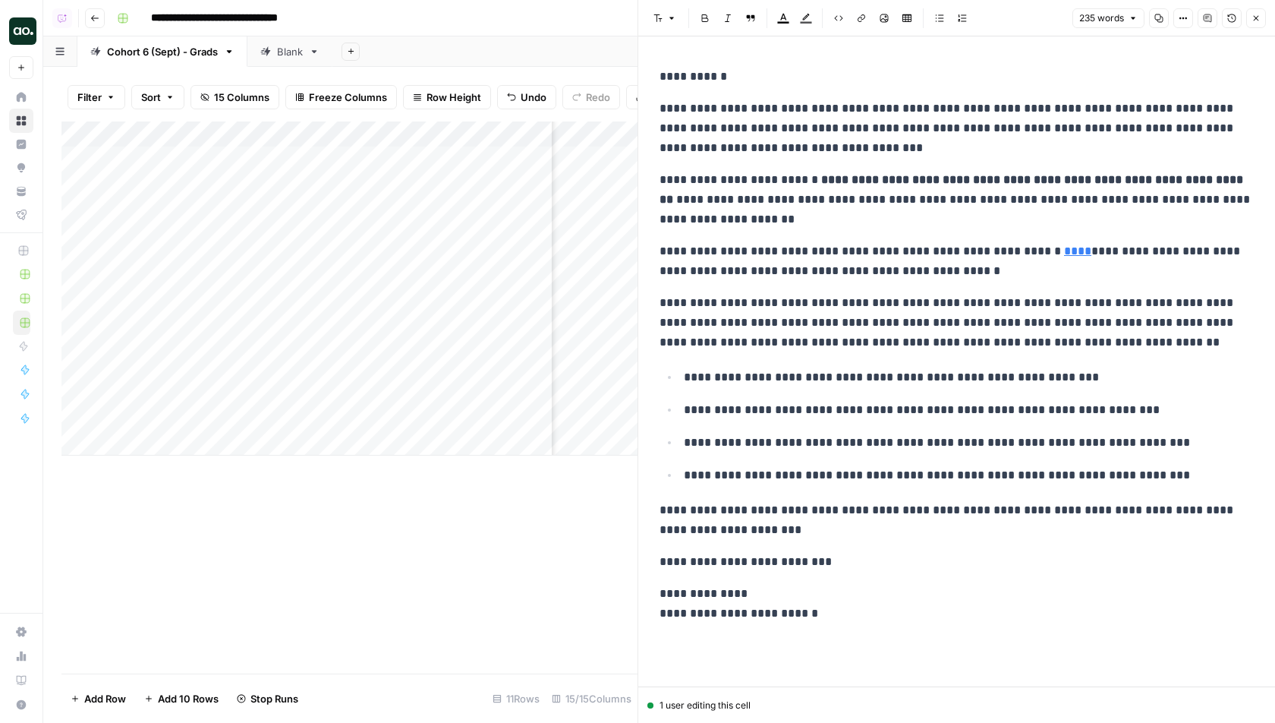
click at [1064, 251] on link "****" at bounding box center [1077, 250] width 27 height 11
click at [945, 227] on input "https://cdn.airops.com/rails/active_storage/blobs/proxy/eyJfcmFpbHMiOnsiZGF0YSI…" at bounding box center [865, 229] width 202 height 15
click at [979, 231] on body "**********" at bounding box center [637, 361] width 1275 height 723
click at [1064, 247] on link "****" at bounding box center [1077, 250] width 27 height 11
click at [984, 227] on icon at bounding box center [982, 229] width 9 height 9
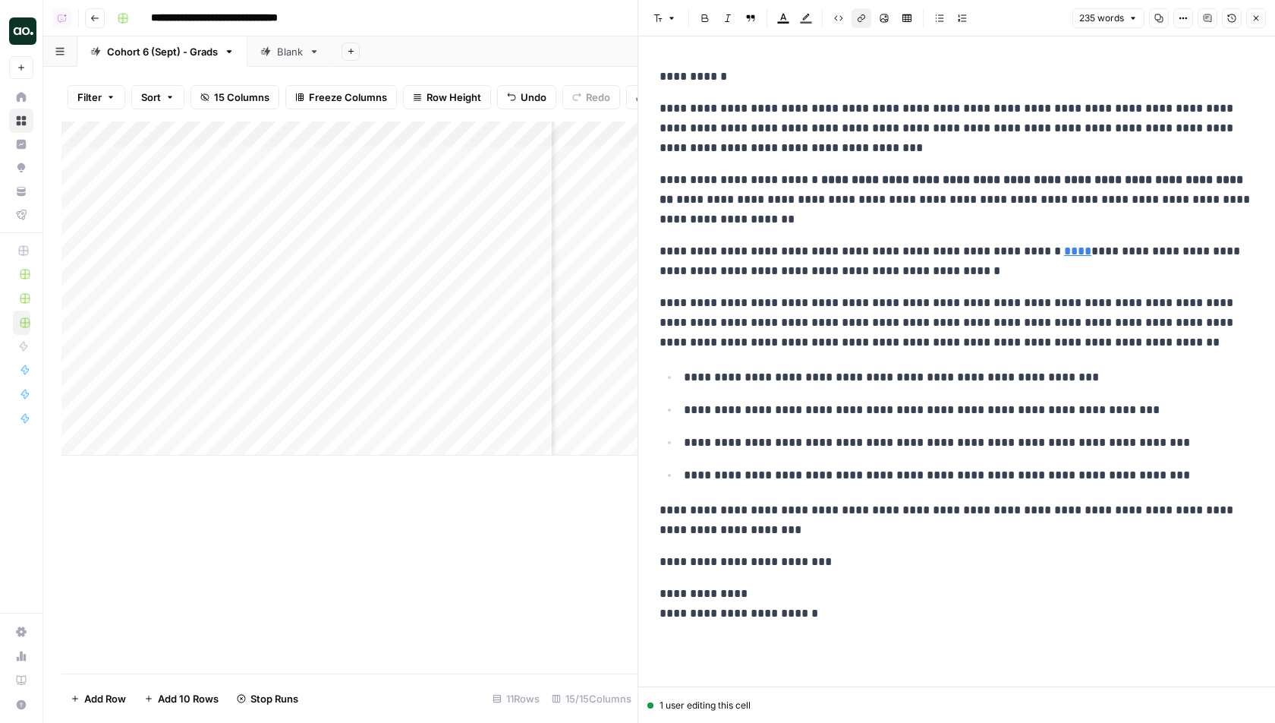
click at [1255, 13] on button "Close" at bounding box center [1256, 18] width 20 height 20
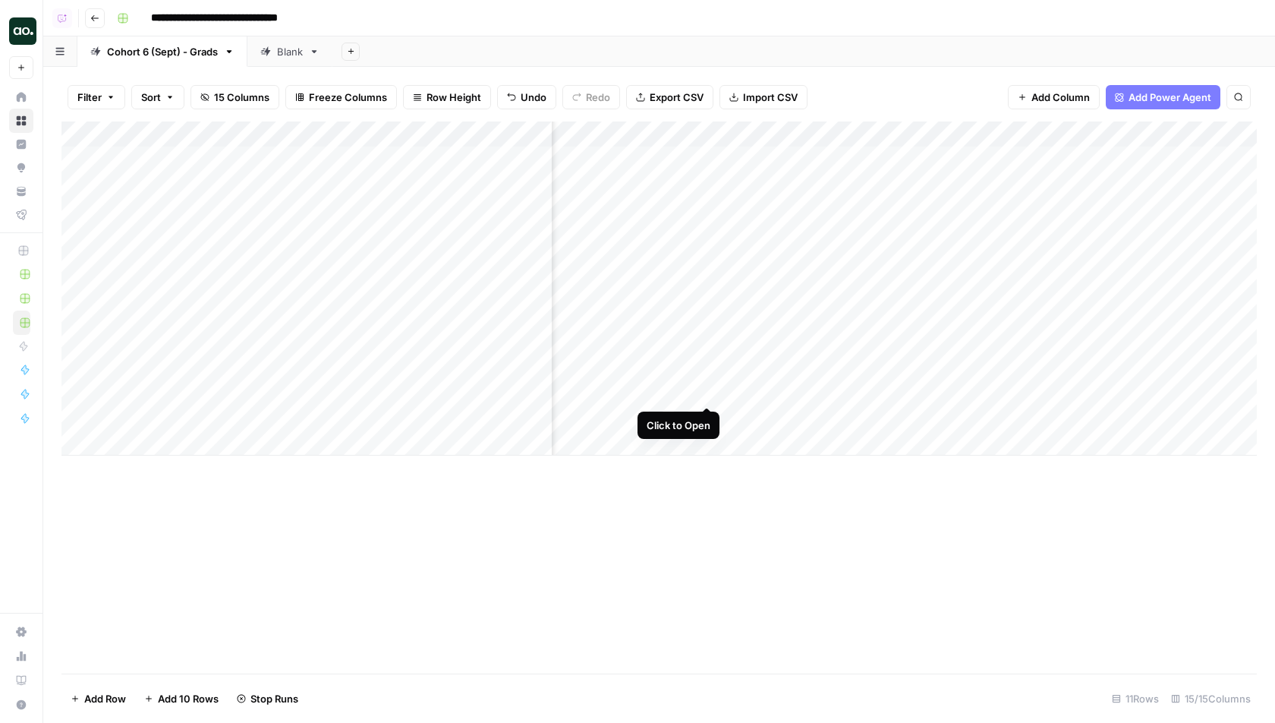
click at [703, 390] on div "Add Column" at bounding box center [659, 288] width 1196 height 334
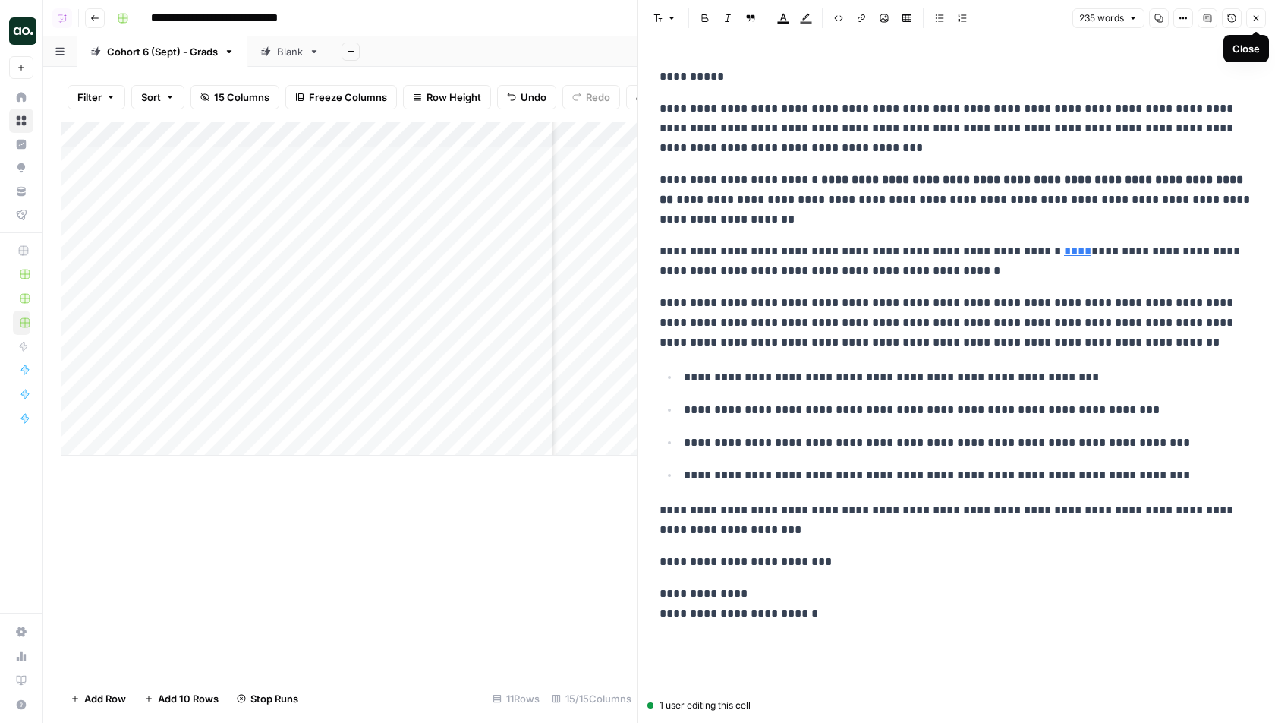
click at [1258, 16] on icon "button" at bounding box center [1256, 18] width 9 height 9
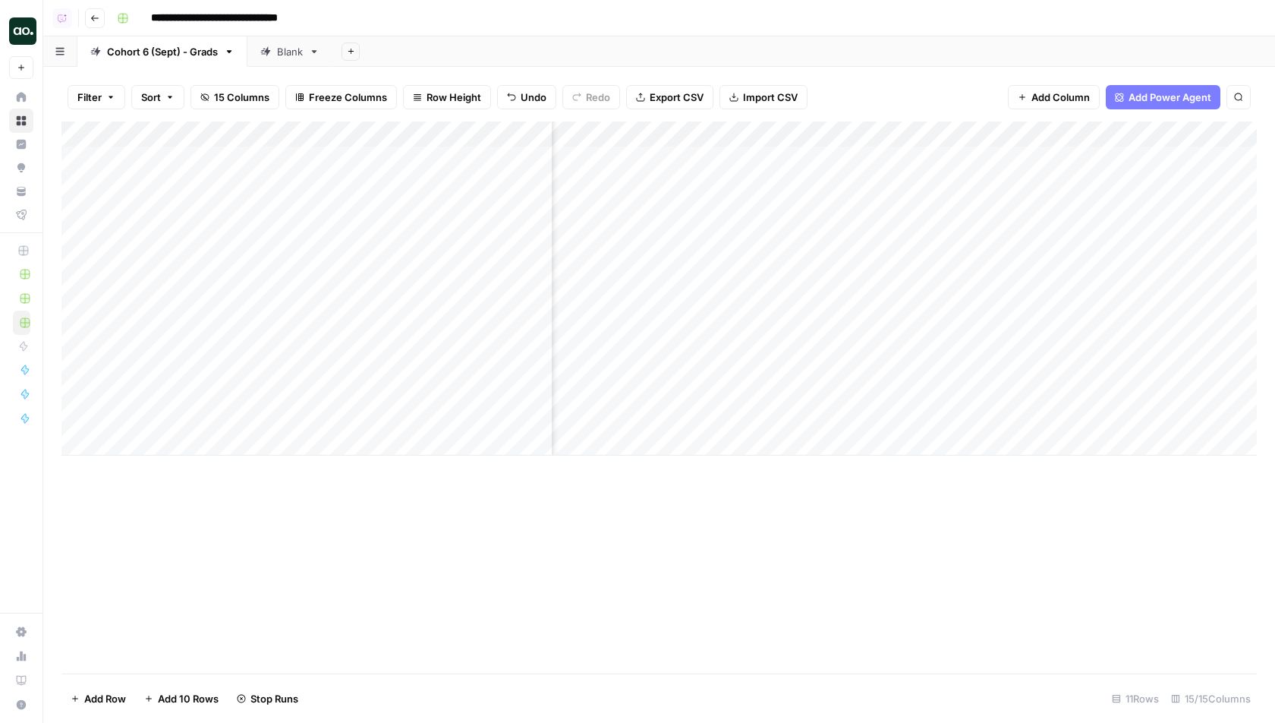
click at [709, 413] on div "Add Column" at bounding box center [659, 288] width 1196 height 334
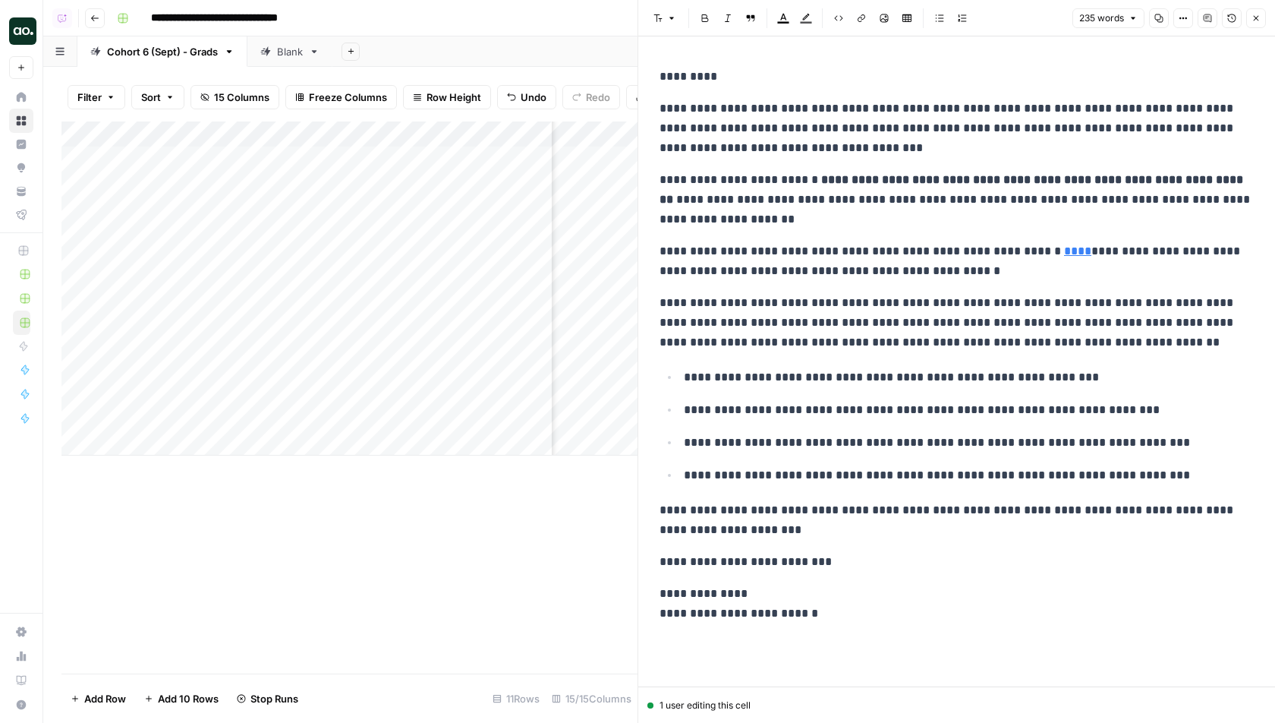
click at [1260, 18] on span "Close" at bounding box center [1260, 18] width 1 height 1
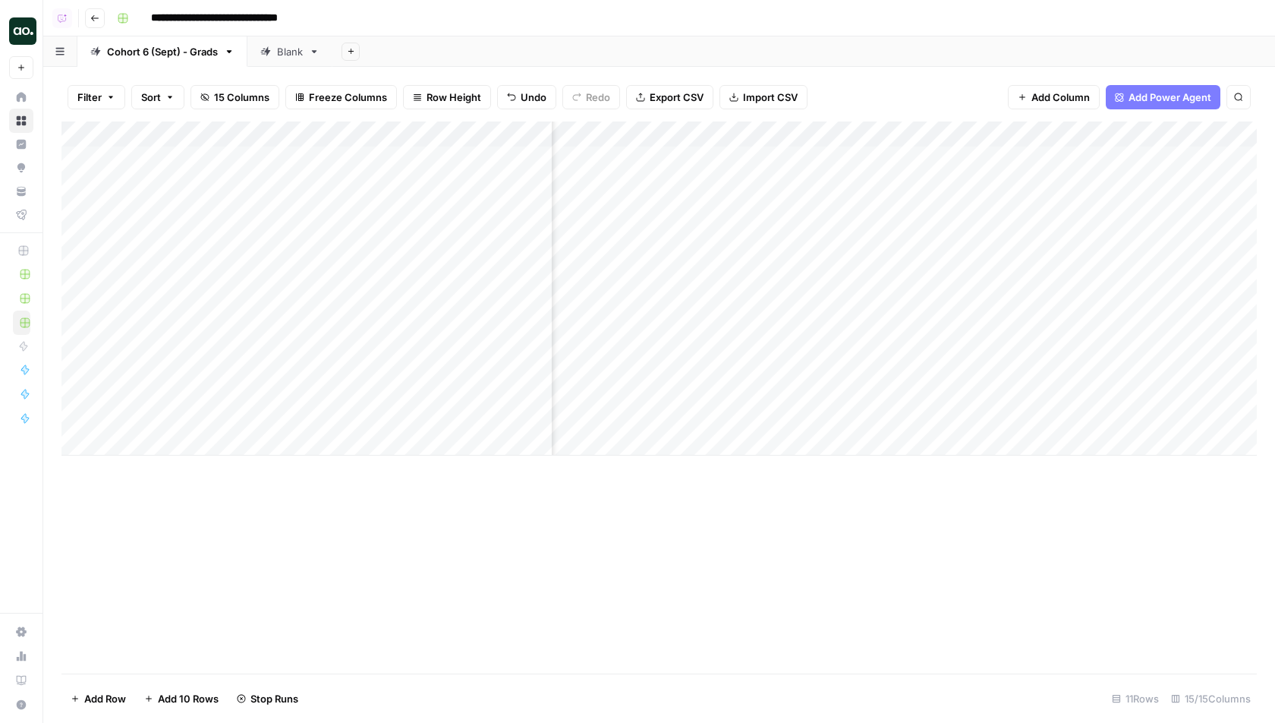
scroll to position [0, 1149]
click at [837, 338] on div "Add Column" at bounding box center [659, 288] width 1196 height 334
click at [833, 364] on div "Add Column" at bounding box center [659, 288] width 1196 height 334
click at [833, 392] on div "Add Column" at bounding box center [659, 288] width 1196 height 334
click at [833, 413] on div "Add Column" at bounding box center [659, 288] width 1196 height 334
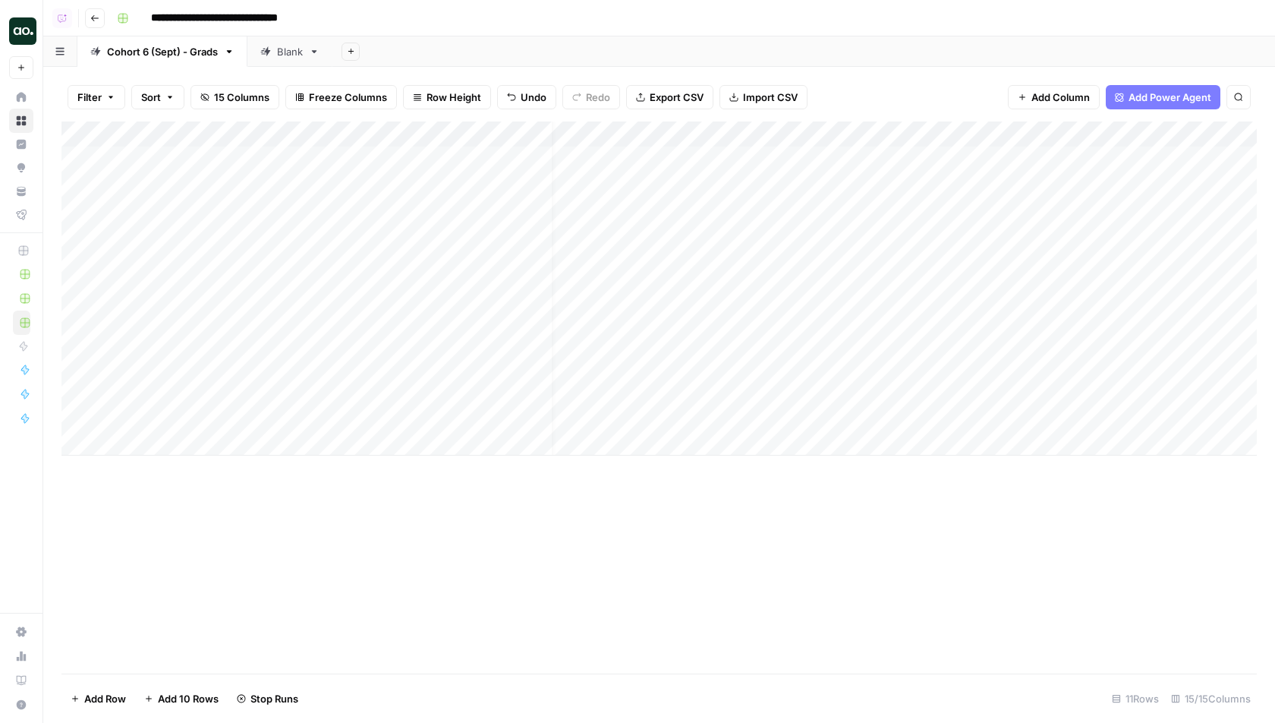
scroll to position [0, 0]
drag, startPoint x: 66, startPoint y: 309, endPoint x: 67, endPoint y: 413, distance: 104.0
click at [67, 413] on div "Add Column" at bounding box center [659, 288] width 1196 height 334
click at [151, 531] on div "Add Column" at bounding box center [659, 397] width 1196 height 552
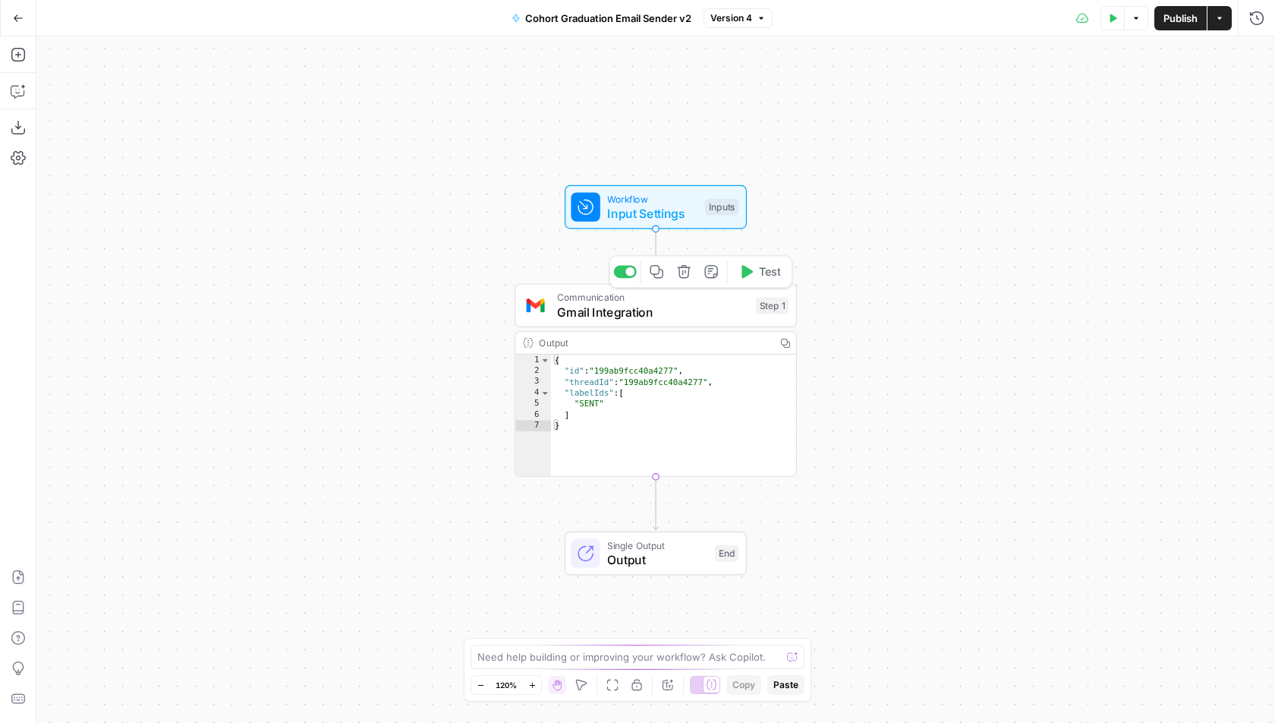
click at [680, 203] on span "Workflow" at bounding box center [652, 198] width 90 height 14
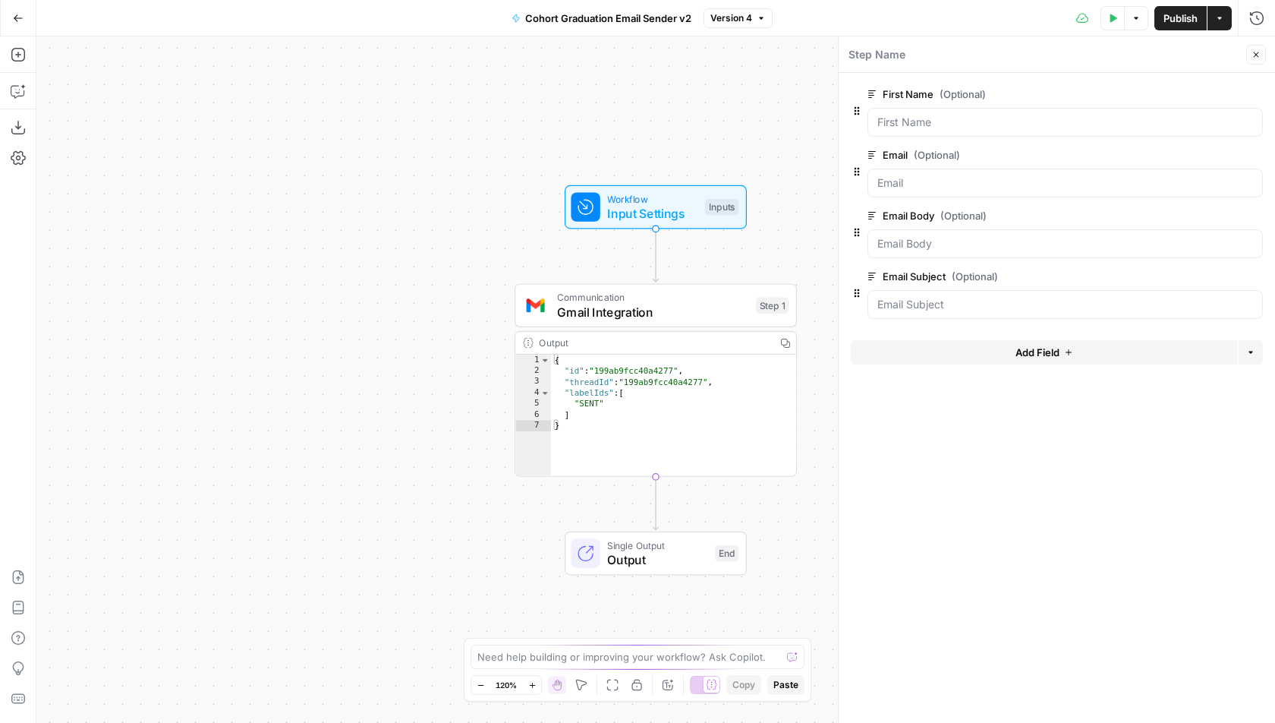
click at [1258, 58] on icon "button" at bounding box center [1256, 54] width 9 height 9
click at [20, 13] on icon "button" at bounding box center [18, 18] width 11 height 11
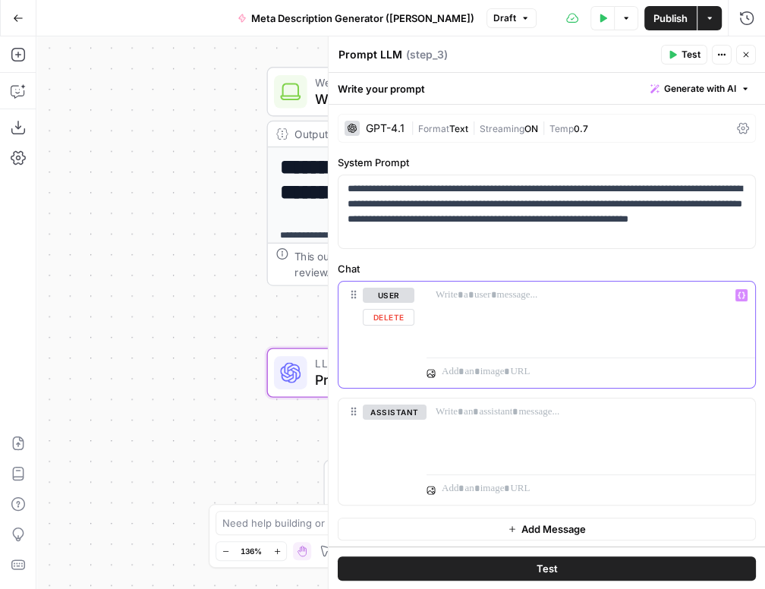
click at [481, 311] on div at bounding box center [591, 317] width 329 height 70
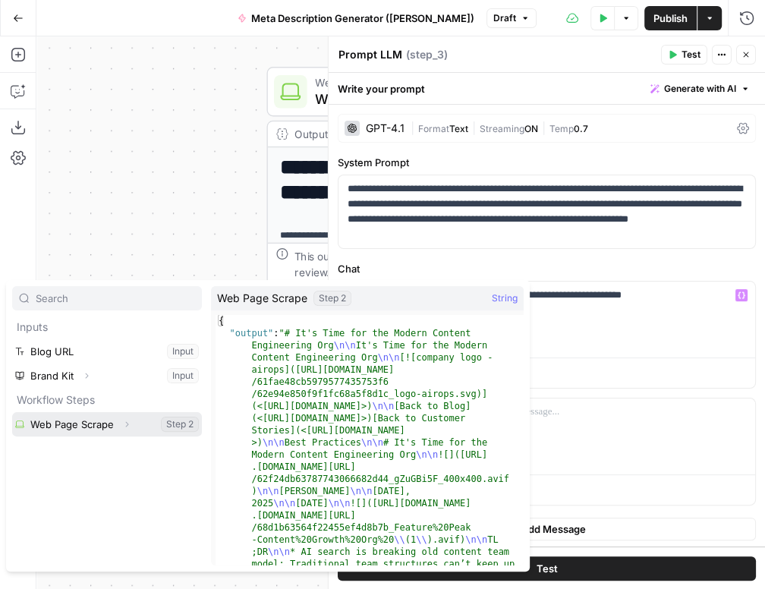
click at [148, 426] on button "Select variable Web Page Scrape" at bounding box center [107, 424] width 190 height 24
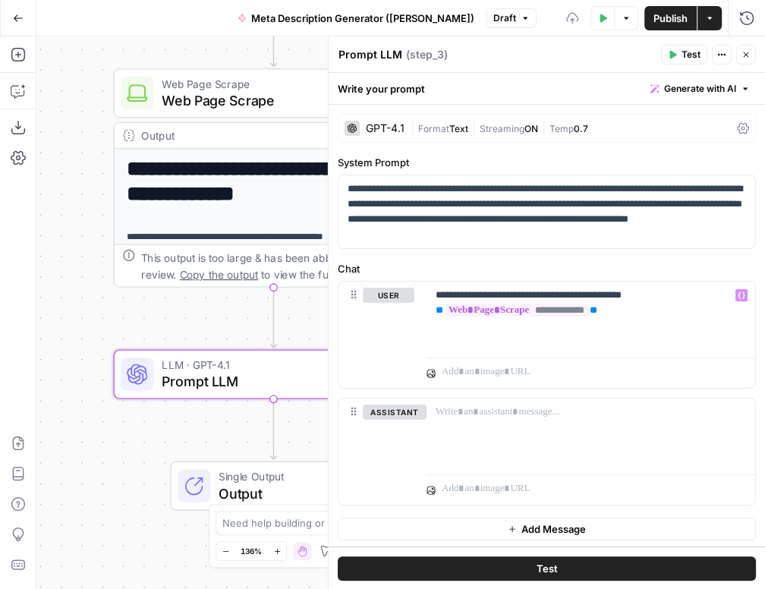
drag, startPoint x: 239, startPoint y: 310, endPoint x: 85, endPoint y: 310, distance: 154.1
click at [86, 310] on div "**********" at bounding box center [400, 312] width 729 height 553
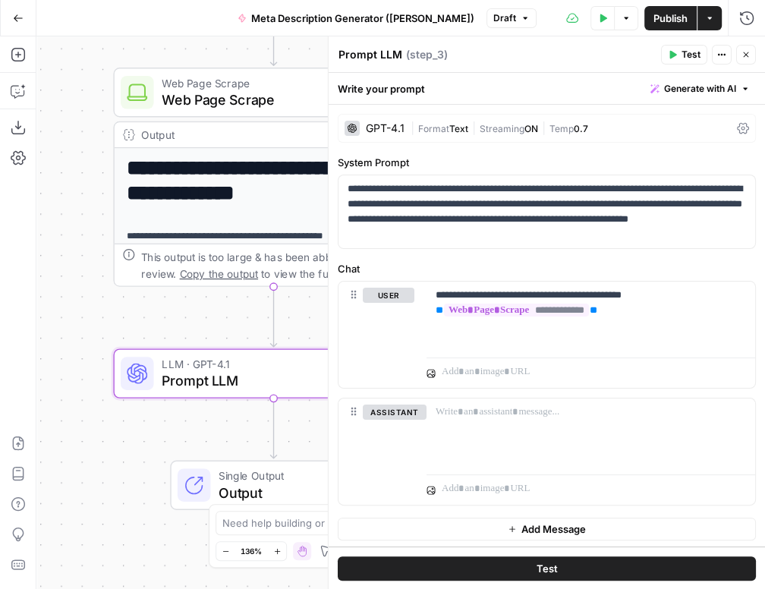
click at [384, 57] on textarea "Prompt LLM" at bounding box center [371, 54] width 64 height 15
type textarea "Meta Description Generator"
click at [607, 47] on div "Meta Description Generator Meta Description Generator ( step_3 )" at bounding box center [497, 54] width 319 height 17
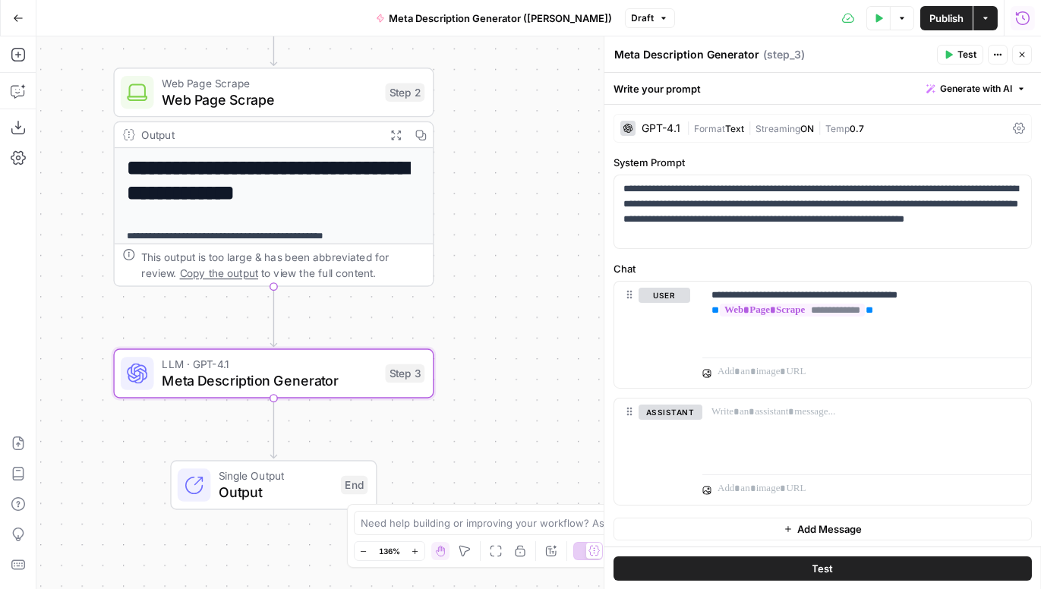
click at [764, 16] on icon "button" at bounding box center [1022, 18] width 15 height 15
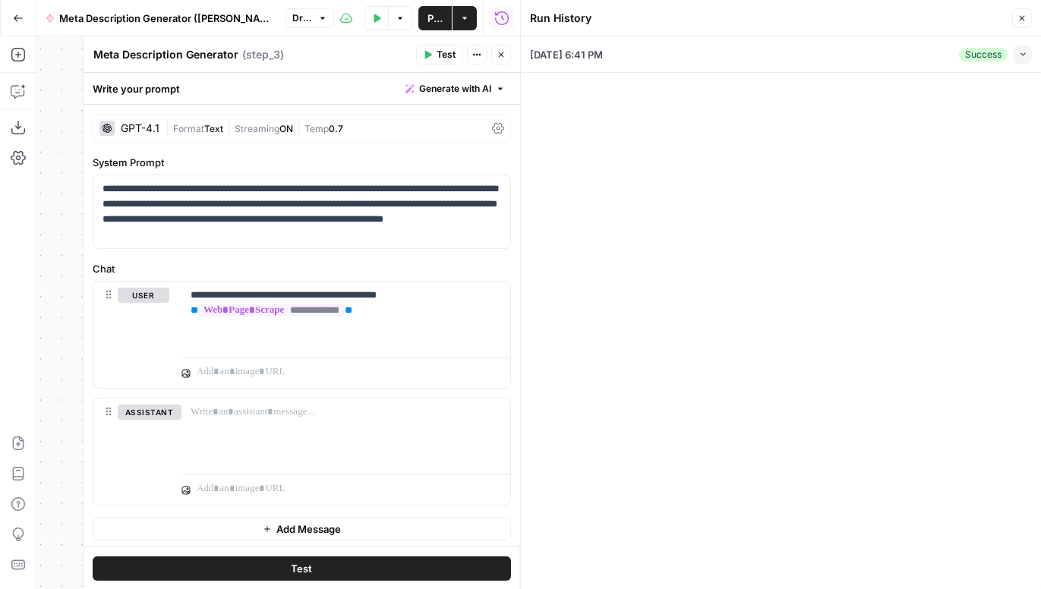
click at [764, 58] on div "Success Collapse" at bounding box center [995, 55] width 73 height 18
click at [764, 55] on icon "button" at bounding box center [1023, 54] width 8 height 8
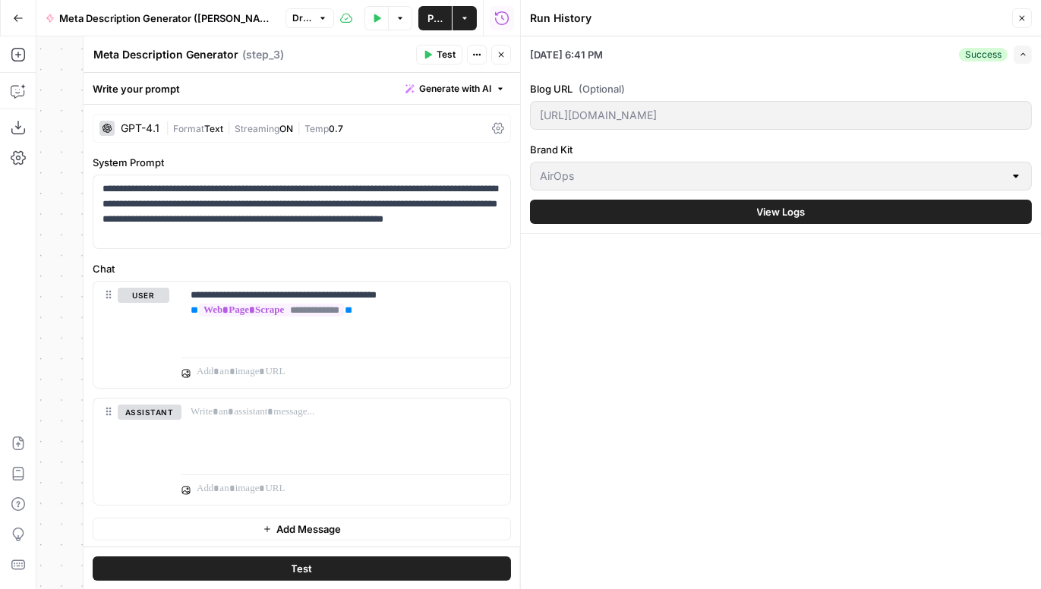
click at [645, 211] on button "View Logs" at bounding box center [781, 212] width 502 height 24
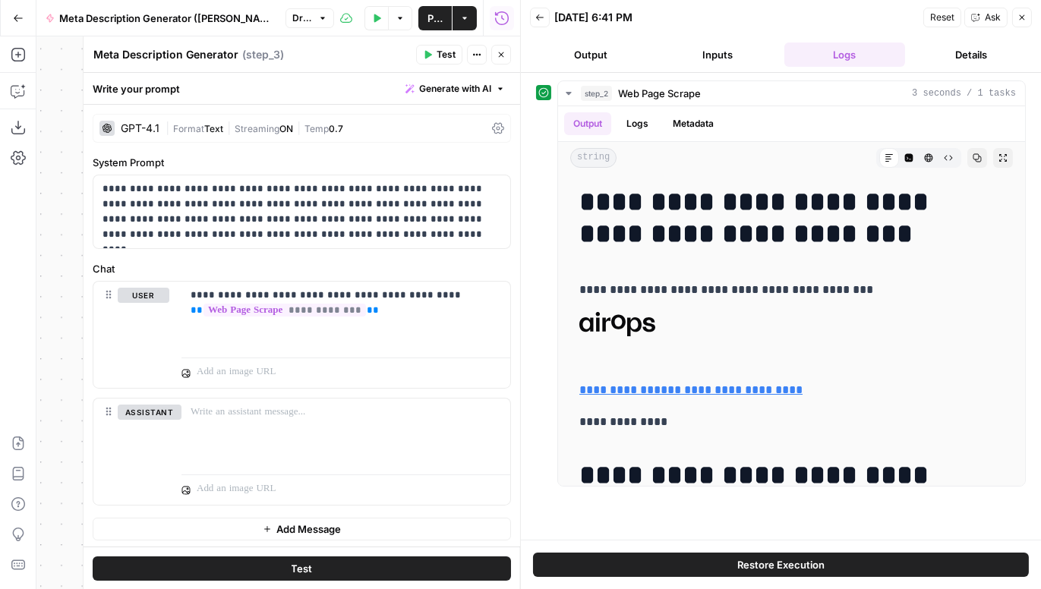
click at [535, 16] on icon "button" at bounding box center [539, 17] width 9 height 9
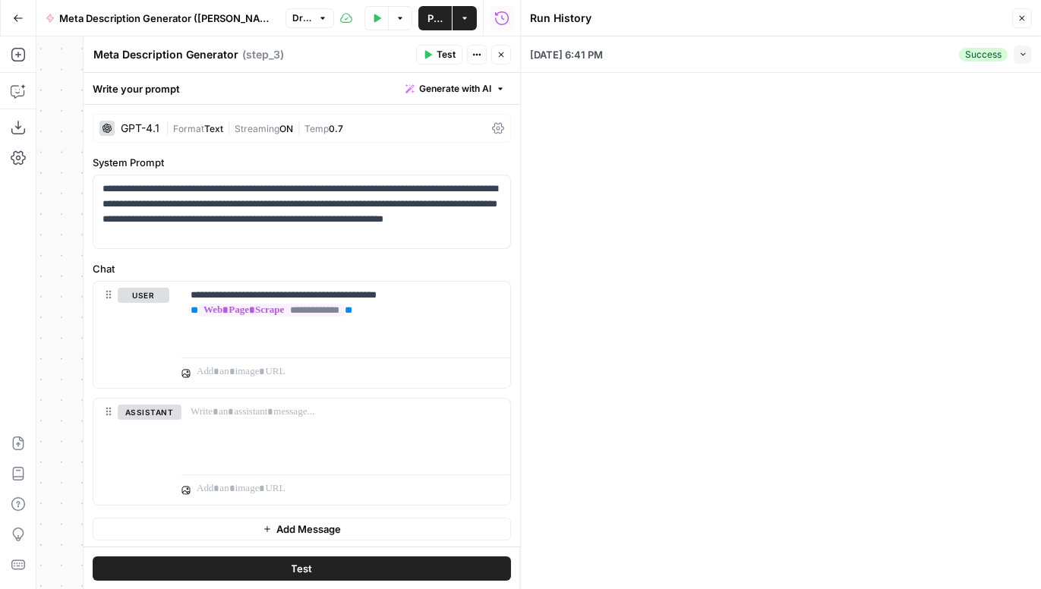
click at [764, 54] on icon "button" at bounding box center [1023, 54] width 8 height 8
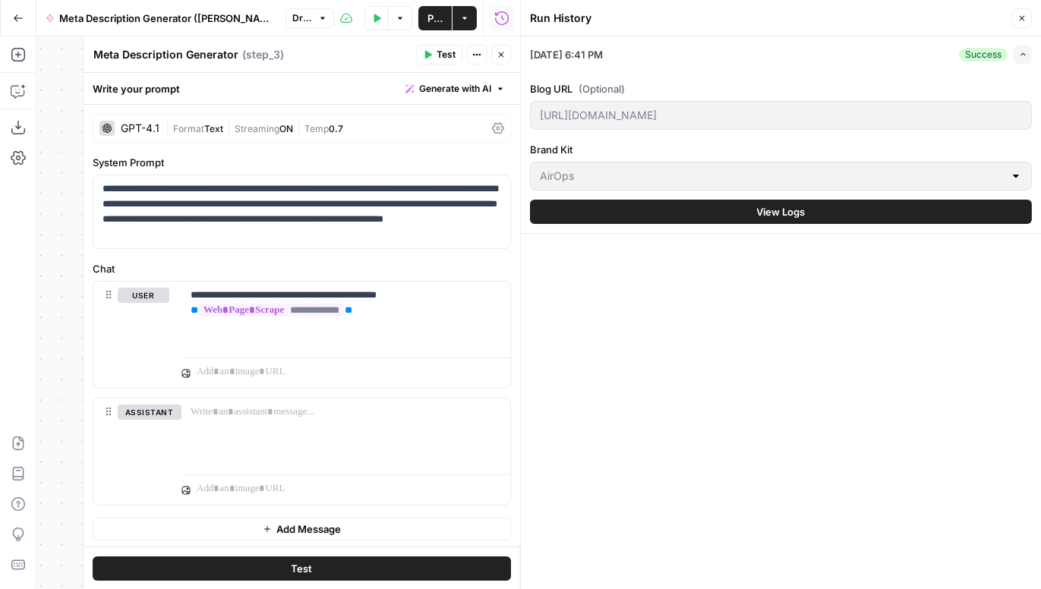
click at [709, 211] on button "View Logs" at bounding box center [781, 212] width 502 height 24
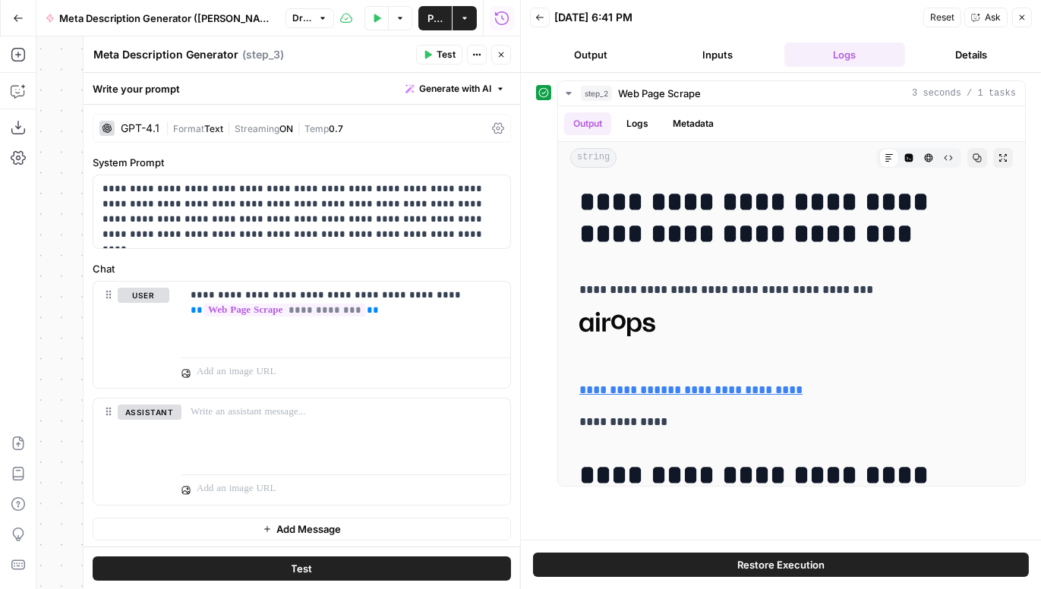
click at [764, 574] on button "Restore Execution" at bounding box center [781, 565] width 496 height 24
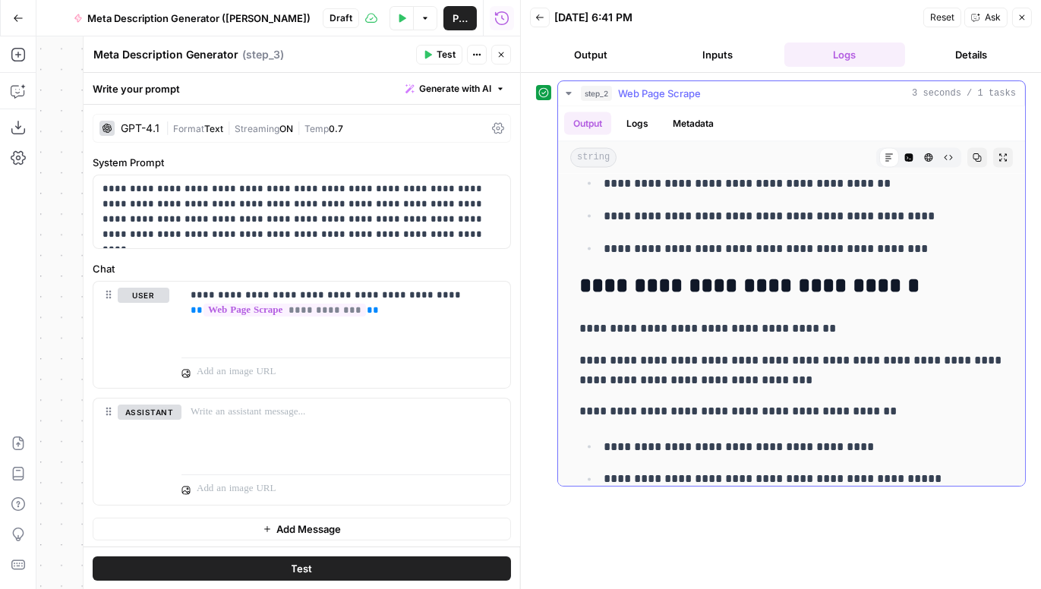
scroll to position [4309, 0]
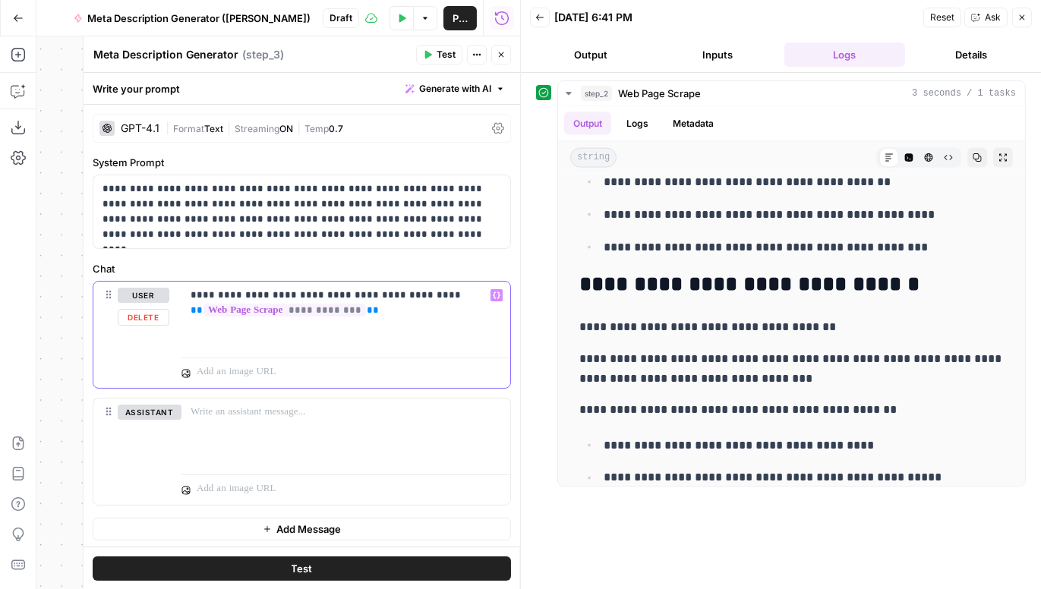
click at [378, 336] on div "**********" at bounding box center [345, 317] width 329 height 70
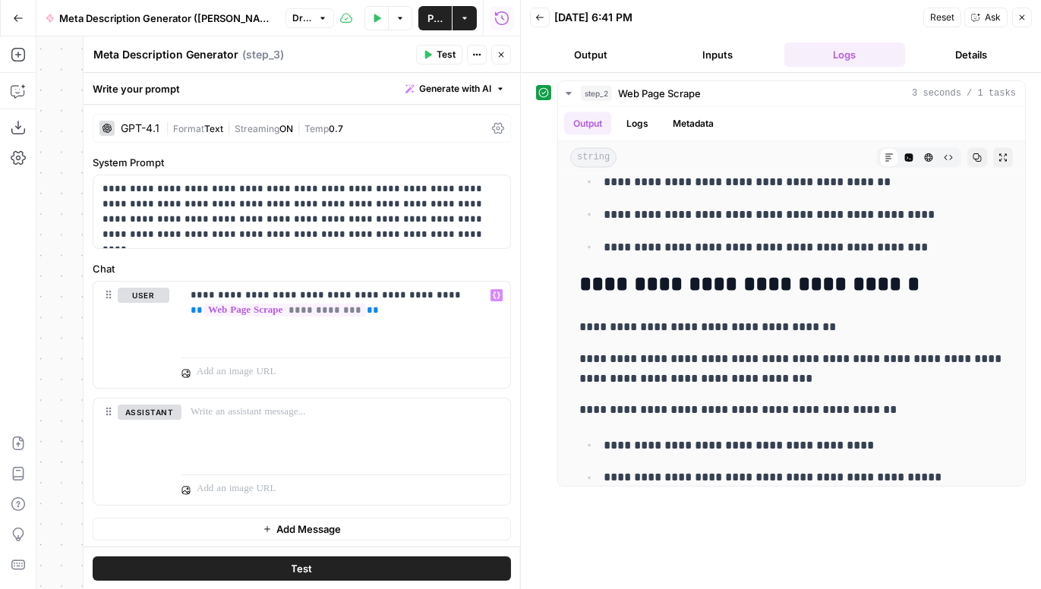
click at [719, 52] on button "Inputs" at bounding box center [717, 55] width 121 height 24
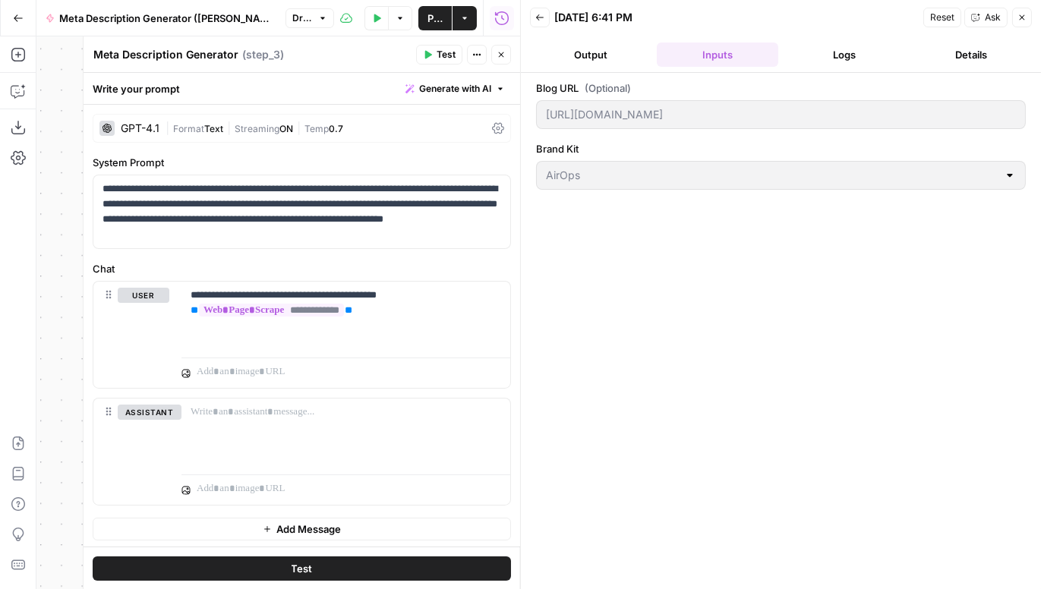
click at [764, 51] on button "Logs" at bounding box center [844, 55] width 121 height 24
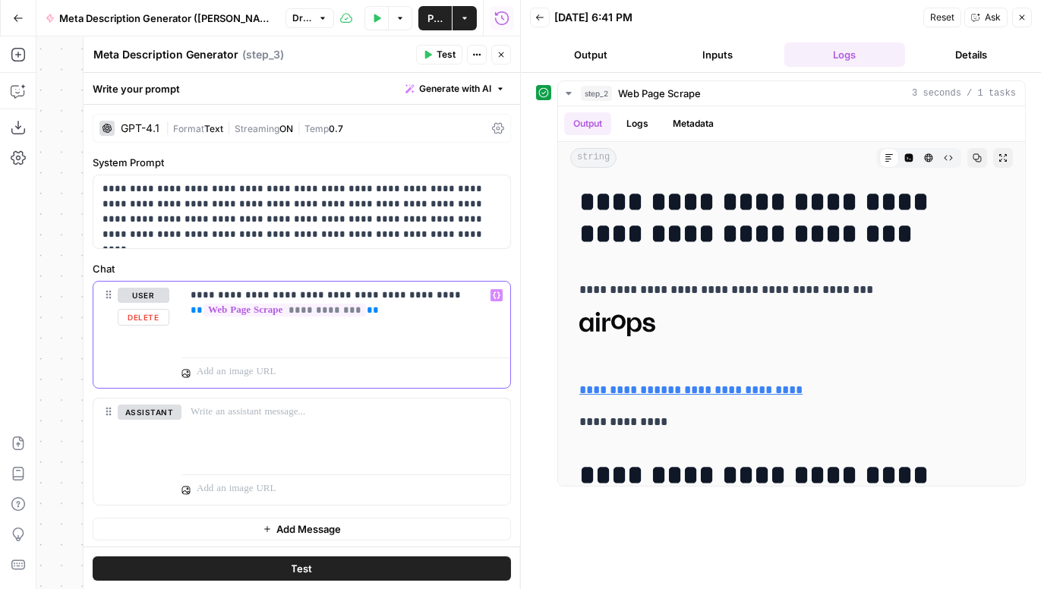
click at [317, 333] on div "**********" at bounding box center [345, 317] width 329 height 70
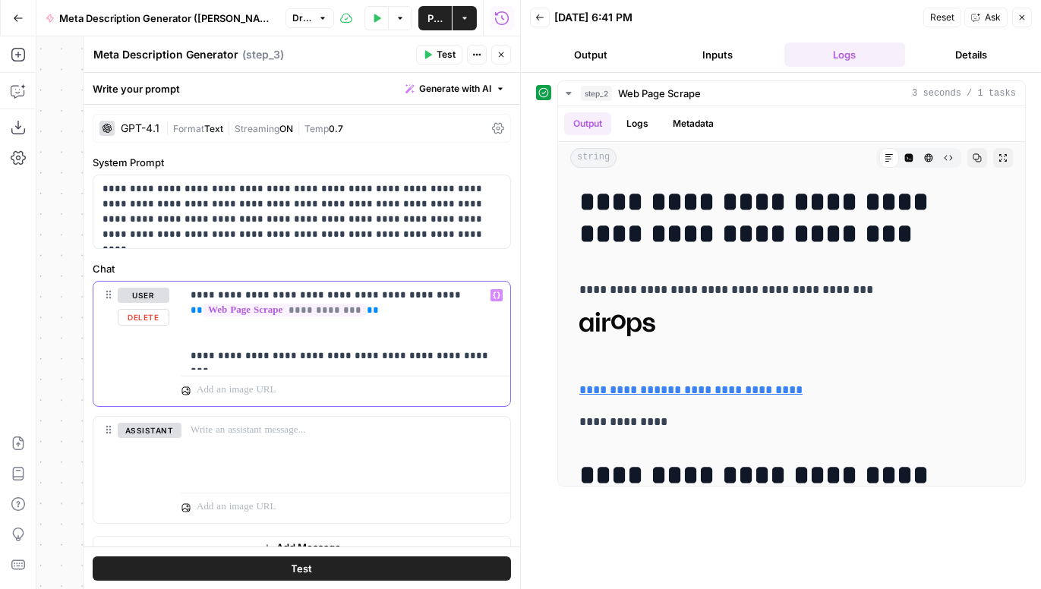
drag, startPoint x: 399, startPoint y: 313, endPoint x: 180, endPoint y: 311, distance: 218.6
click at [180, 311] on div "**********" at bounding box center [301, 344] width 417 height 124
click at [191, 359] on p "**********" at bounding box center [346, 326] width 311 height 76
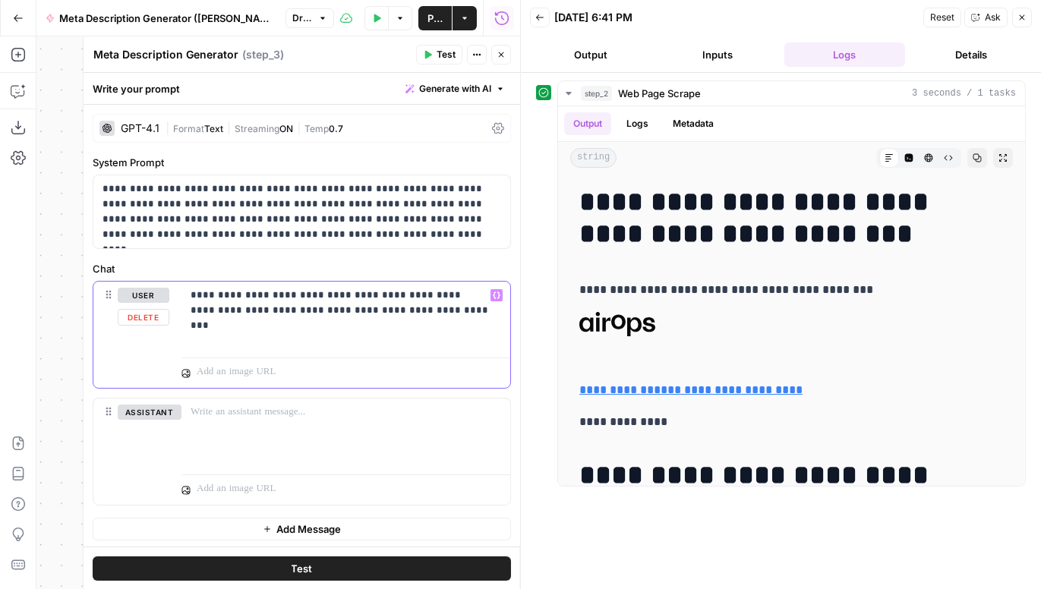
drag, startPoint x: 472, startPoint y: 312, endPoint x: 187, endPoint y: 314, distance: 284.7
click at [187, 314] on div "**********" at bounding box center [345, 317] width 329 height 70
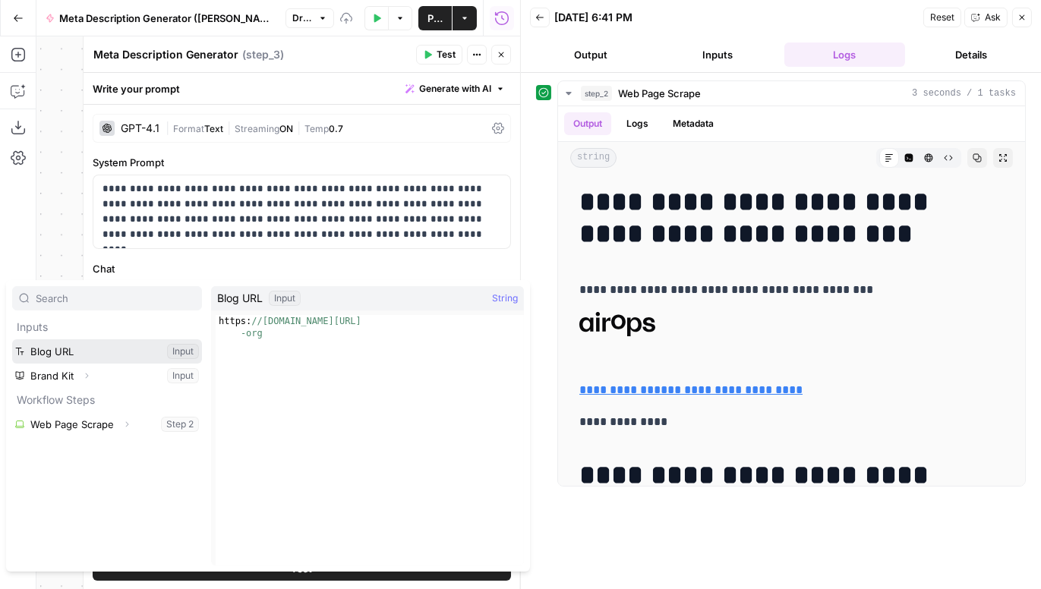
click at [120, 347] on button "Select variable Blog URL" at bounding box center [107, 351] width 190 height 24
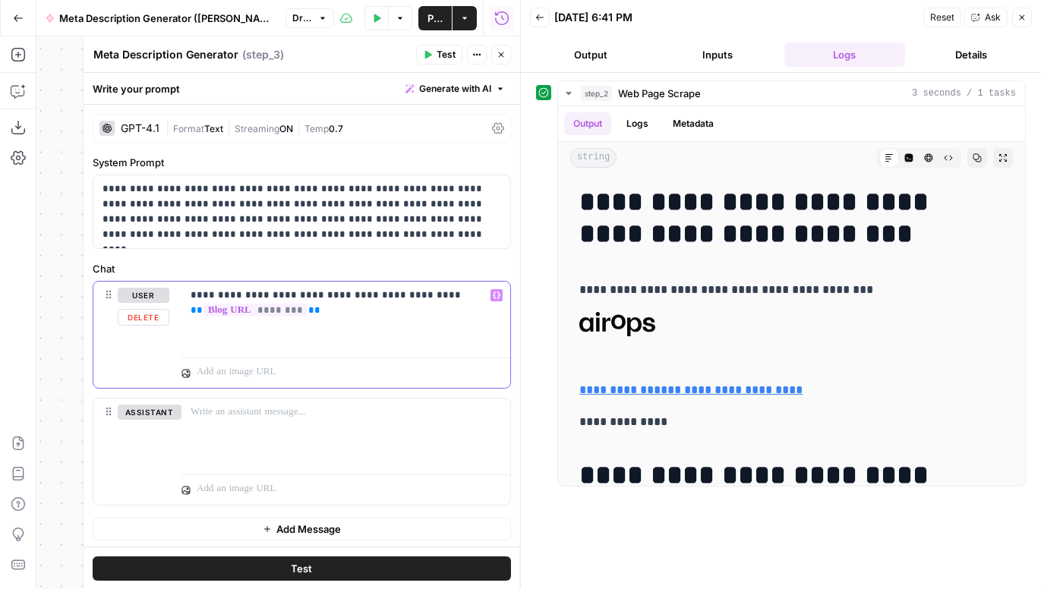
click at [417, 298] on p "**********" at bounding box center [346, 303] width 311 height 30
click at [427, 261] on label "Chat" at bounding box center [302, 268] width 418 height 15
click at [449, 58] on span "Test" at bounding box center [445, 55] width 19 height 14
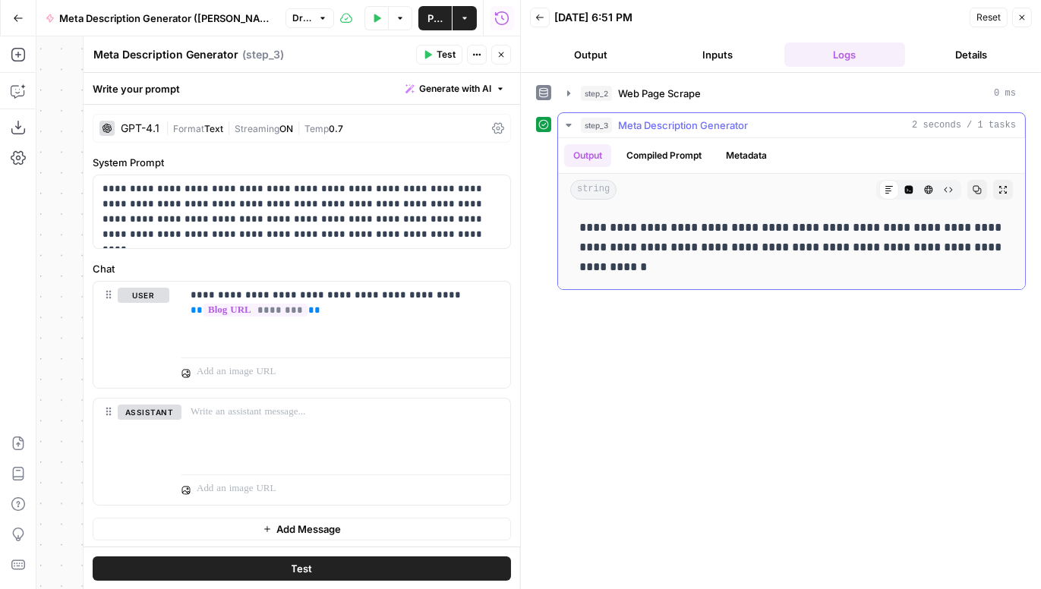
click at [667, 149] on button "Compiled Prompt" at bounding box center [663, 155] width 93 height 23
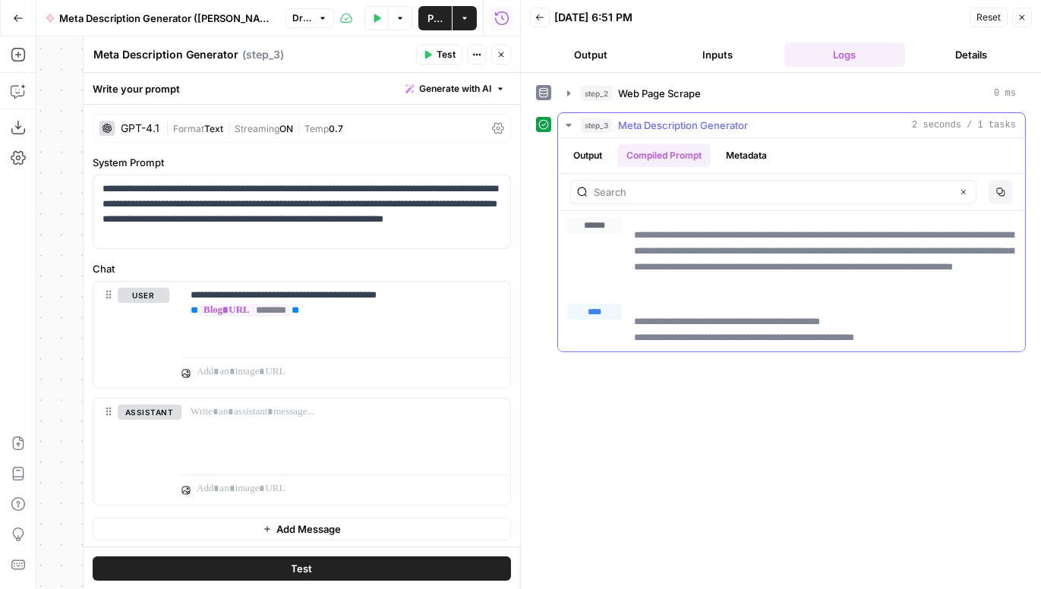
drag, startPoint x: 919, startPoint y: 335, endPoint x: 635, endPoint y: 338, distance: 284.7
click at [635, 338] on p "**********" at bounding box center [825, 330] width 383 height 32
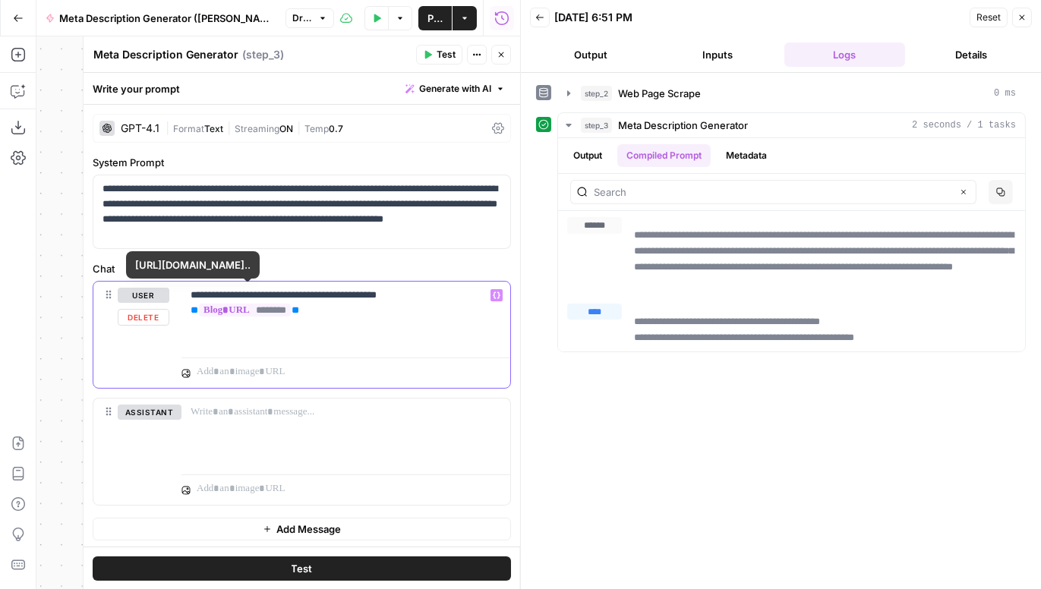
drag, startPoint x: 315, startPoint y: 306, endPoint x: 170, endPoint y: 305, distance: 145.0
click at [170, 305] on div "**********" at bounding box center [301, 335] width 417 height 106
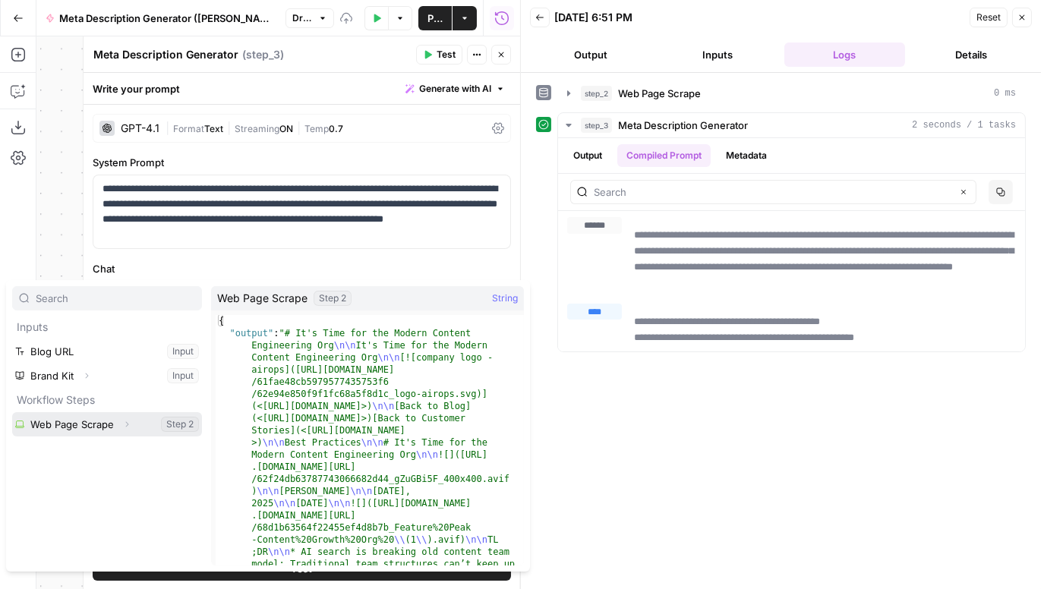
click at [140, 425] on button "Select variable Web Page Scrape" at bounding box center [107, 424] width 190 height 24
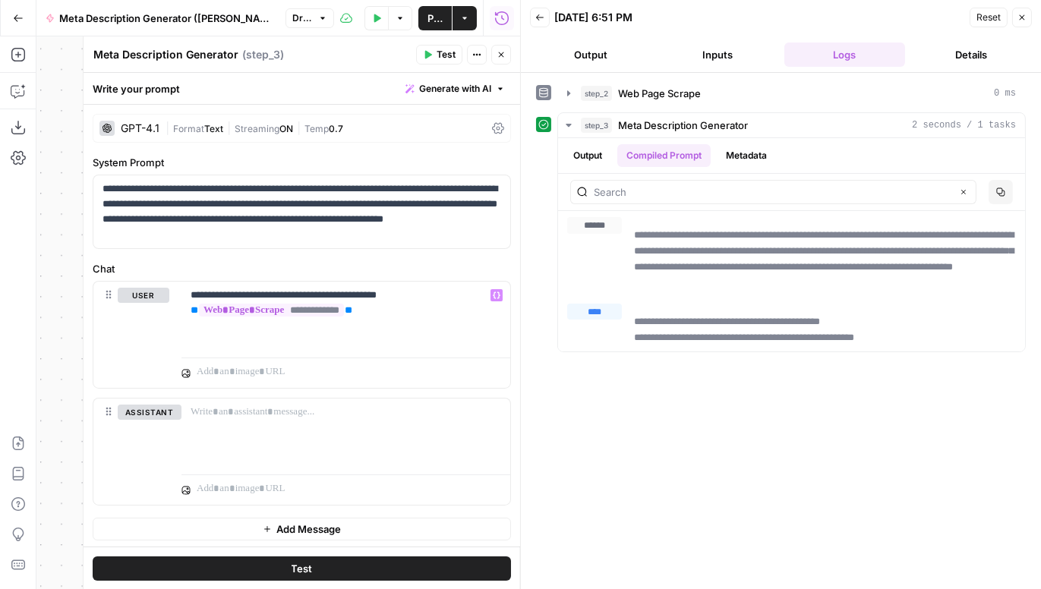
click at [444, 49] on span "Test" at bounding box center [445, 55] width 19 height 14
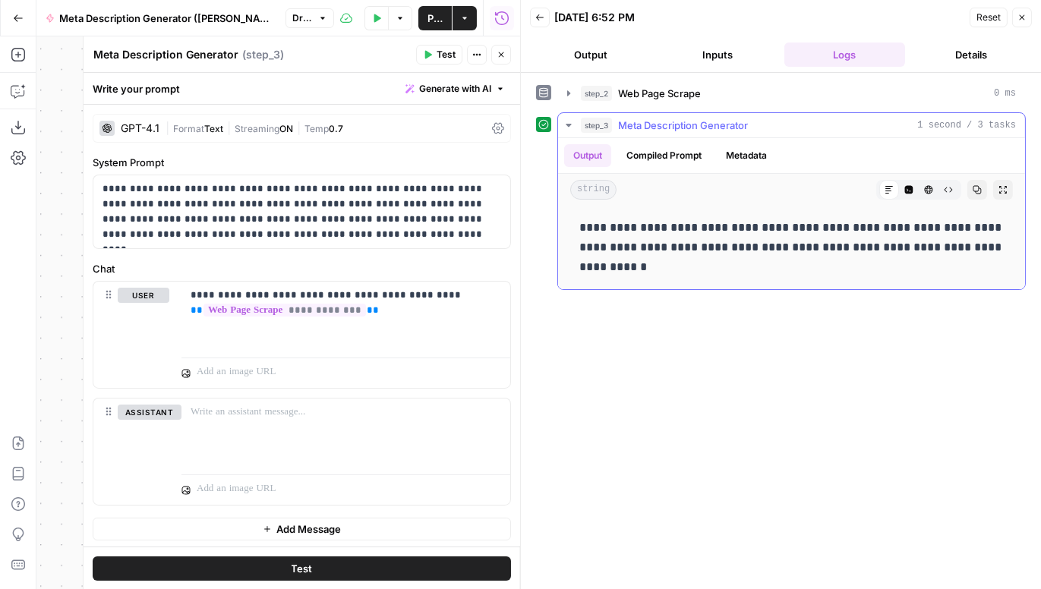
drag, startPoint x: 635, startPoint y: 259, endPoint x: 576, endPoint y: 222, distance: 69.3
click at [576, 222] on div "**********" at bounding box center [791, 247] width 443 height 71
click at [598, 246] on p "**********" at bounding box center [791, 247] width 425 height 59
click at [674, 153] on button "Compiled Prompt" at bounding box center [663, 155] width 93 height 23
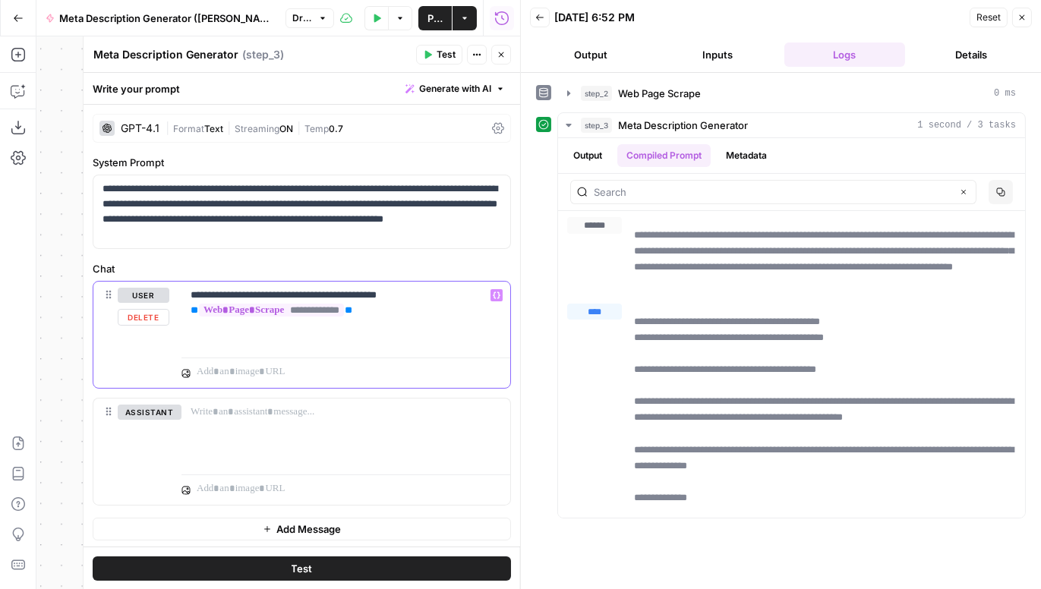
drag, startPoint x: 426, startPoint y: 291, endPoint x: 184, endPoint y: 295, distance: 242.2
click at [184, 295] on div "**********" at bounding box center [345, 317] width 329 height 70
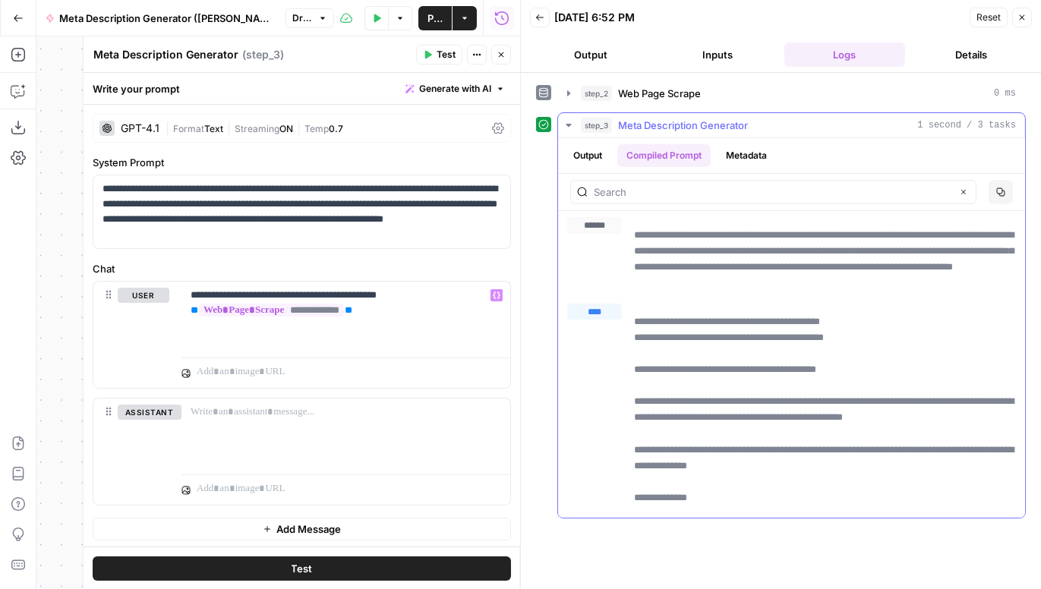
drag, startPoint x: 856, startPoint y: 317, endPoint x: 632, endPoint y: 320, distance: 224.7
drag, startPoint x: 878, startPoint y: 336, endPoint x: 628, endPoint y: 332, distance: 250.5
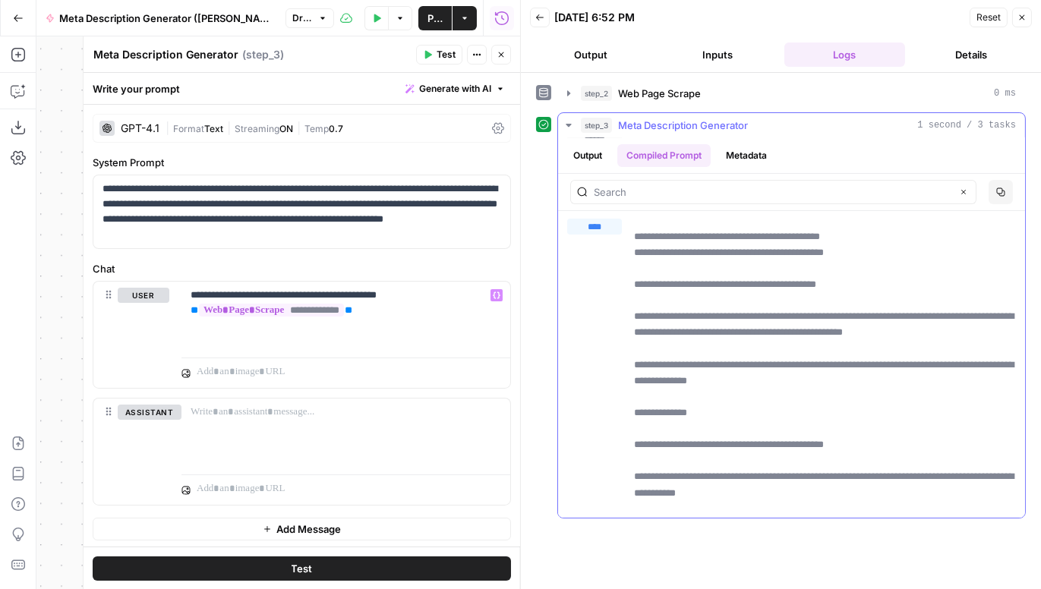
scroll to position [0, 0]
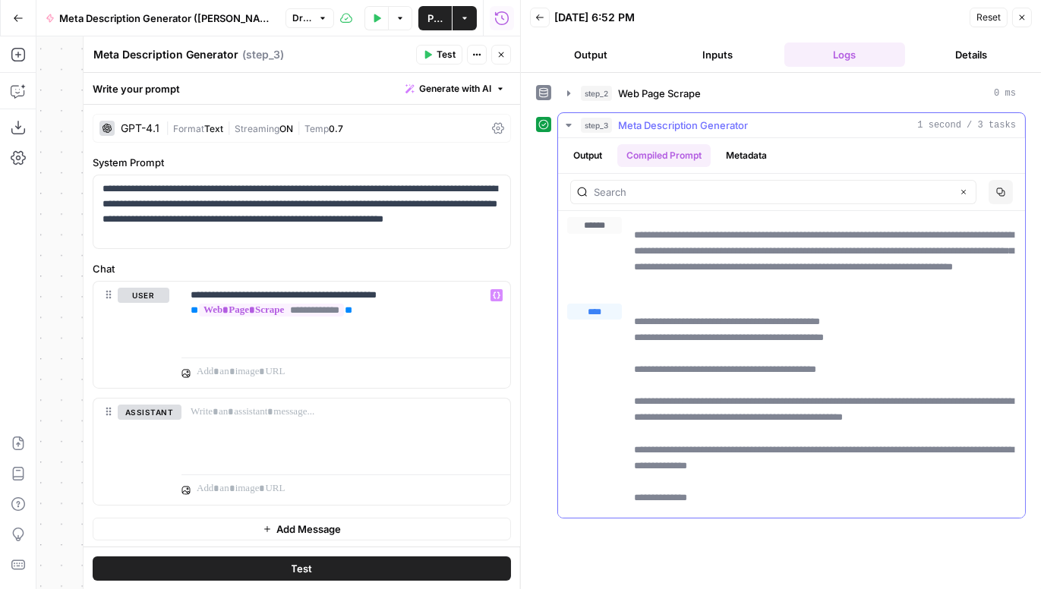
drag, startPoint x: 805, startPoint y: 278, endPoint x: 624, endPoint y: 233, distance: 186.1
click at [624, 233] on div "**********" at bounding box center [791, 254] width 449 height 74
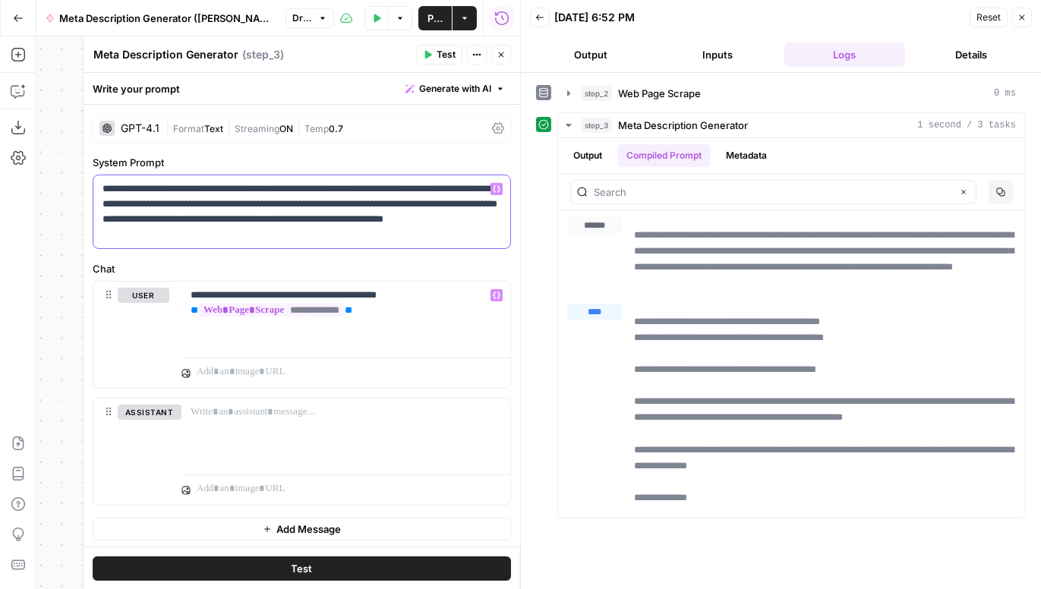
drag, startPoint x: 275, startPoint y: 235, endPoint x: 84, endPoint y: 187, distance: 196.4
click at [84, 187] on div "**********" at bounding box center [301, 312] width 437 height 553
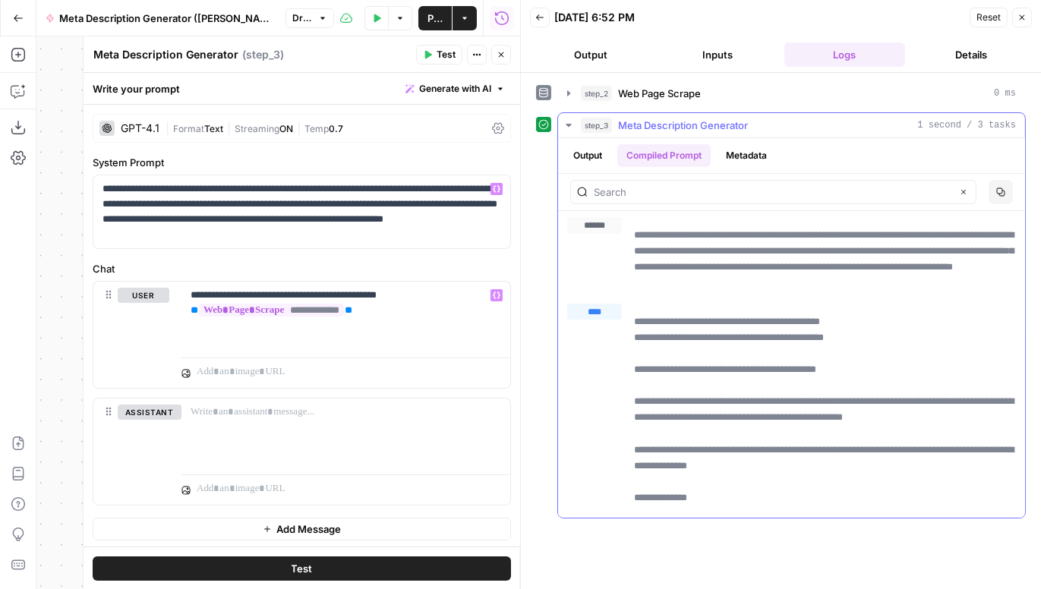
click at [764, 281] on p "**********" at bounding box center [825, 259] width 383 height 65
click at [572, 121] on icon "button" at bounding box center [568, 125] width 12 height 12
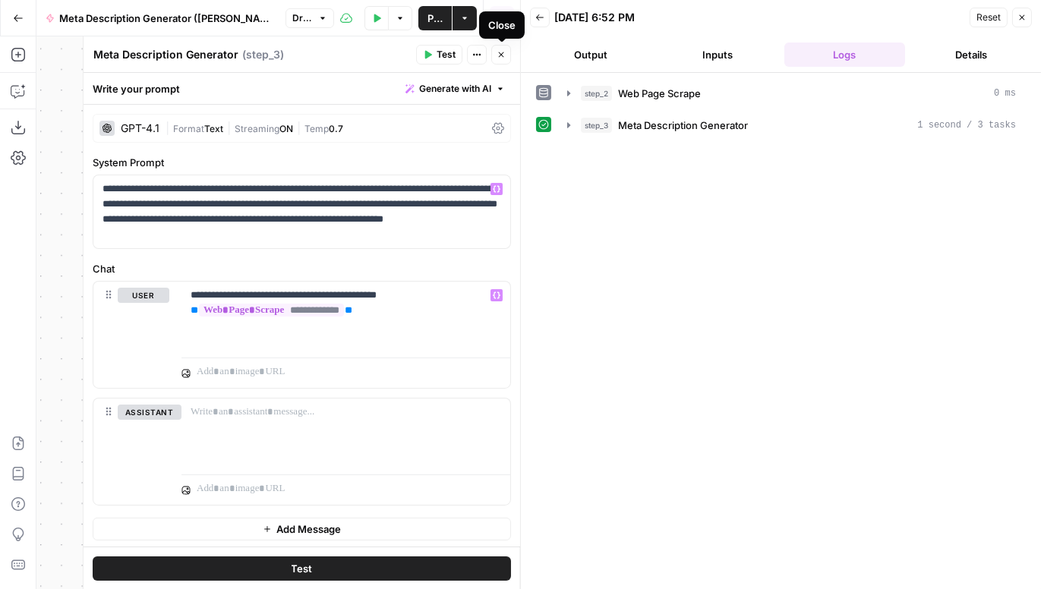
click at [502, 55] on icon "button" at bounding box center [501, 54] width 5 height 5
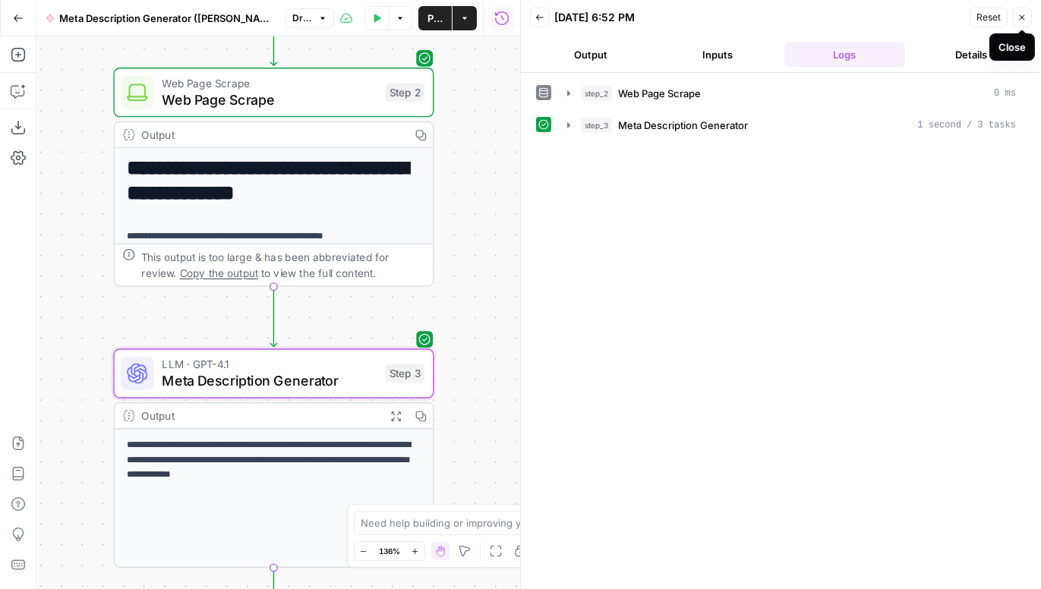
click at [764, 17] on icon "button" at bounding box center [1021, 17] width 9 height 9
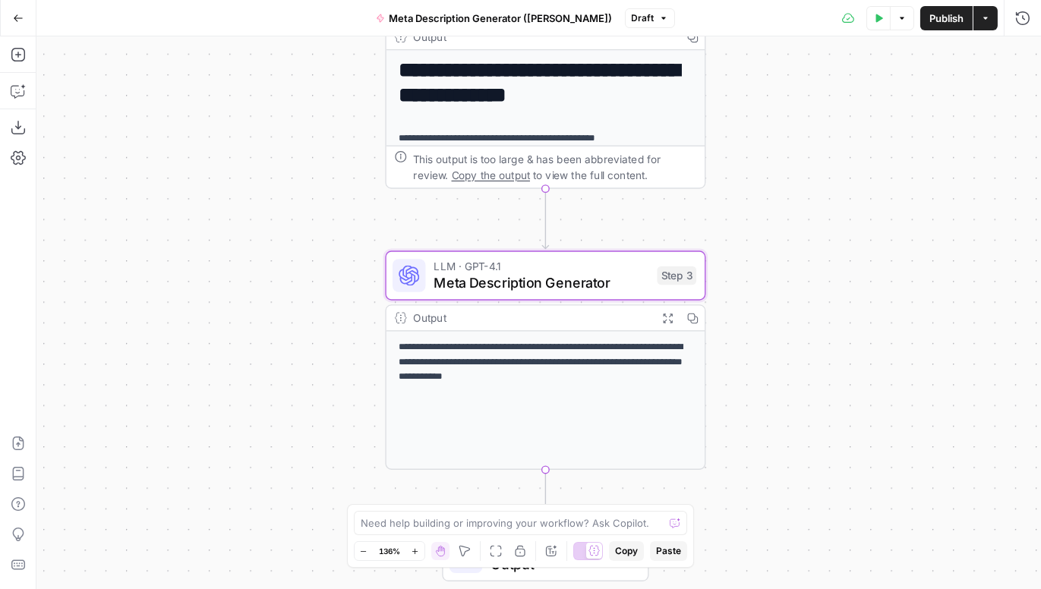
drag, startPoint x: 545, startPoint y: 284, endPoint x: 814, endPoint y: 186, distance: 286.0
click at [764, 186] on div "**********" at bounding box center [538, 312] width 1004 height 553
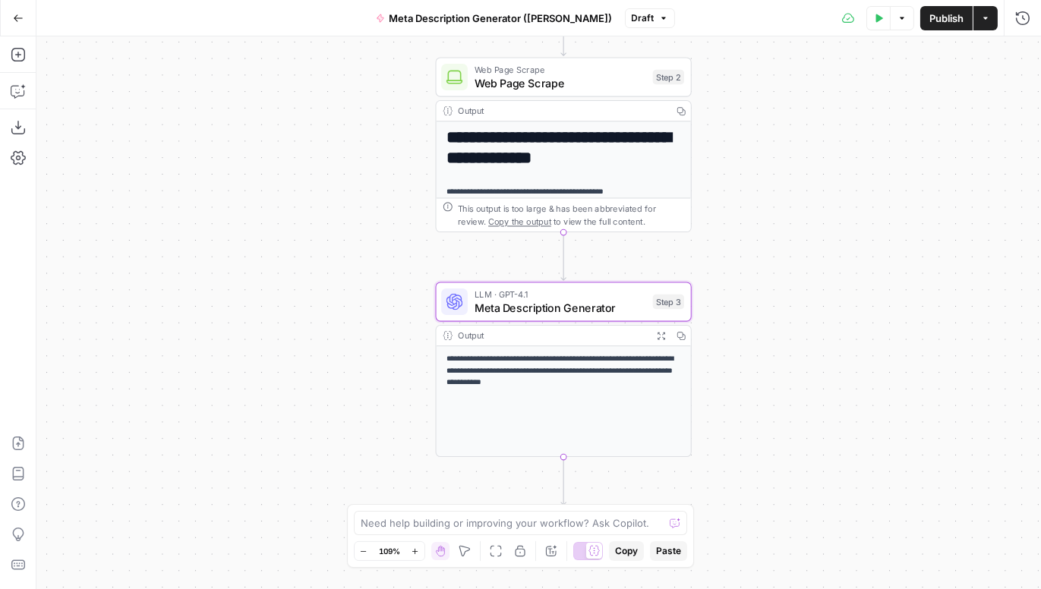
drag, startPoint x: 812, startPoint y: 184, endPoint x: 777, endPoint y: 234, distance: 60.4
click at [764, 234] on div "**********" at bounding box center [538, 312] width 1004 height 553
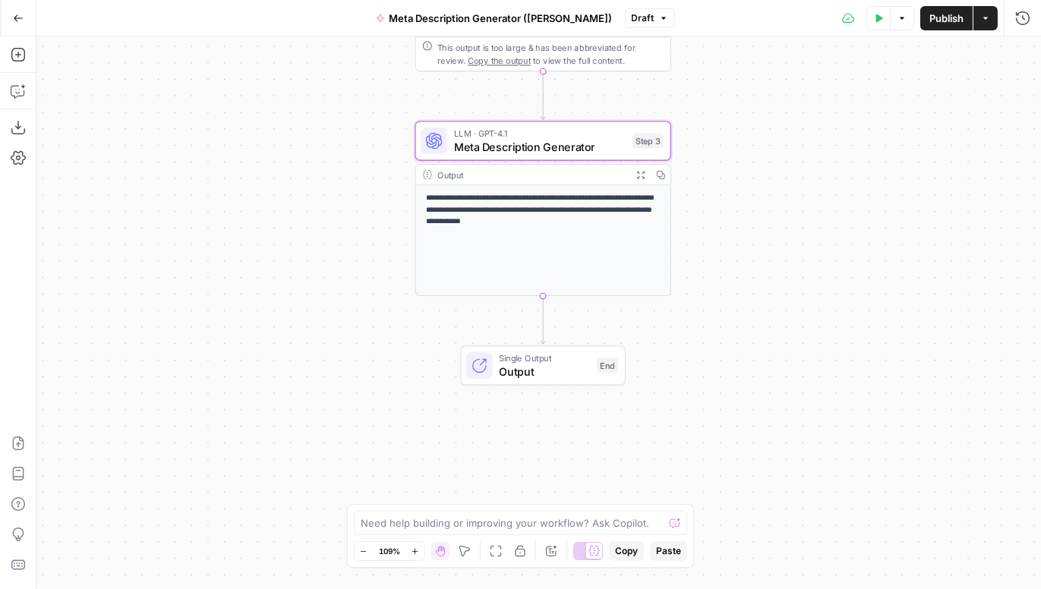
drag, startPoint x: 827, startPoint y: 331, endPoint x: 808, endPoint y: 165, distance: 167.3
click at [764, 165] on div "**********" at bounding box center [538, 312] width 1004 height 553
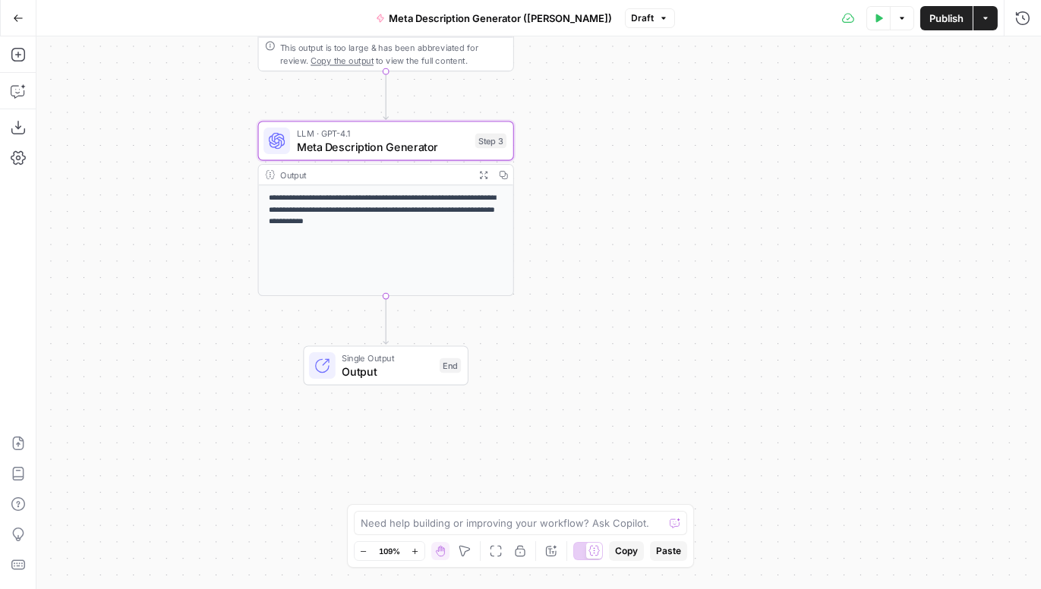
drag, startPoint x: 747, startPoint y: 175, endPoint x: 590, endPoint y: 175, distance: 157.1
click at [590, 175] on div "**********" at bounding box center [538, 312] width 1004 height 553
click at [352, 144] on span "Meta Description Generator" at bounding box center [383, 146] width 172 height 17
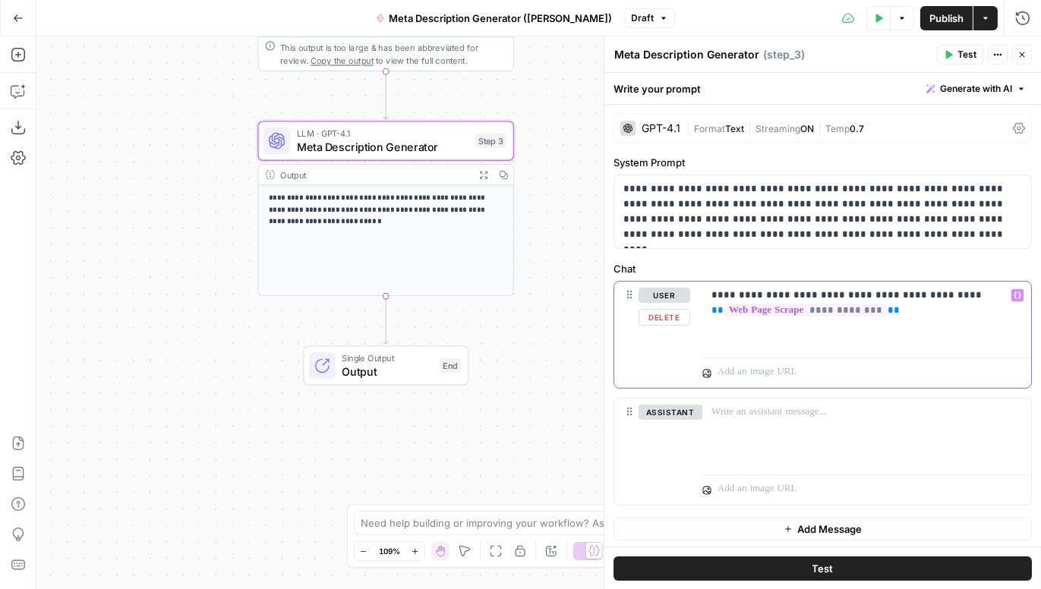
click at [764, 293] on p "**********" at bounding box center [866, 303] width 311 height 30
click at [764, 312] on p "**********" at bounding box center [866, 303] width 311 height 30
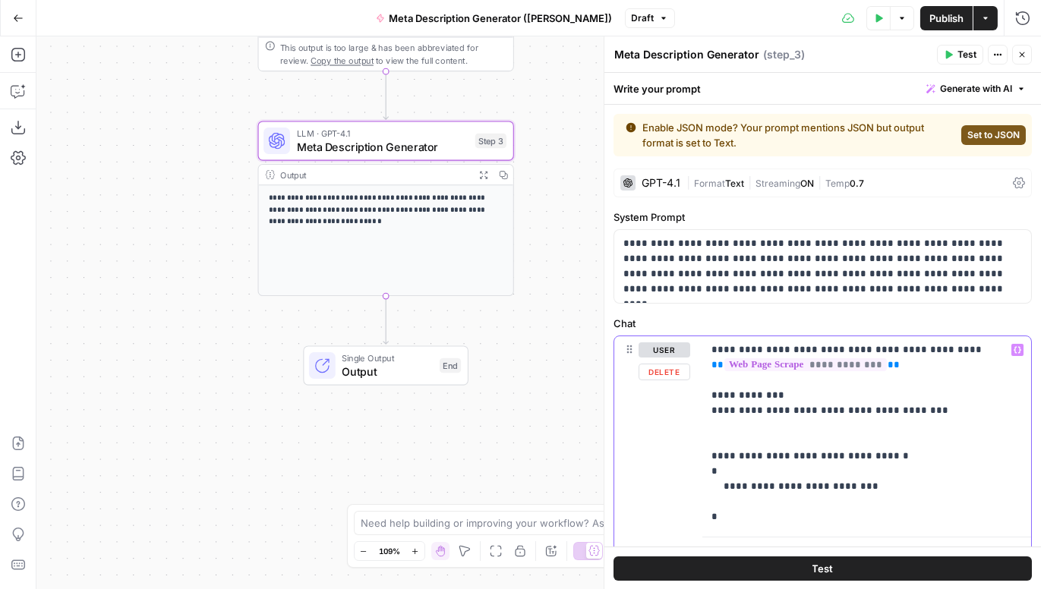
drag, startPoint x: 860, startPoint y: 486, endPoint x: 723, endPoint y: 488, distance: 137.4
click at [723, 488] on p "**********" at bounding box center [866, 433] width 311 height 182
click at [764, 486] on p "**********" at bounding box center [866, 433] width 311 height 182
click at [764, 503] on p "**********" at bounding box center [866, 448] width 311 height 213
click at [764, 517] on p "**********" at bounding box center [866, 448] width 311 height 213
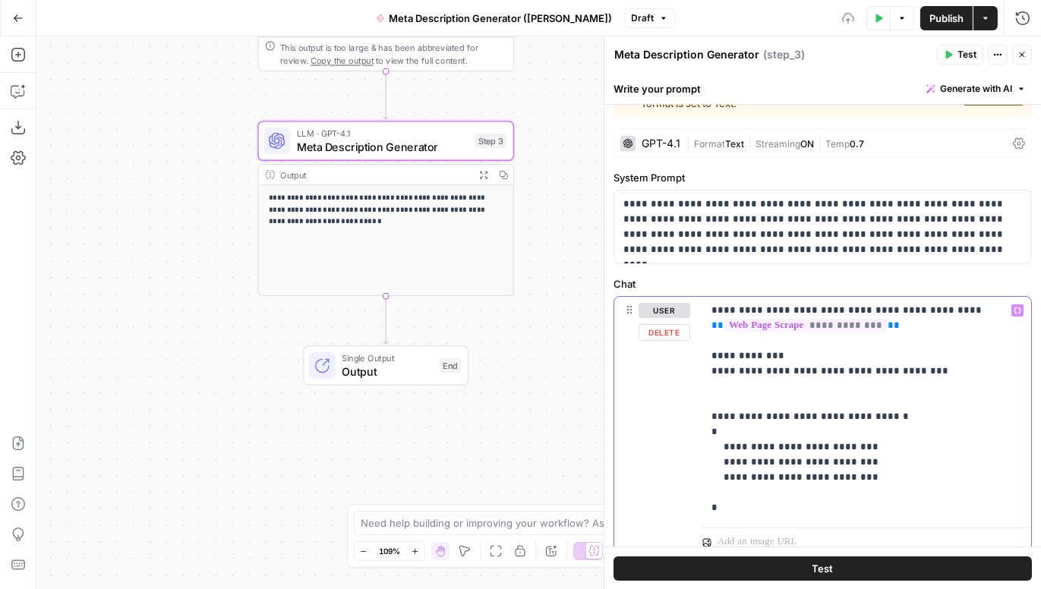
scroll to position [49, 0]
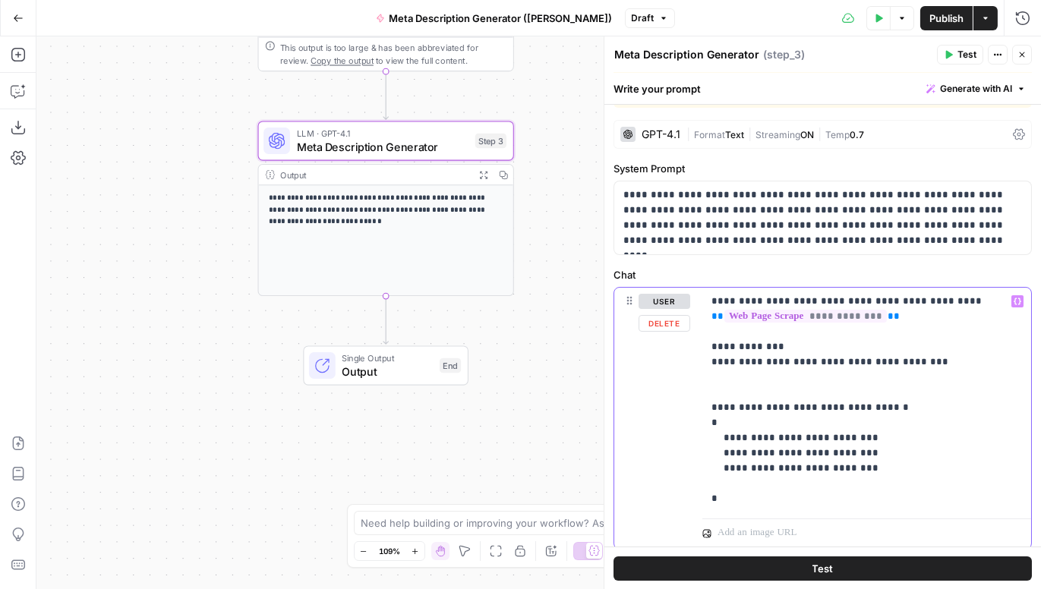
click at [764, 364] on p "**********" at bounding box center [866, 400] width 311 height 213
click at [764, 52] on span "Test" at bounding box center [966, 55] width 19 height 14
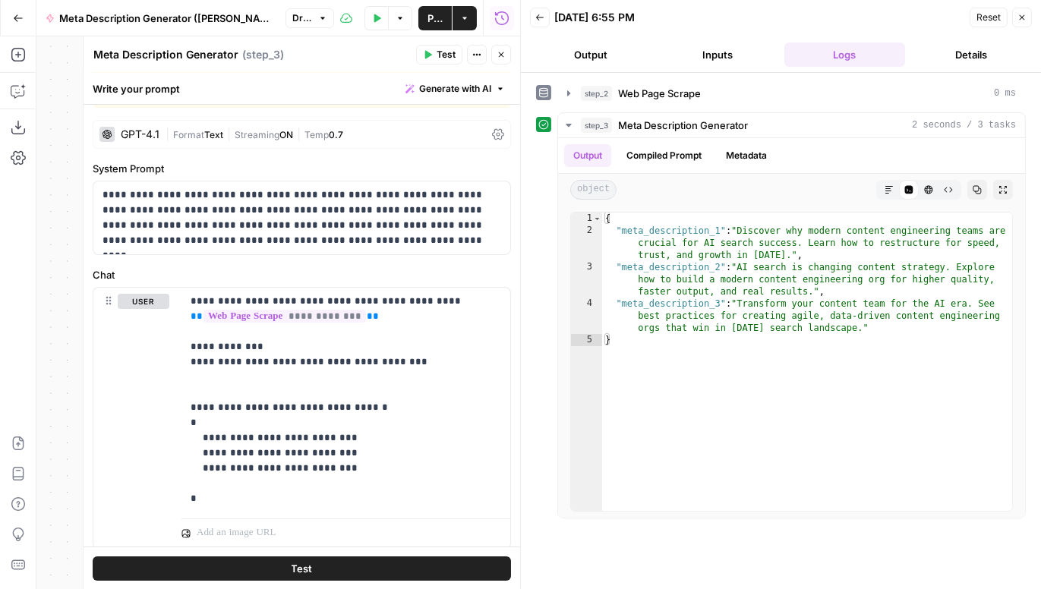
click at [137, 130] on div "GPT-4.1" at bounding box center [140, 134] width 39 height 11
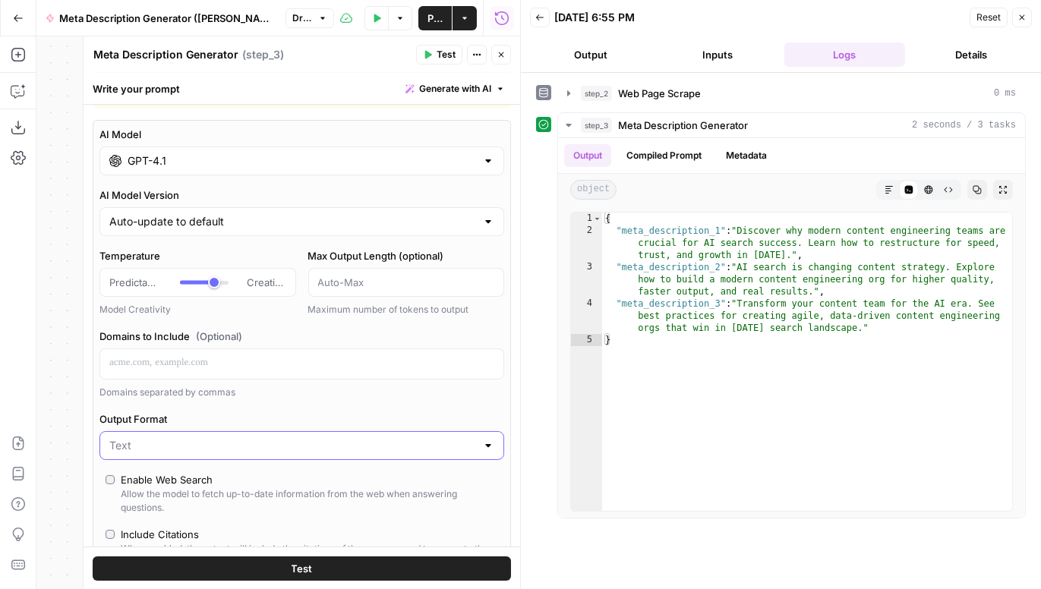
click at [206, 438] on input "Output Format" at bounding box center [292, 445] width 367 height 15
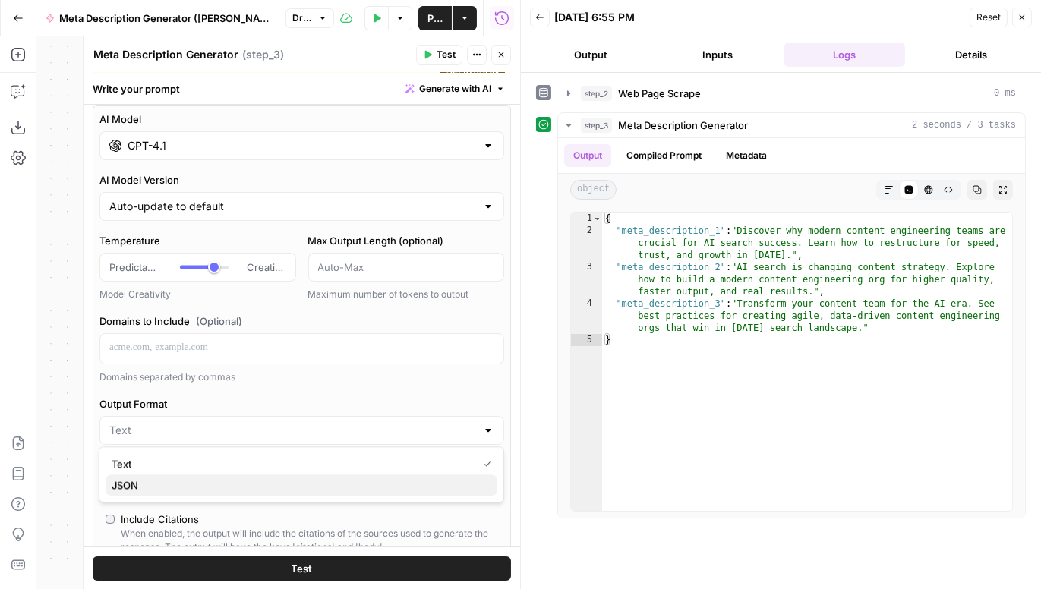
click at [200, 486] on span "JSON" at bounding box center [298, 484] width 373 height 15
type input "JSON"
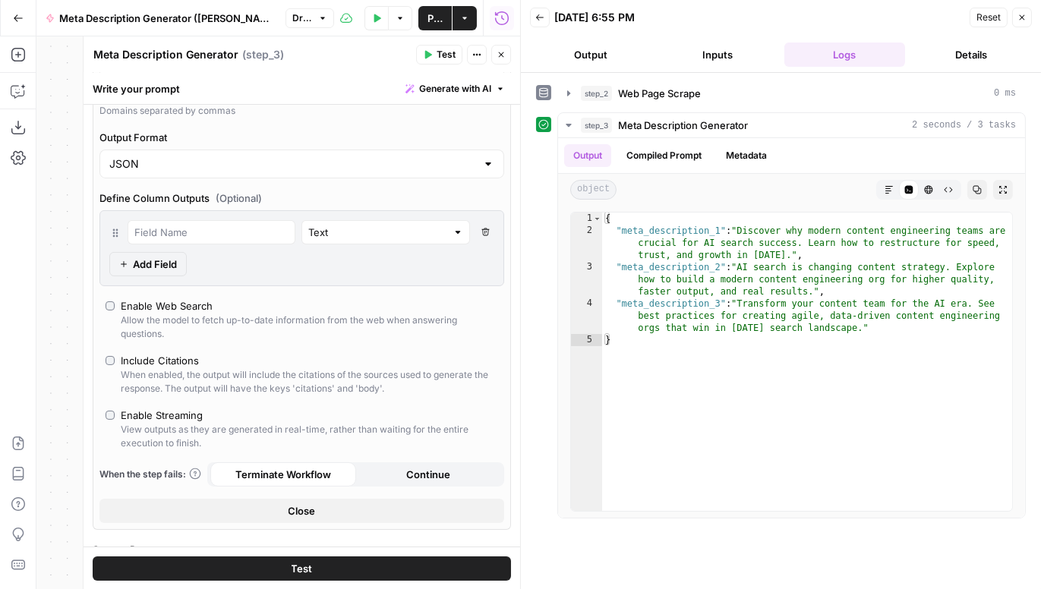
scroll to position [298, 0]
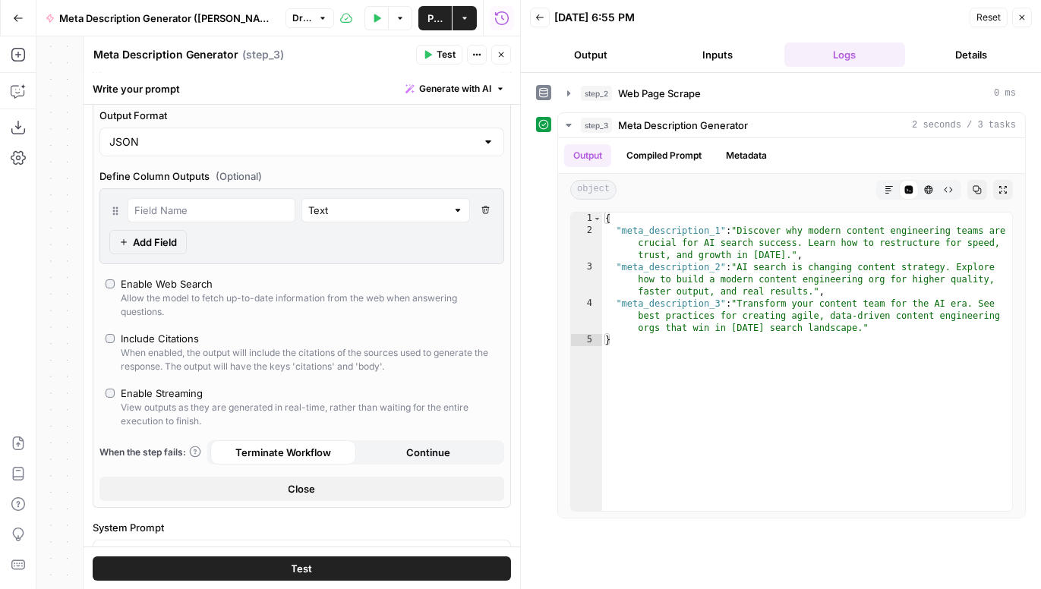
click at [340, 477] on button "Close" at bounding box center [301, 489] width 405 height 24
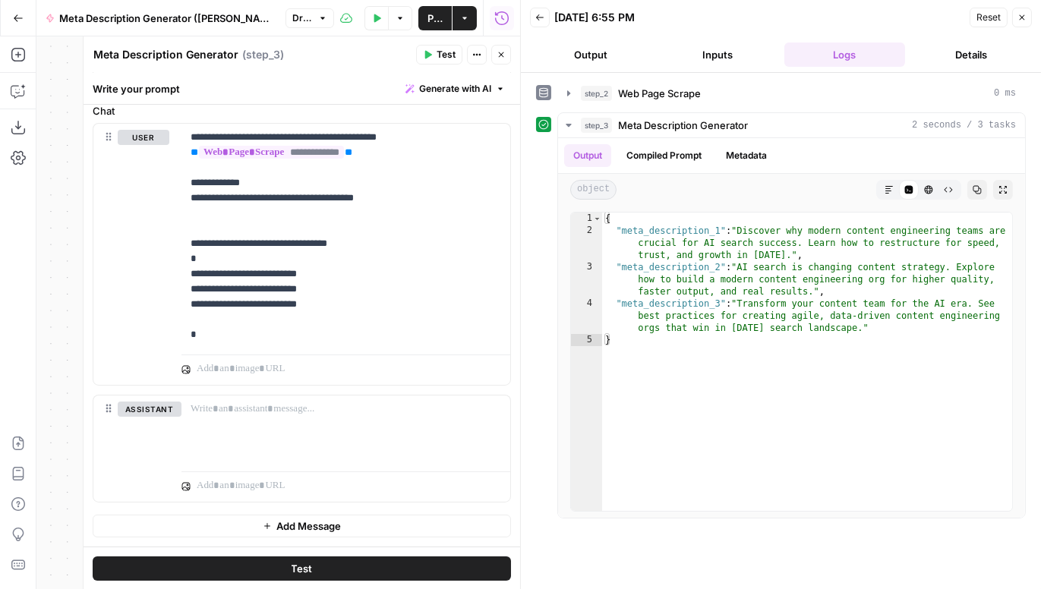
scroll to position [0, 0]
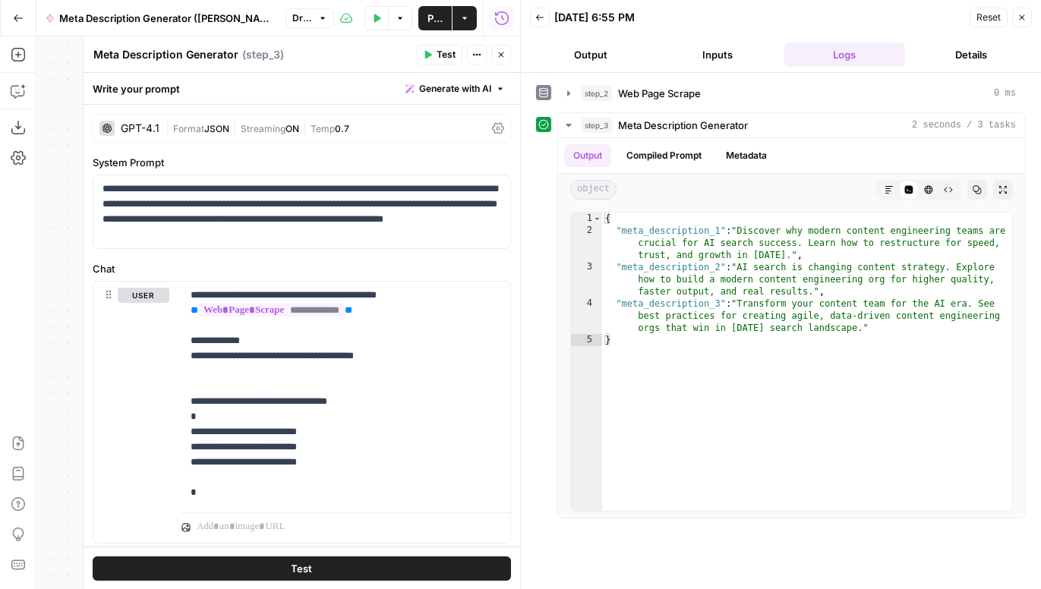
click at [446, 52] on span "Test" at bounding box center [445, 55] width 19 height 14
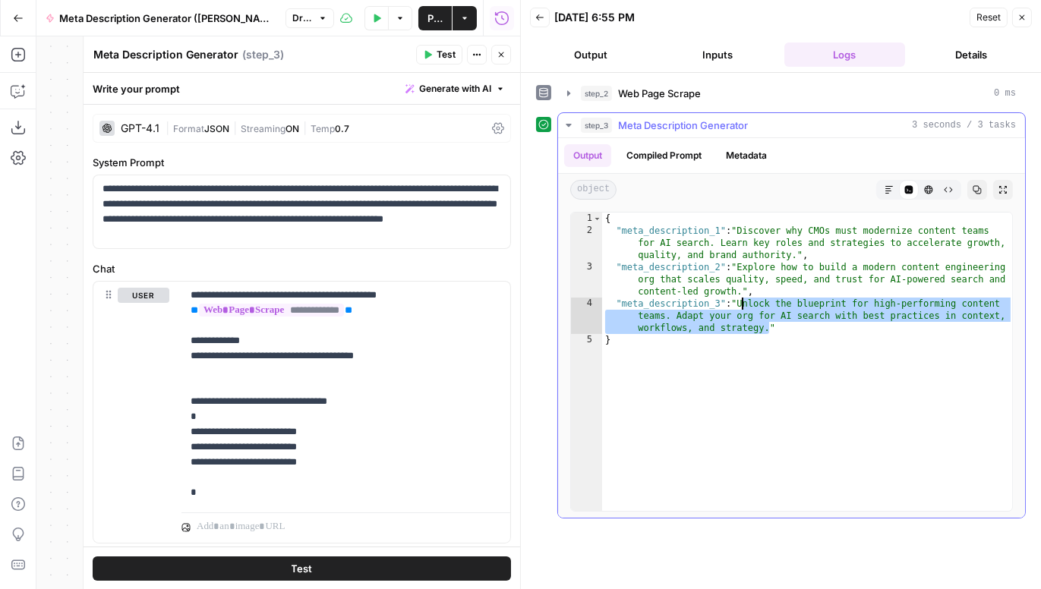
drag, startPoint x: 766, startPoint y: 325, endPoint x: 739, endPoint y: 301, distance: 36.6
click at [739, 301] on div "{ "meta_description_1" : "Discover why CMOs must modernize content teams for AI…" at bounding box center [807, 374] width 411 height 323
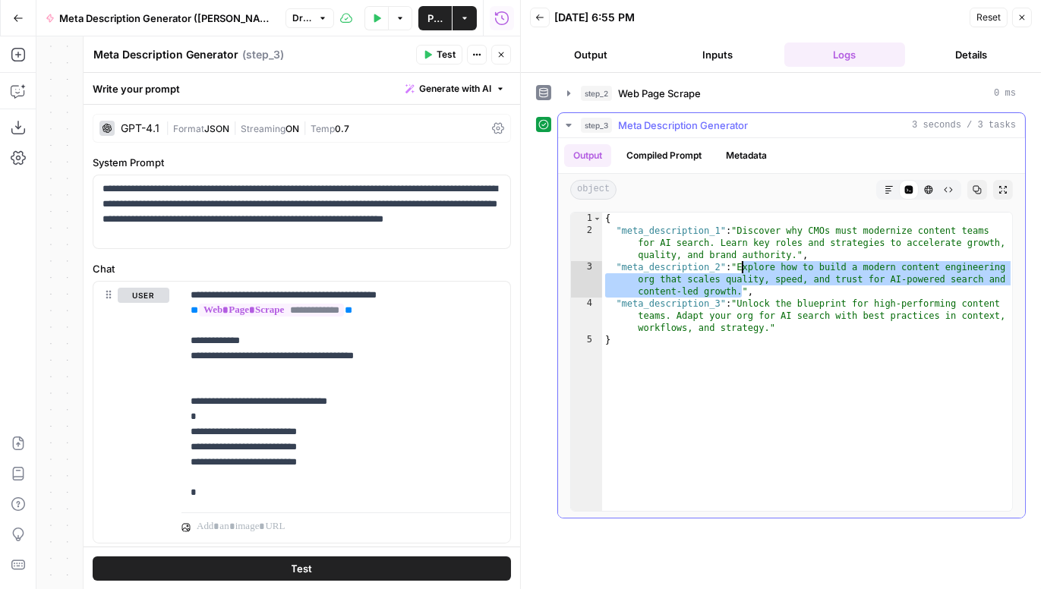
drag, startPoint x: 742, startPoint y: 283, endPoint x: 739, endPoint y: 263, distance: 20.7
click at [739, 263] on div "{ "meta_description_1" : "Discover why CMOs must modernize content teams for AI…" at bounding box center [807, 374] width 411 height 323
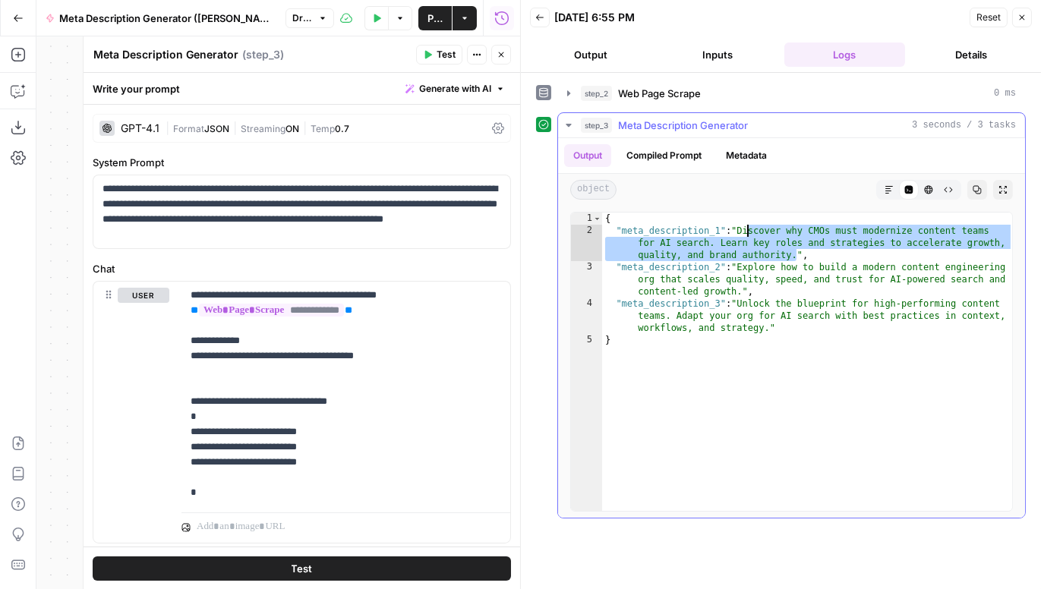
drag, startPoint x: 795, startPoint y: 249, endPoint x: 742, endPoint y: 228, distance: 57.2
click at [742, 228] on div "{ "meta_description_1" : "Discover why CMOs must modernize content teams for AI…" at bounding box center [807, 374] width 411 height 323
click at [677, 228] on div "{ "meta_description_1" : "Discover why CMOs must modernize content teams for AI…" at bounding box center [807, 374] width 411 height 323
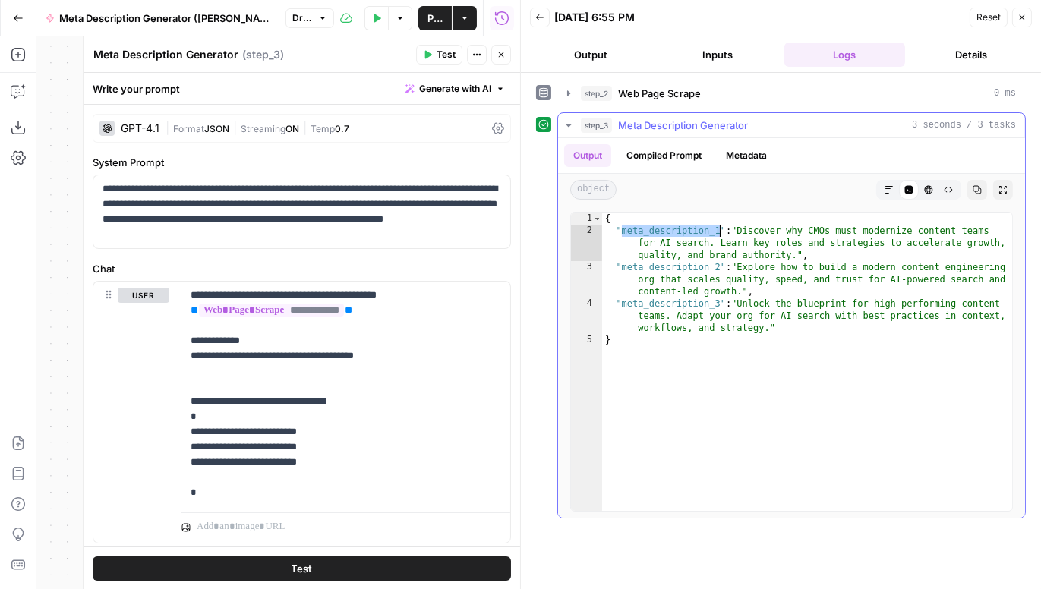
click at [677, 228] on div "{ "meta_description_1" : "Discover why CMOs must modernize content teams for AI…" at bounding box center [807, 374] width 411 height 323
click at [669, 266] on div "{ "meta_description_1" : "Discover why CMOs must modernize content teams for AI…" at bounding box center [807, 374] width 411 height 323
click at [670, 301] on div "{ "meta_description_1" : "Discover why CMOs must modernize content teams for AI…" at bounding box center [807, 374] width 411 height 323
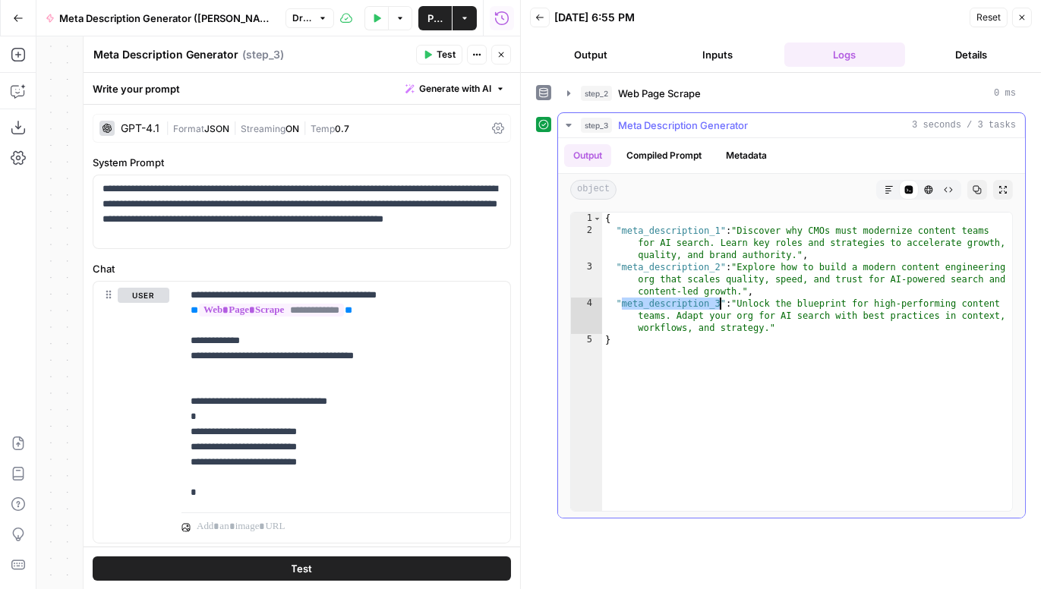
click at [685, 266] on div "{ "meta_description_1" : "Discover why CMOs must modernize content teams for AI…" at bounding box center [807, 374] width 411 height 323
click at [695, 230] on div "{ "meta_description_1" : "Discover why CMOs must modernize content teams for AI…" at bounding box center [807, 374] width 411 height 323
type textarea "**********"
click at [695, 230] on div "{ "meta_description_1" : "Discover why CMOs must modernize content teams for AI…" at bounding box center [807, 374] width 411 height 323
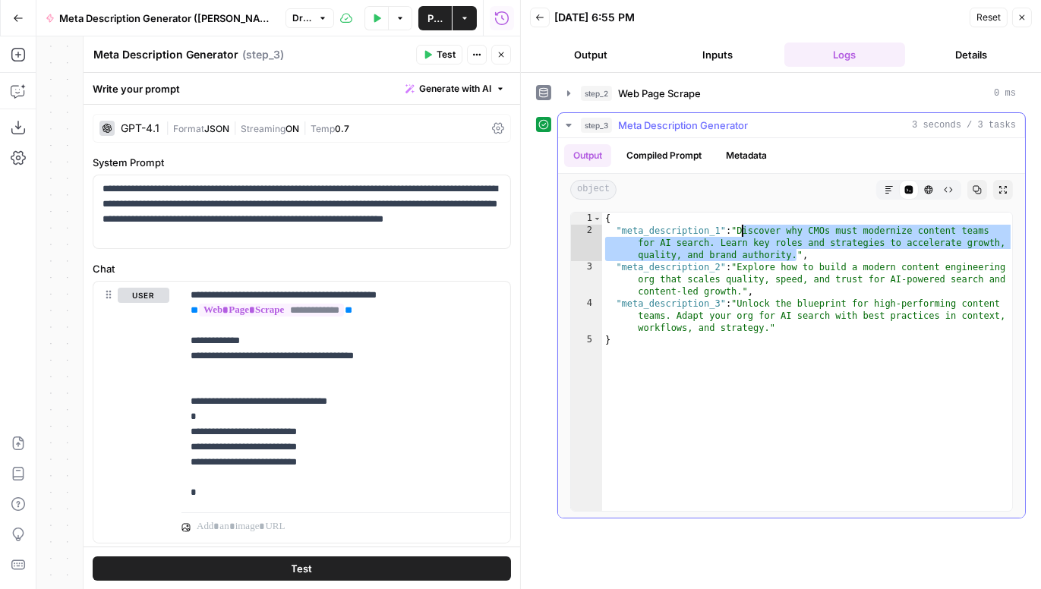
drag, startPoint x: 796, startPoint y: 255, endPoint x: 742, endPoint y: 223, distance: 62.6
click at [742, 223] on div "{ "meta_description_1" : "Discover why CMOs must modernize content teams for AI…" at bounding box center [807, 374] width 411 height 323
click at [504, 55] on icon "button" at bounding box center [500, 54] width 9 height 9
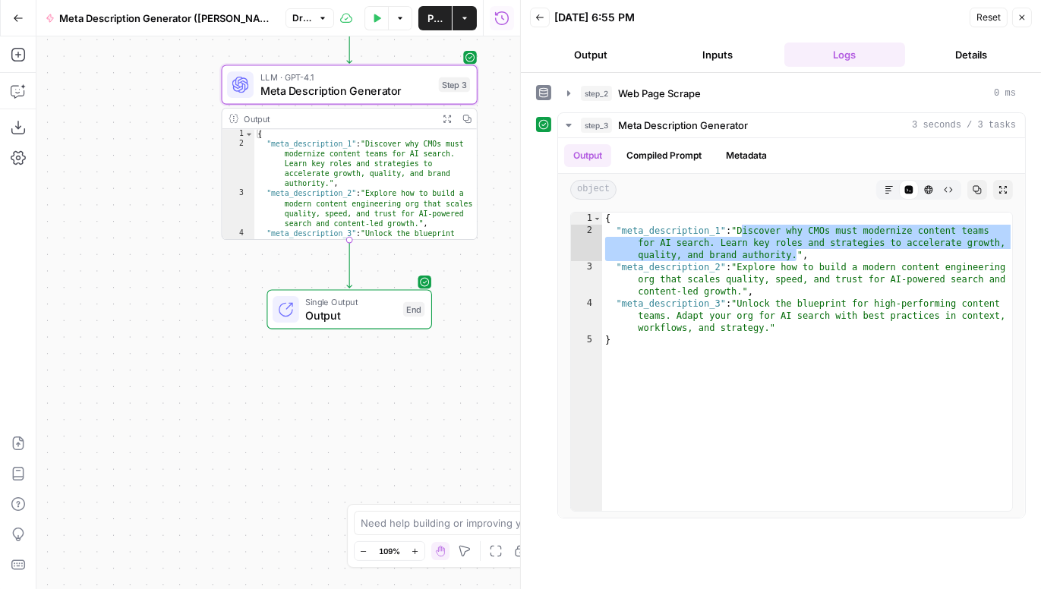
drag, startPoint x: 399, startPoint y: 441, endPoint x: 329, endPoint y: 346, distance: 117.4
click at [329, 346] on div "**********" at bounding box center [278, 312] width 484 height 553
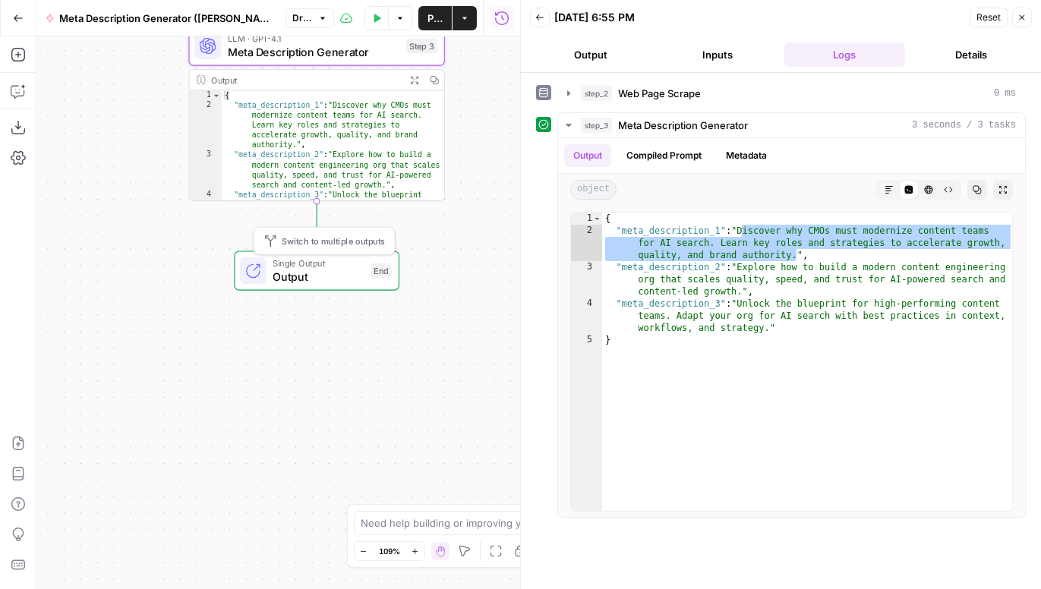
click at [308, 276] on span "Output" at bounding box center [318, 276] width 91 height 17
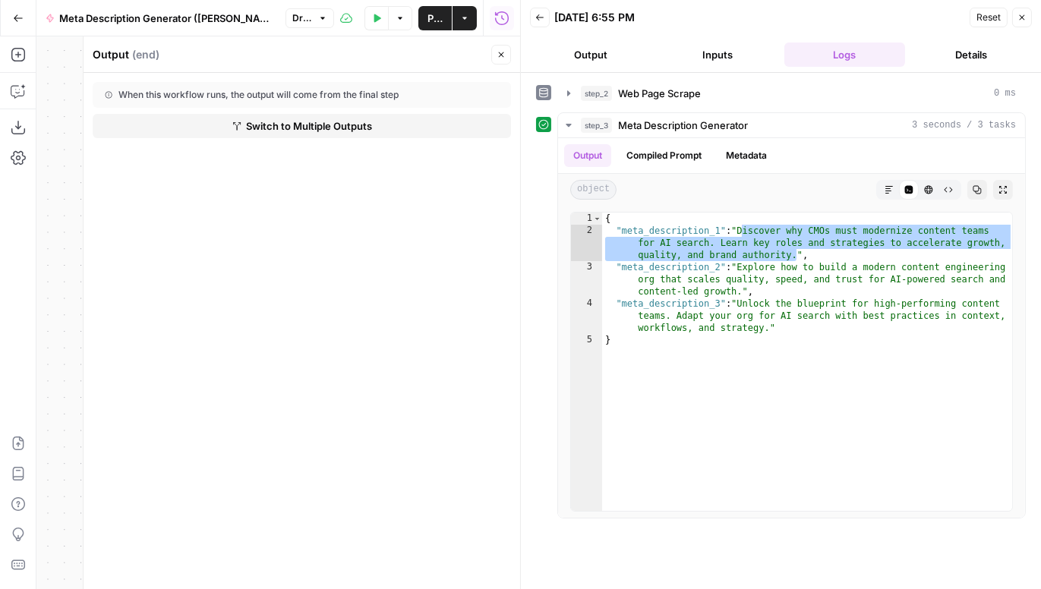
click at [341, 118] on span "Switch to Multiple Outputs" at bounding box center [309, 125] width 126 height 15
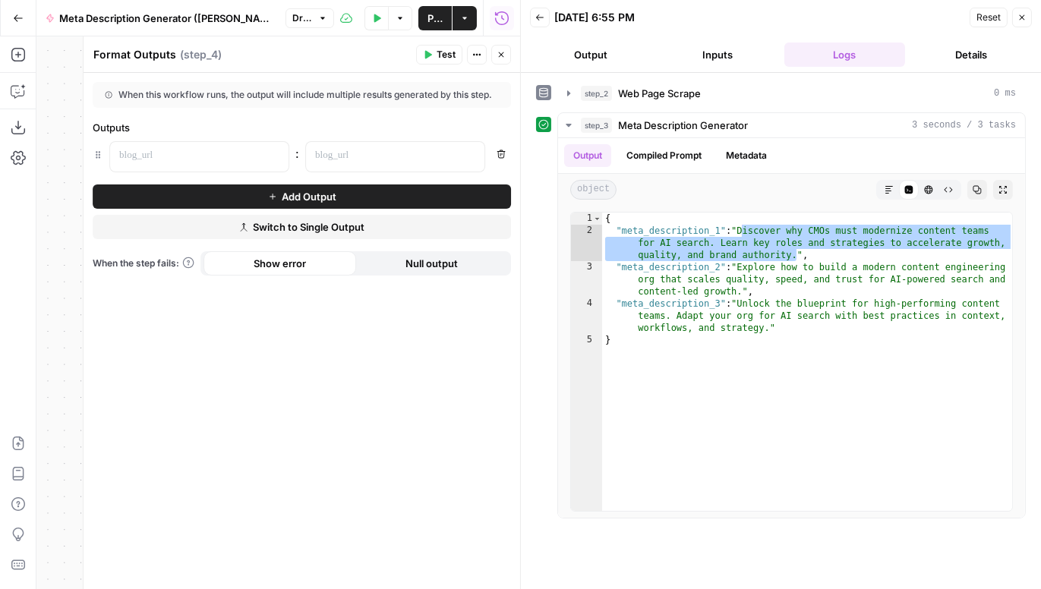
click at [508, 56] on button "Close" at bounding box center [501, 55] width 20 height 20
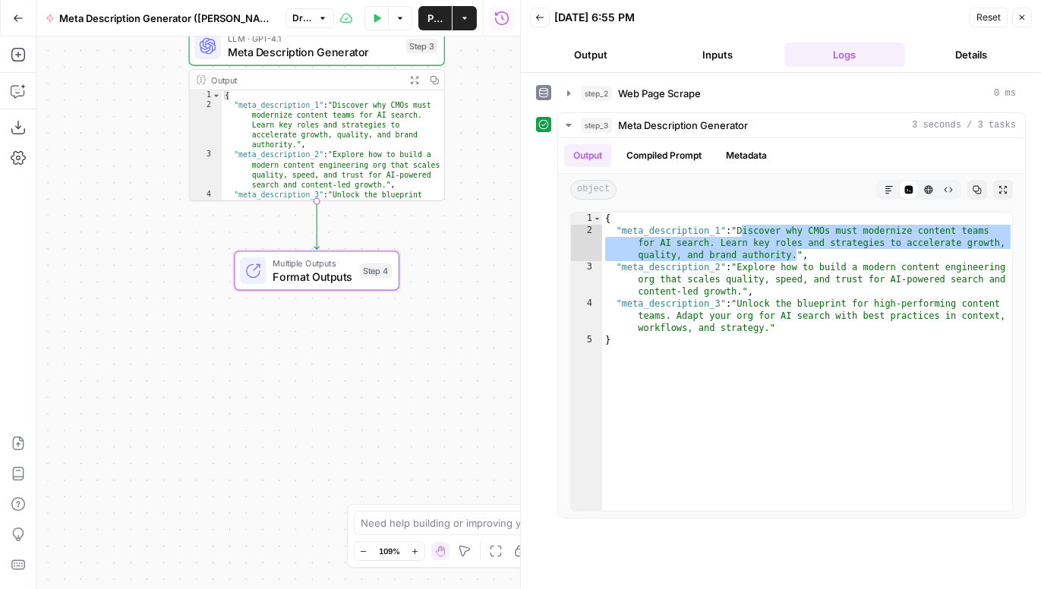
click at [326, 272] on span "Format Outputs" at bounding box center [313, 276] width 80 height 17
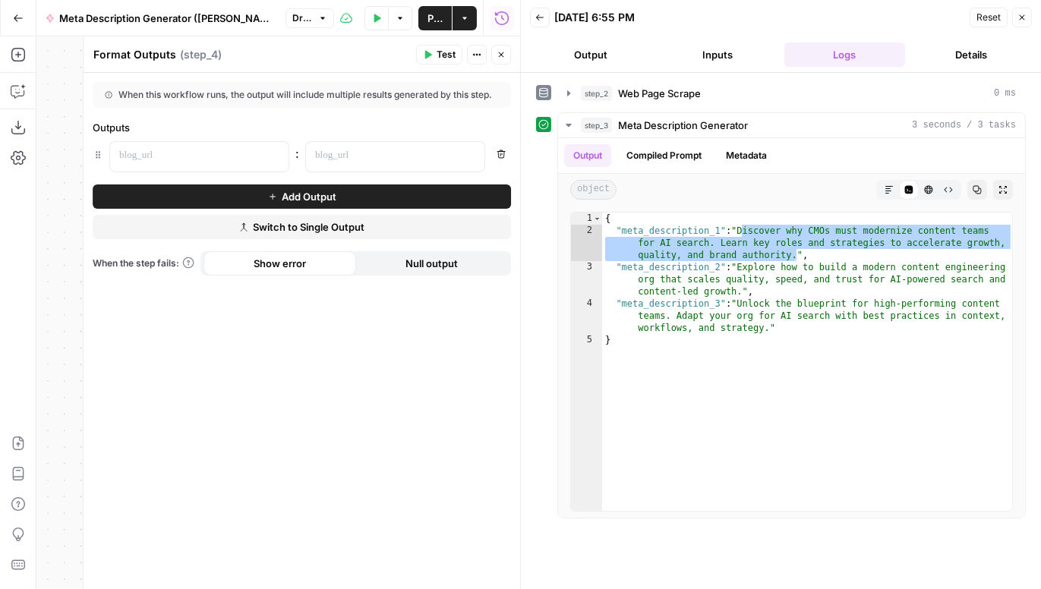
click at [501, 55] on icon "button" at bounding box center [501, 54] width 5 height 5
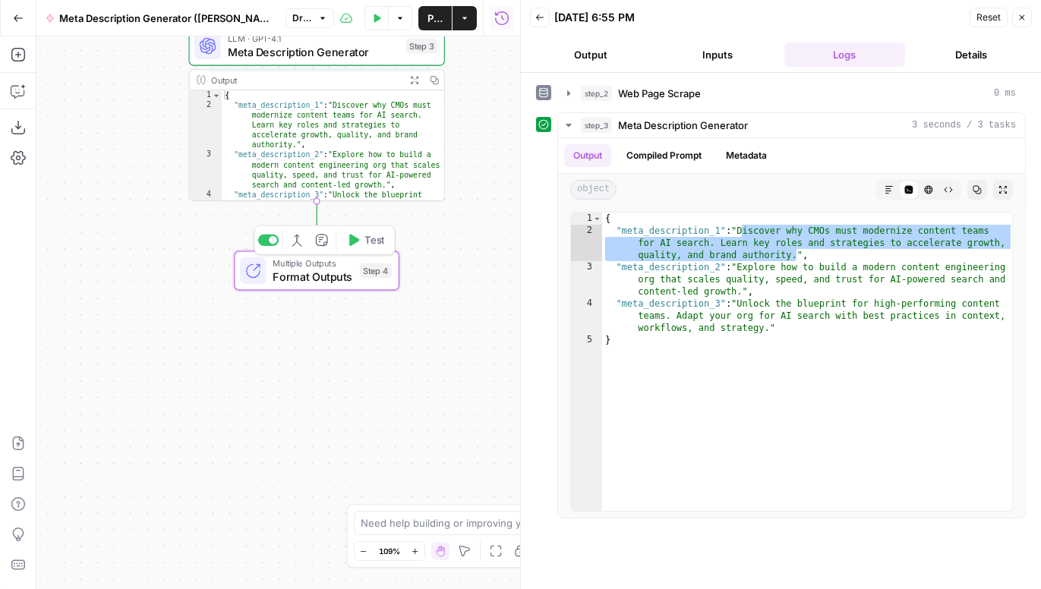
click at [317, 279] on span "Format Outputs" at bounding box center [313, 276] width 80 height 17
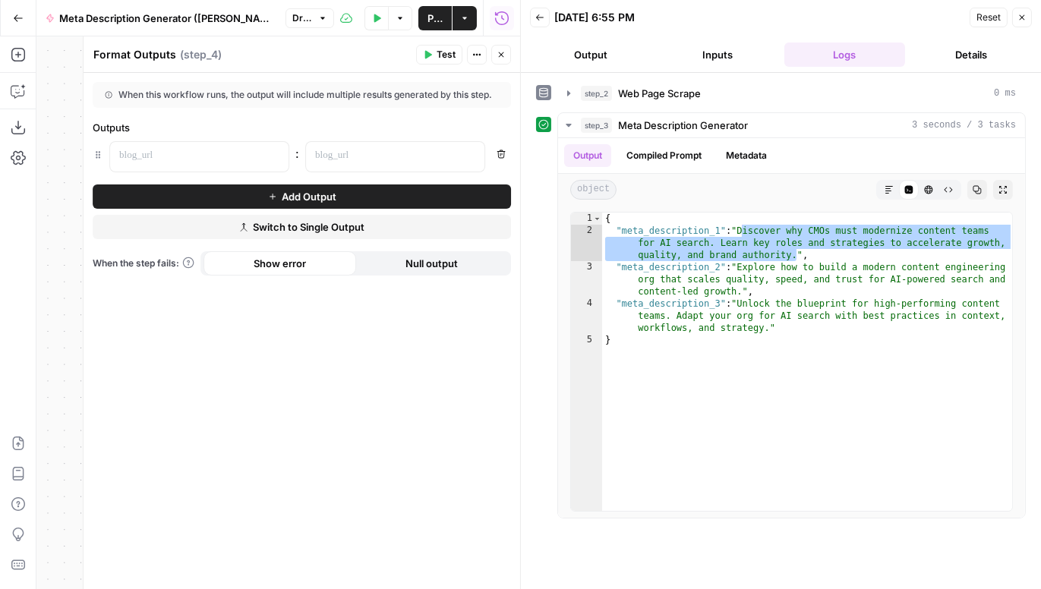
click at [283, 220] on span "Switch to Single Output" at bounding box center [309, 226] width 112 height 15
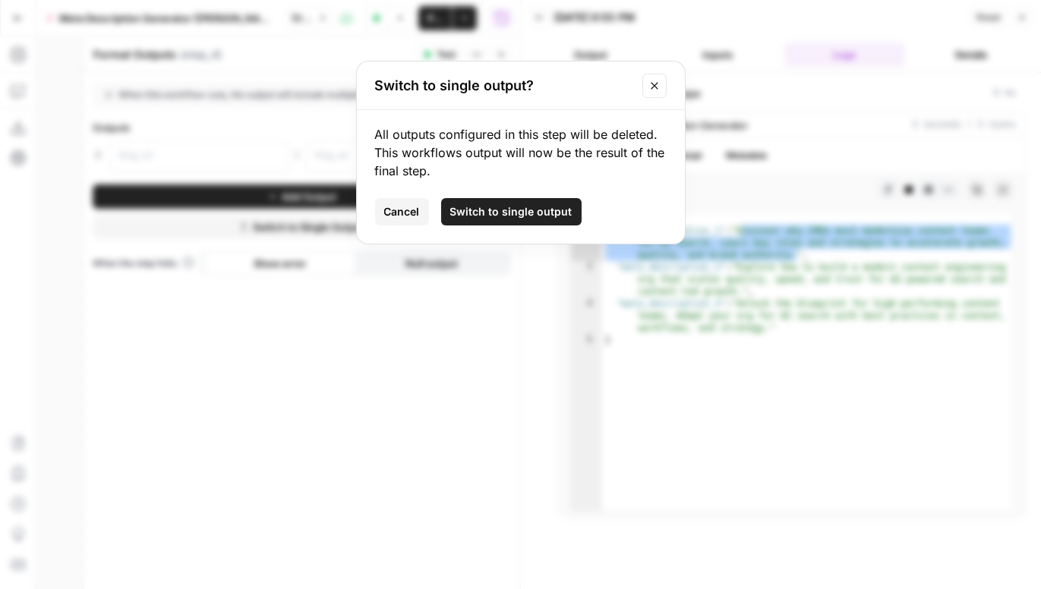
click at [651, 84] on icon "Close modal" at bounding box center [654, 86] width 12 height 12
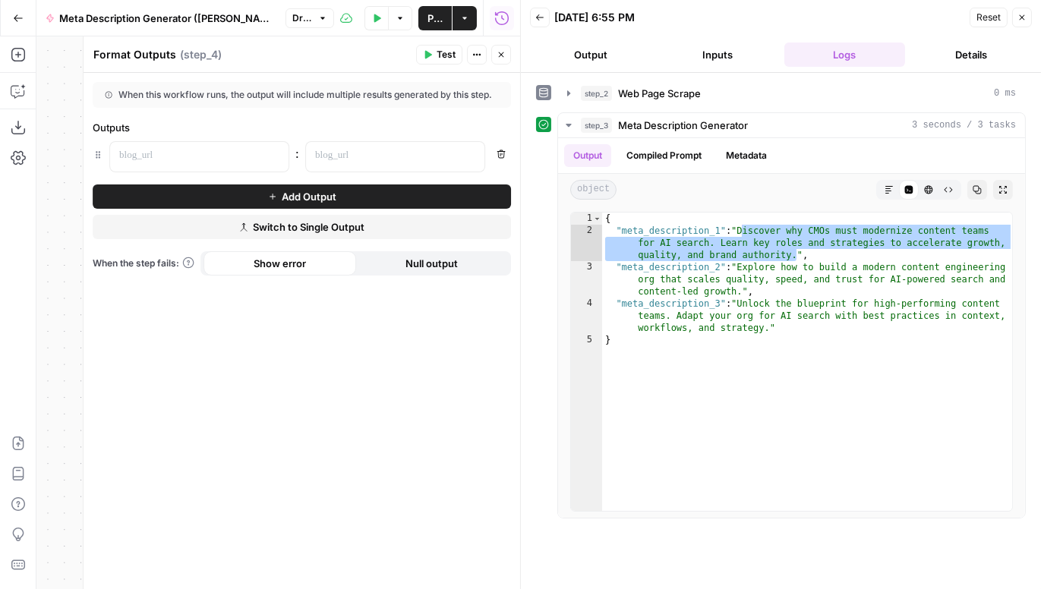
drag, startPoint x: 144, startPoint y: 132, endPoint x: 96, endPoint y: 130, distance: 47.9
click at [96, 130] on div "Outputs" at bounding box center [302, 127] width 418 height 15
click at [118, 131] on div "Outputs" at bounding box center [302, 127] width 418 height 15
click at [178, 156] on p at bounding box center [187, 155] width 136 height 15
click at [374, 156] on p at bounding box center [383, 155] width 136 height 15
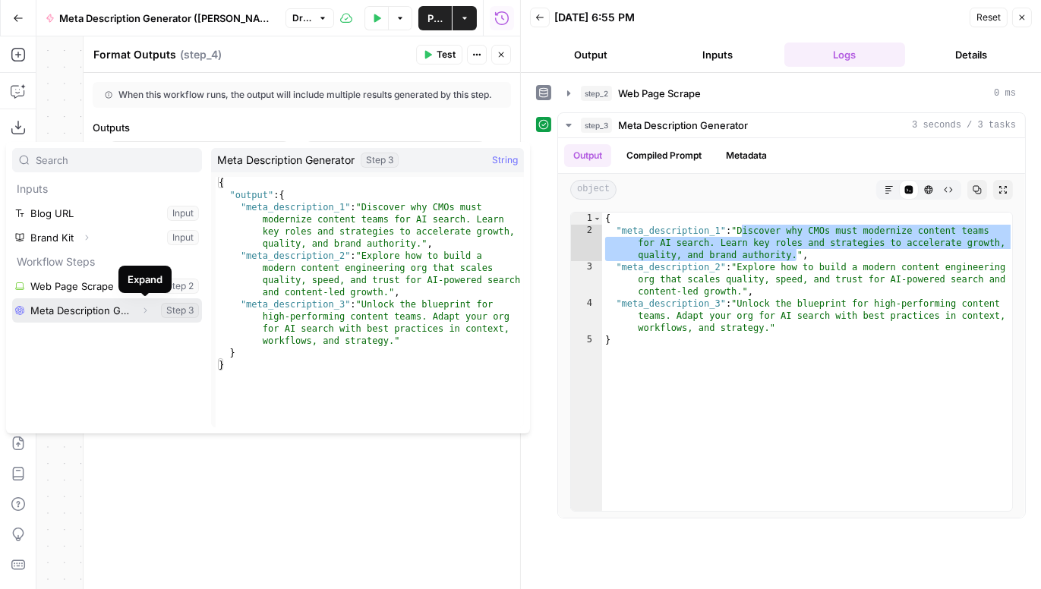
click at [147, 309] on icon "button" at bounding box center [144, 310] width 9 height 9
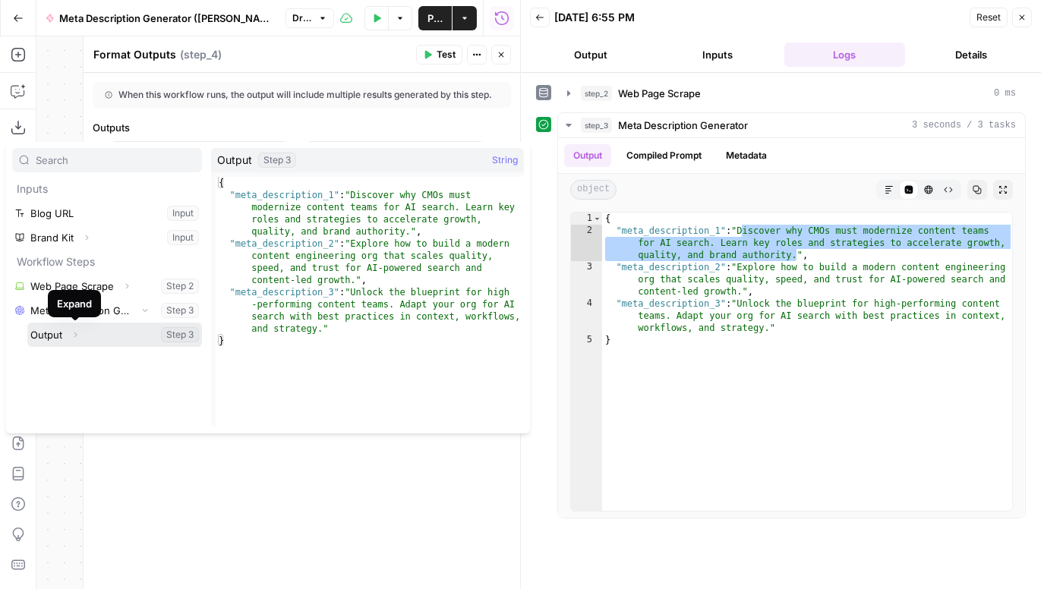
click at [77, 333] on icon "button" at bounding box center [75, 334] width 9 height 9
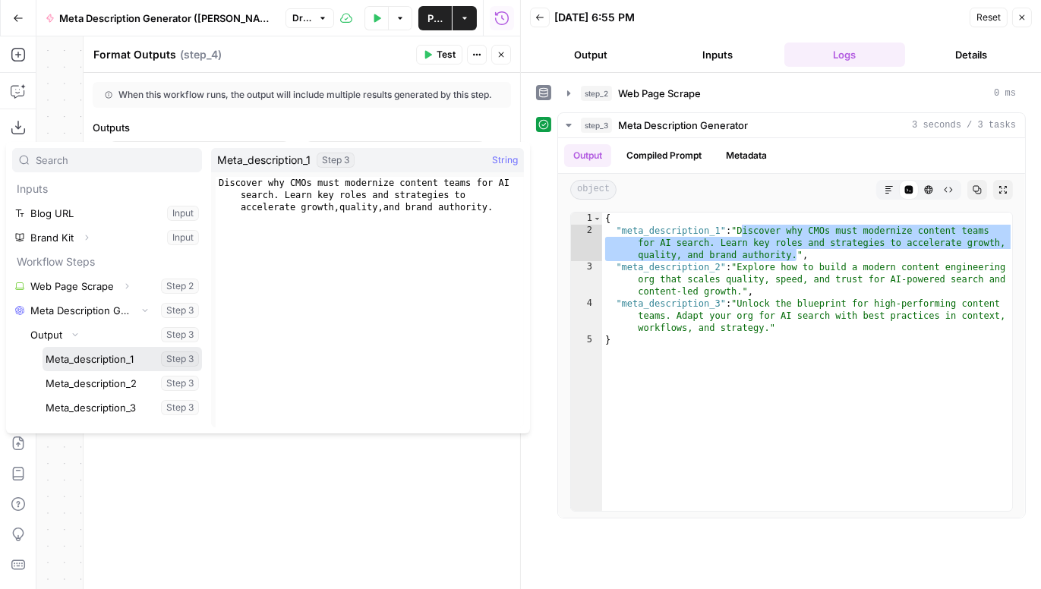
click at [99, 361] on button "Select variable Meta_description_1" at bounding box center [122, 359] width 159 height 24
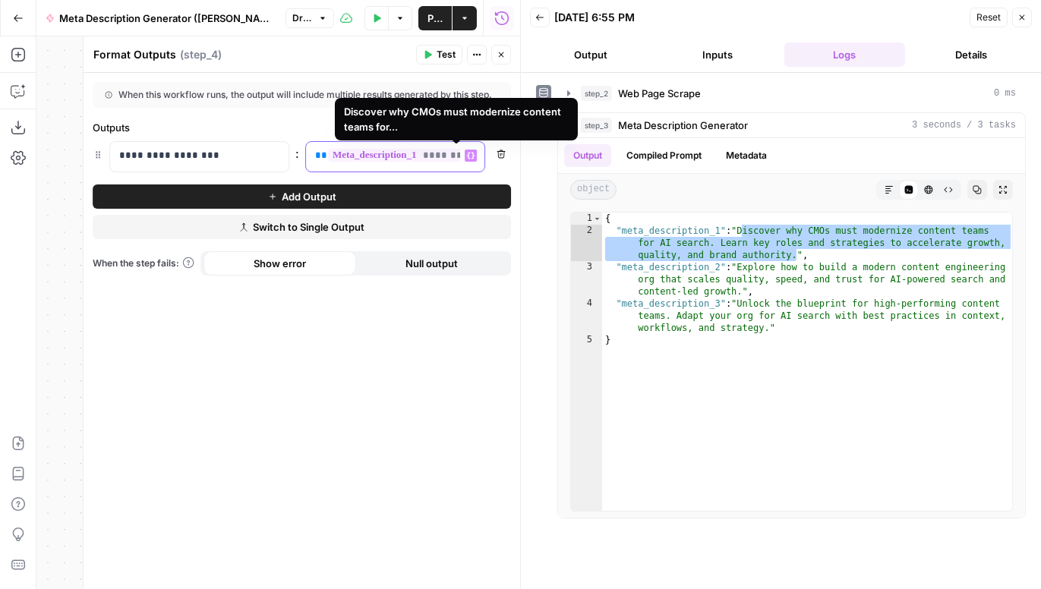
click at [430, 153] on span "**********" at bounding box center [465, 155] width 275 height 13
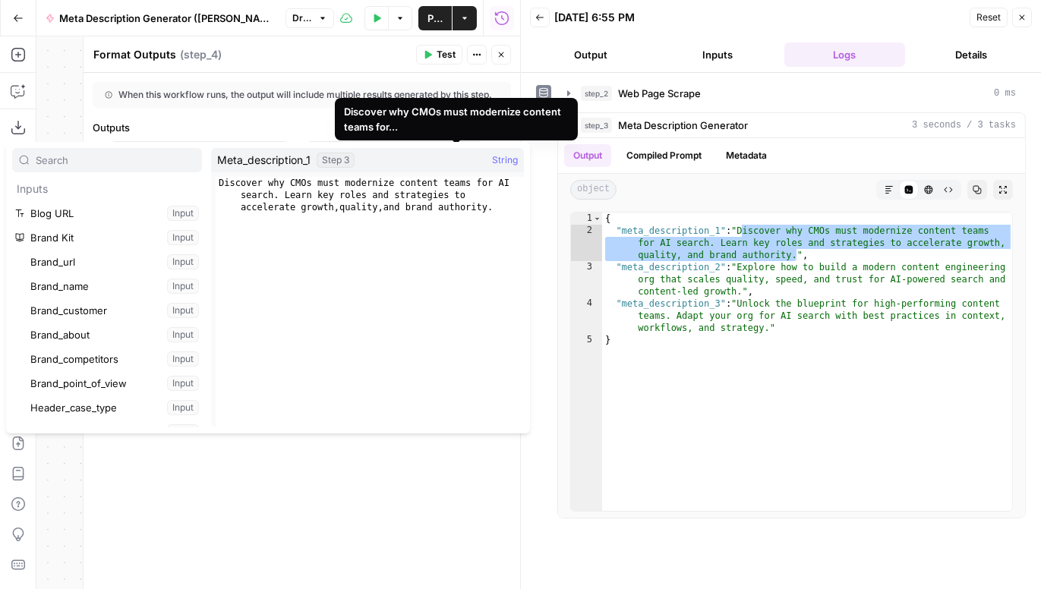
scroll to position [429, 0]
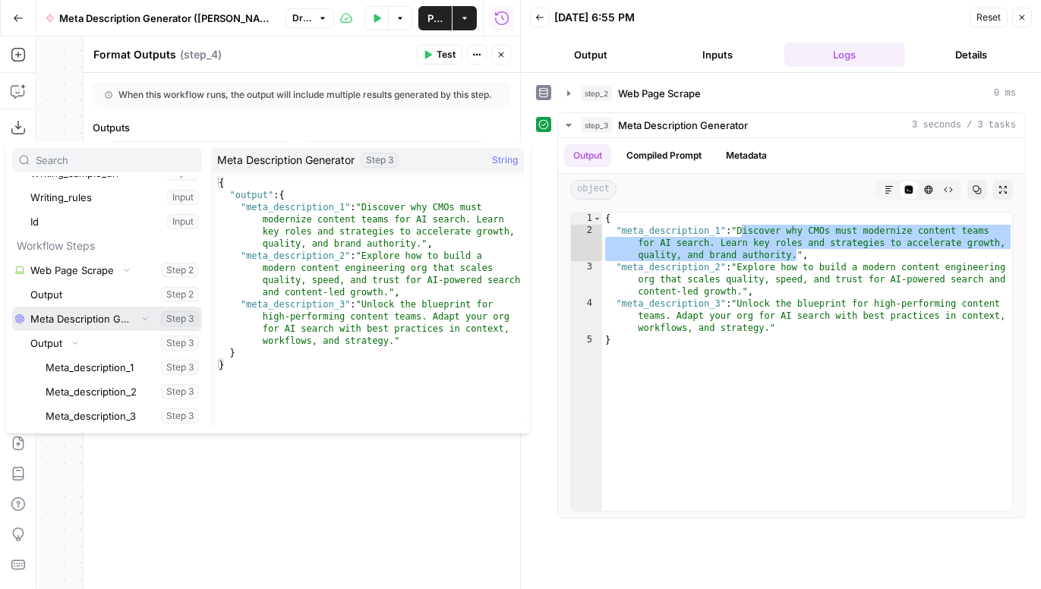
click at [140, 317] on icon "button" at bounding box center [144, 318] width 9 height 9
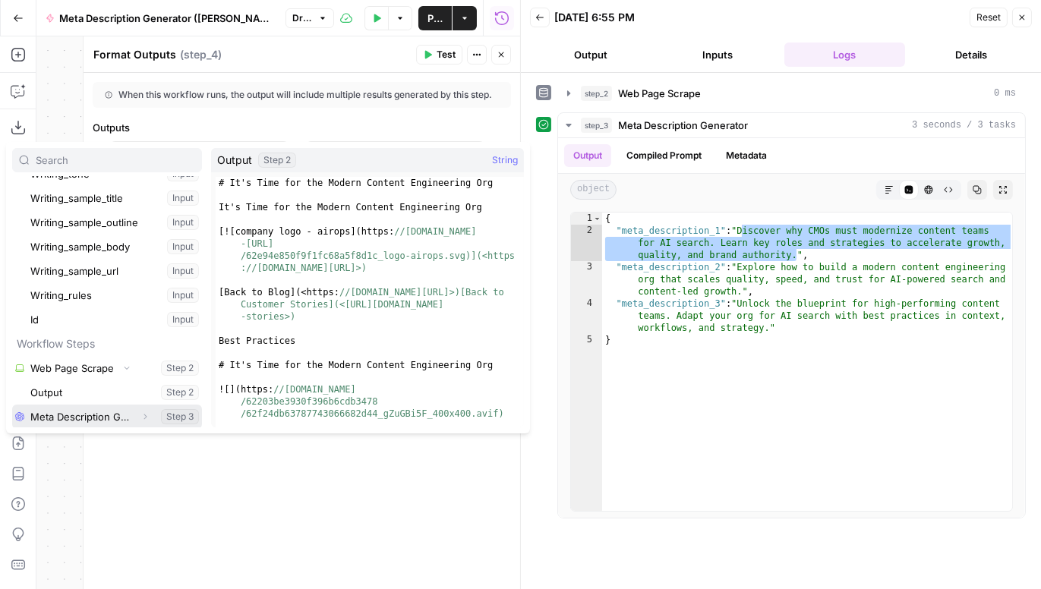
click at [140, 413] on icon "button" at bounding box center [144, 416] width 9 height 9
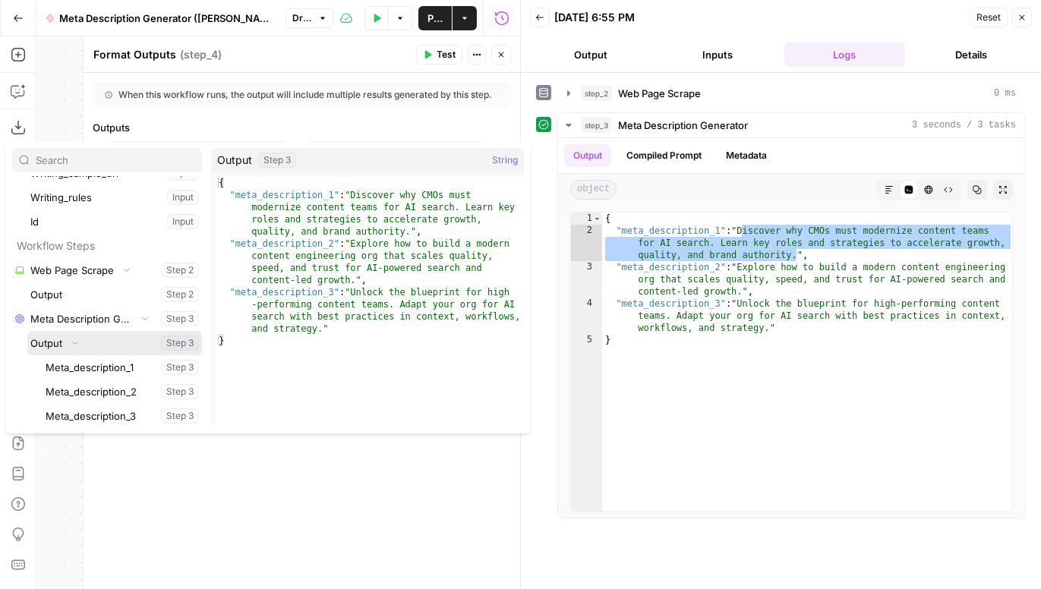
click at [71, 344] on icon "button" at bounding box center [75, 342] width 9 height 9
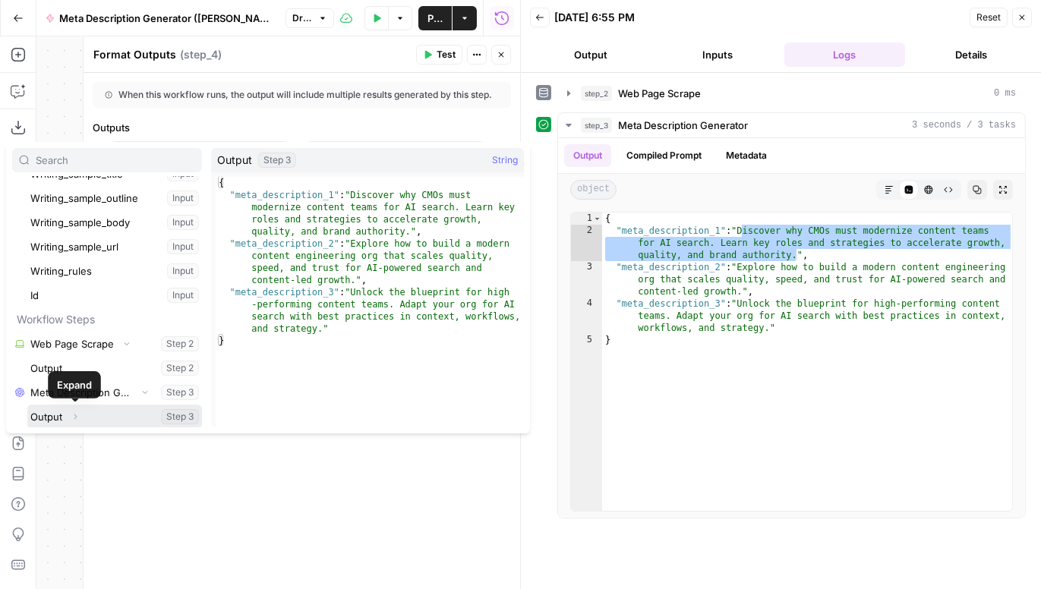
click at [78, 417] on icon "button" at bounding box center [75, 416] width 9 height 9
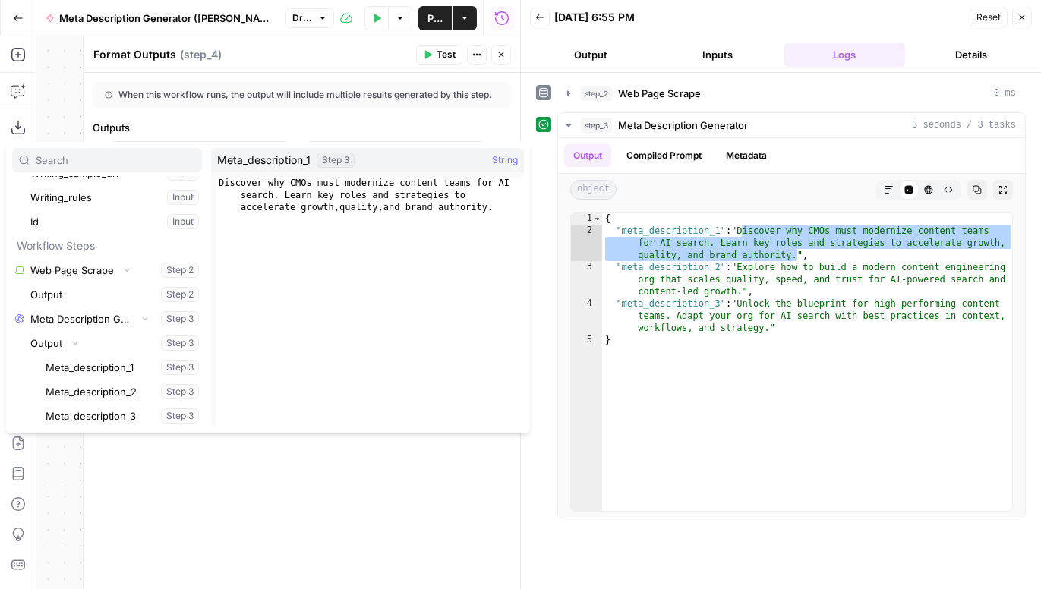
click at [120, 370] on button "Select variable Meta_description_1" at bounding box center [122, 367] width 159 height 24
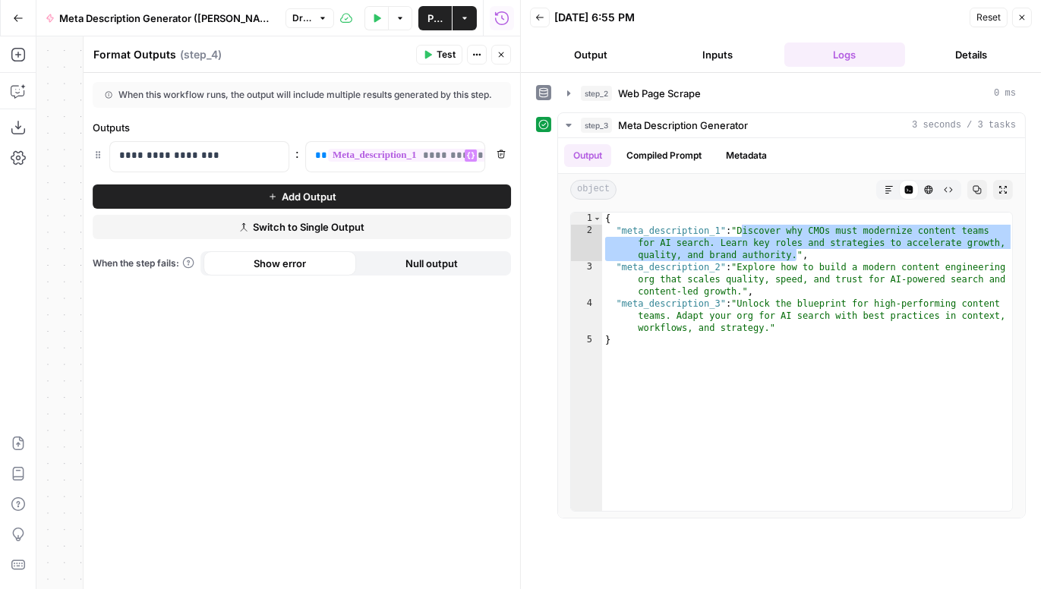
click at [230, 200] on button "Add Output" at bounding box center [302, 196] width 418 height 24
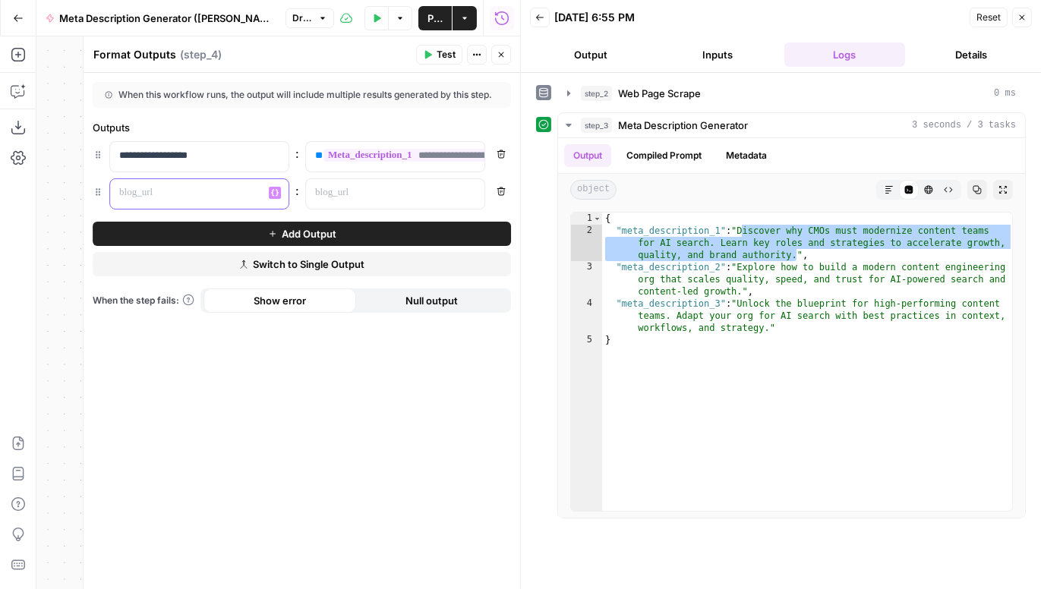
click at [192, 195] on p at bounding box center [187, 192] width 136 height 15
click at [390, 195] on p at bounding box center [383, 192] width 136 height 15
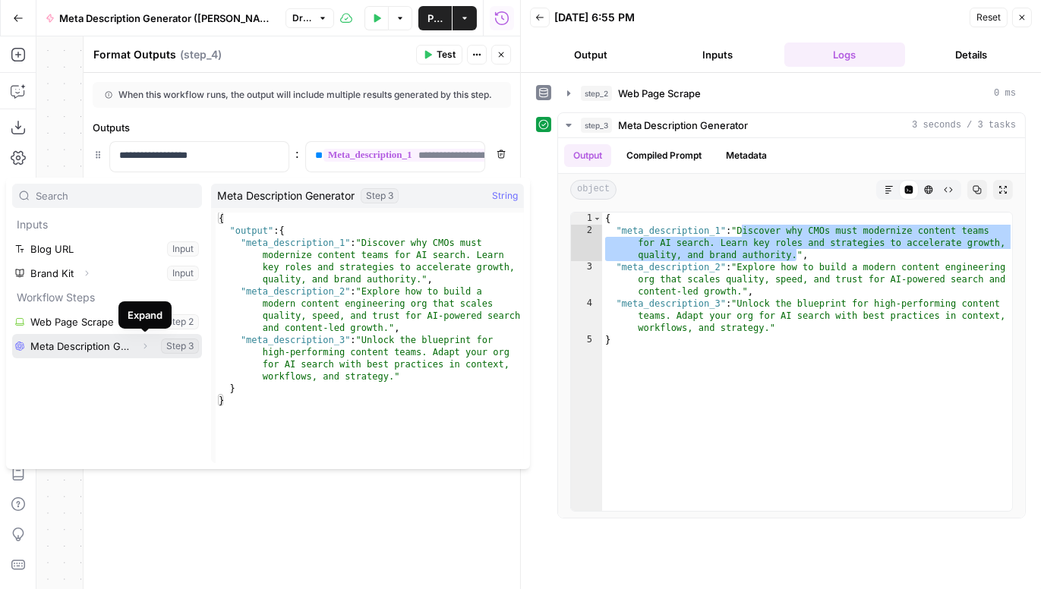
click at [147, 349] on icon "button" at bounding box center [144, 346] width 9 height 9
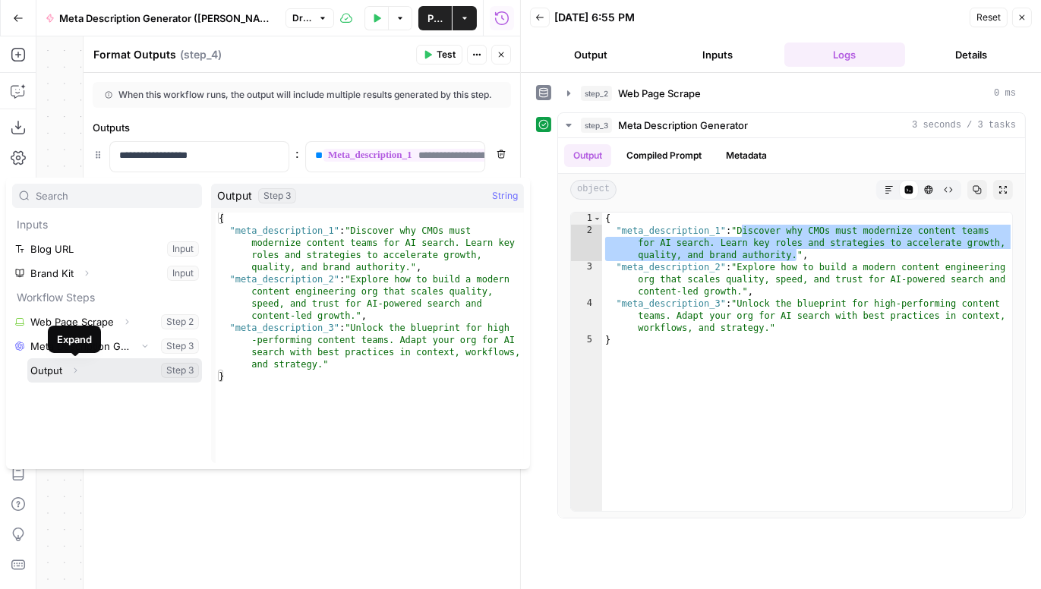
click at [79, 368] on icon "button" at bounding box center [75, 370] width 9 height 9
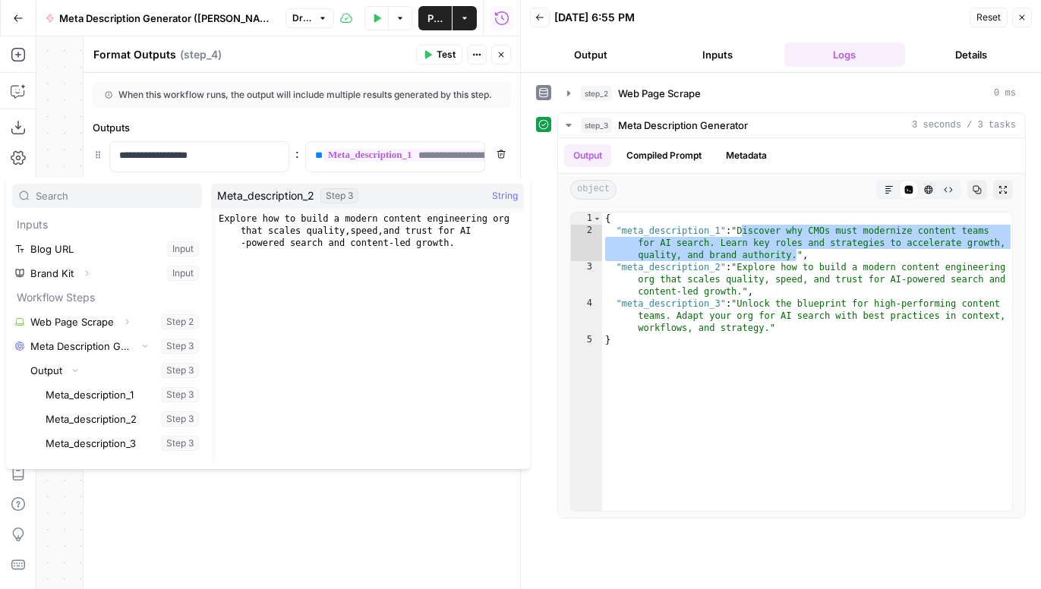
type textarea "**********"
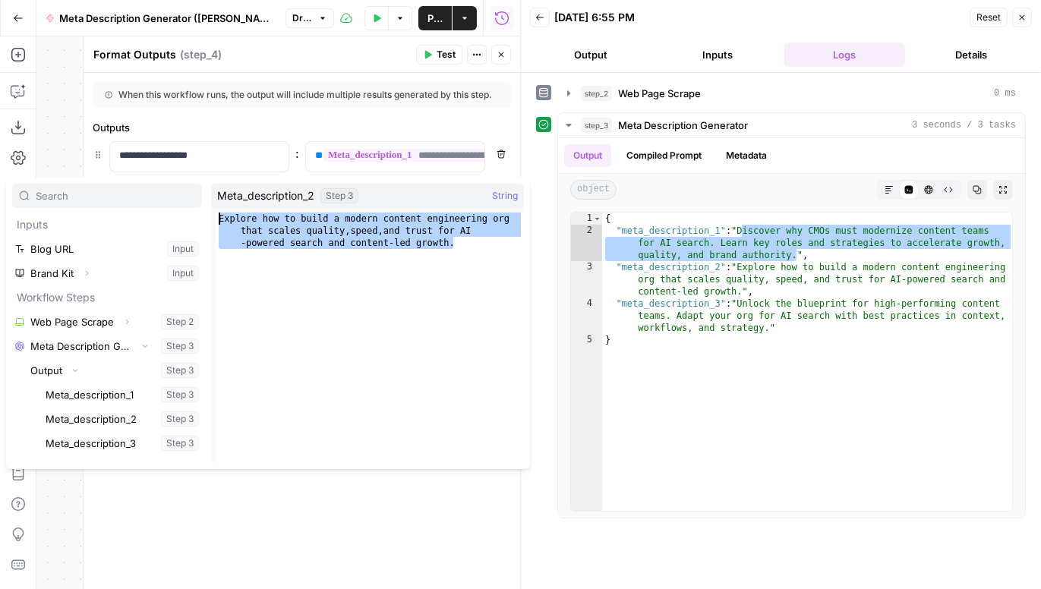
drag, startPoint x: 474, startPoint y: 245, endPoint x: 210, endPoint y: 219, distance: 264.7
click at [211, 219] on span "**********" at bounding box center [365, 333] width 308 height 250
click at [147, 416] on button "Select variable Meta_description_2" at bounding box center [122, 419] width 159 height 24
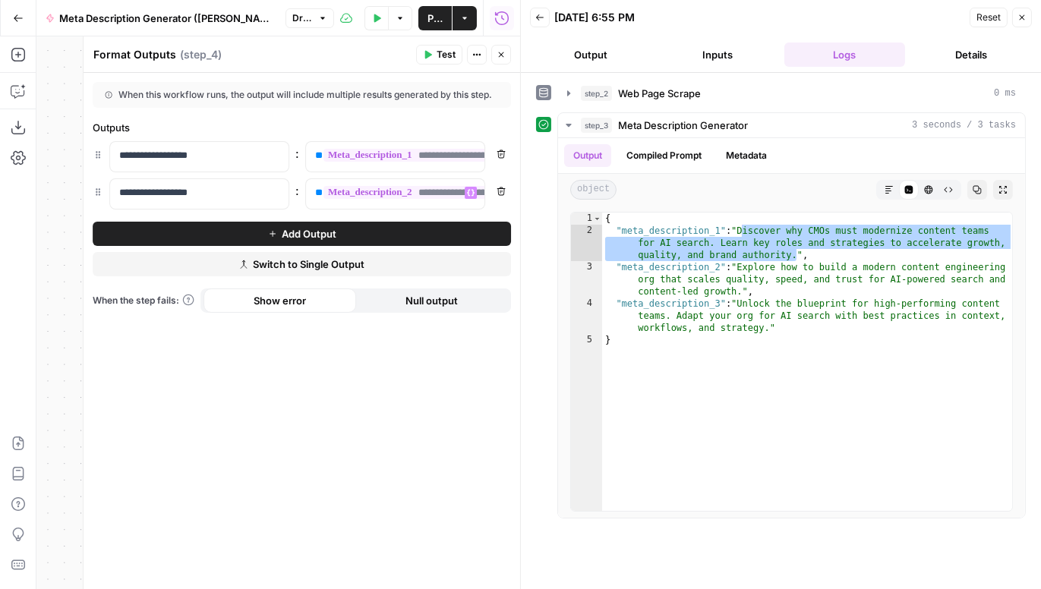
click at [299, 231] on span "Add Output" at bounding box center [309, 233] width 55 height 15
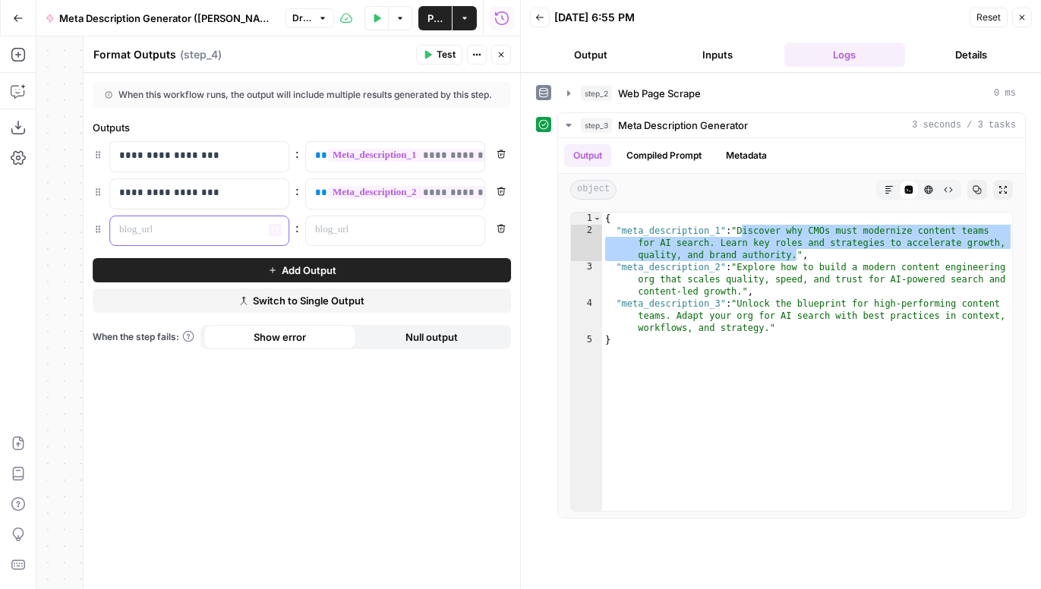
click at [228, 232] on p at bounding box center [187, 229] width 136 height 15
click at [429, 229] on p at bounding box center [383, 229] width 136 height 15
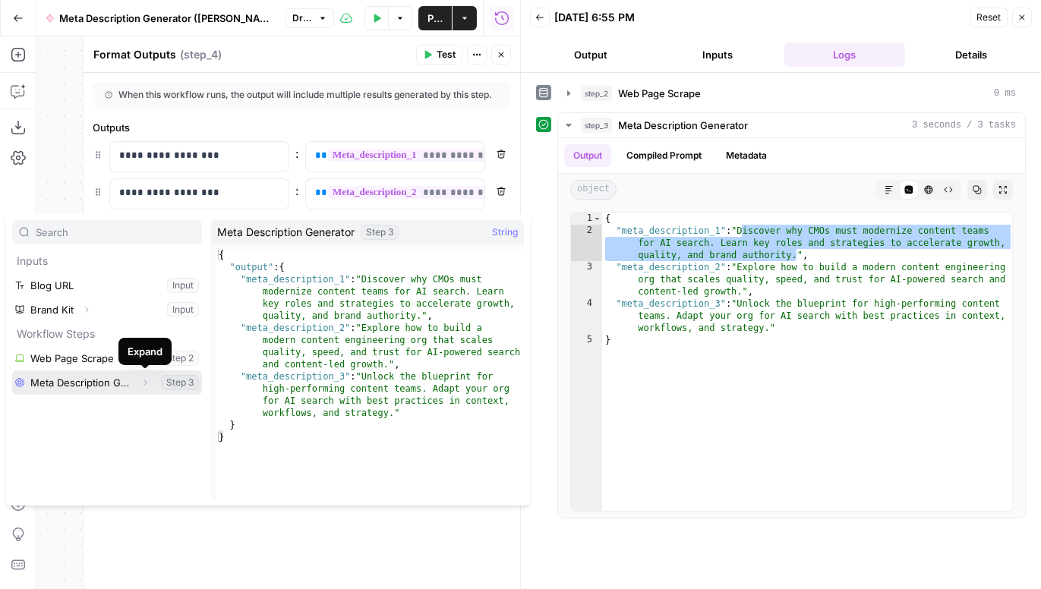
click at [146, 383] on icon "button" at bounding box center [144, 382] width 9 height 9
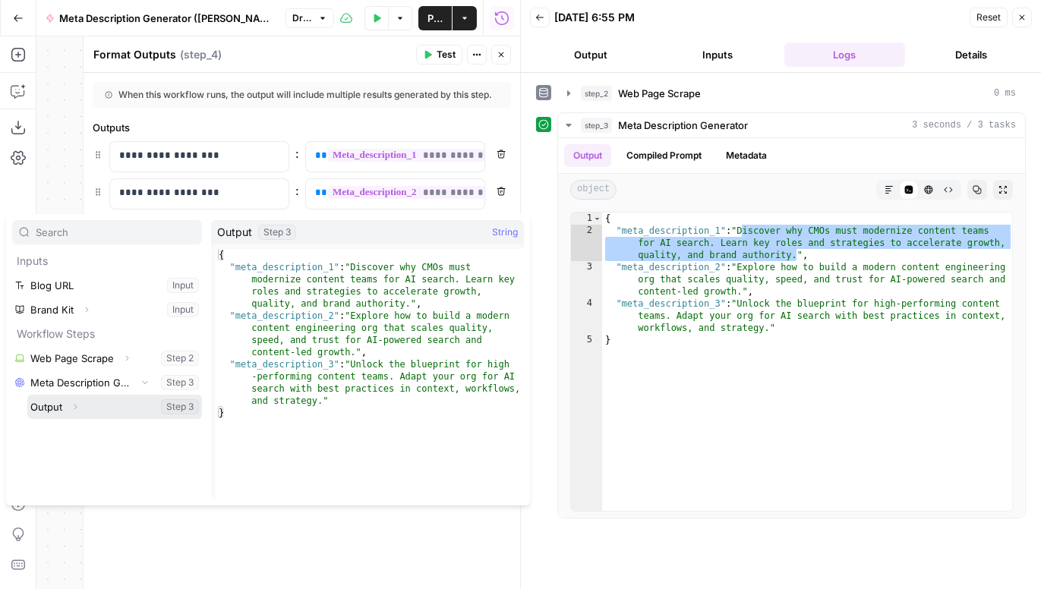
click at [77, 406] on icon "button" at bounding box center [75, 406] width 9 height 9
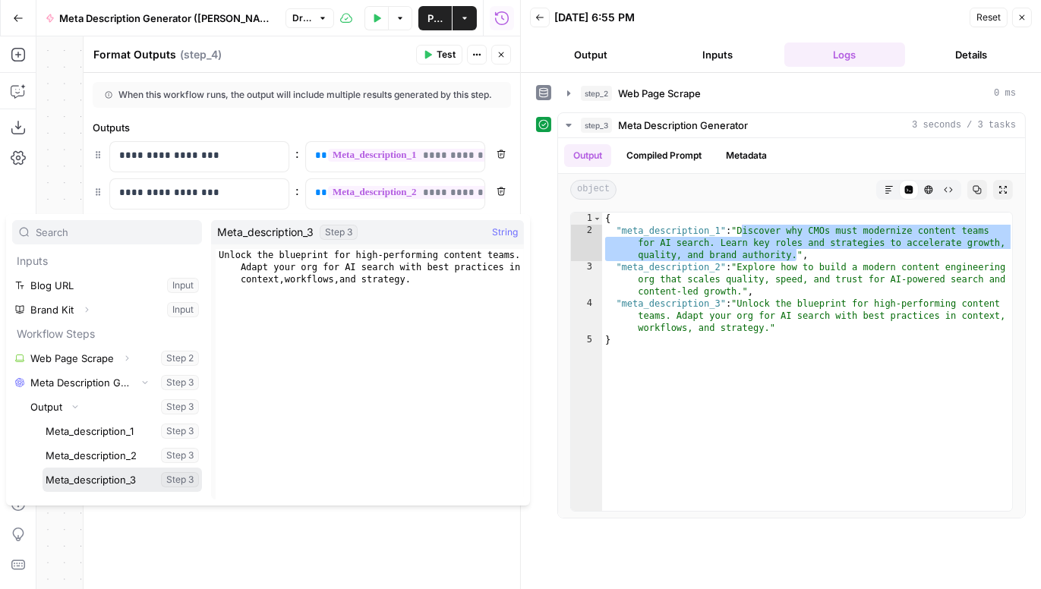
click at [99, 474] on button "Select variable Meta_description_3" at bounding box center [122, 480] width 159 height 24
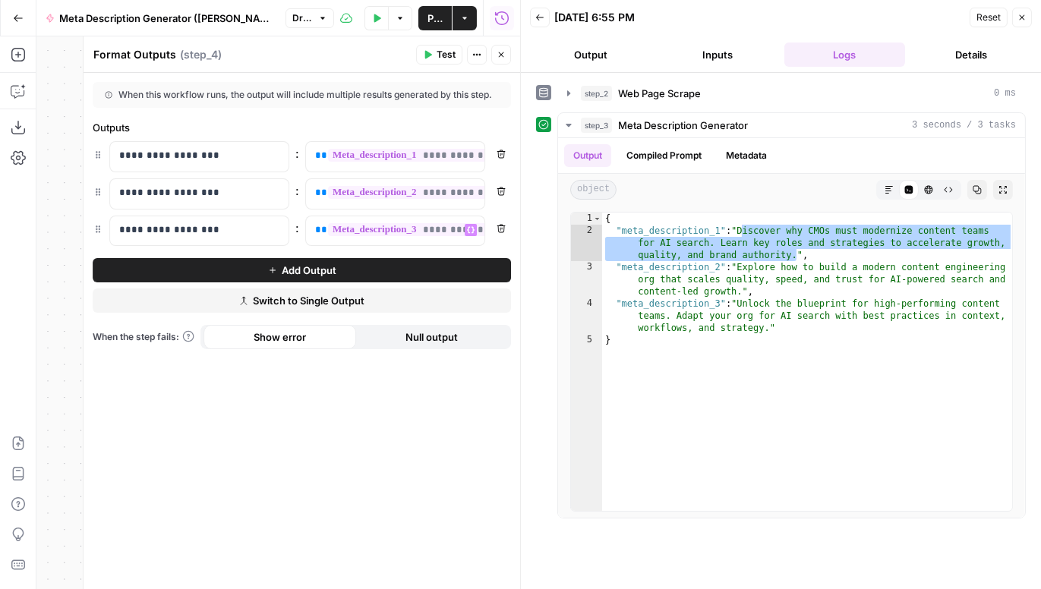
click at [440, 58] on span "Test" at bounding box center [445, 55] width 19 height 14
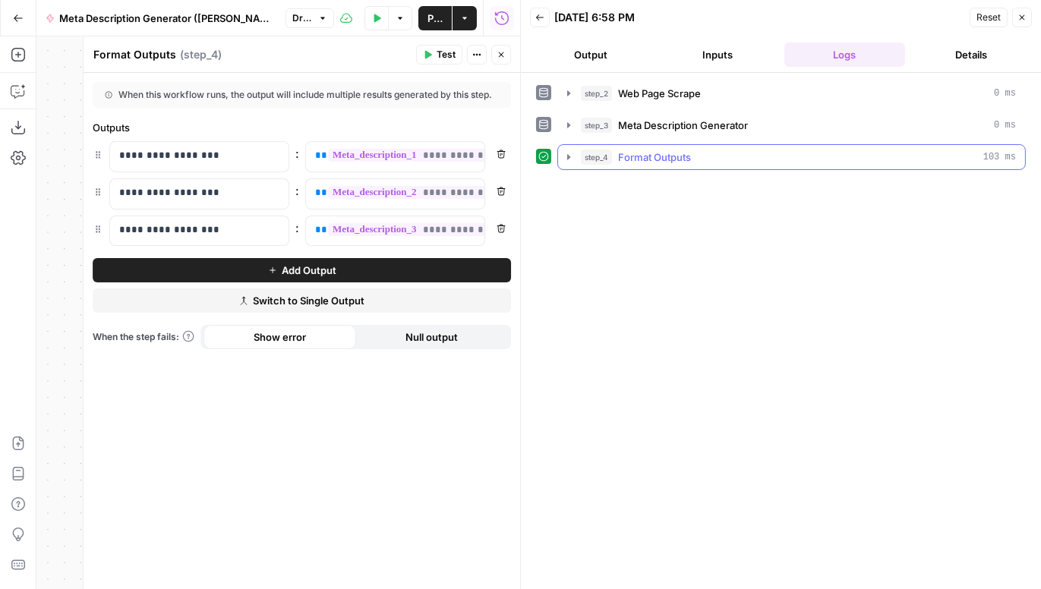
click at [569, 153] on icon "button" at bounding box center [568, 157] width 12 height 12
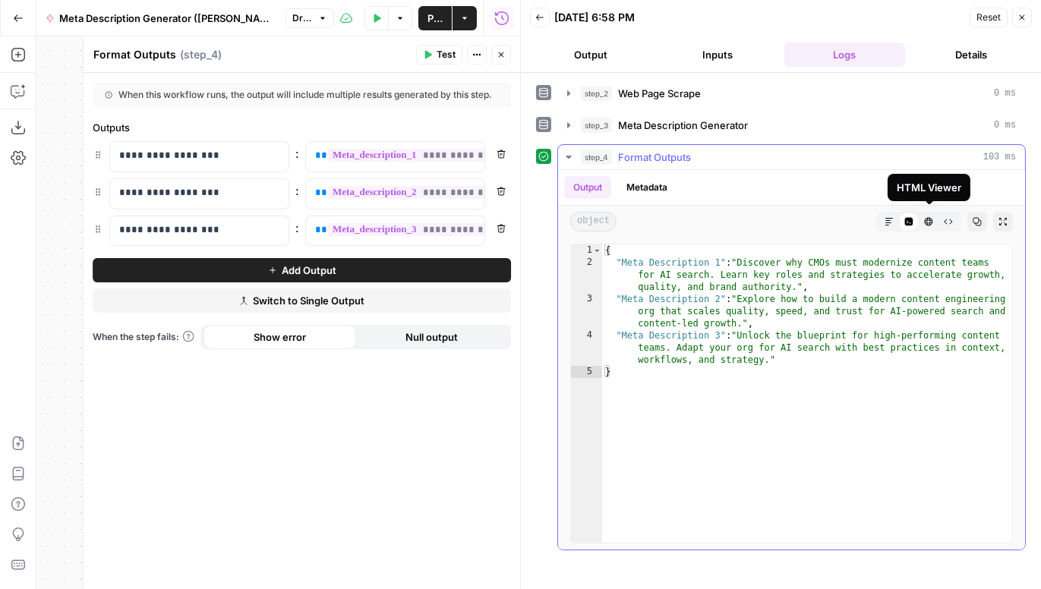
click at [764, 222] on icon "button" at bounding box center [928, 221] width 9 height 9
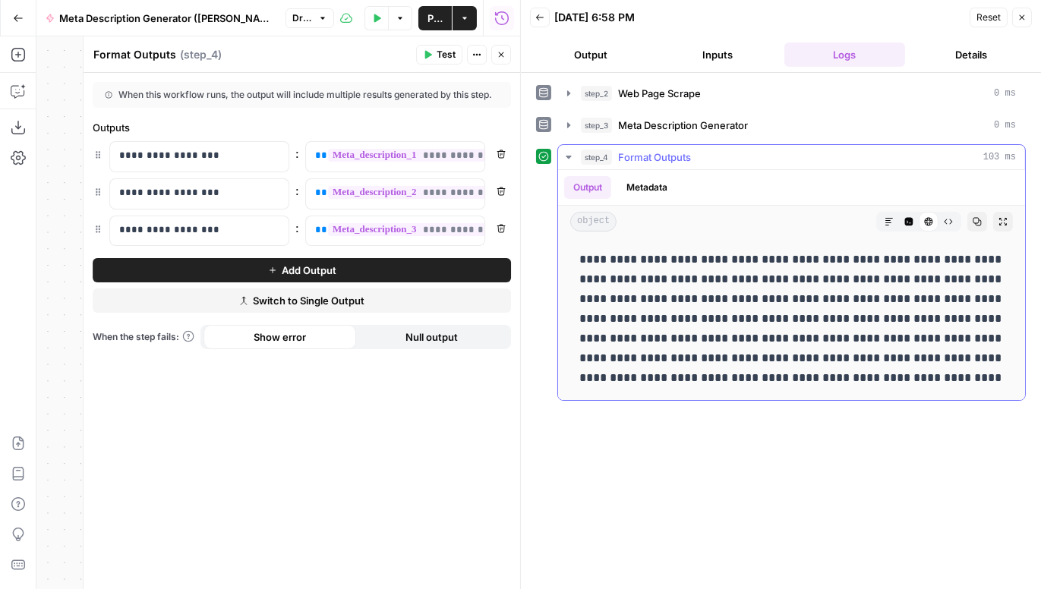
click at [764, 220] on icon "button" at bounding box center [948, 221] width 9 height 9
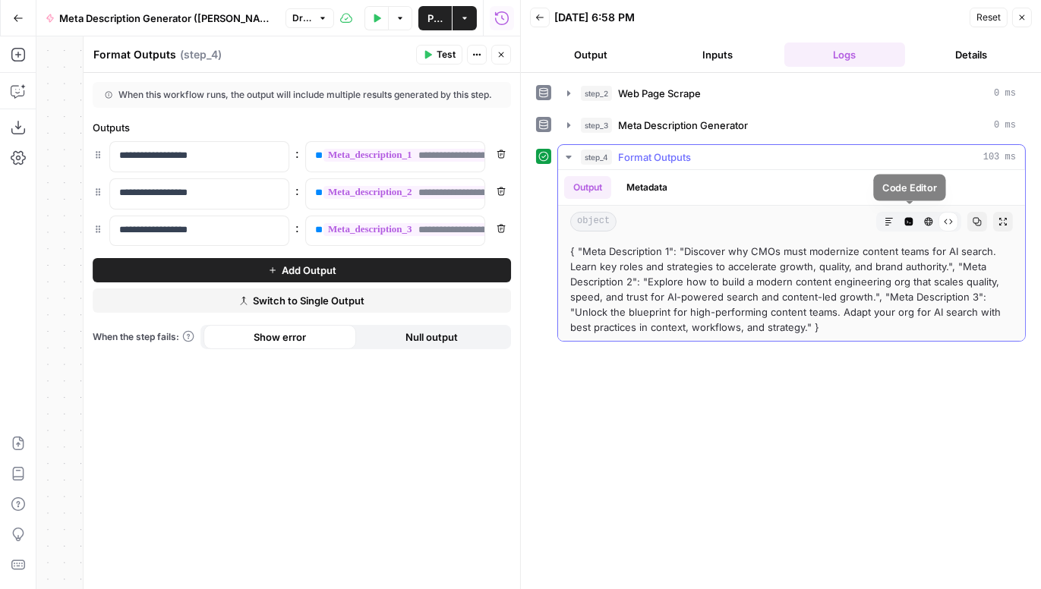
click at [764, 212] on button "Code Editor" at bounding box center [909, 222] width 20 height 20
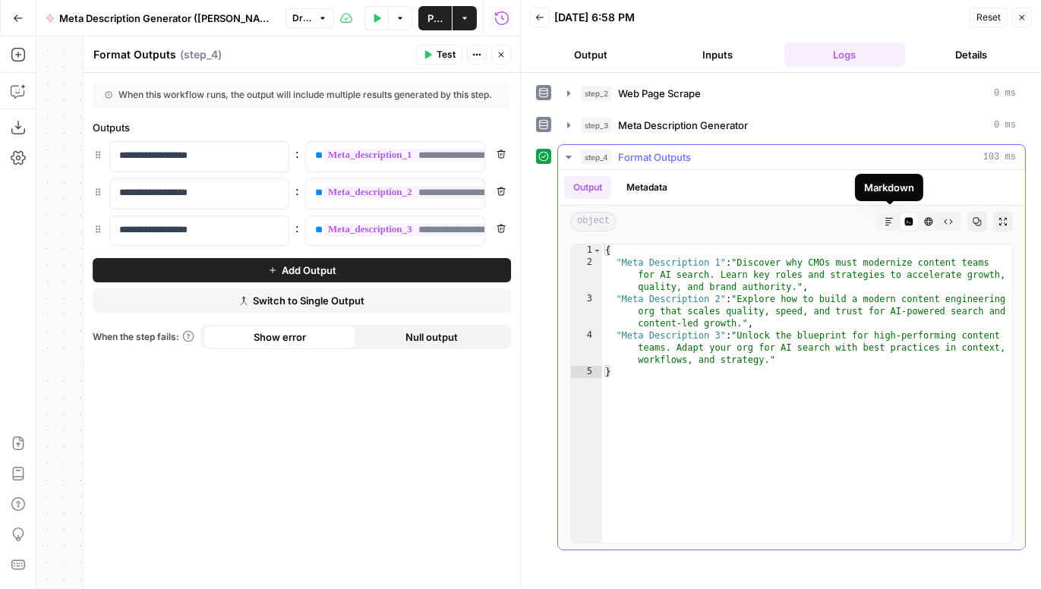
click at [764, 217] on icon "button" at bounding box center [888, 221] width 9 height 9
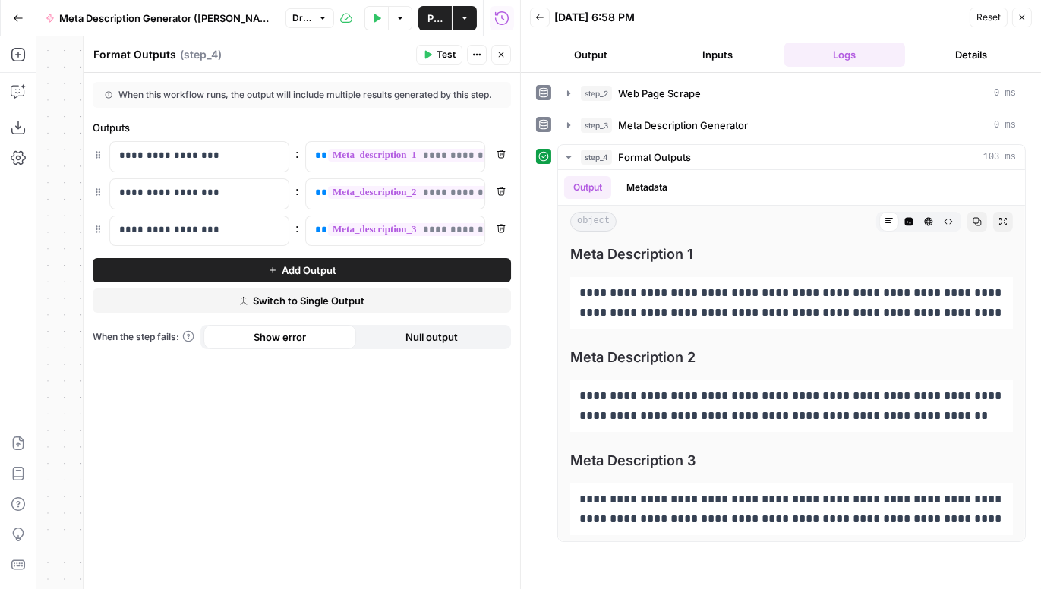
click at [500, 56] on icon "button" at bounding box center [500, 54] width 9 height 9
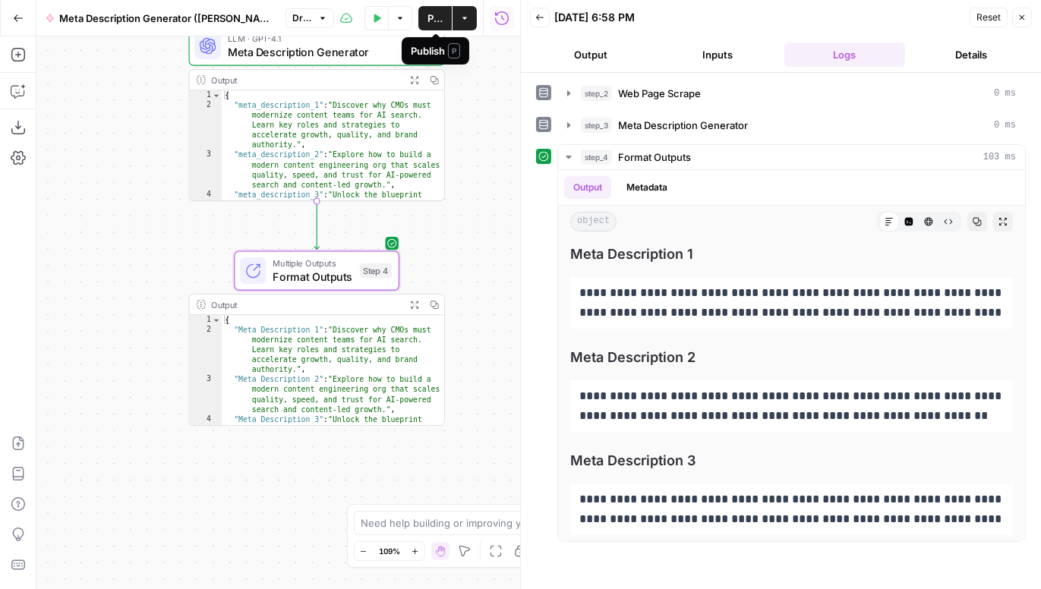
click at [433, 17] on span "Publish" at bounding box center [434, 18] width 15 height 15
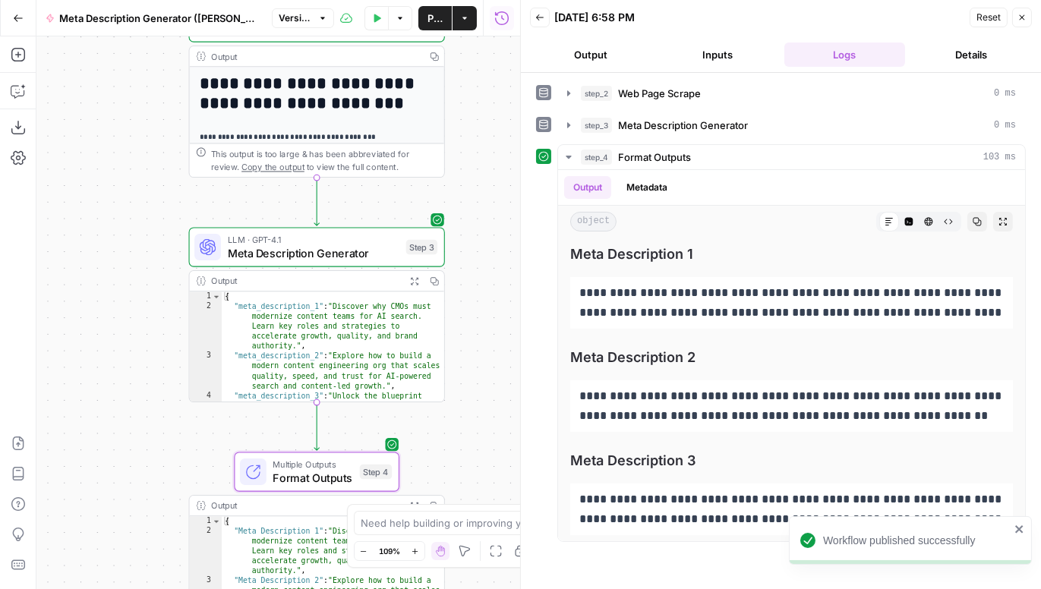
drag, startPoint x: 200, startPoint y: 211, endPoint x: 194, endPoint y: 436, distance: 225.5
click at [194, 436] on div "**********" at bounding box center [278, 312] width 484 height 553
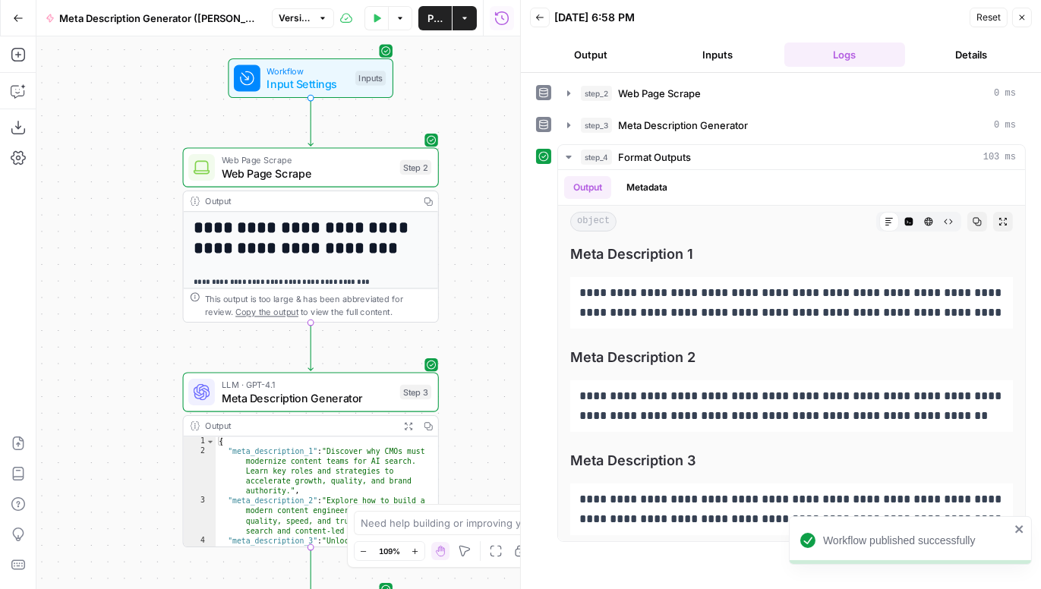
drag, startPoint x: 165, startPoint y: 212, endPoint x: 161, endPoint y: 354, distance: 142.0
click at [161, 353] on div "**********" at bounding box center [278, 312] width 484 height 553
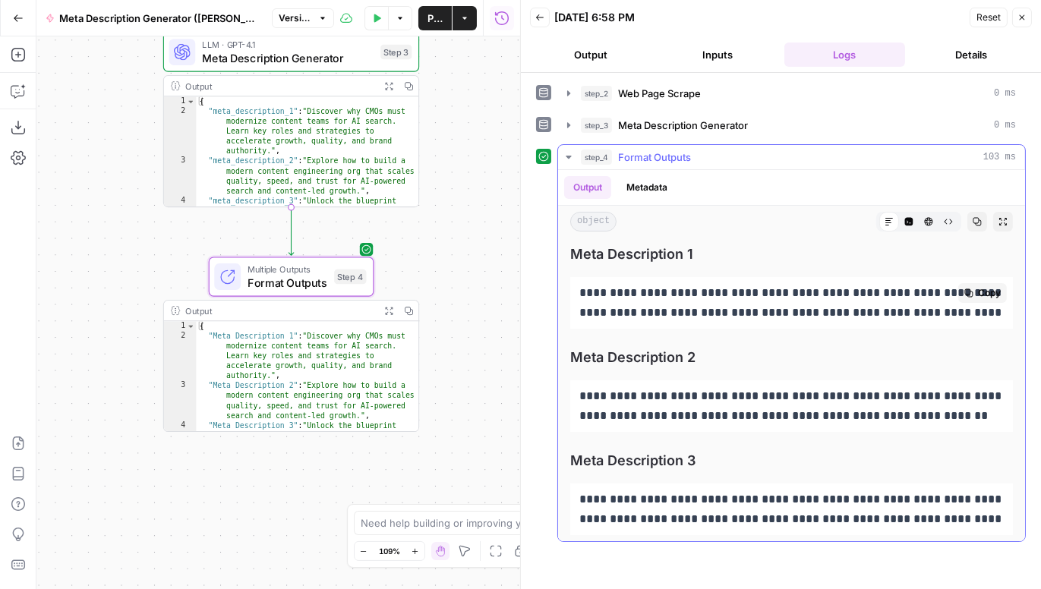
drag, startPoint x: 991, startPoint y: 311, endPoint x: 581, endPoint y: 291, distance: 410.4
click at [581, 291] on p "**********" at bounding box center [791, 302] width 425 height 39
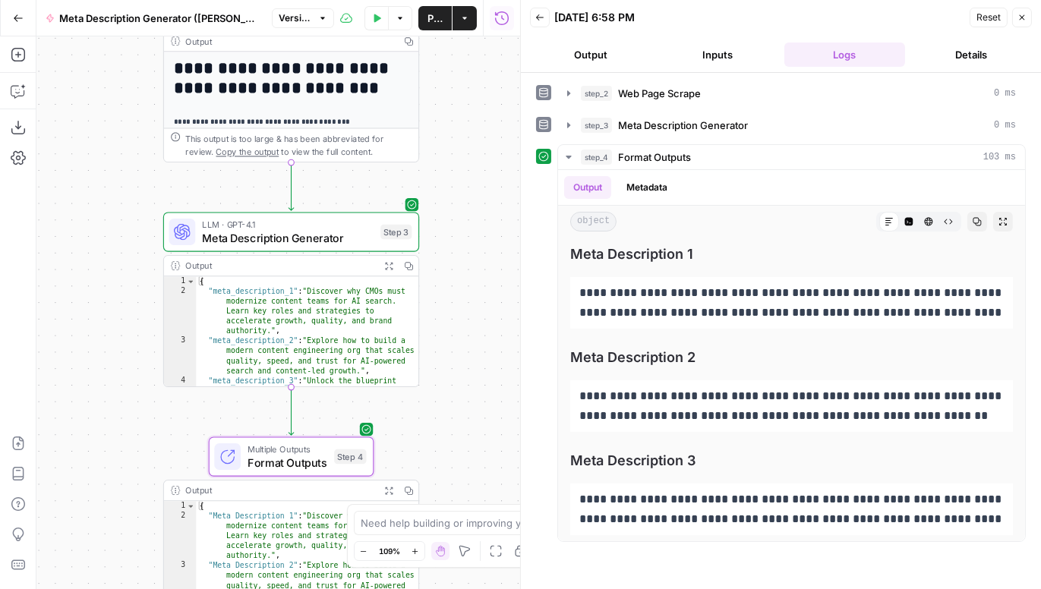
drag, startPoint x: 452, startPoint y: 169, endPoint x: 450, endPoint y: 364, distance: 195.8
click at [450, 364] on div "**********" at bounding box center [278, 312] width 484 height 553
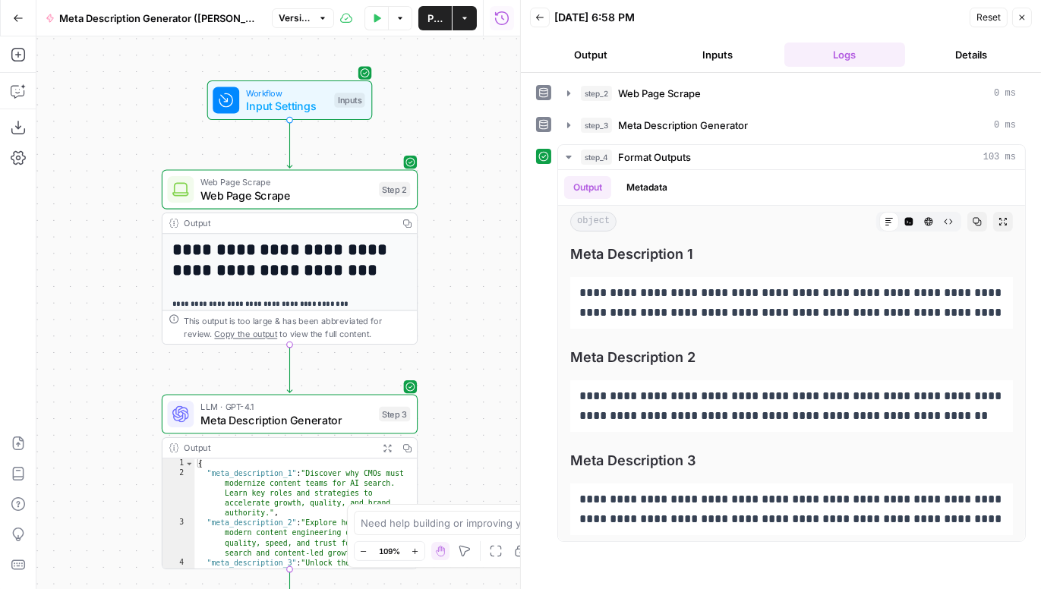
drag, startPoint x: 455, startPoint y: 222, endPoint x: 455, endPoint y: 390, distance: 167.8
click at [455, 390] on div "**********" at bounding box center [278, 312] width 484 height 553
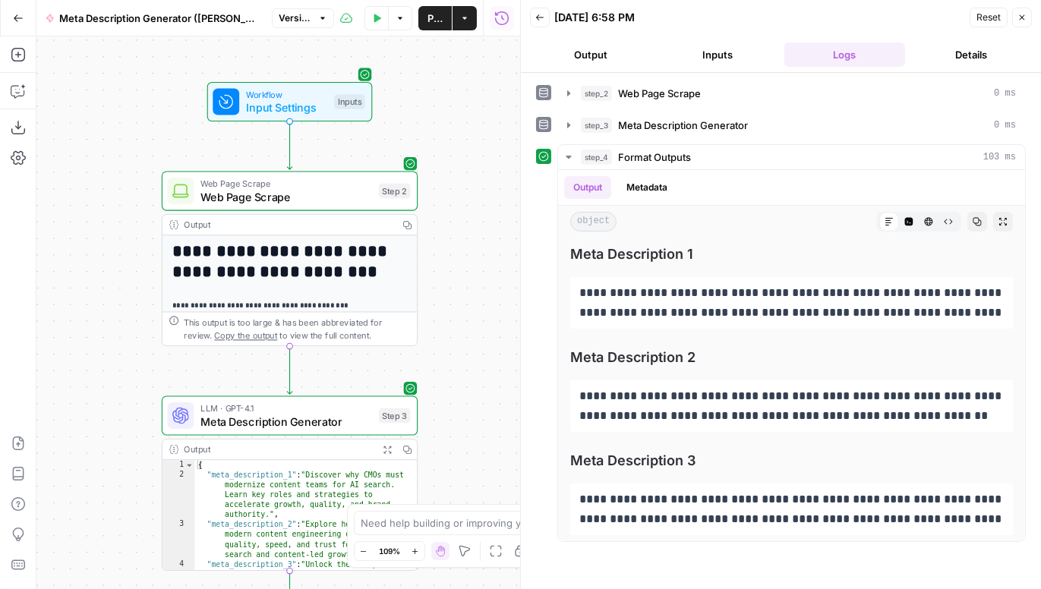
click at [304, 105] on span "Input Settings" at bounding box center [287, 107] width 82 height 17
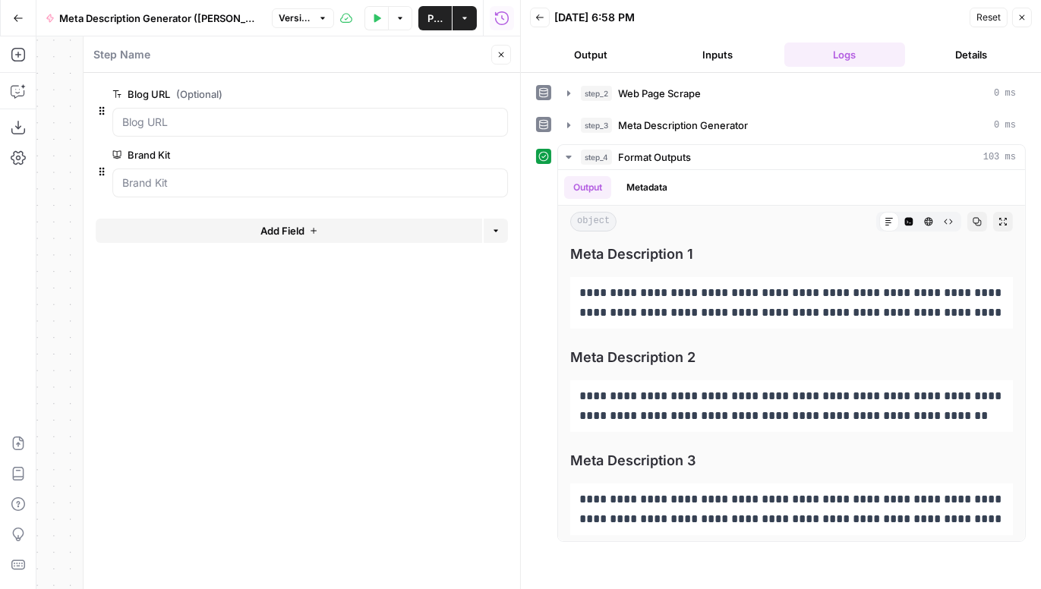
drag, startPoint x: 176, startPoint y: 153, endPoint x: 128, endPoint y: 155, distance: 48.6
click at [127, 154] on label "Brand Kit" at bounding box center [267, 154] width 310 height 15
click at [127, 175] on Kit "Brand Kit" at bounding box center [310, 182] width 376 height 15
click at [499, 52] on icon "button" at bounding box center [500, 54] width 9 height 9
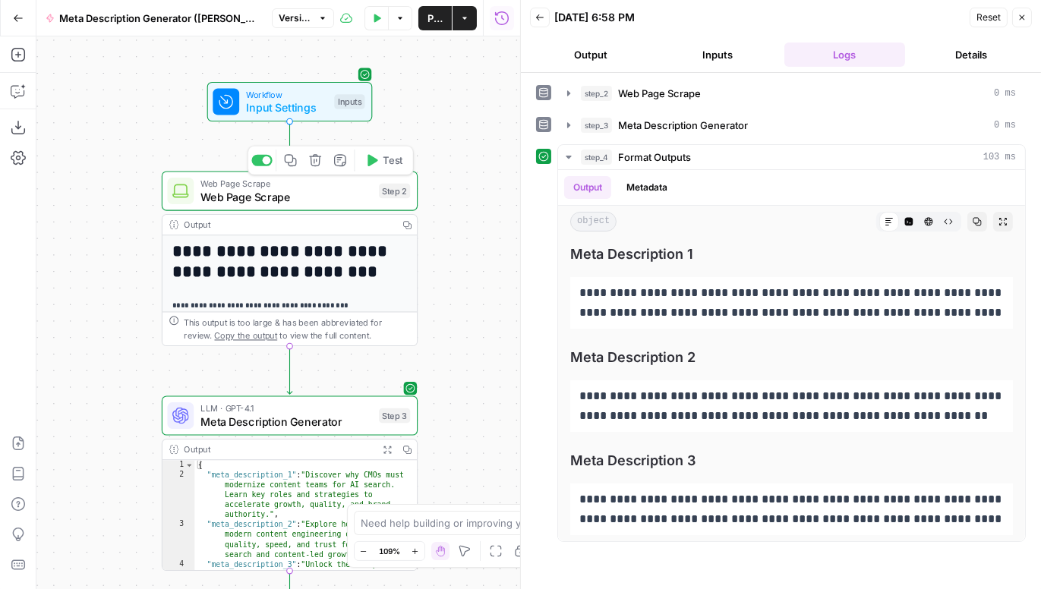
click at [269, 192] on span "Web Page Scrape" at bounding box center [286, 196] width 172 height 17
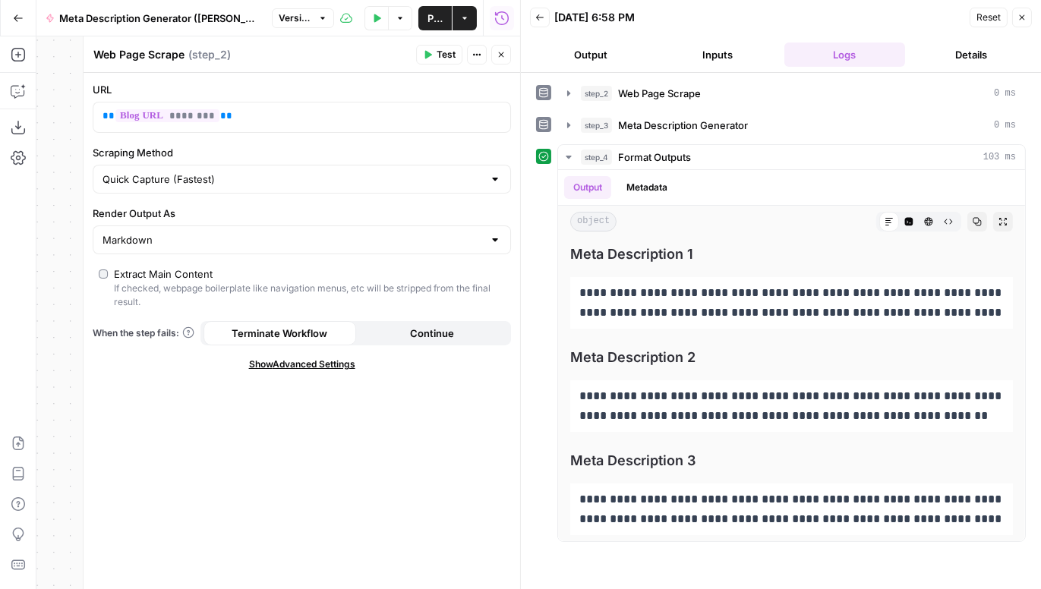
click at [496, 52] on button "Close" at bounding box center [501, 55] width 20 height 20
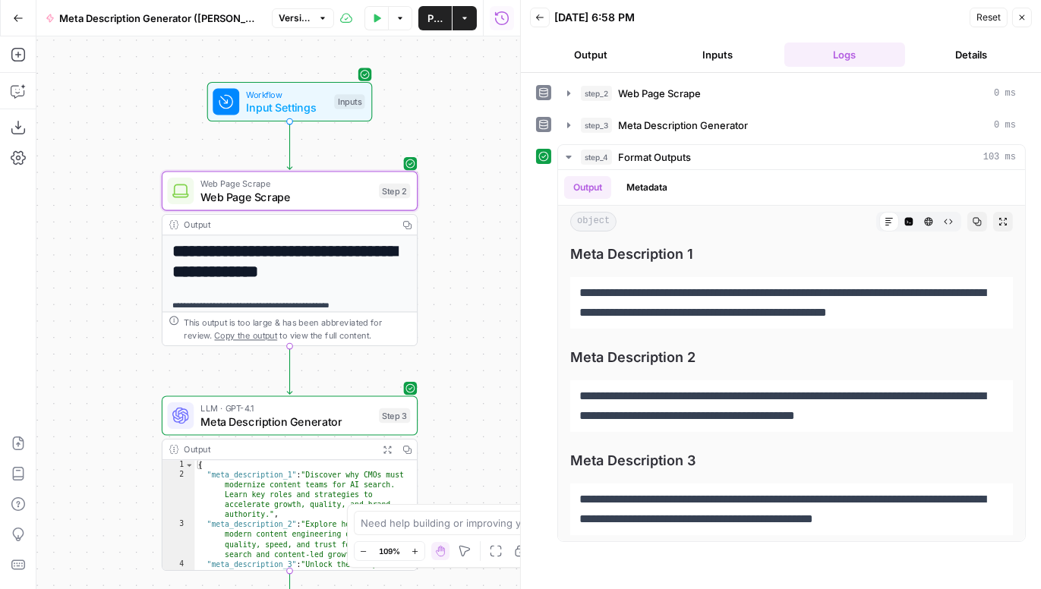
click at [282, 419] on span "Meta Description Generator" at bounding box center [286, 421] width 172 height 17
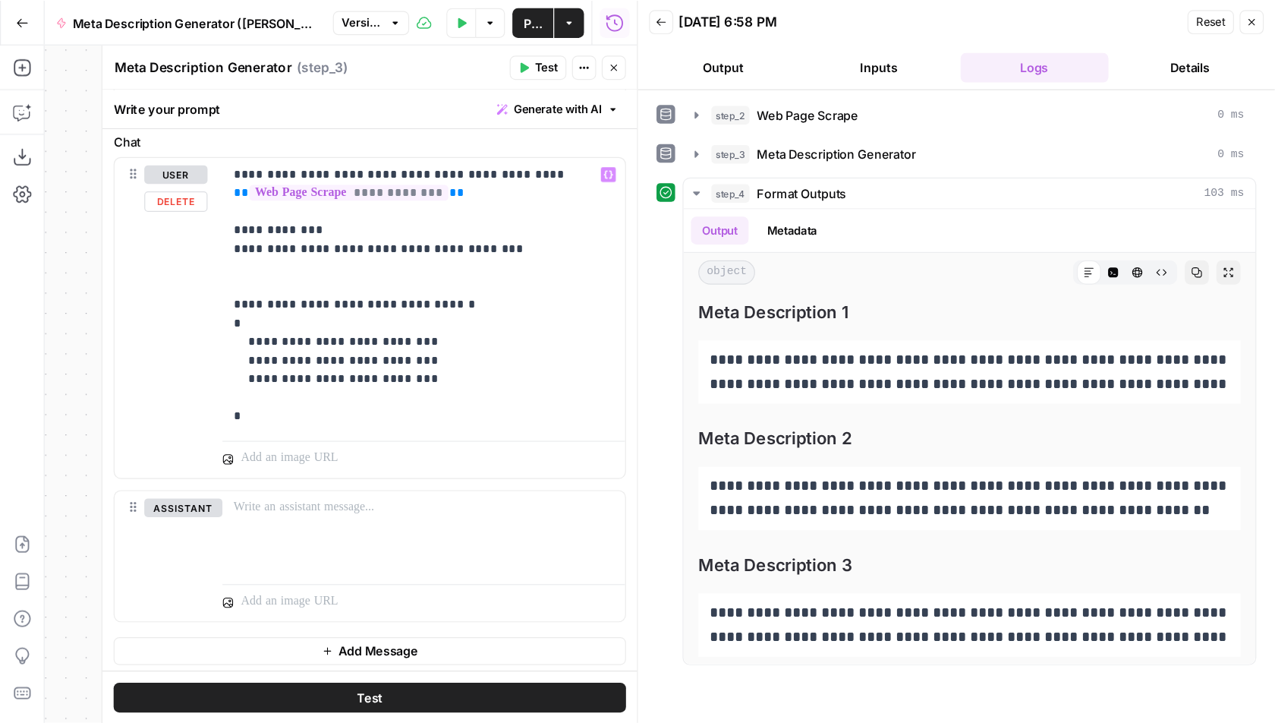
scroll to position [123, 0]
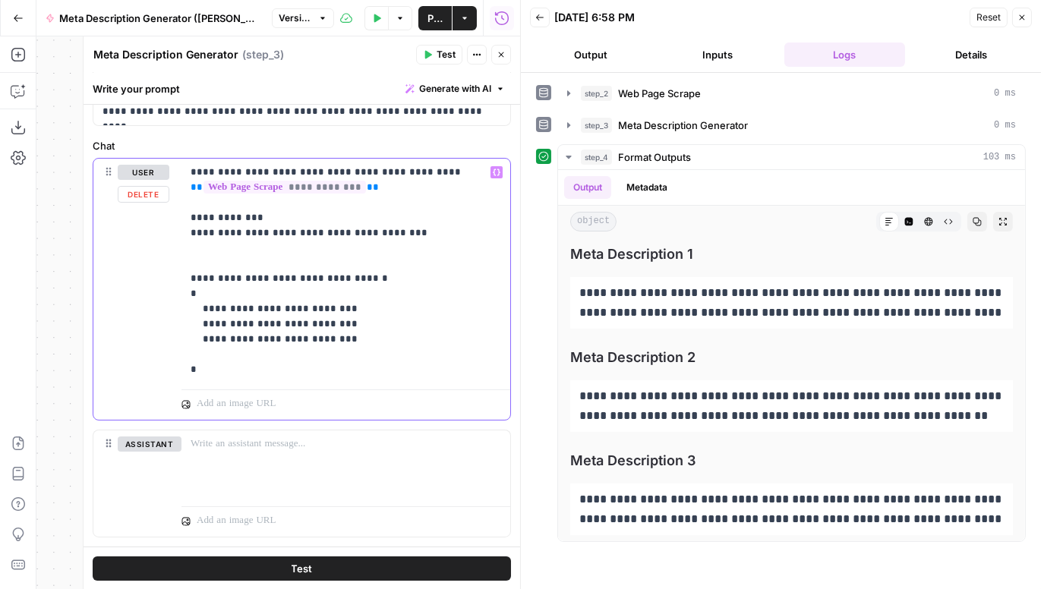
drag, startPoint x: 439, startPoint y: 169, endPoint x: 184, endPoint y: 170, distance: 254.3
click at [184, 170] on div "**********" at bounding box center [345, 271] width 329 height 225
drag, startPoint x: 268, startPoint y: 222, endPoint x: 168, endPoint y: 222, distance: 100.2
click at [168, 222] on div "**********" at bounding box center [301, 289] width 417 height 261
drag, startPoint x: 379, startPoint y: 269, endPoint x: 186, endPoint y: 276, distance: 192.9
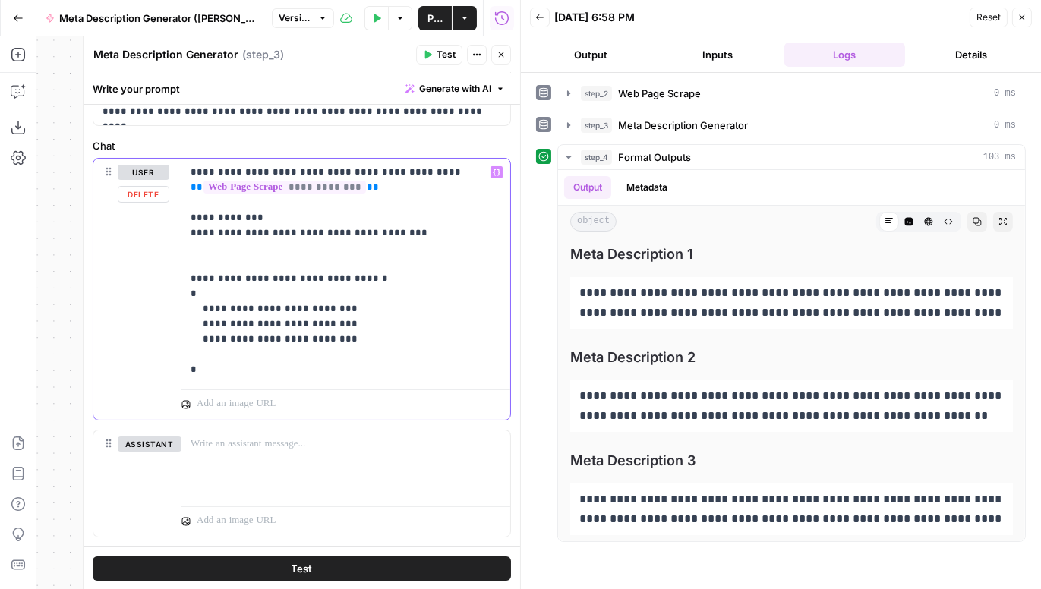
click at [186, 276] on div "**********" at bounding box center [345, 271] width 329 height 225
click at [225, 283] on p "**********" at bounding box center [346, 271] width 311 height 213
click at [315, 276] on p "**********" at bounding box center [346, 271] width 311 height 213
click at [504, 52] on icon "button" at bounding box center [500, 54] width 9 height 9
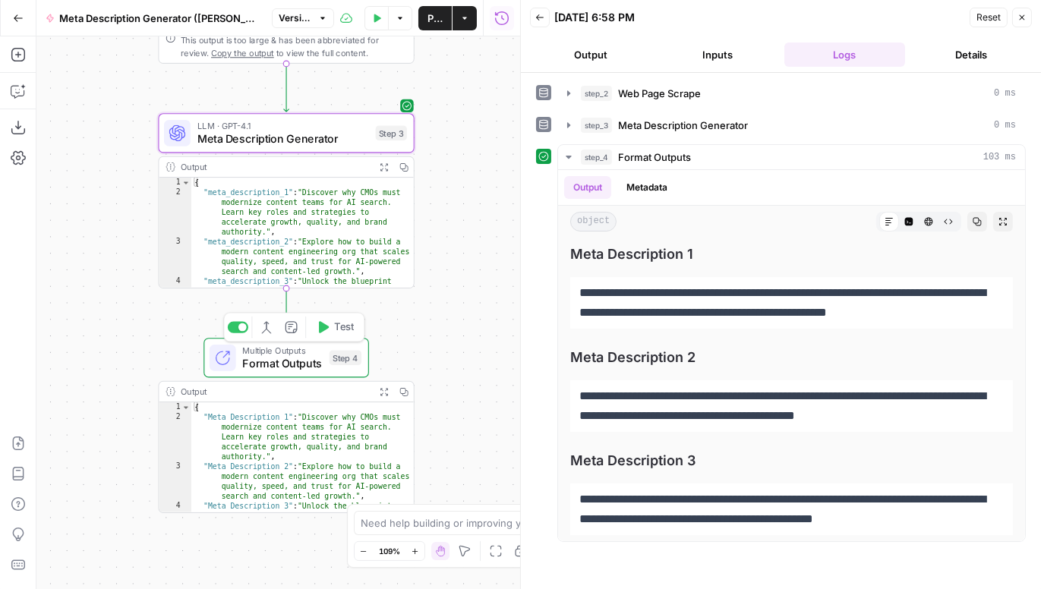
click at [318, 359] on span "Format Outputs" at bounding box center [282, 363] width 80 height 17
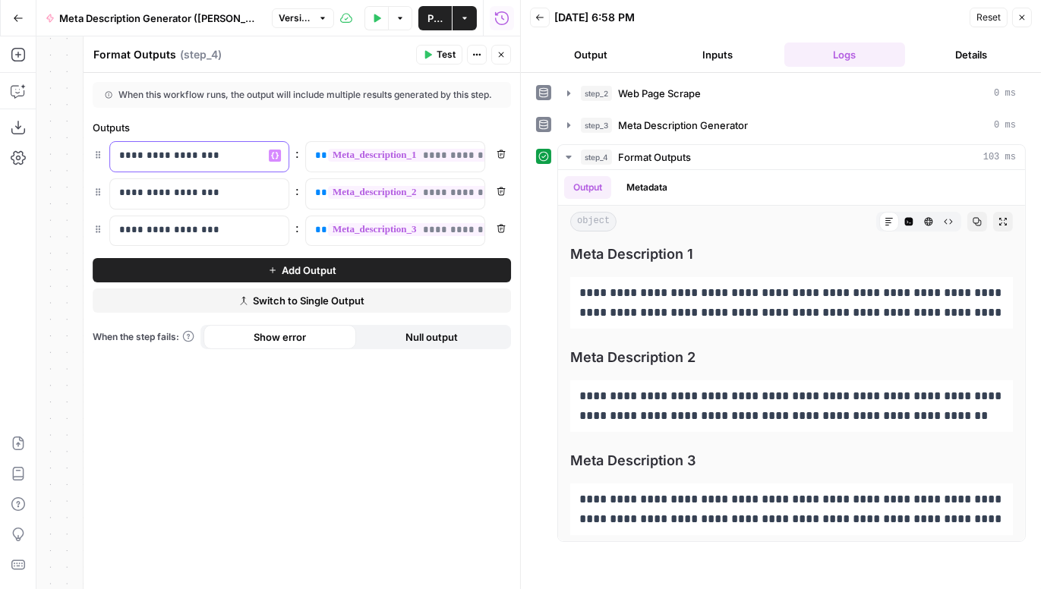
drag, startPoint x: 225, startPoint y: 156, endPoint x: 117, endPoint y: 157, distance: 107.8
click at [117, 157] on div "**********" at bounding box center [187, 157] width 154 height 30
click at [395, 107] on div "When this workflow runs, the output will include multiple results generated by …" at bounding box center [302, 95] width 418 height 26
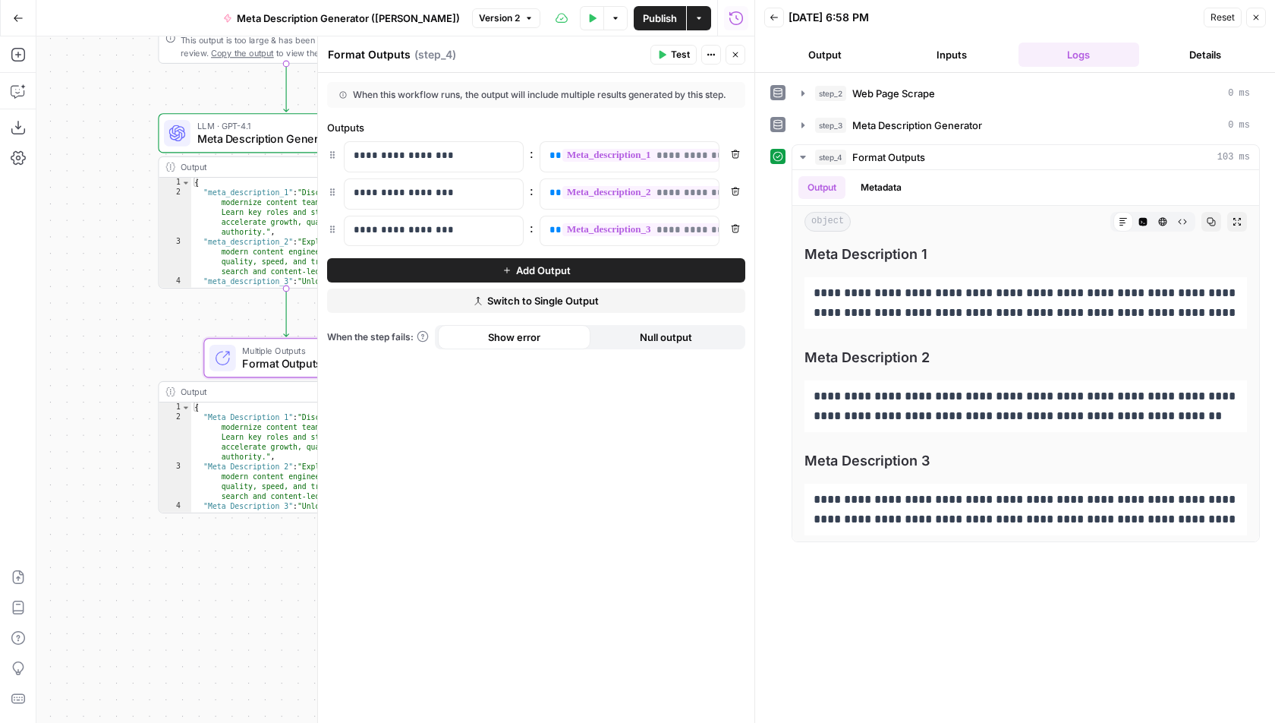
click at [739, 60] on button "Close" at bounding box center [736, 55] width 20 height 20
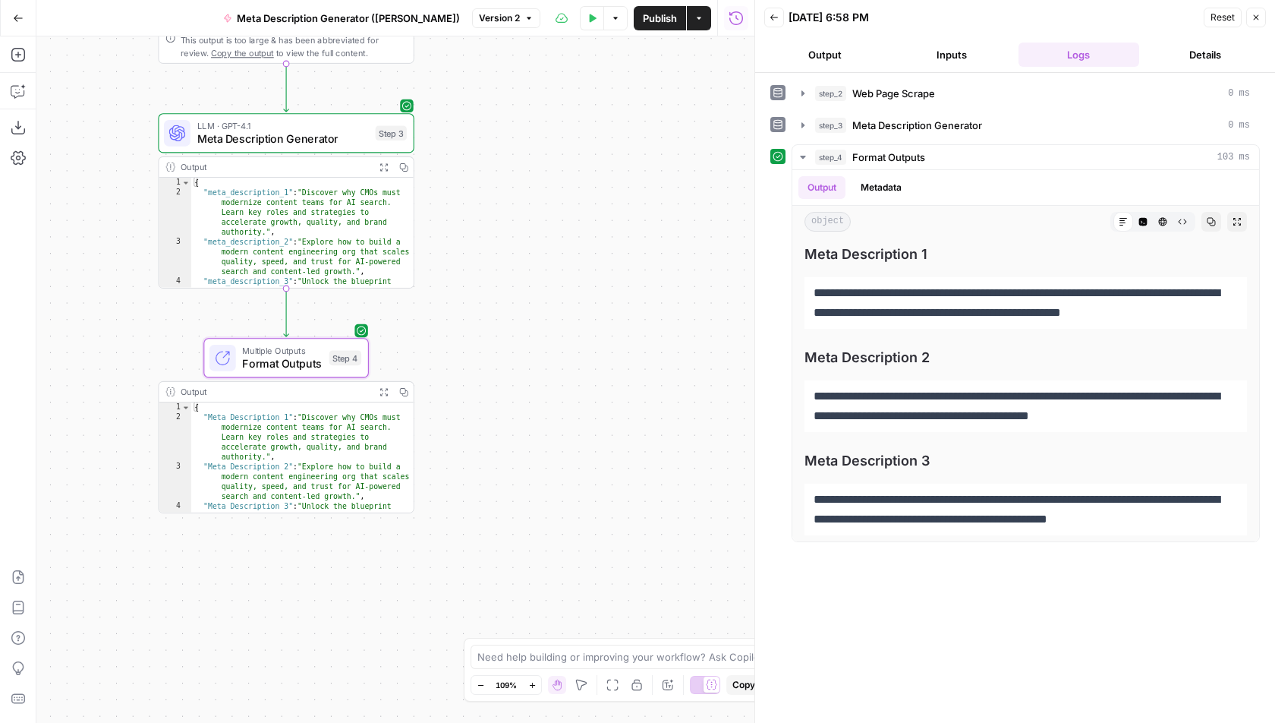
click at [764, 16] on icon "button" at bounding box center [1256, 17] width 5 height 5
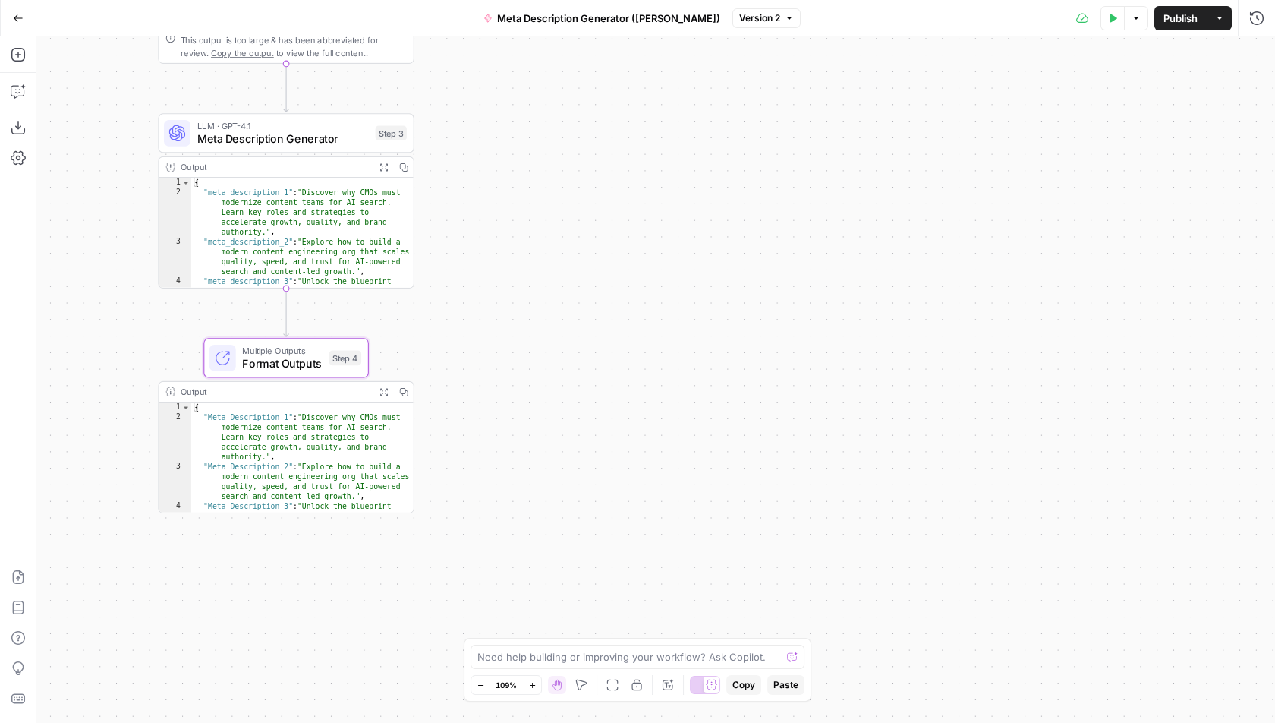
click at [19, 20] on icon "button" at bounding box center [18, 18] width 11 height 11
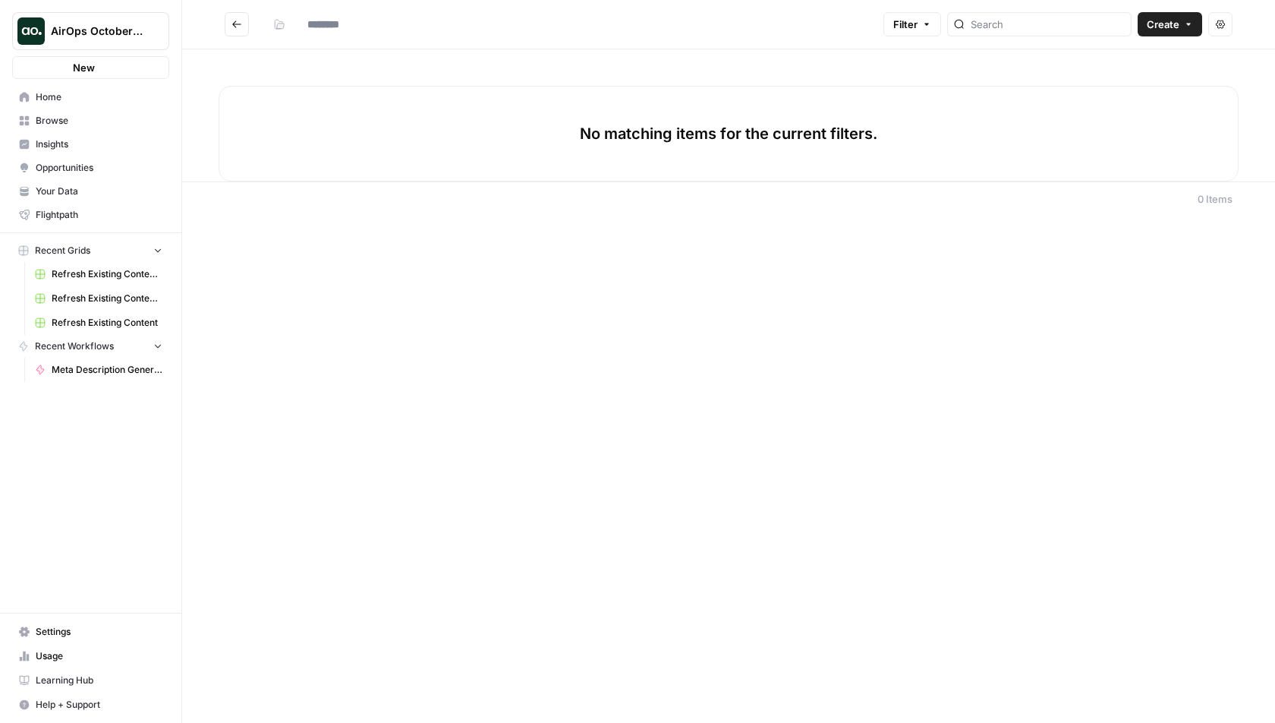
type input "**********"
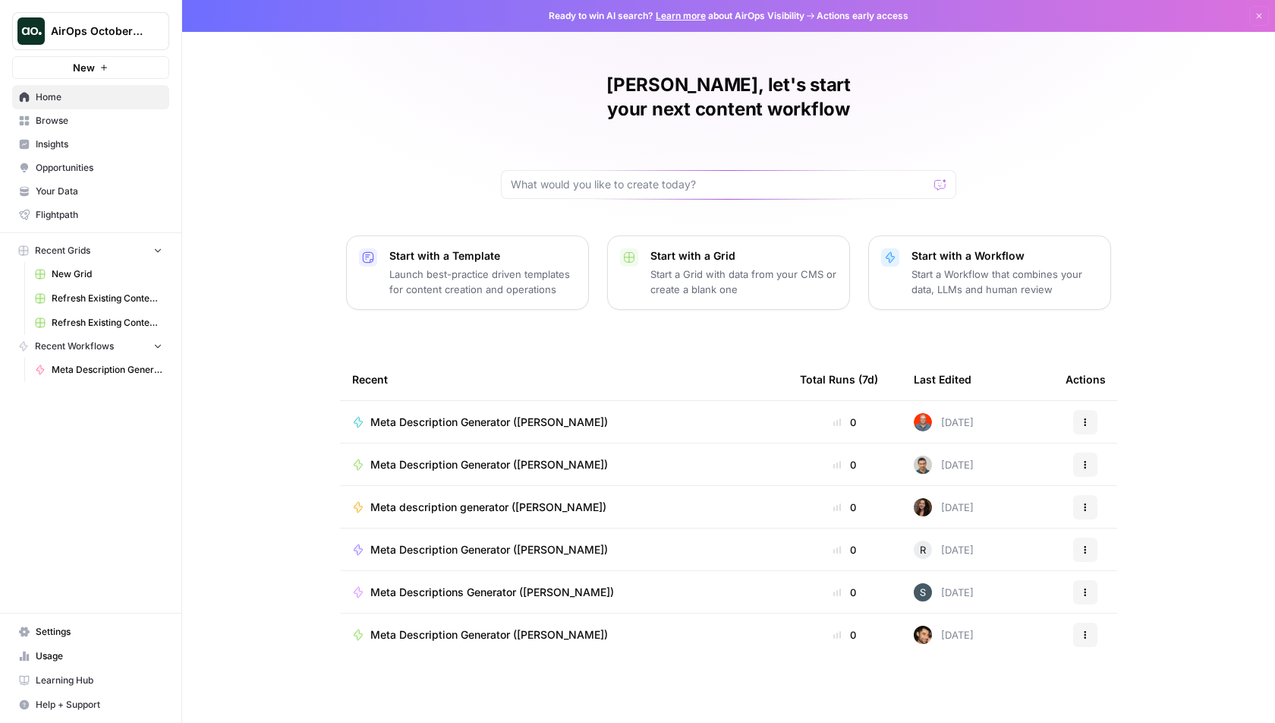
click at [118, 31] on span "AirOps October Cohort" at bounding box center [97, 31] width 92 height 15
type input "growth"
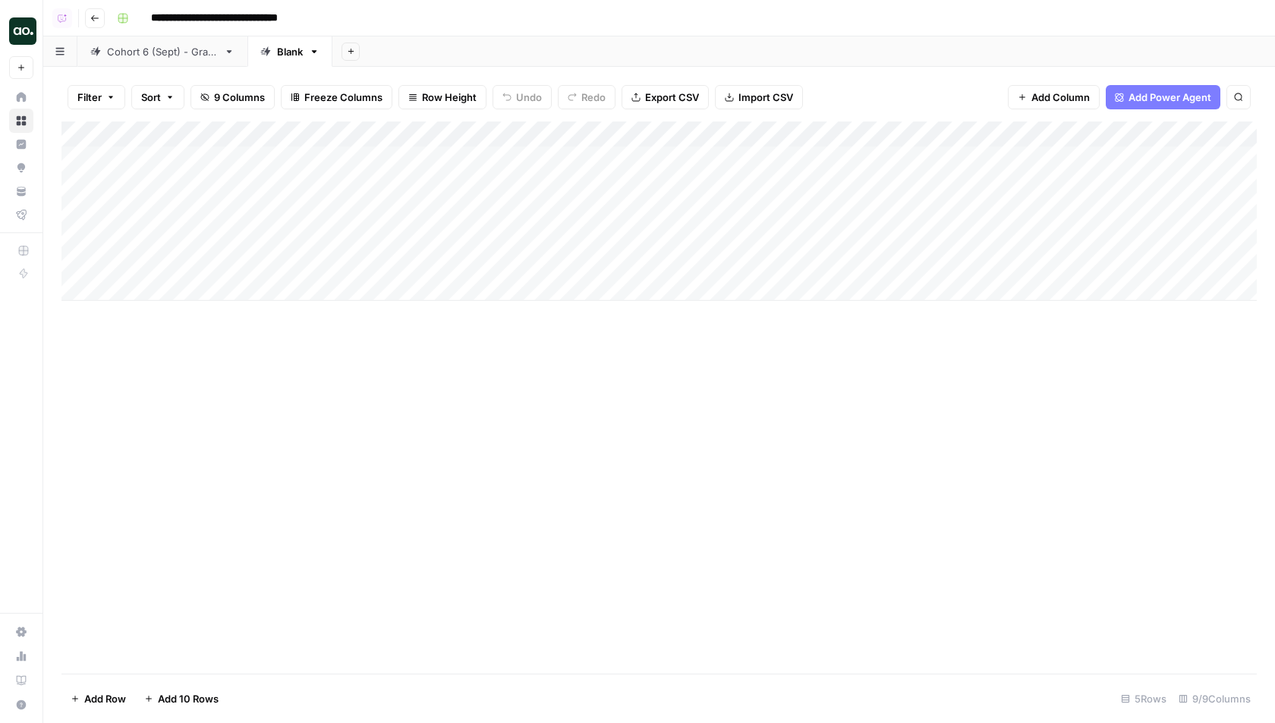
click at [515, 487] on div "Add Column" at bounding box center [659, 397] width 1196 height 552
click at [168, 53] on div "Cohort 6 (Sept) - Grads" at bounding box center [162, 51] width 111 height 15
click at [363, 540] on div "Add Column" at bounding box center [659, 397] width 1196 height 552
